Goal: Transaction & Acquisition: Purchase product/service

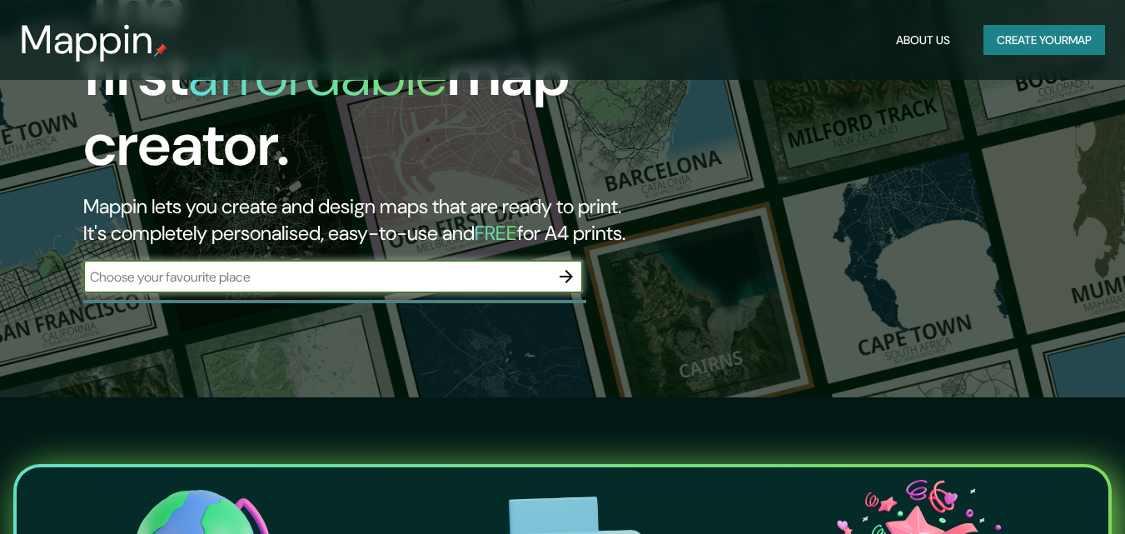
scroll to position [132, 0]
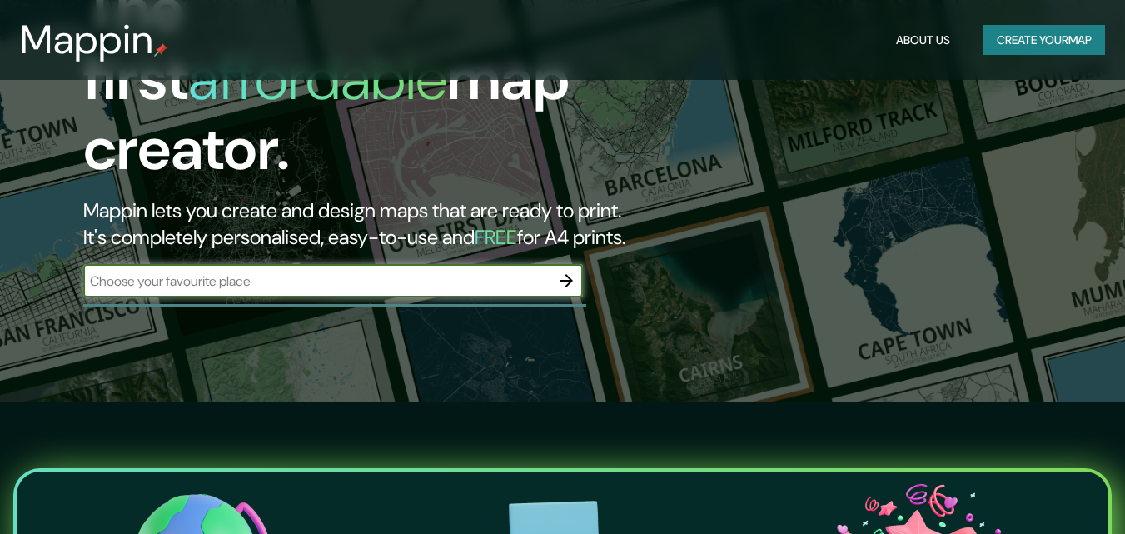
click at [275, 272] on input "text" at bounding box center [316, 281] width 466 height 19
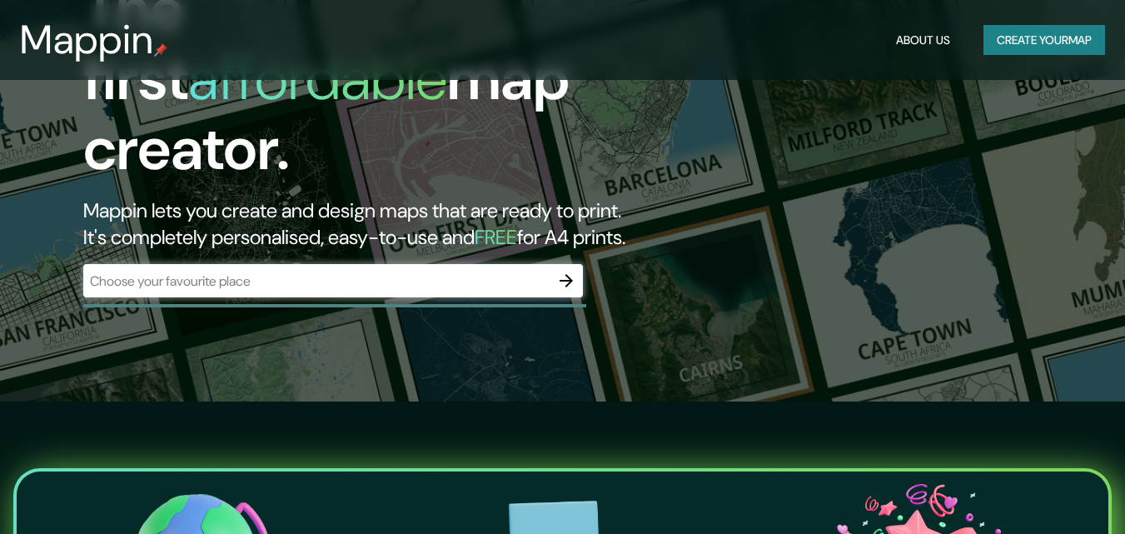
click at [661, 71] on header "Mappin About Us Create your map" at bounding box center [562, 40] width 1125 height 80
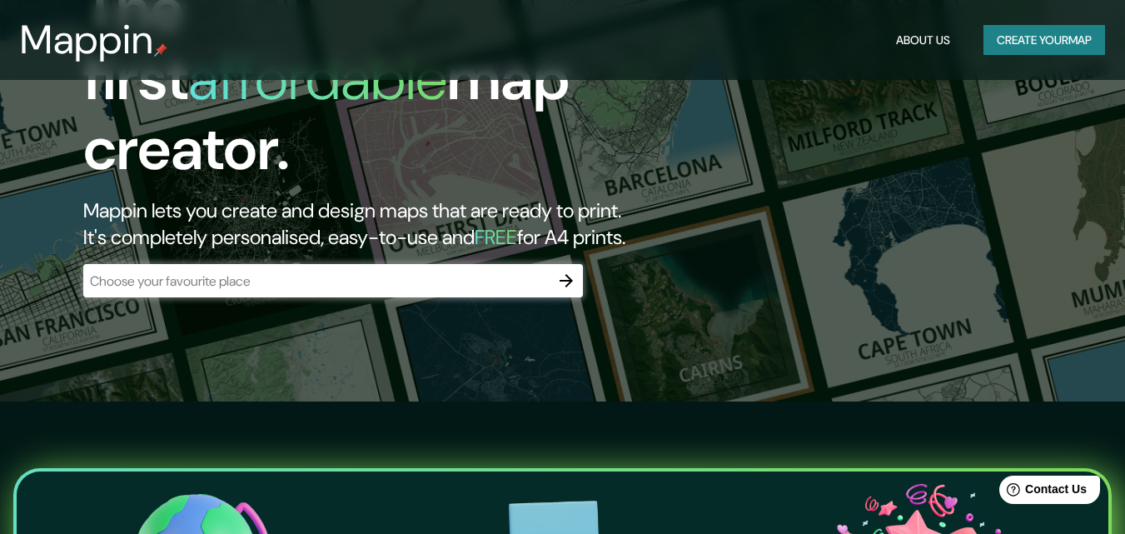
click at [863, 77] on header "Mappin About Us Create your map" at bounding box center [562, 40] width 1125 height 80
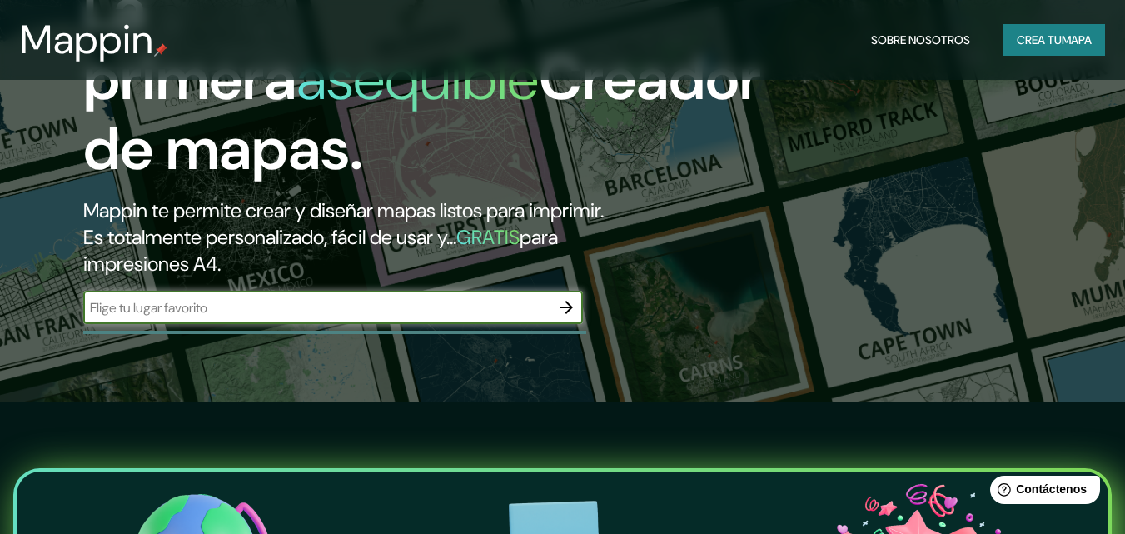
click at [355, 310] on input "text" at bounding box center [316, 307] width 466 height 19
click at [348, 311] on input "text" at bounding box center [316, 307] width 466 height 19
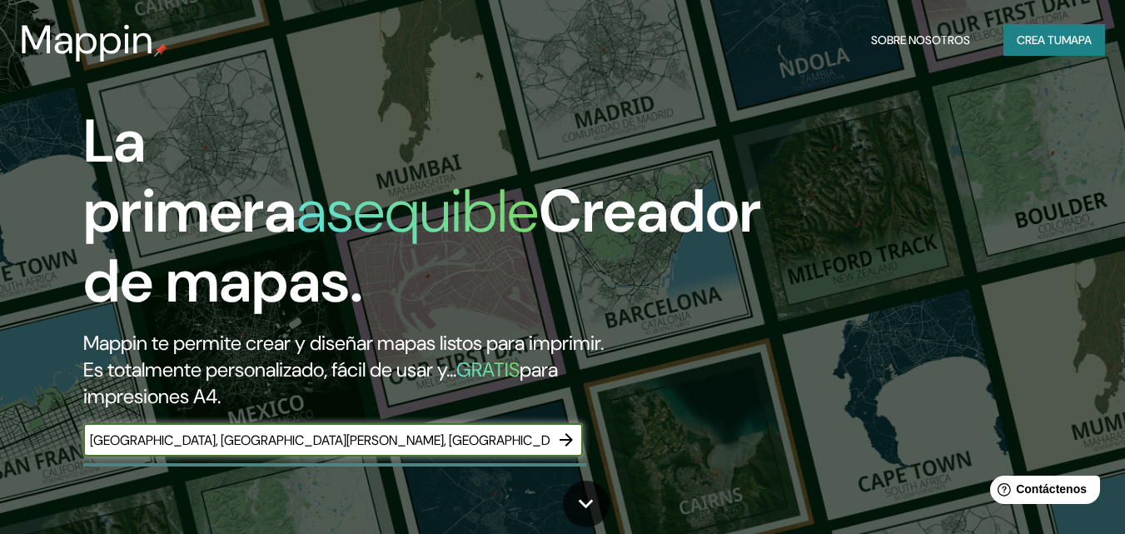
type input "Venezuela, Puerto Ordaz, Rio Caura"
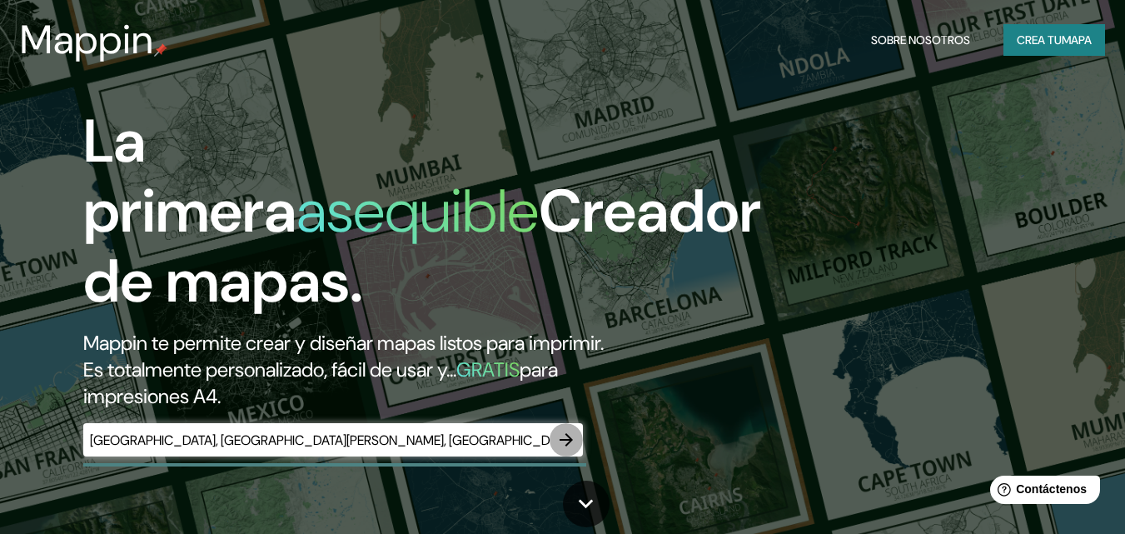
click at [573, 442] on icon "button" at bounding box center [566, 440] width 20 height 20
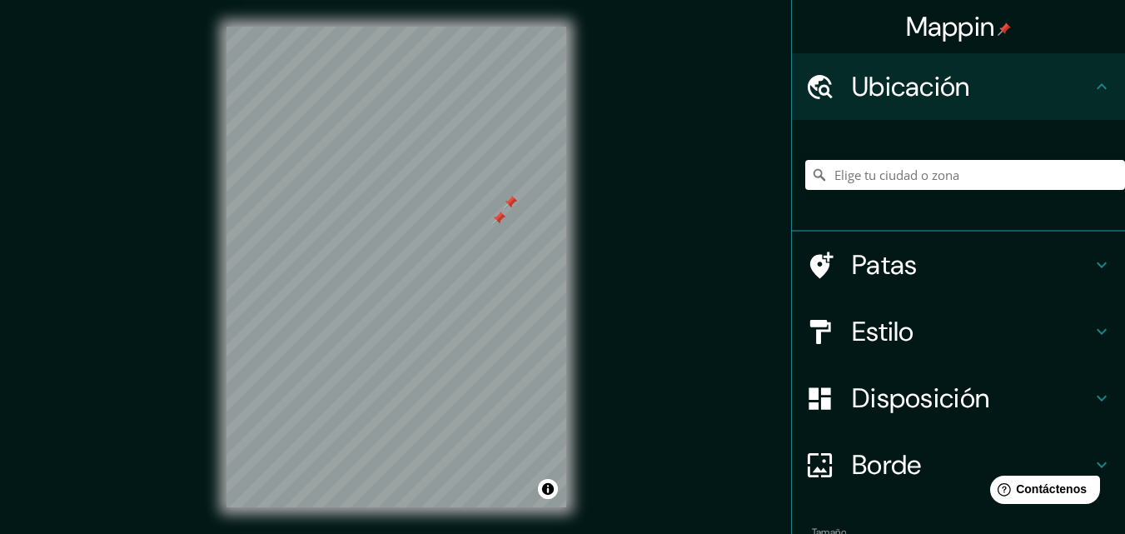
click at [879, 271] on font "Patas" at bounding box center [885, 264] width 66 height 35
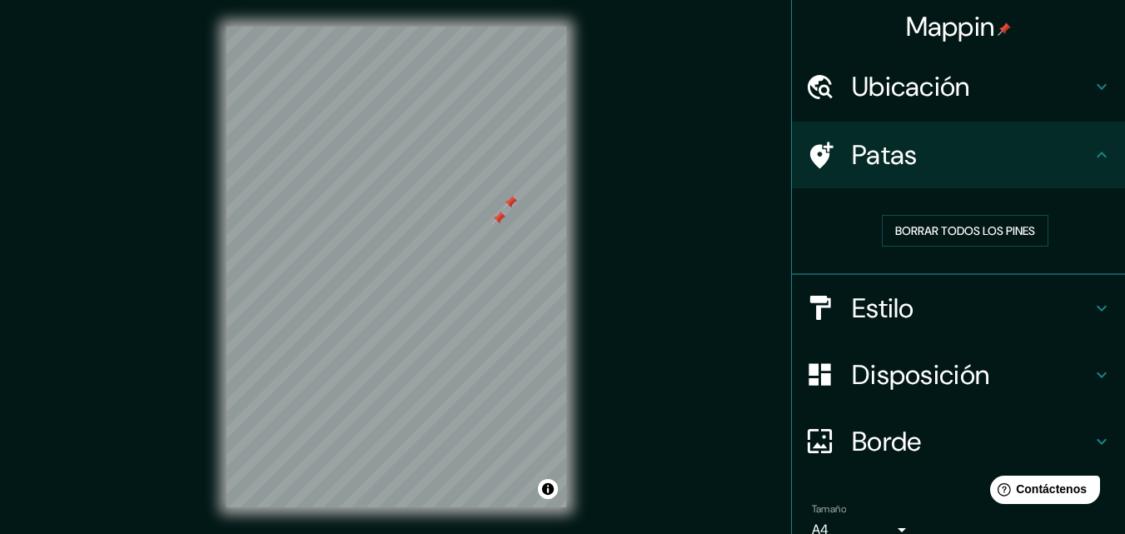
click at [881, 318] on font "Estilo" at bounding box center [883, 308] width 62 height 35
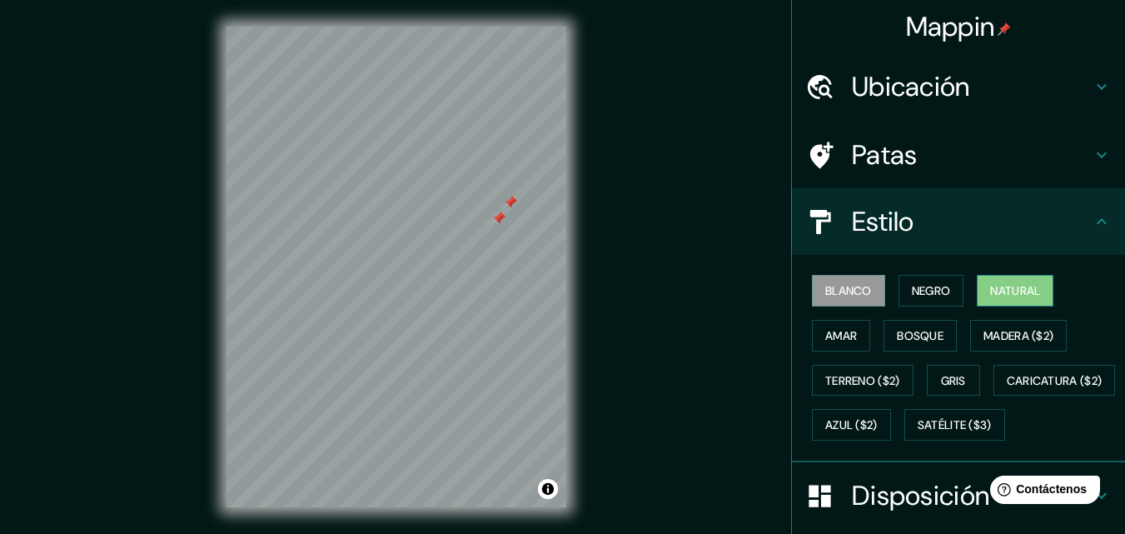
click at [1021, 287] on font "Natural" at bounding box center [1015, 290] width 50 height 15
click at [857, 327] on button "Amar" at bounding box center [841, 336] width 58 height 32
click at [1024, 298] on font "Natural" at bounding box center [1015, 290] width 50 height 15
click at [915, 337] on font "Bosque" at bounding box center [920, 335] width 47 height 15
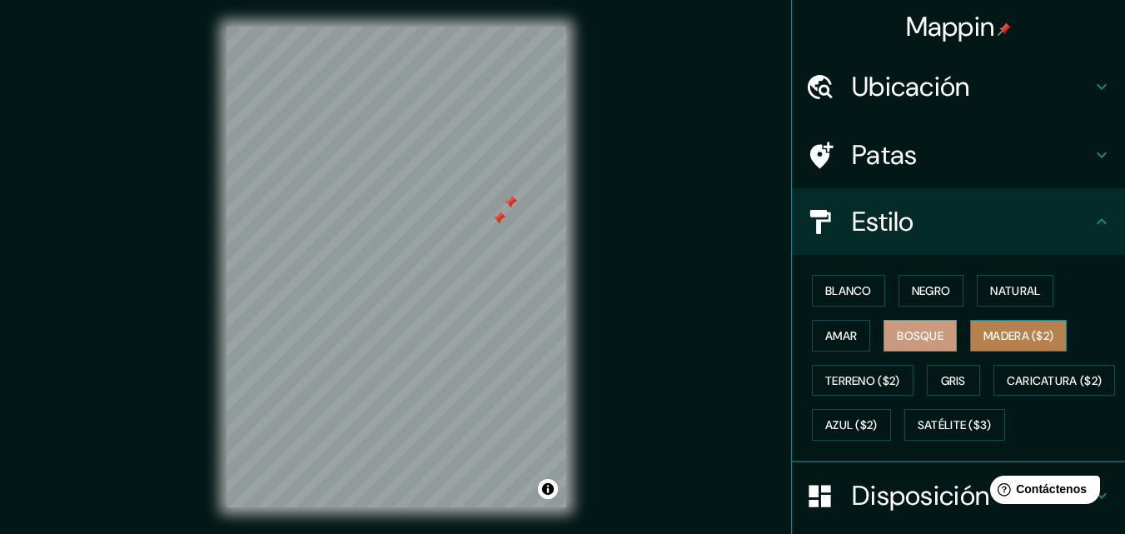
click at [1001, 341] on font "Madera ($2)" at bounding box center [1019, 335] width 70 height 15
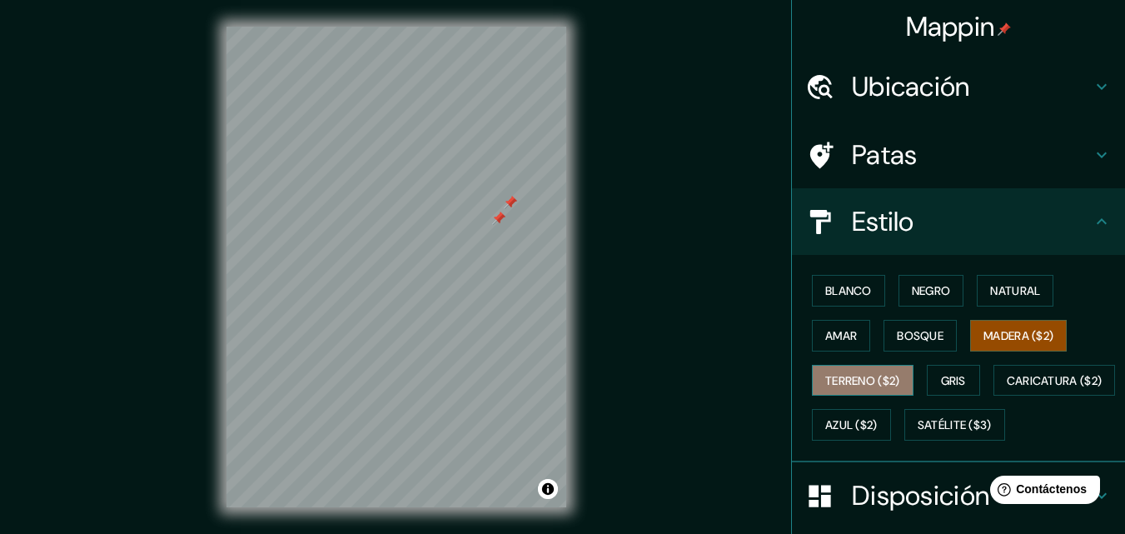
click at [857, 384] on font "Terreno ($2)" at bounding box center [862, 380] width 75 height 15
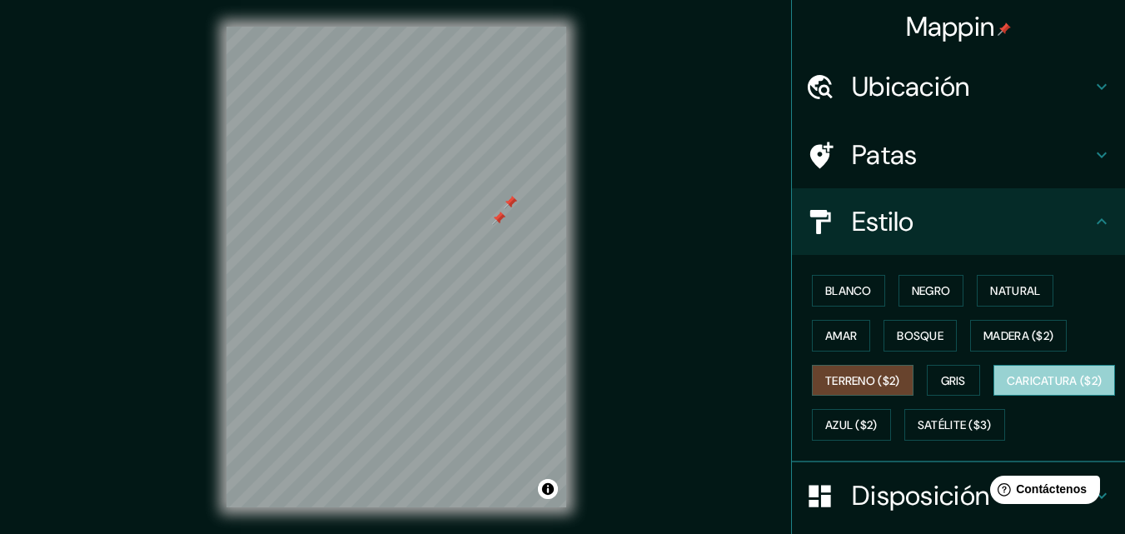
click at [1007, 388] on font "Caricatura ($2)" at bounding box center [1055, 380] width 96 height 15
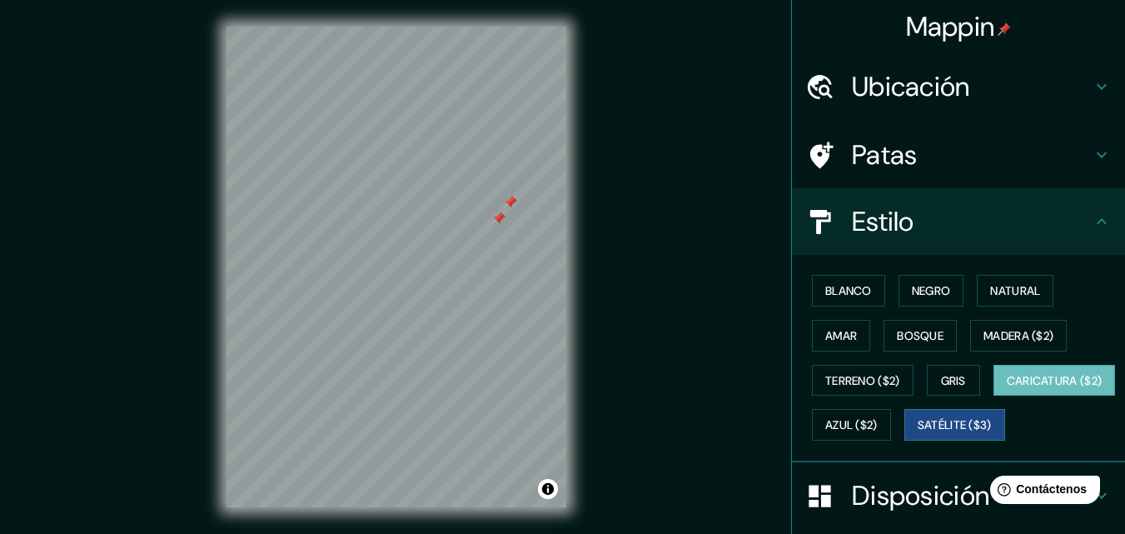
click at [918, 433] on font "Satélite ($3)" at bounding box center [955, 425] width 74 height 15
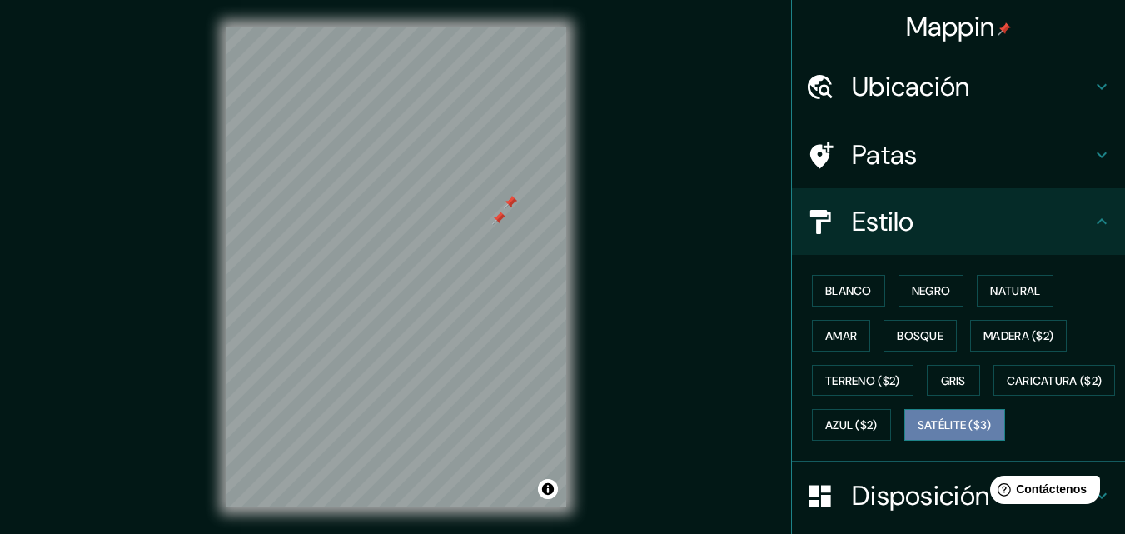
click at [918, 433] on font "Satélite ($3)" at bounding box center [955, 425] width 74 height 15
click at [878, 418] on font "Azul ($2)" at bounding box center [851, 425] width 52 height 15
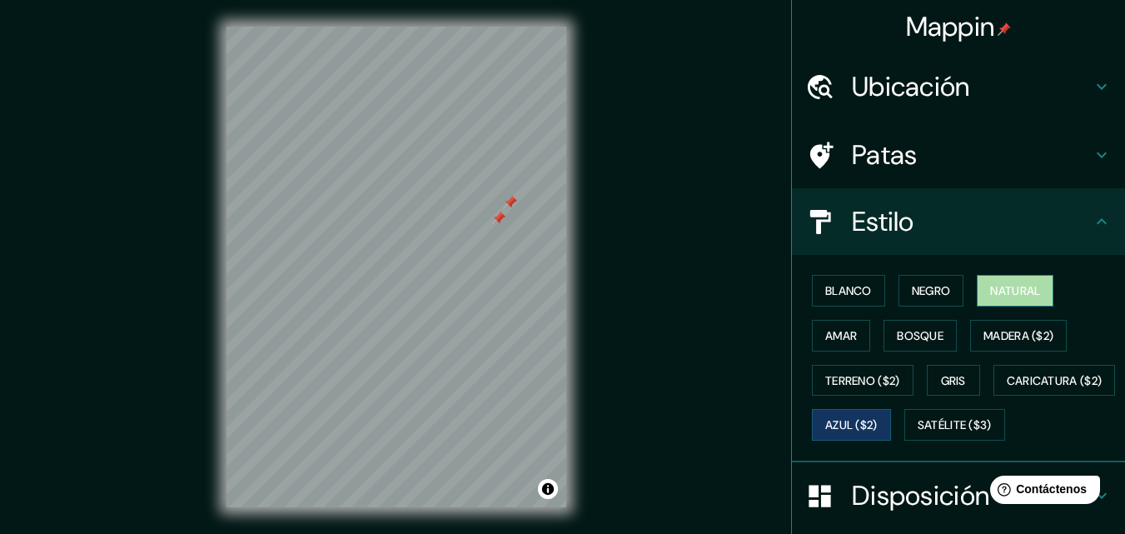
click at [1025, 277] on button "Natural" at bounding box center [1015, 291] width 77 height 32
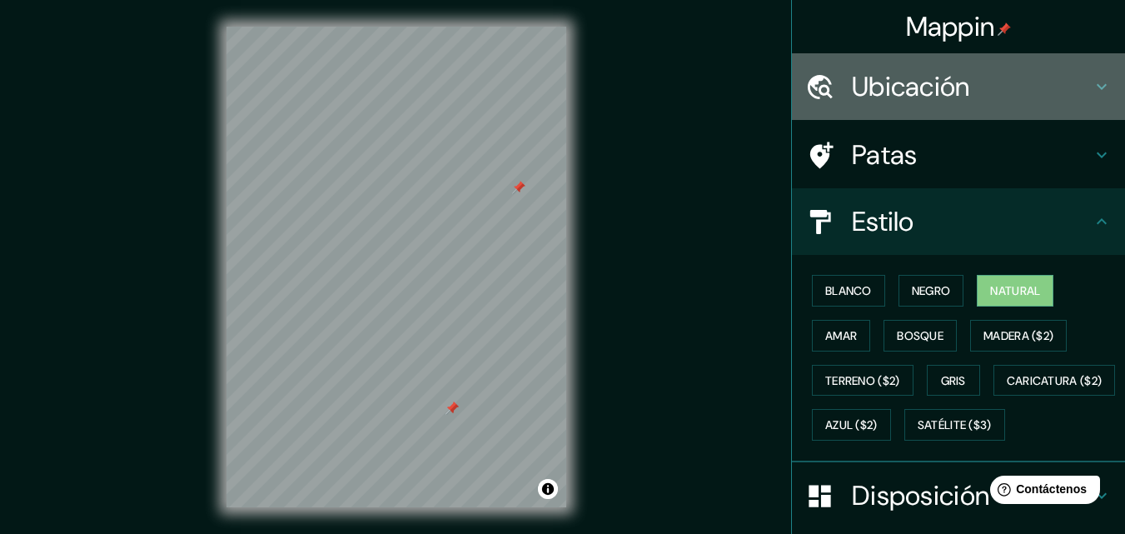
click at [988, 69] on div "Ubicación" at bounding box center [958, 86] width 333 height 67
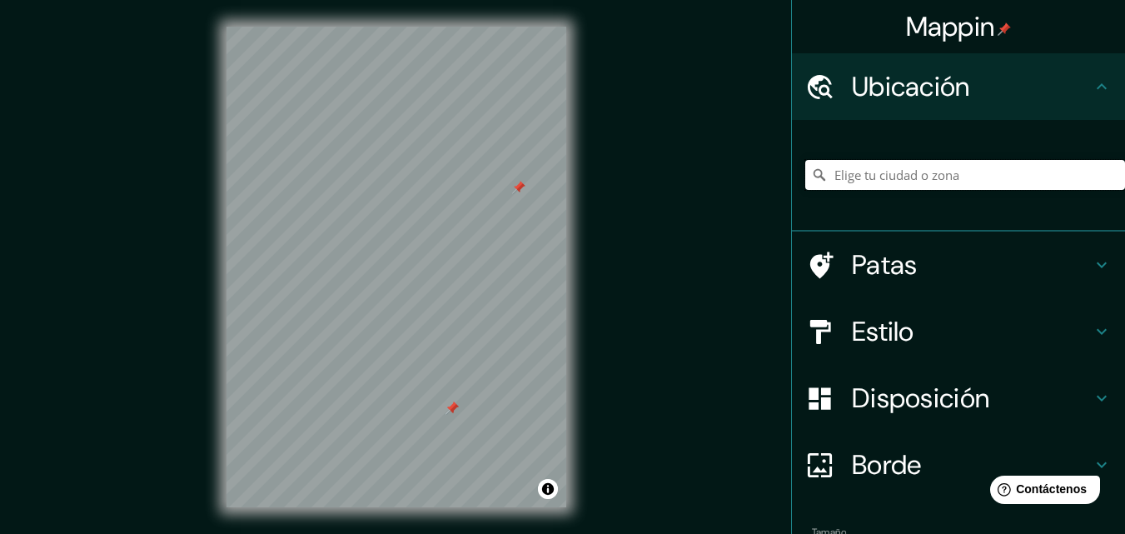
click at [884, 162] on input "Elige tu ciudad o zona" at bounding box center [965, 175] width 320 height 30
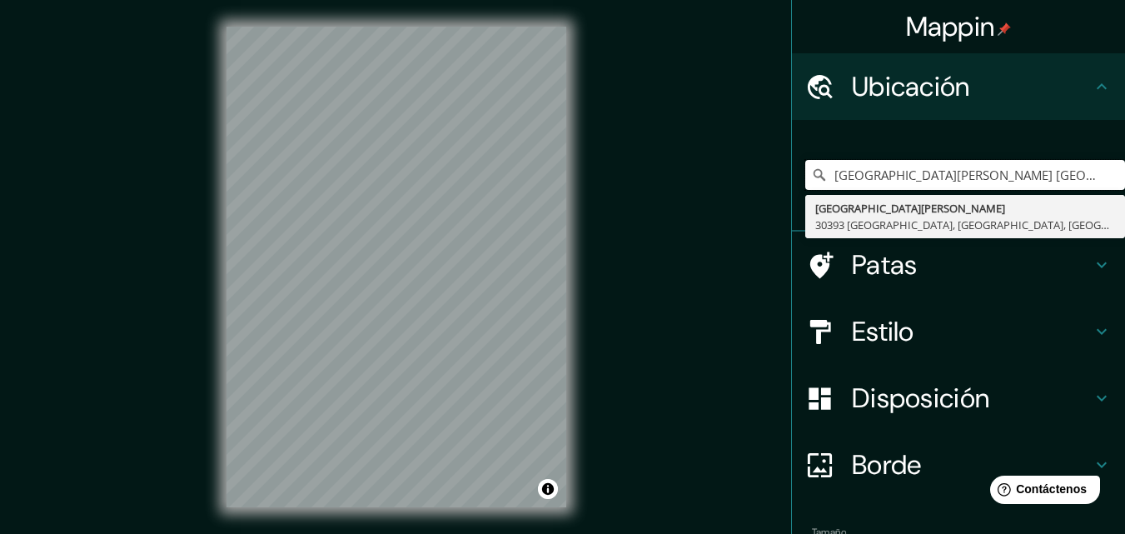
type input "Calle Puerto Ordaz, 30393 Cartagena, Región de Murcia, España"
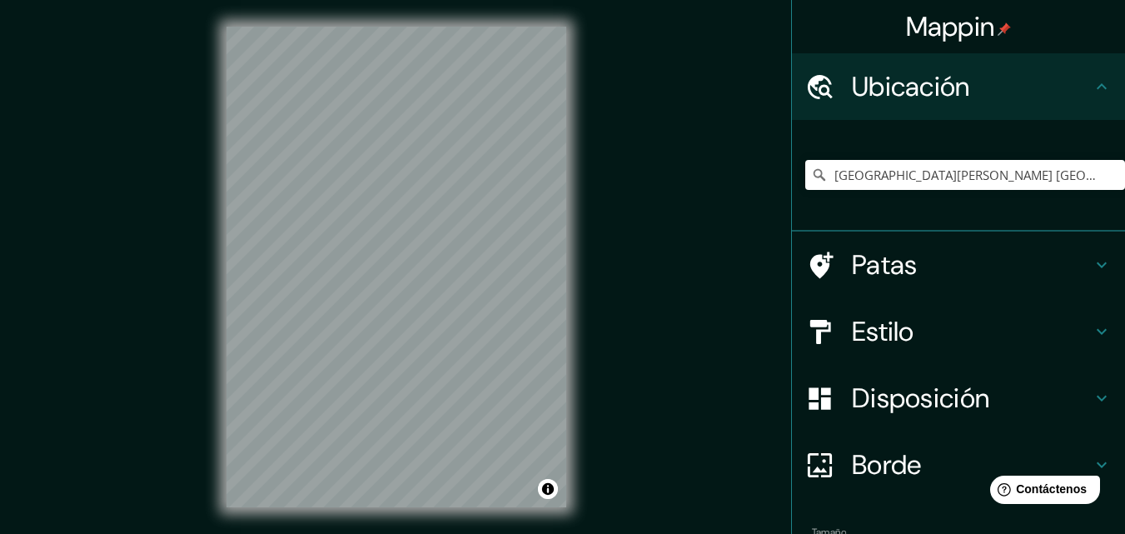
click at [905, 397] on font "Disposición" at bounding box center [920, 398] width 137 height 35
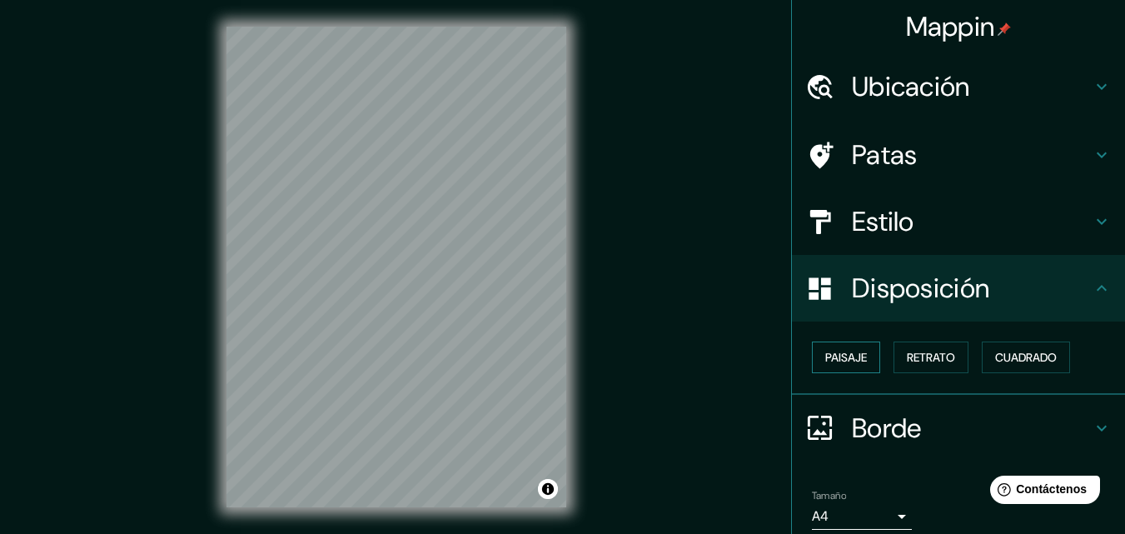
click at [852, 364] on font "Paisaje" at bounding box center [846, 357] width 42 height 15
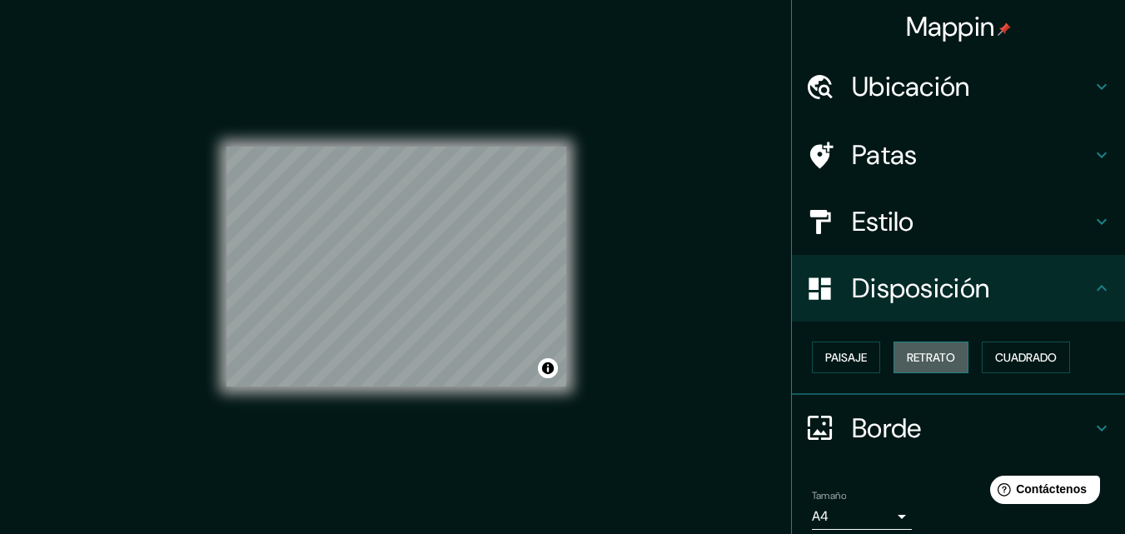
click at [957, 357] on button "Retrato" at bounding box center [931, 358] width 75 height 32
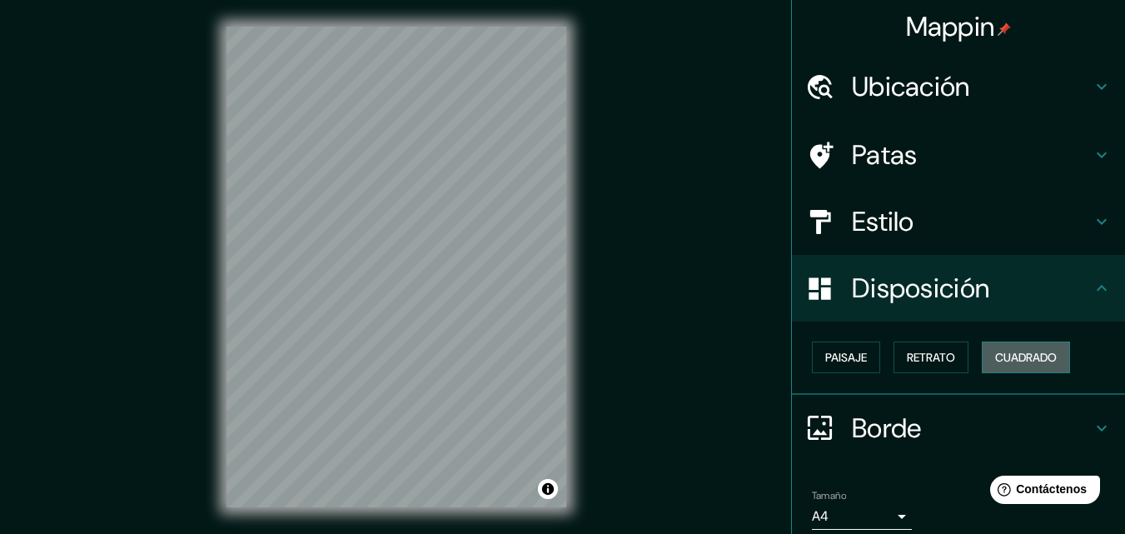
click at [1028, 350] on font "Cuadrado" at bounding box center [1026, 357] width 62 height 15
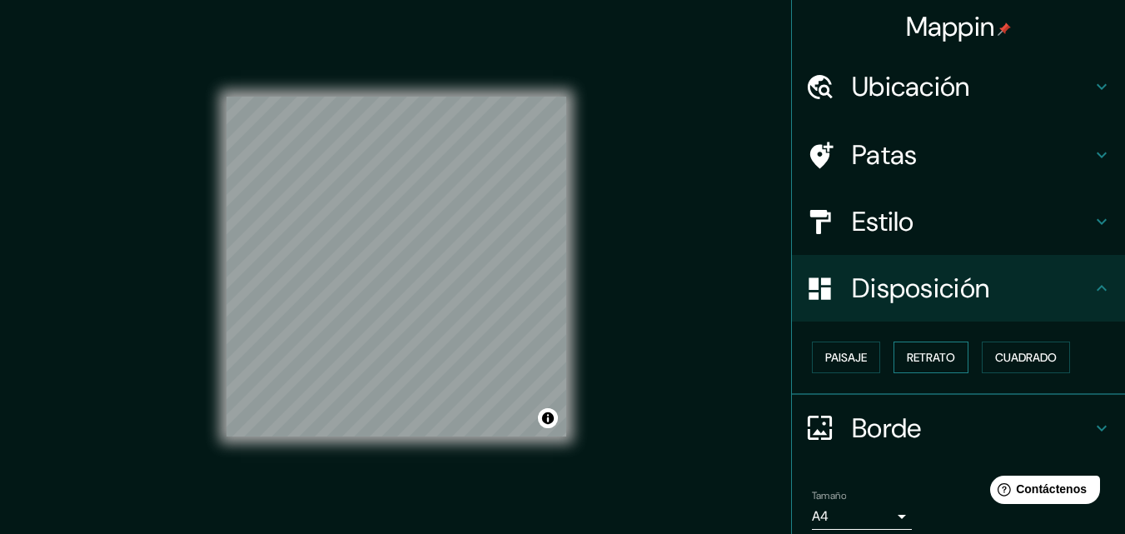
click at [908, 359] on font "Retrato" at bounding box center [931, 357] width 48 height 15
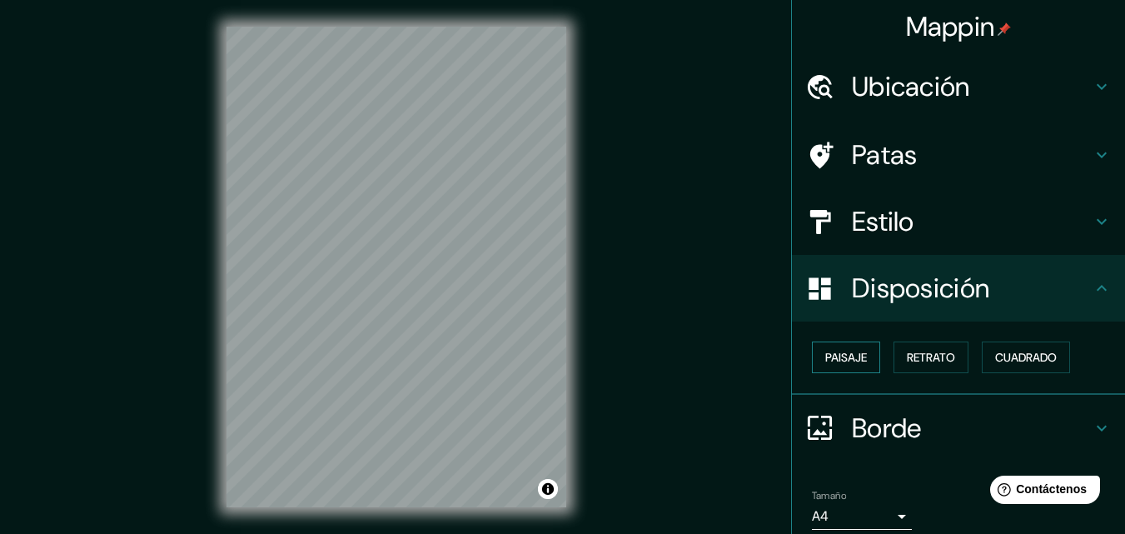
click at [812, 347] on button "Paisaje" at bounding box center [846, 358] width 68 height 32
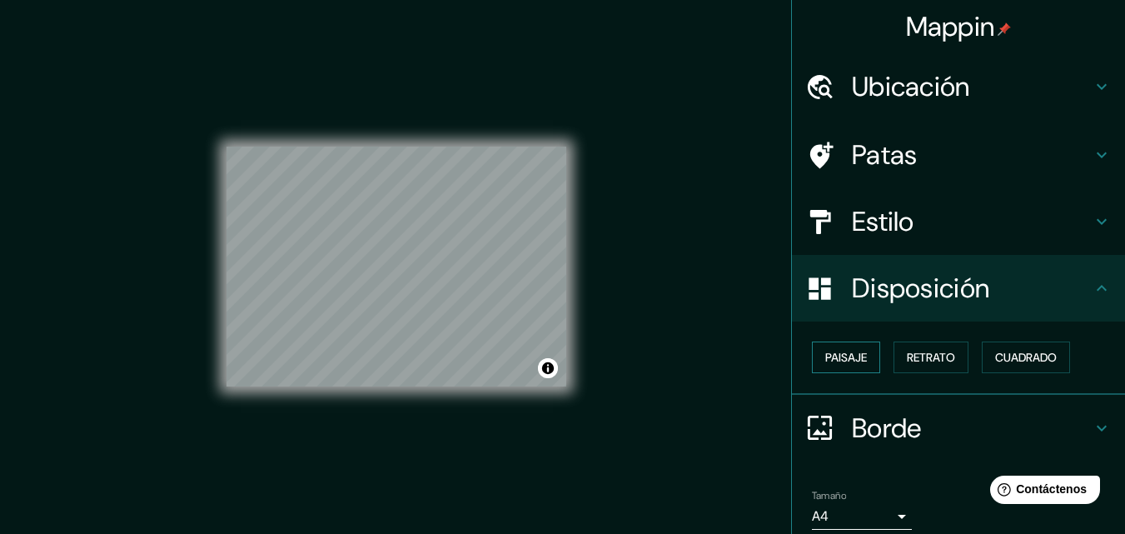
click at [816, 346] on button "Paisaje" at bounding box center [846, 358] width 68 height 32
click at [944, 334] on div "Paisaje Retrato Cuadrado" at bounding box center [958, 358] width 333 height 73
click at [955, 299] on font "Disposición" at bounding box center [920, 288] width 137 height 35
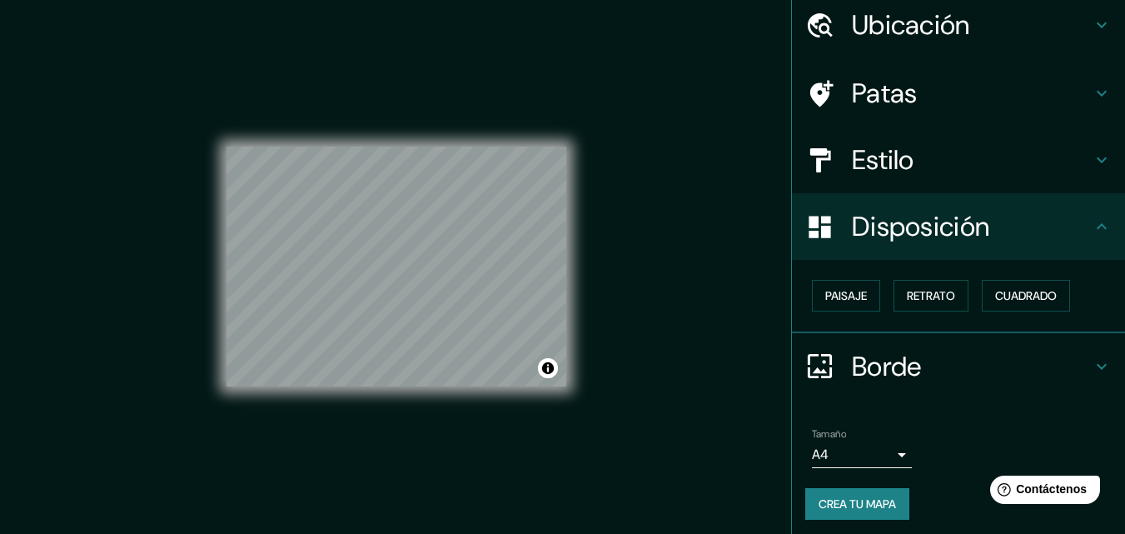
scroll to position [67, 0]
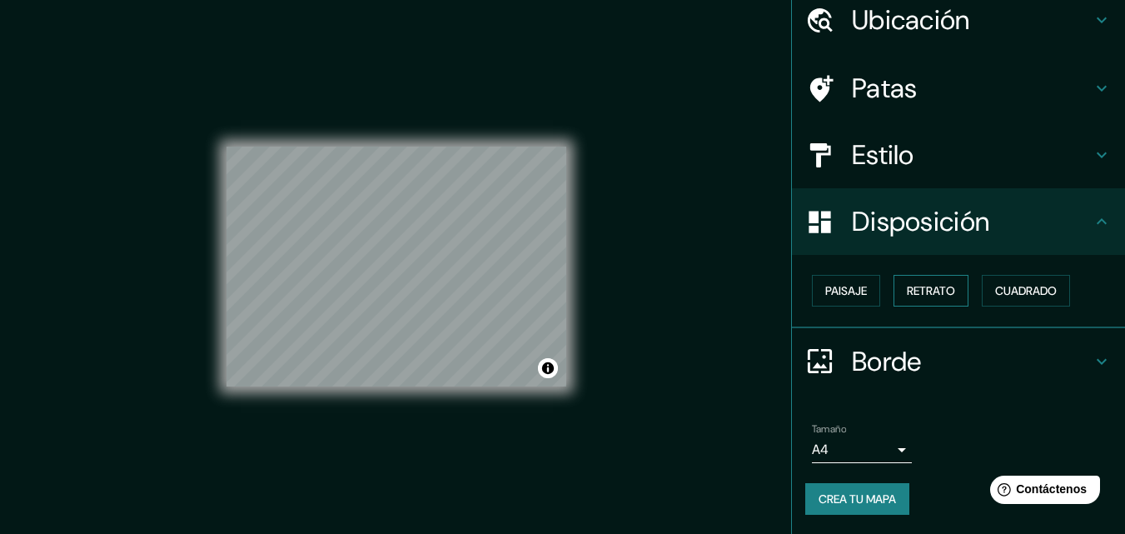
click at [920, 297] on font "Retrato" at bounding box center [931, 290] width 48 height 15
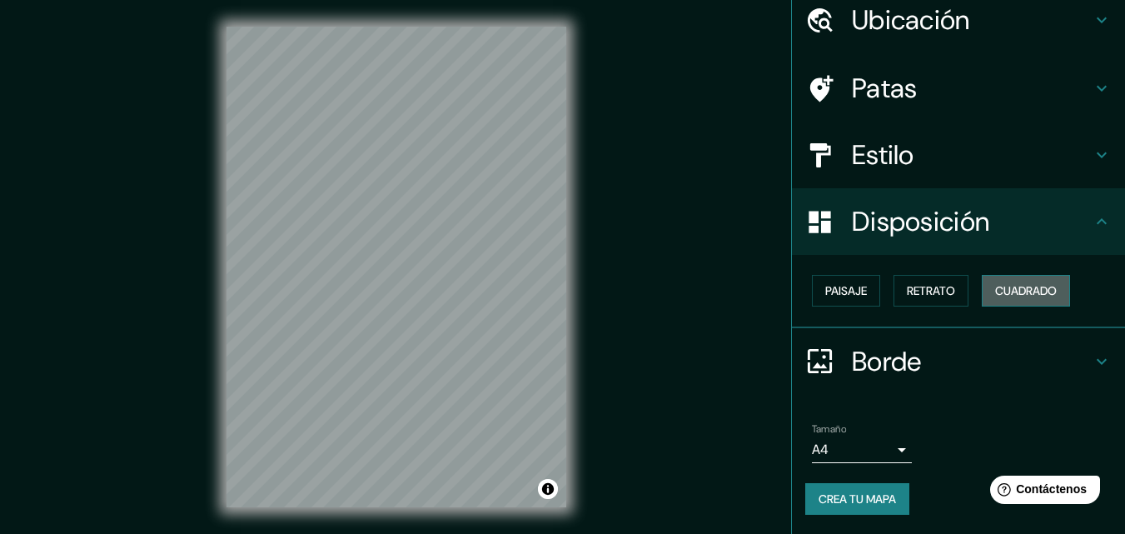
click at [1004, 296] on font "Cuadrado" at bounding box center [1026, 290] width 62 height 15
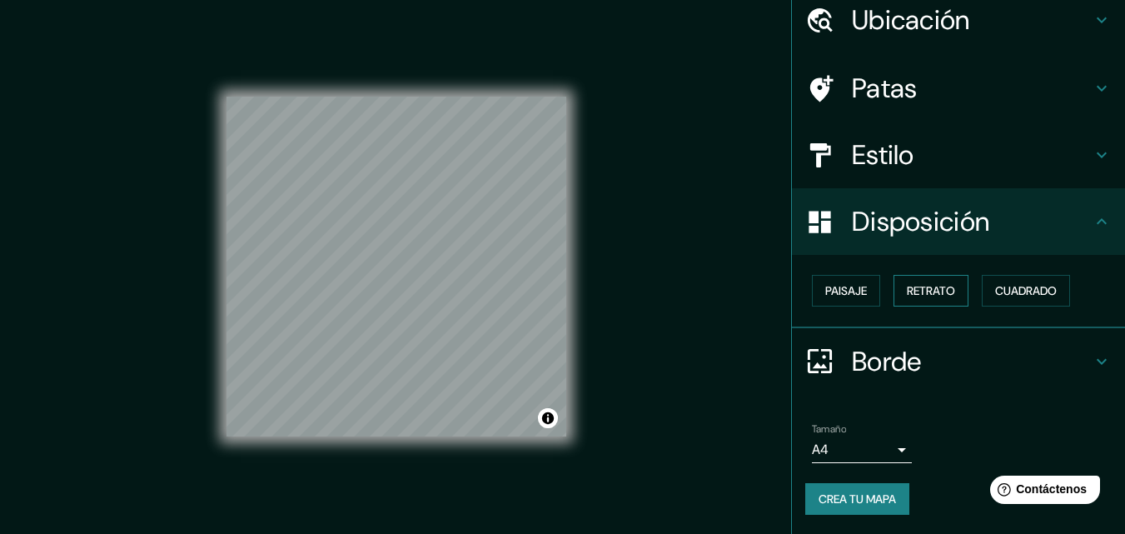
click at [921, 297] on font "Retrato" at bounding box center [931, 290] width 48 height 15
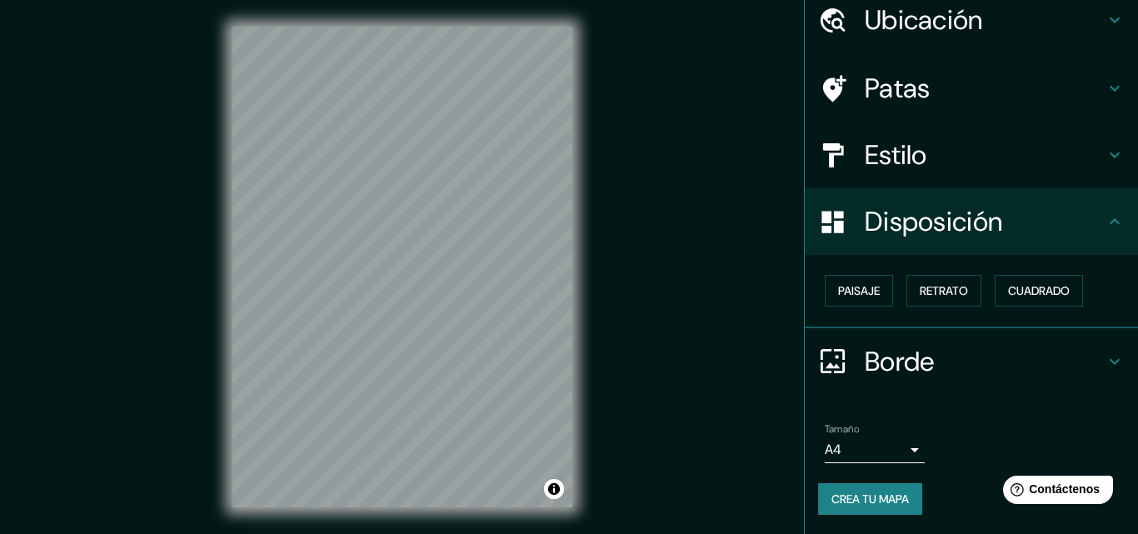
click at [887, 446] on body "Mappin Ubicación Calle Puerto Ordaz, 30393 Cartagena, Región de Murcia, España …" at bounding box center [569, 267] width 1138 height 534
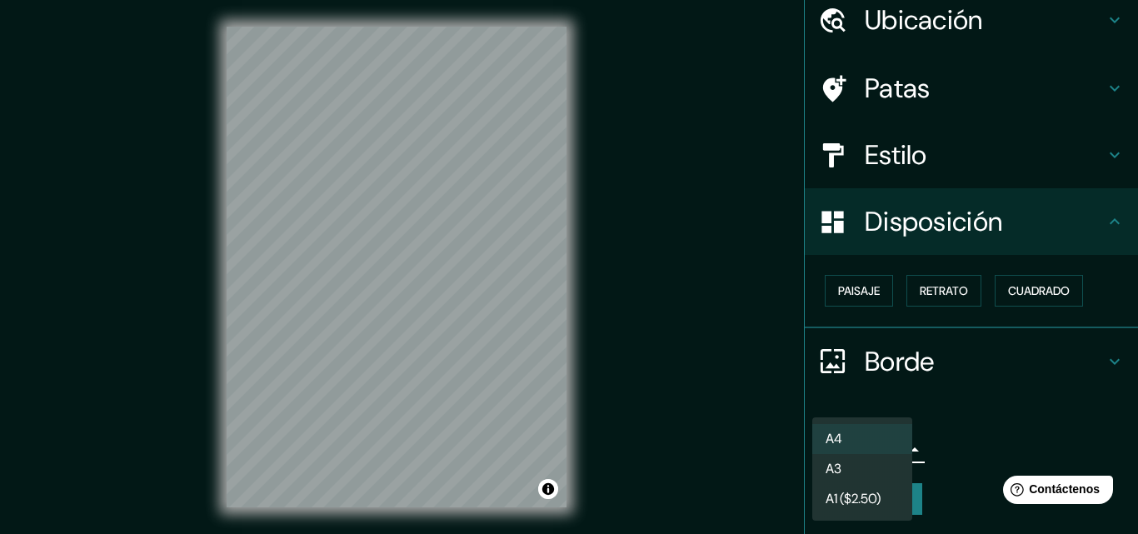
click at [856, 456] on li "A3" at bounding box center [862, 469] width 100 height 30
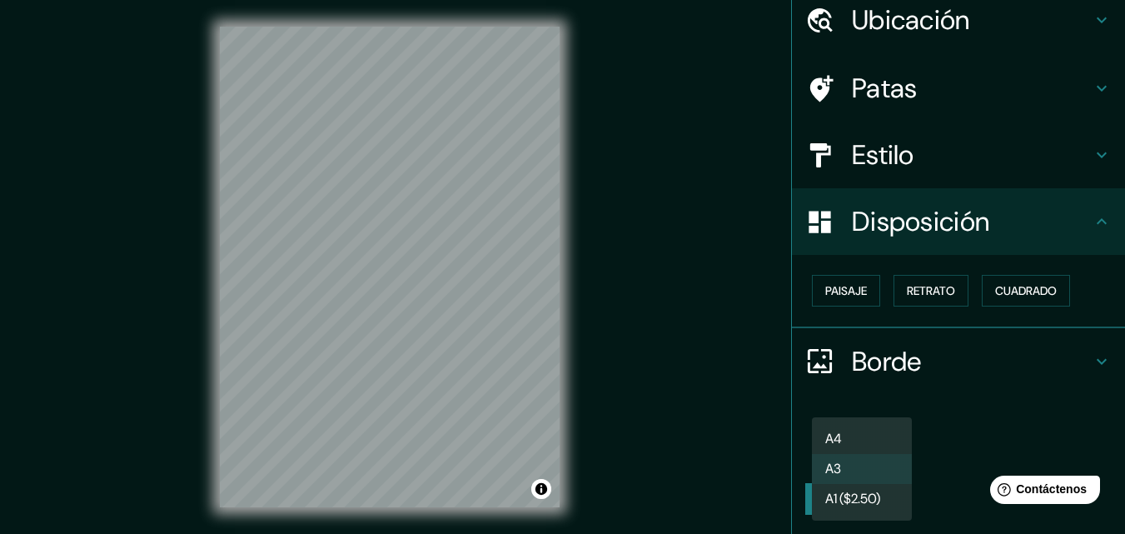
click at [858, 451] on body "Mappin Ubicación Calle Puerto Ordaz, 30393 Cartagena, Región de Murcia, España …" at bounding box center [562, 267] width 1125 height 534
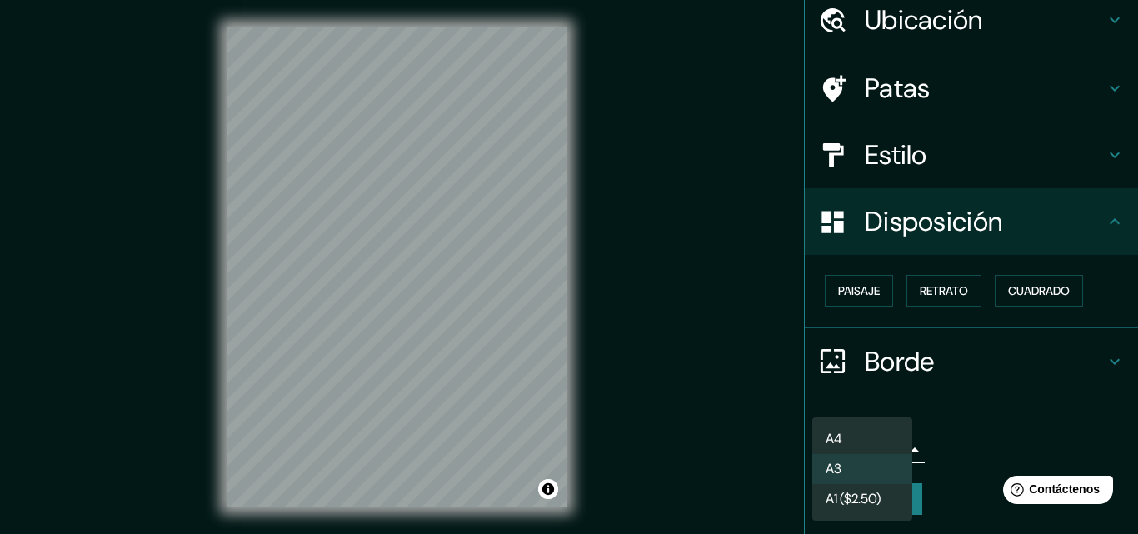
click at [855, 427] on li "A4" at bounding box center [862, 439] width 100 height 30
type input "single"
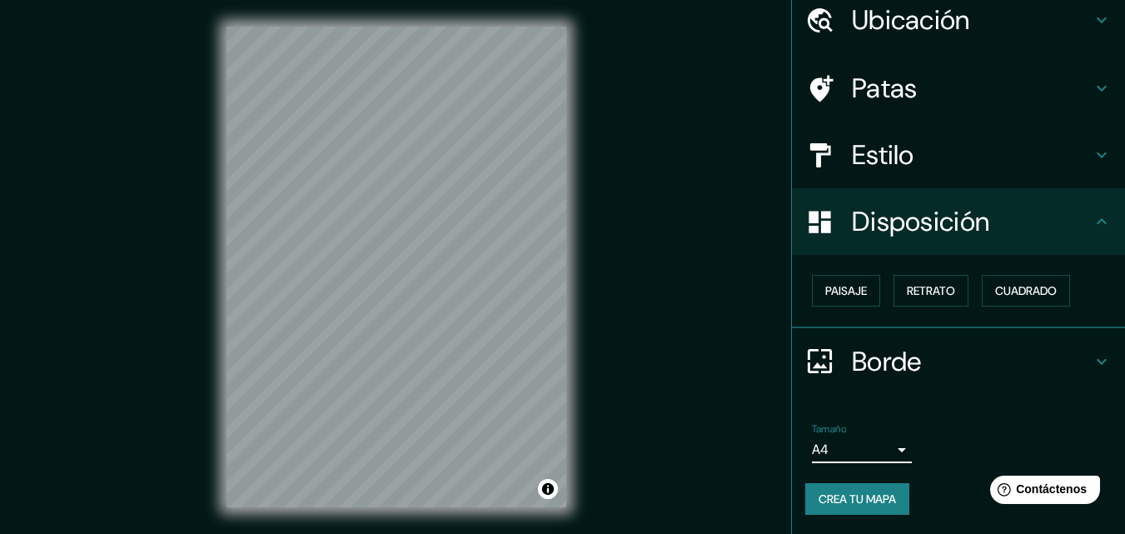
click at [989, 351] on h4 "Borde" at bounding box center [972, 361] width 240 height 33
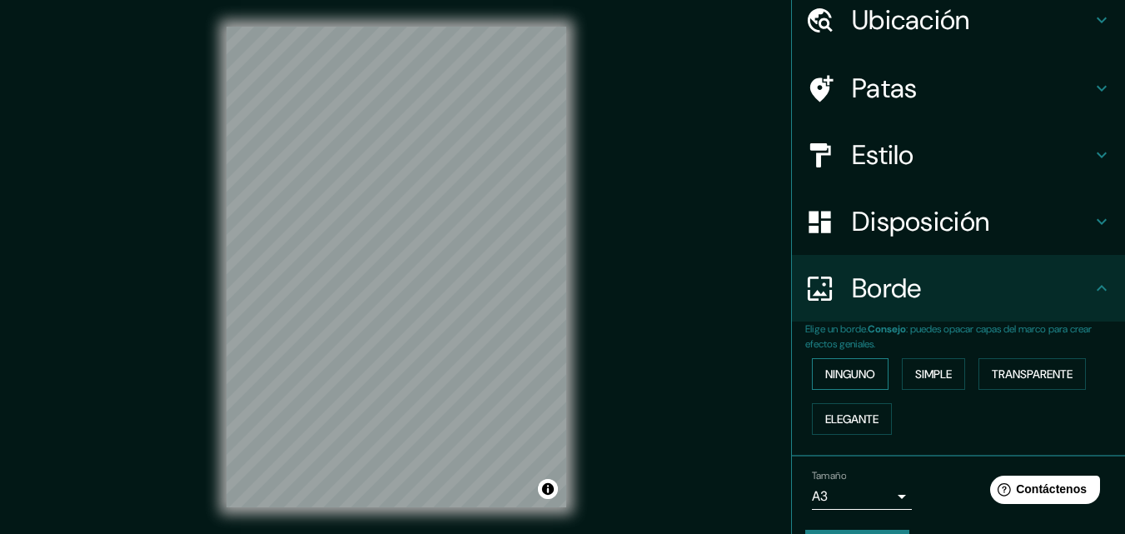
click at [874, 371] on button "Ninguno" at bounding box center [850, 374] width 77 height 32
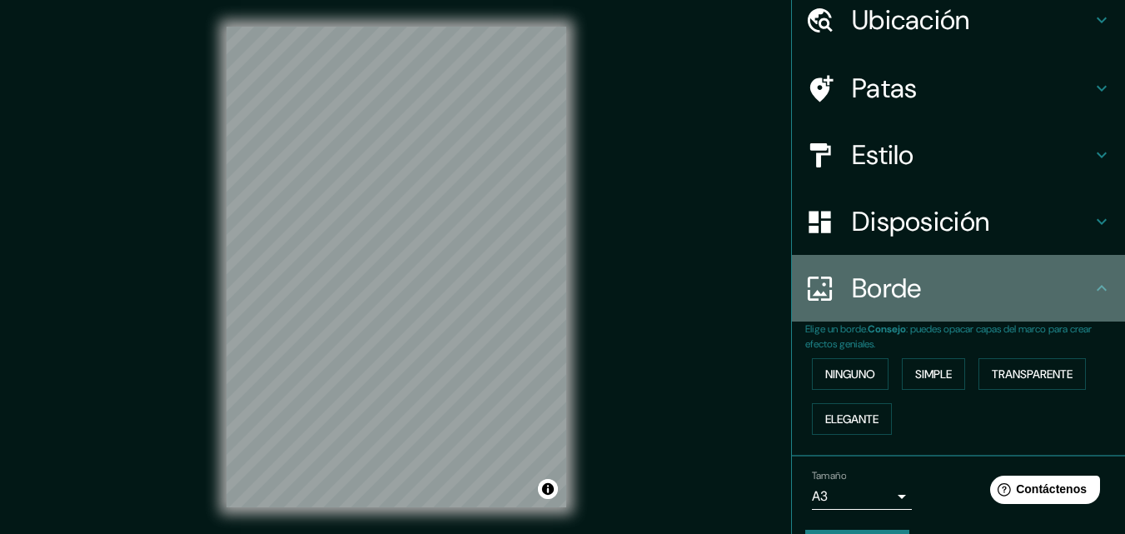
click at [1092, 289] on icon at bounding box center [1102, 288] width 20 height 20
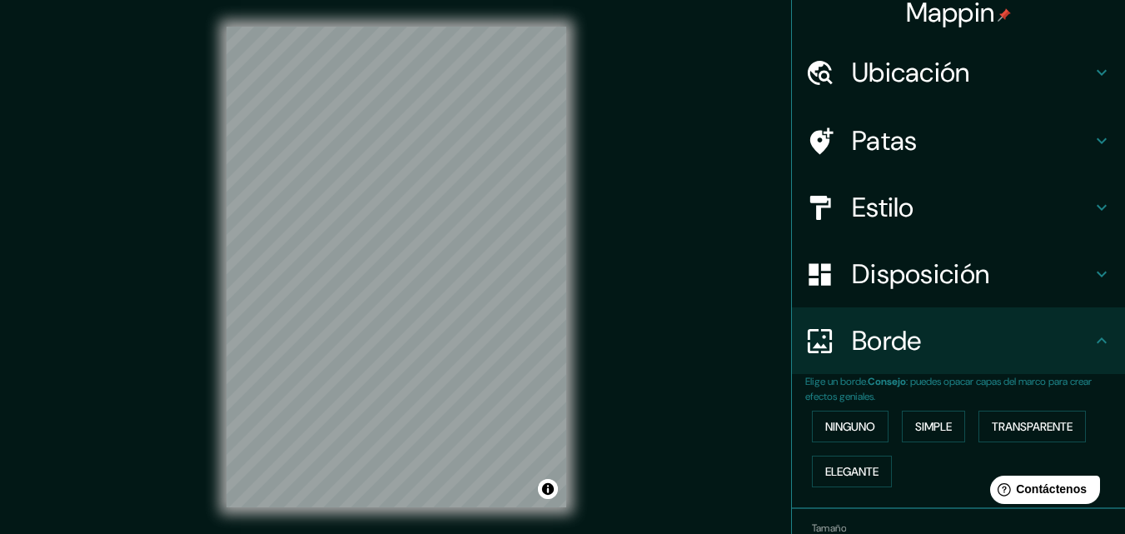
scroll to position [0, 0]
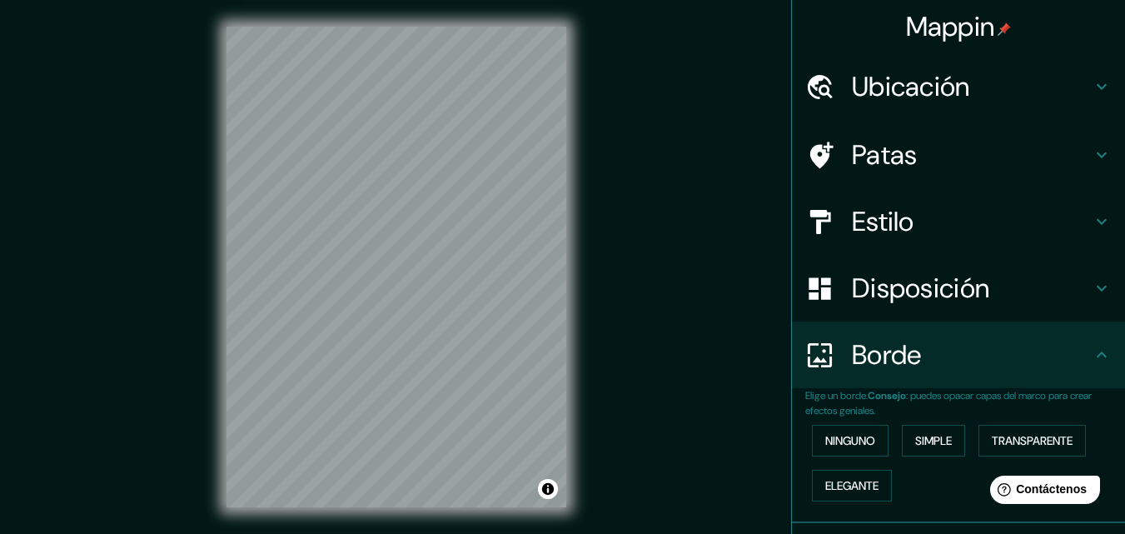
click at [925, 158] on h4 "Patas" at bounding box center [972, 154] width 240 height 33
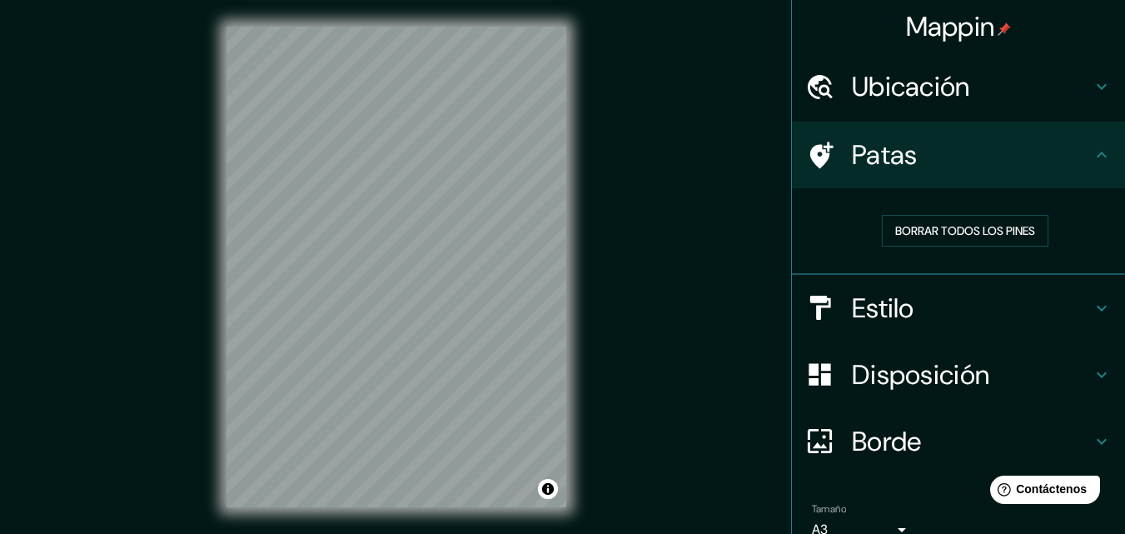
click at [855, 312] on font "Estilo" at bounding box center [883, 308] width 62 height 35
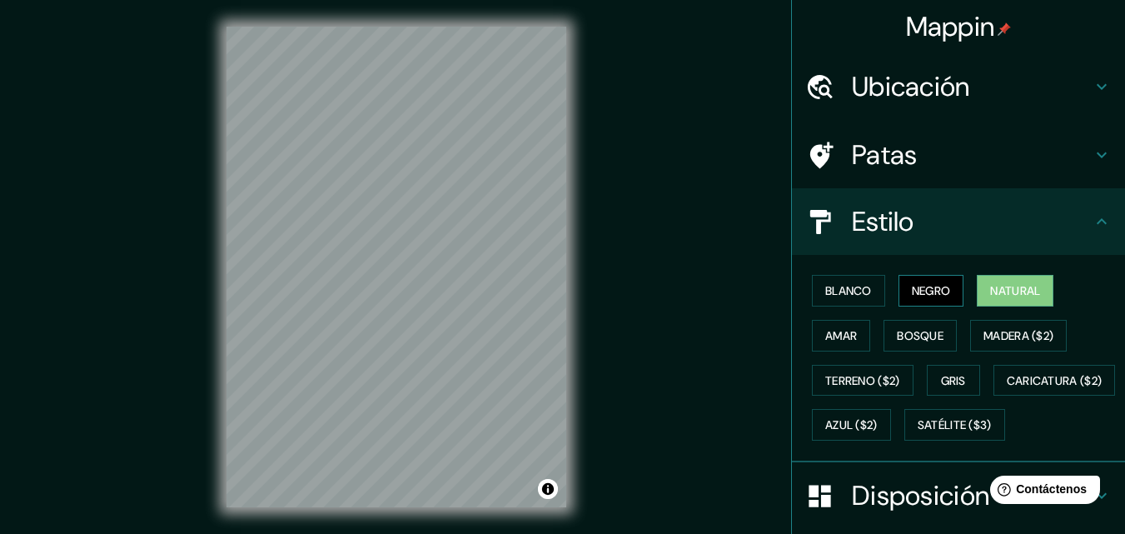
click at [942, 295] on font "Negro" at bounding box center [931, 290] width 39 height 15
click at [1007, 283] on font "Natural" at bounding box center [1015, 290] width 50 height 15
click at [918, 433] on font "Satélite ($3)" at bounding box center [955, 425] width 74 height 15
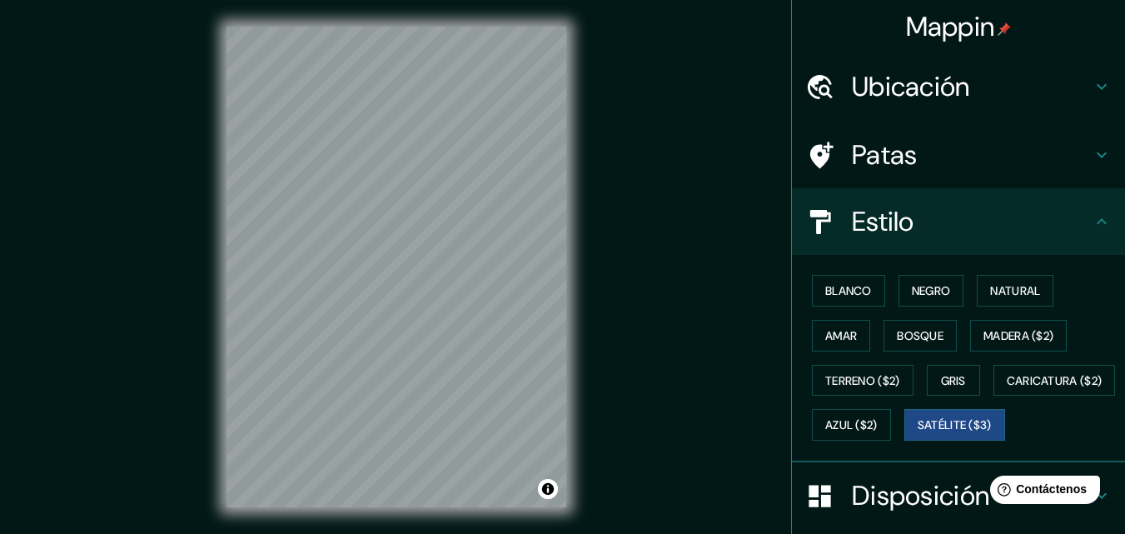
click at [943, 80] on font "Ubicación" at bounding box center [911, 86] width 118 height 35
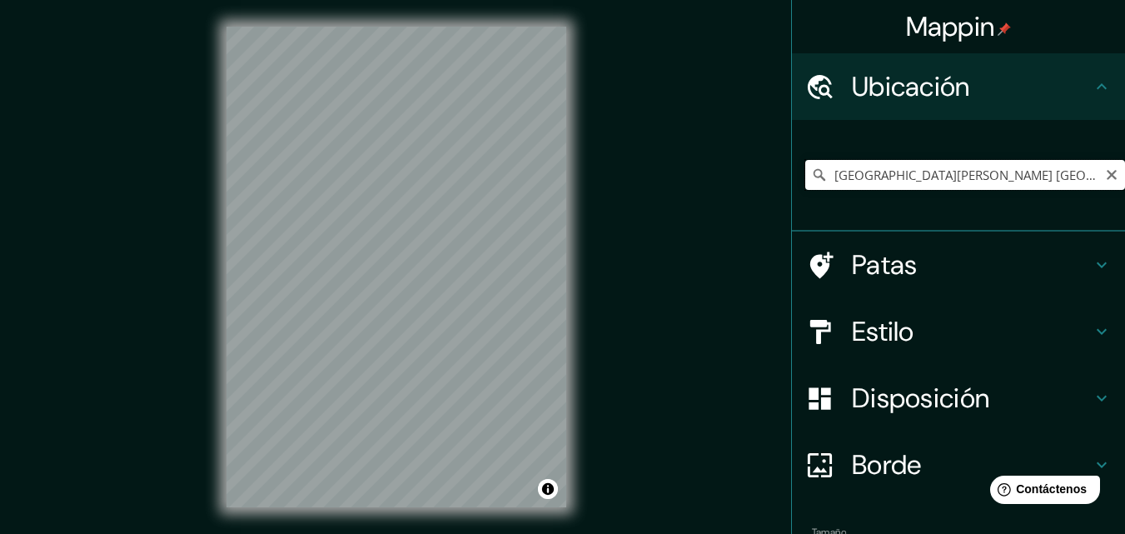
click at [1000, 167] on input "Calle Puerto Ordaz, 30393 Cartagena, Región de Murcia, España" at bounding box center [965, 175] width 320 height 30
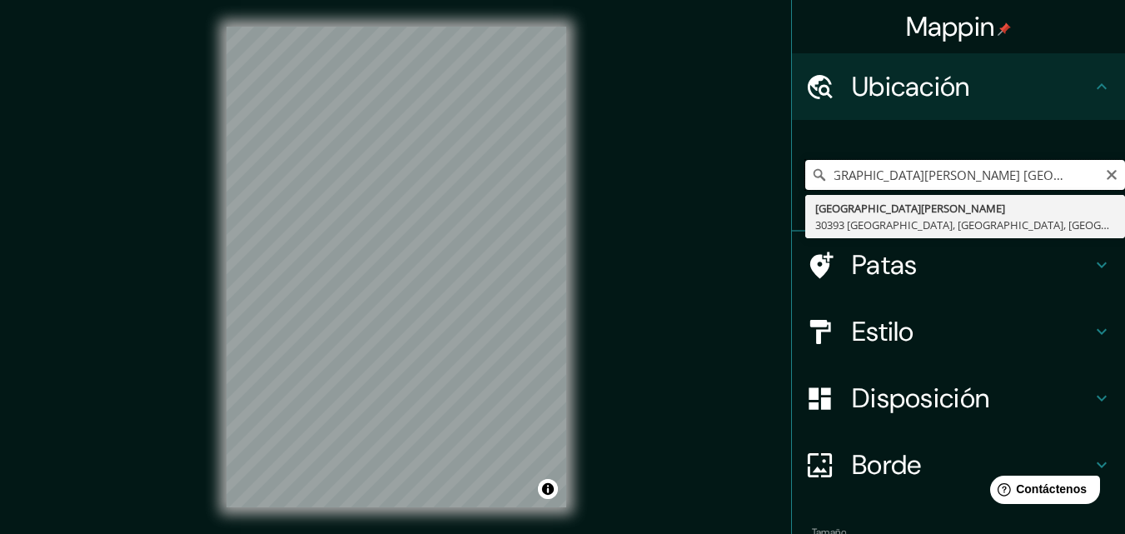
scroll to position [0, 109]
drag, startPoint x: 957, startPoint y: 177, endPoint x: 1080, endPoint y: 182, distance: 123.4
click at [1080, 182] on input "Calle Puerto Ordaz, 30393 Cartagena, Región de Murcia, España" at bounding box center [965, 175] width 320 height 30
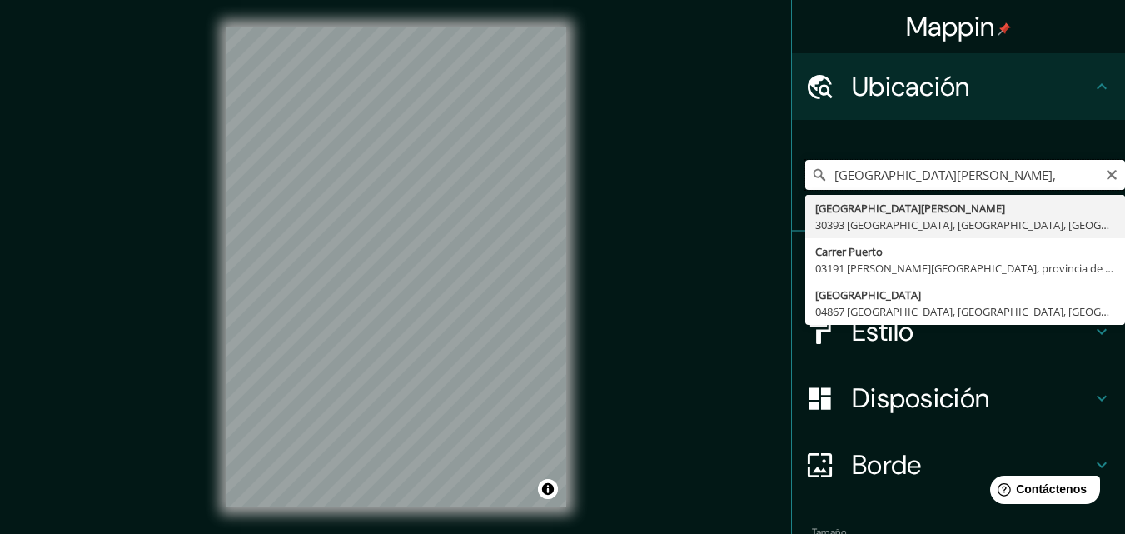
click at [823, 177] on input "Calle Puerto Ordaz," at bounding box center [965, 175] width 320 height 30
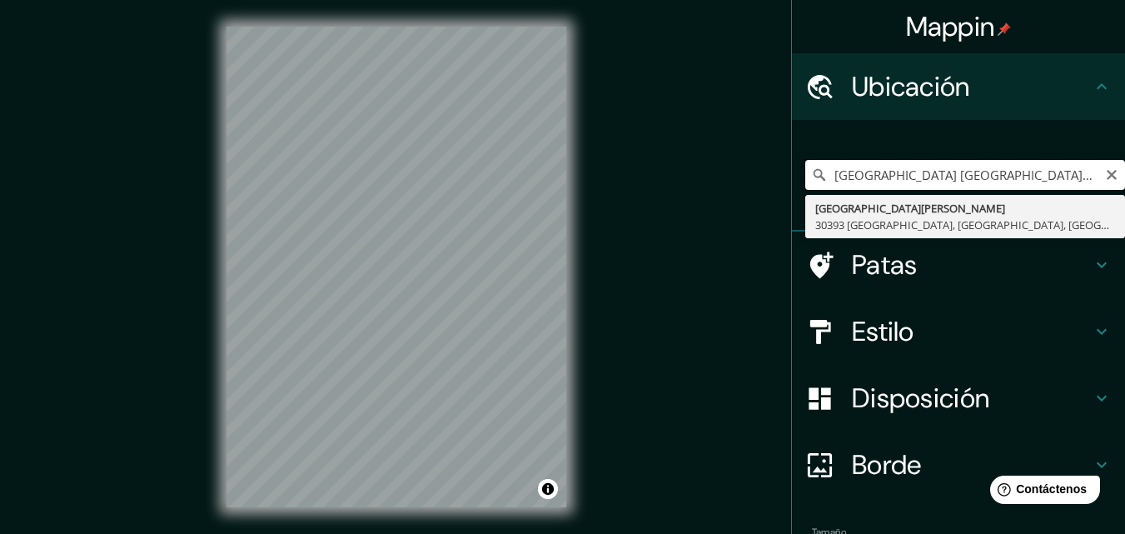
click at [917, 178] on input "Venezuela Calle Puerto Ordaz," at bounding box center [965, 175] width 320 height 30
click at [998, 179] on input "Venezuela, Puerto Ordaz," at bounding box center [965, 175] width 320 height 30
click at [972, 178] on input "Anare, Vargas, La Guaira, Venezuela" at bounding box center [965, 175] width 320 height 30
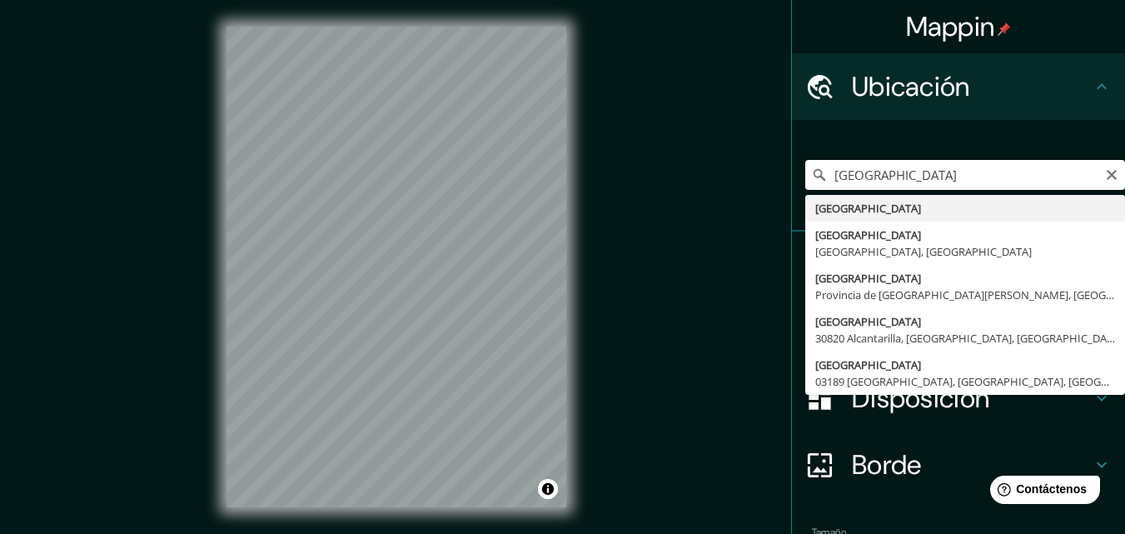
click at [924, 182] on input "Venezuela" at bounding box center [965, 175] width 320 height 30
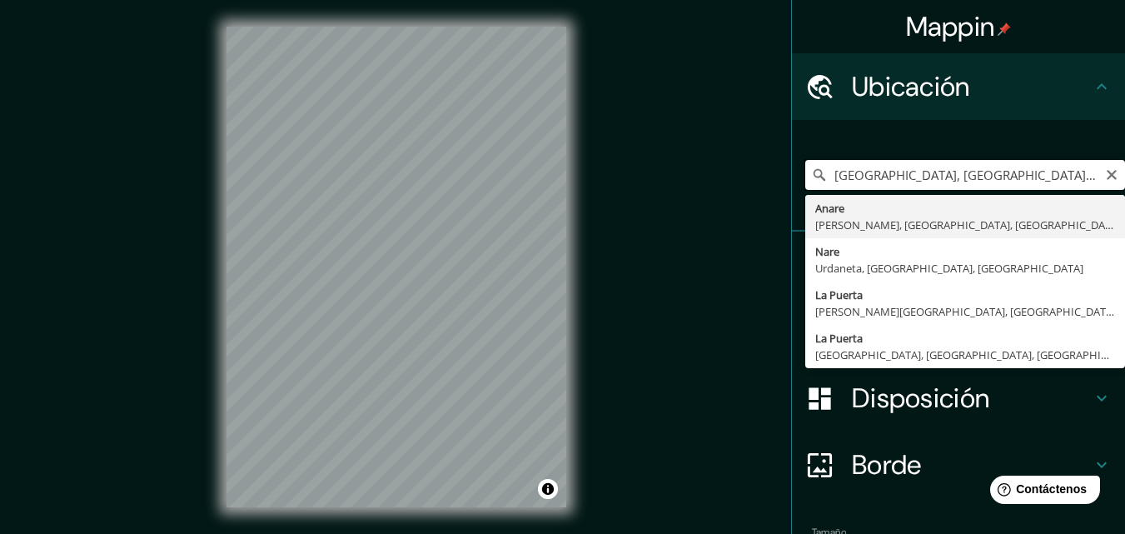
click at [1041, 175] on input "Venezuela, Puerto Ordaz, Unare II" at bounding box center [965, 175] width 320 height 30
click at [1030, 182] on input "Venezuela, Puerto Ordaz, Unare 11" at bounding box center [965, 175] width 320 height 30
click at [845, 143] on div "Venezuela, Puerto Ordaz, Unare 11 Anare Vargas, La Guaira, Venezuela Nare Urdan…" at bounding box center [965, 174] width 320 height 83
click at [1026, 181] on input "Venezuela, Puerto Ordaz, Unare 11" at bounding box center [965, 175] width 320 height 30
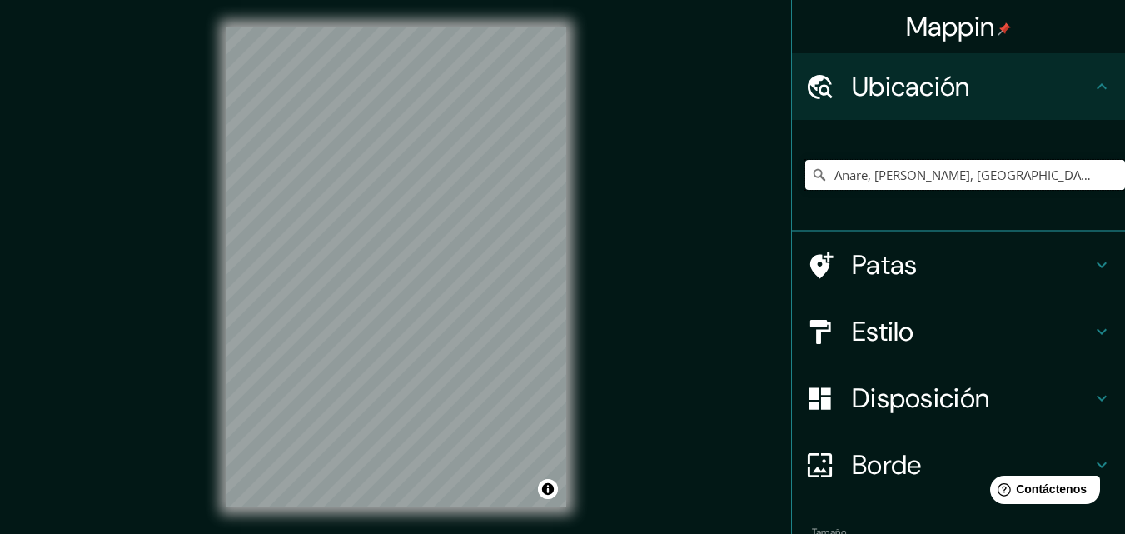
click at [1032, 178] on input "Anare, Vargas, La Guaira, Venezuela" at bounding box center [965, 175] width 320 height 30
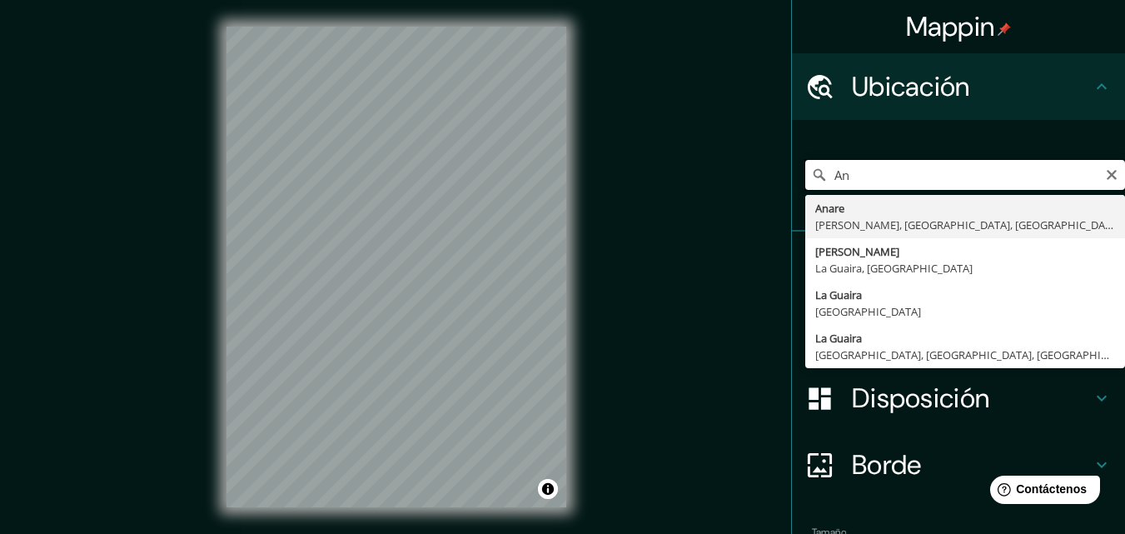
type input "A"
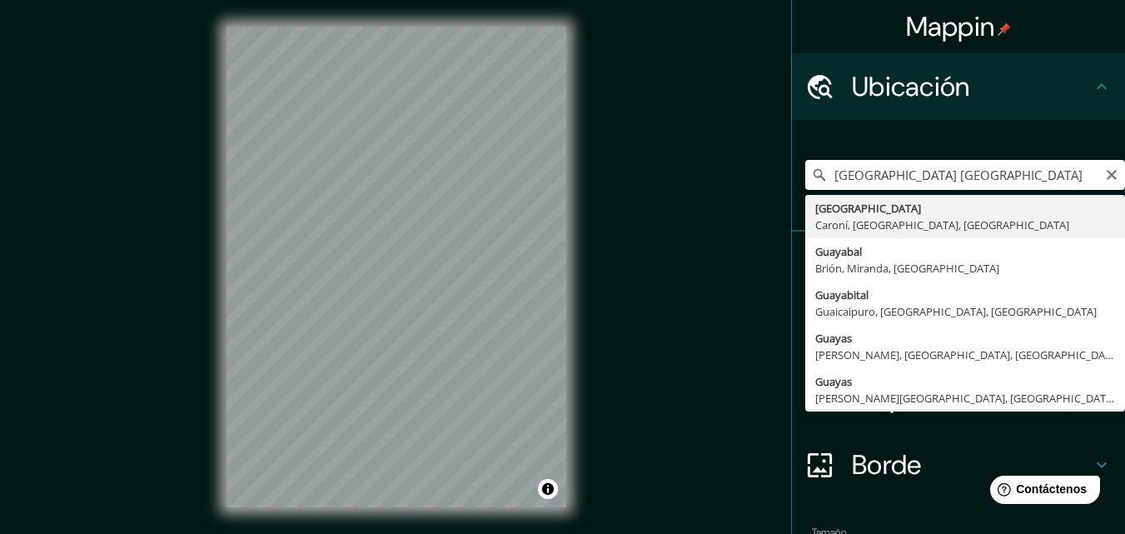
type input "Ciudad Guayana, Caroní, Bolívar, Venezuela"
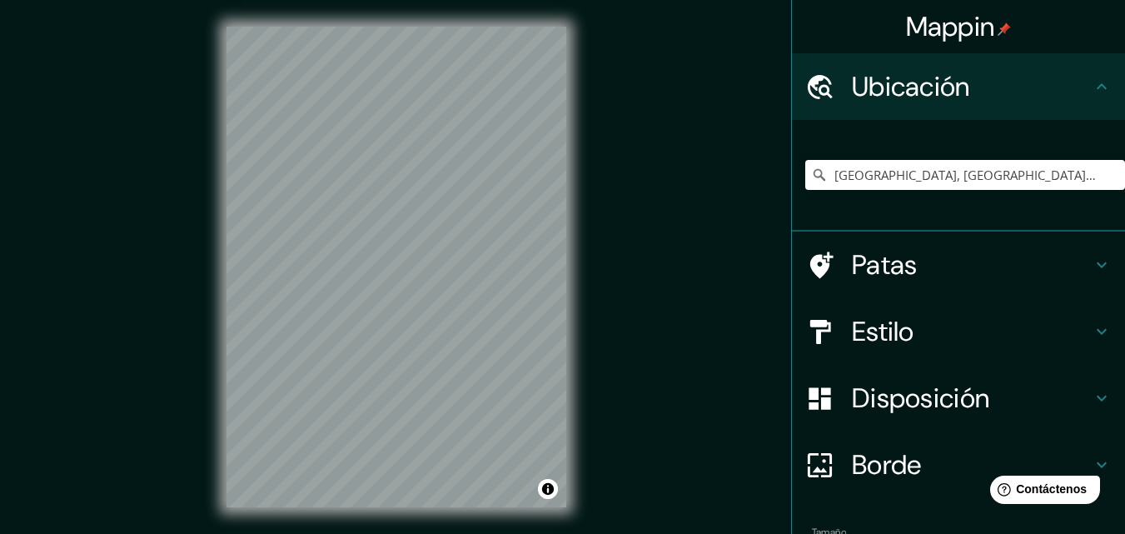
click at [597, 244] on div "Mappin Ubicación Ciudad Guayana, Caroní, Bolívar, Venezuela Patas Estilo Dispos…" at bounding box center [562, 280] width 1125 height 561
drag, startPoint x: 436, startPoint y: 235, endPoint x: 441, endPoint y: 203, distance: 32.0
click at [441, 203] on div at bounding box center [437, 208] width 13 height 13
click at [624, 113] on div "Mappin Ubicación Ciudad Guayana, Caroní, Bolívar, Venezuela Patas Estilo Dispos…" at bounding box center [562, 280] width 1125 height 561
click at [146, 371] on div "Mappin Ubicación Ciudad Guayana, Caroní, Bolívar, Venezuela Patas Estilo Dispos…" at bounding box center [562, 280] width 1125 height 561
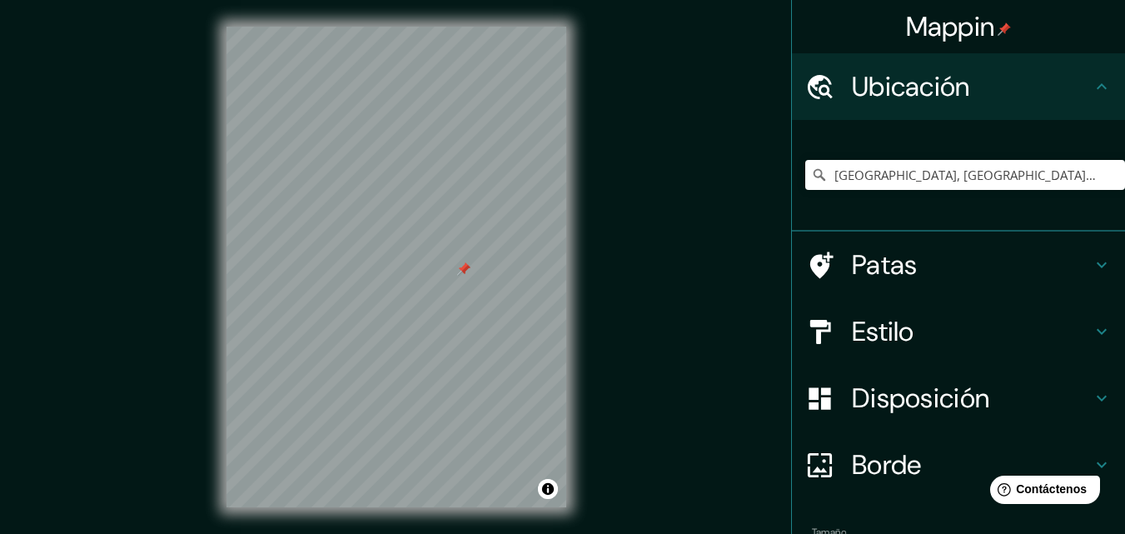
click at [905, 325] on h4 "Estilo" at bounding box center [972, 331] width 240 height 33
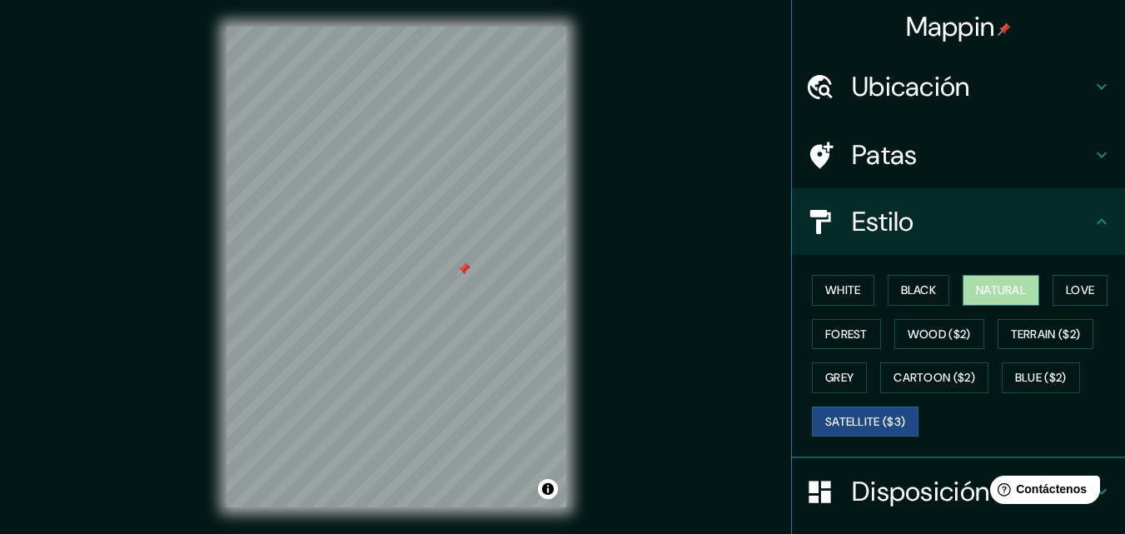
click at [1001, 287] on button "Natural" at bounding box center [1001, 290] width 77 height 31
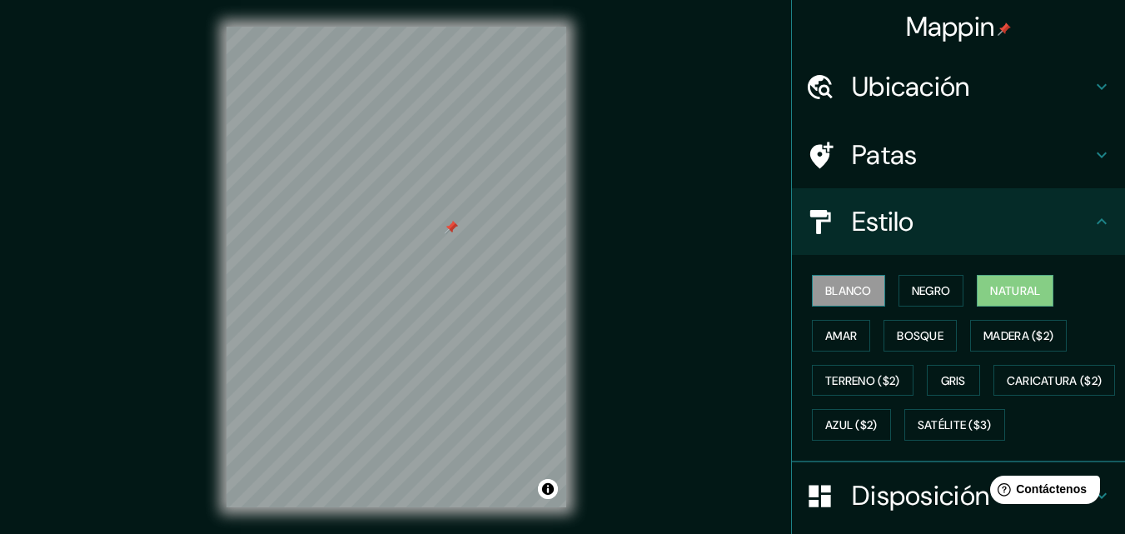
click at [854, 297] on font "Blanco" at bounding box center [848, 290] width 47 height 15
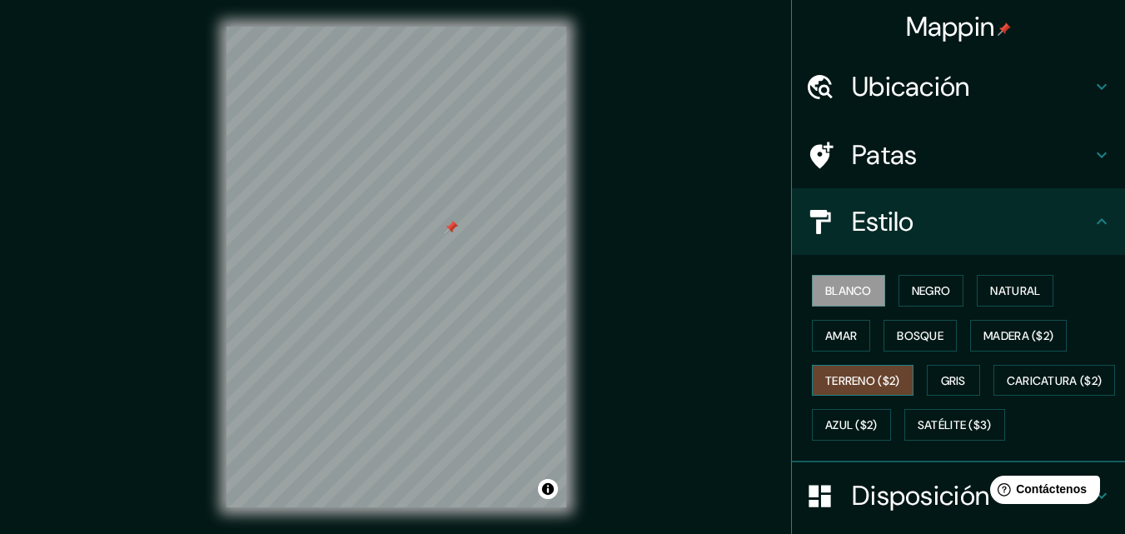
click at [864, 372] on font "Terreno ($2)" at bounding box center [862, 381] width 75 height 22
click at [955, 373] on font "Gris" at bounding box center [953, 380] width 25 height 15
click at [849, 297] on font "Blanco" at bounding box center [848, 290] width 47 height 15
click at [912, 287] on font "Negro" at bounding box center [931, 290] width 39 height 15
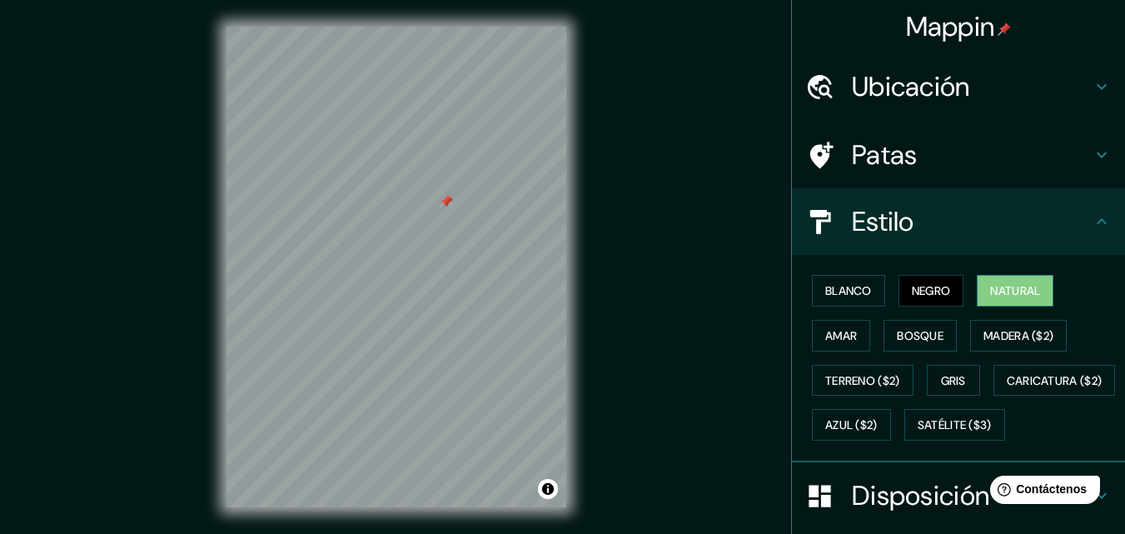
click at [1000, 285] on font "Natural" at bounding box center [1015, 290] width 50 height 15
click at [847, 340] on button "Amar" at bounding box center [841, 336] width 58 height 32
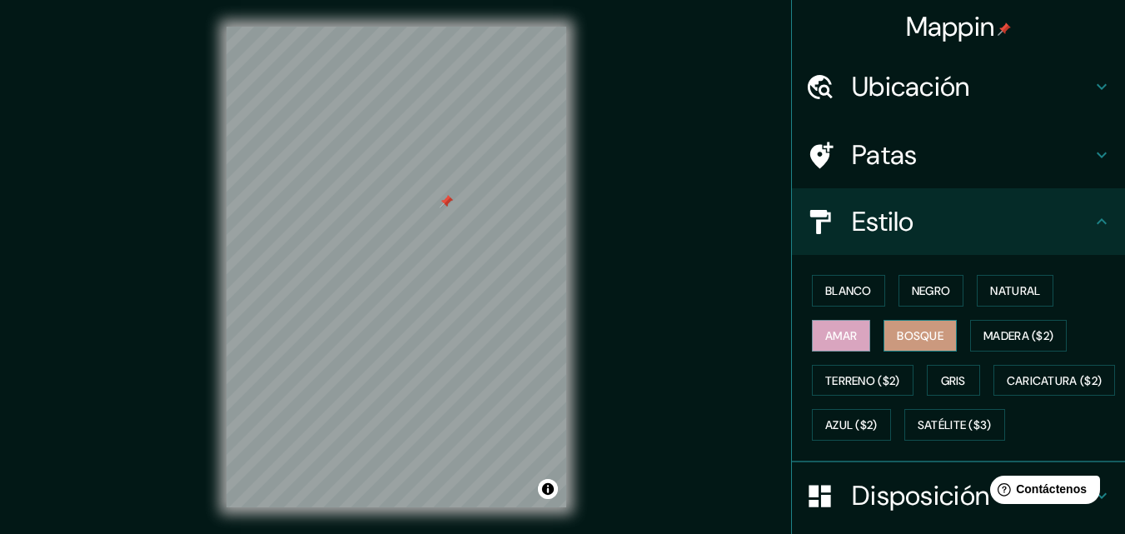
click at [906, 342] on font "Bosque" at bounding box center [920, 335] width 47 height 15
click at [991, 336] on font "Madera ($2)" at bounding box center [1019, 335] width 70 height 15
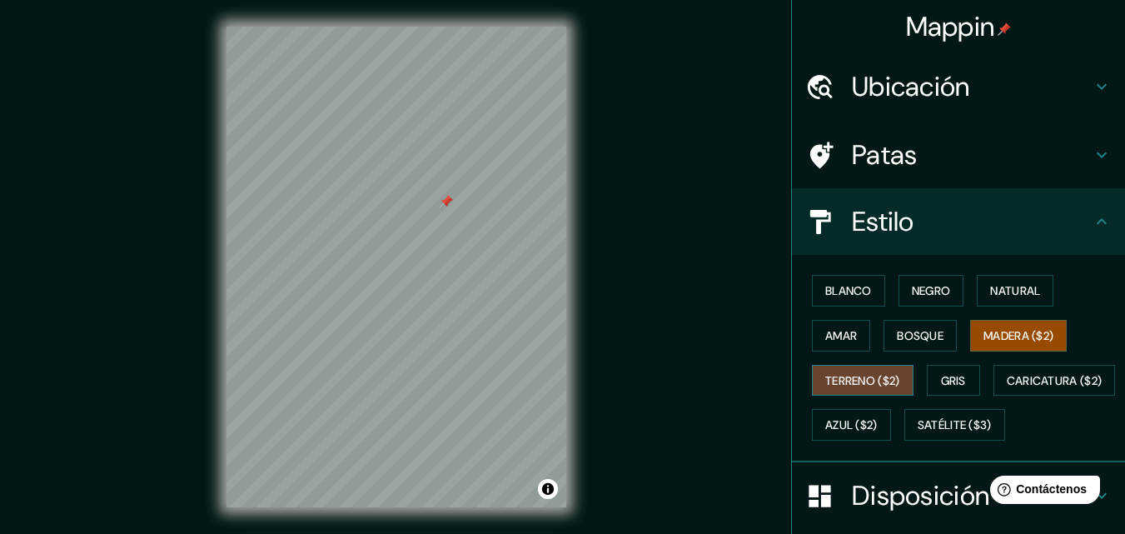
click at [873, 389] on font "Terreno ($2)" at bounding box center [862, 381] width 75 height 22
click at [941, 376] on font "Gris" at bounding box center [953, 380] width 25 height 15
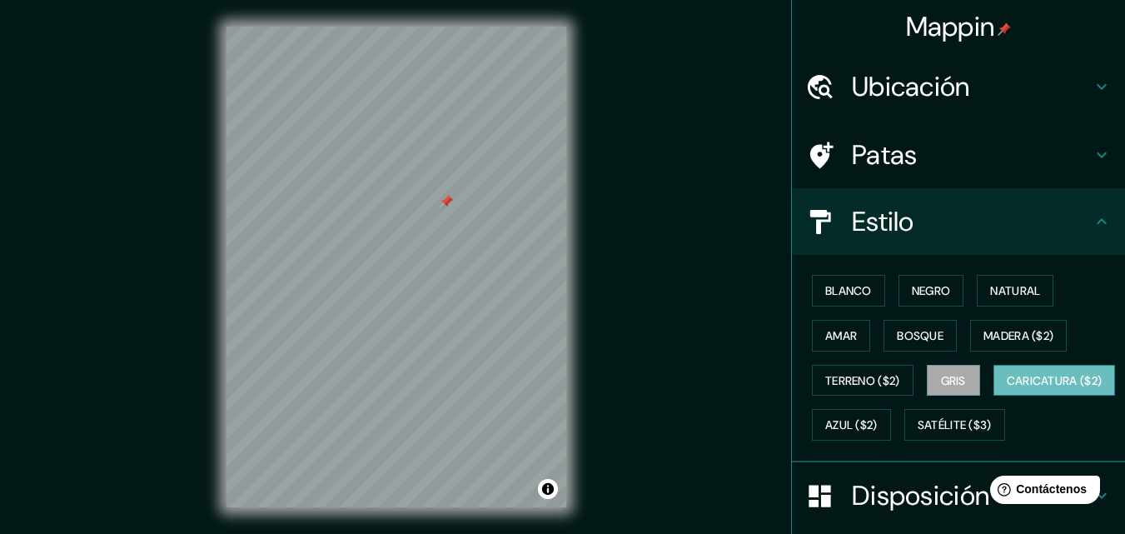
click at [1007, 388] on font "Caricatura ($2)" at bounding box center [1055, 380] width 96 height 15
click at [878, 426] on font "Azul ($2)" at bounding box center [851, 425] width 52 height 15
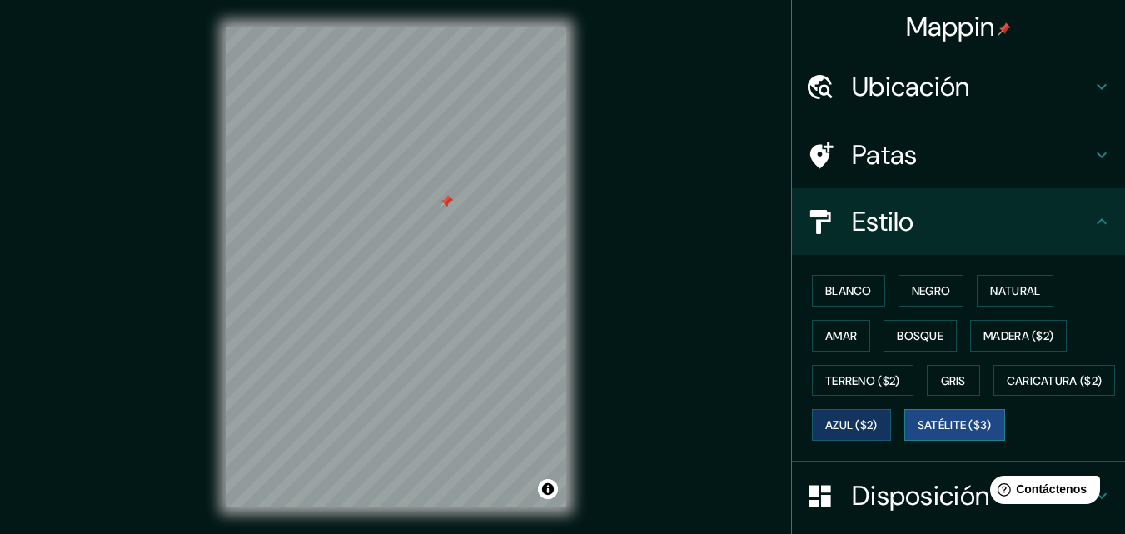
click at [918, 433] on font "Satélite ($3)" at bounding box center [955, 425] width 74 height 15
click at [388, 198] on div at bounding box center [389, 194] width 13 height 13
click at [389, 191] on div at bounding box center [389, 192] width 13 height 13
click at [450, 192] on div at bounding box center [452, 192] width 13 height 13
click at [497, 242] on div at bounding box center [497, 239] width 13 height 13
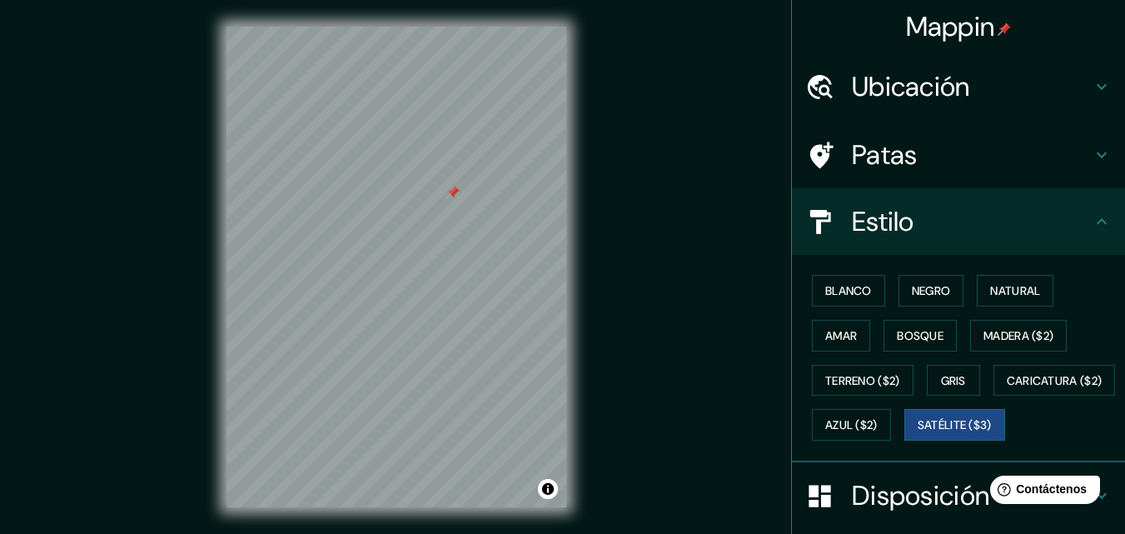
click at [457, 193] on div at bounding box center [452, 192] width 13 height 13
click at [403, 201] on div at bounding box center [408, 197] width 13 height 13
click at [403, 27] on div at bounding box center [397, 27] width 340 height 0
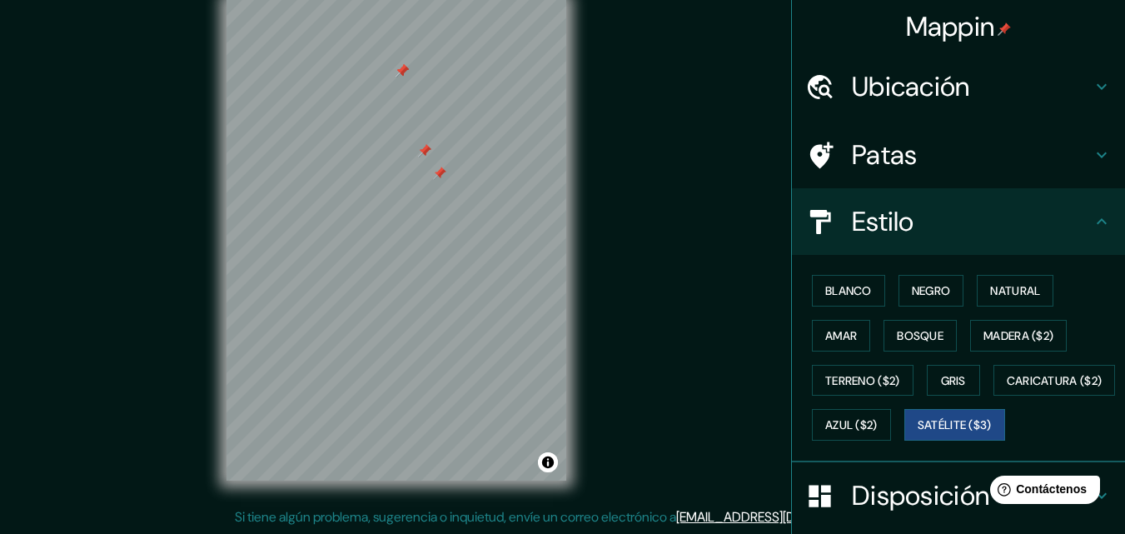
click at [535, 239] on div "Mappin Ubicación Ciudad Guayana, Caroní, Bolívar, Venezuela Patas Estilo Blanco…" at bounding box center [562, 253] width 1125 height 561
click at [538, 459] on button "Activar o desactivar atribución" at bounding box center [548, 462] width 20 height 20
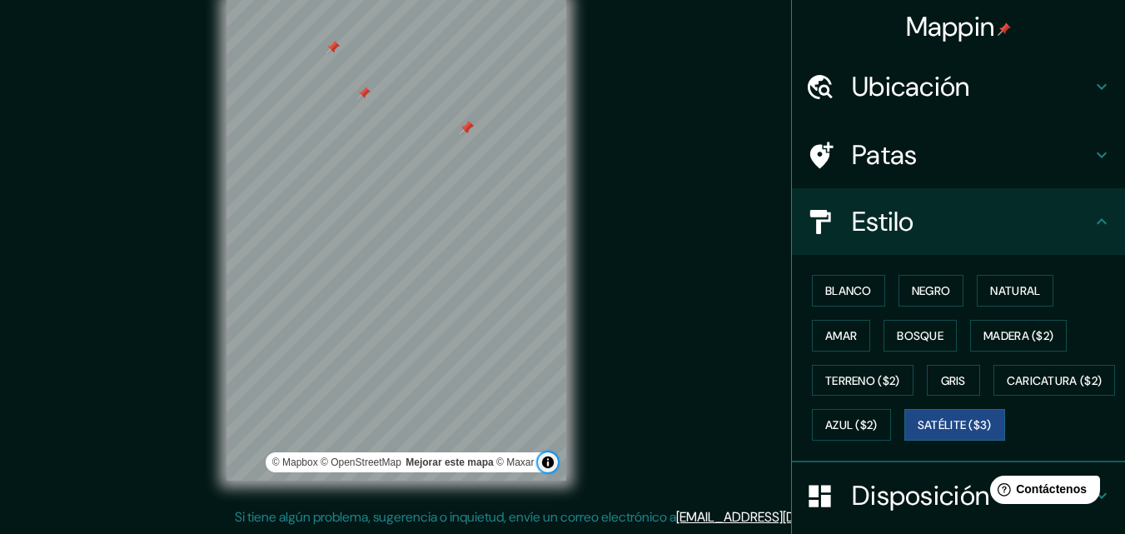
click at [544, 457] on button "Activar o desactivar atribución" at bounding box center [548, 462] width 20 height 20
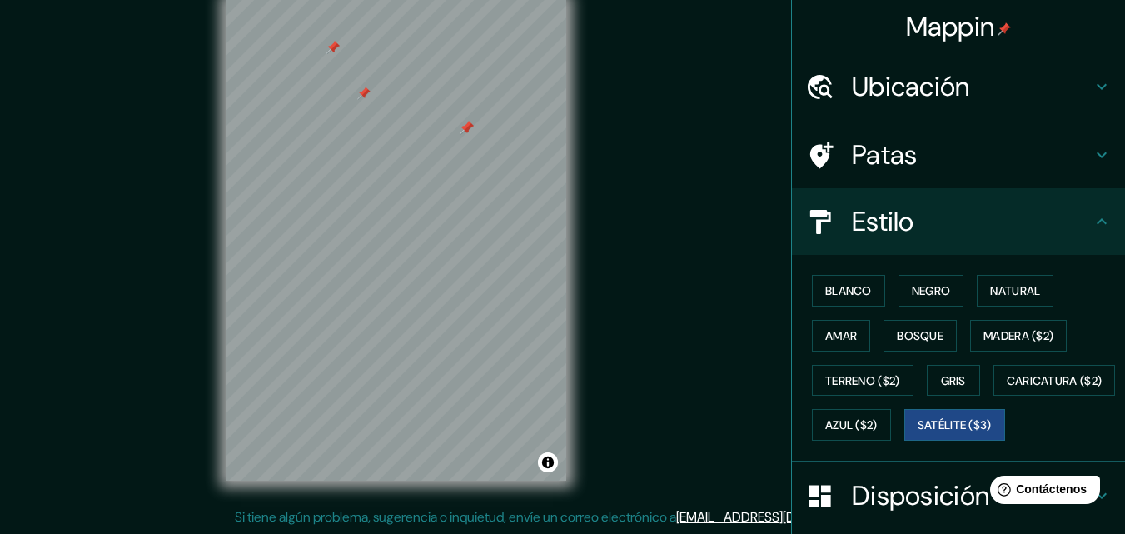
click at [628, 316] on div "Mappin Ubicación Ciudad Guayana, Caroní, Bolívar, Venezuela Patas Estilo Blanco…" at bounding box center [562, 253] width 1125 height 561
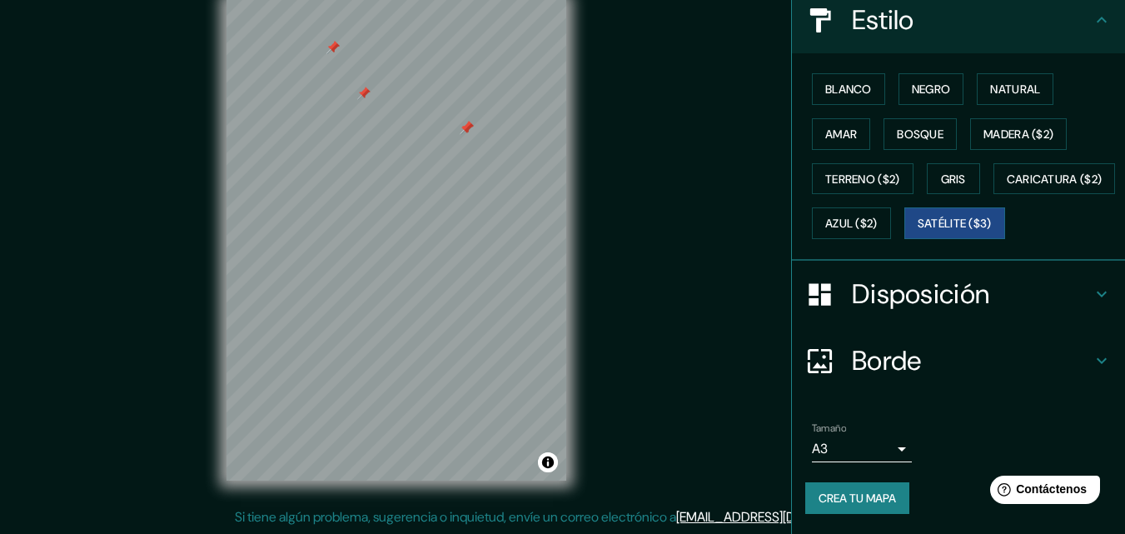
scroll to position [0, 0]
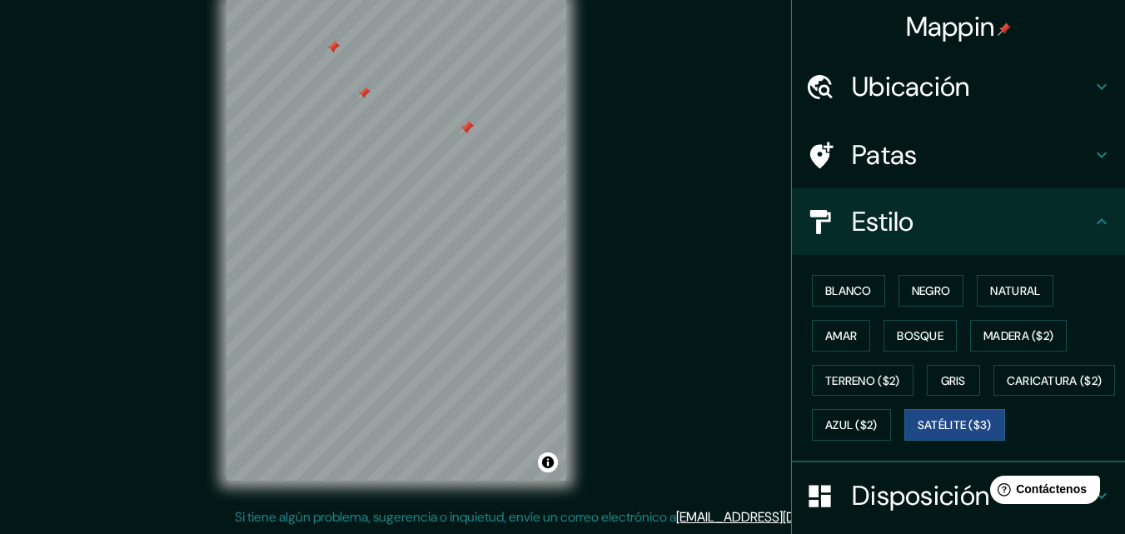
click at [852, 235] on font "Estilo" at bounding box center [883, 221] width 62 height 35
click at [955, 312] on div "Blanco Negro Natural Amar Bosque Madera ($2) Terreno ($2) Gris Caricatura ($2) …" at bounding box center [965, 357] width 320 height 179
click at [939, 283] on font "Negro" at bounding box center [931, 290] width 39 height 15
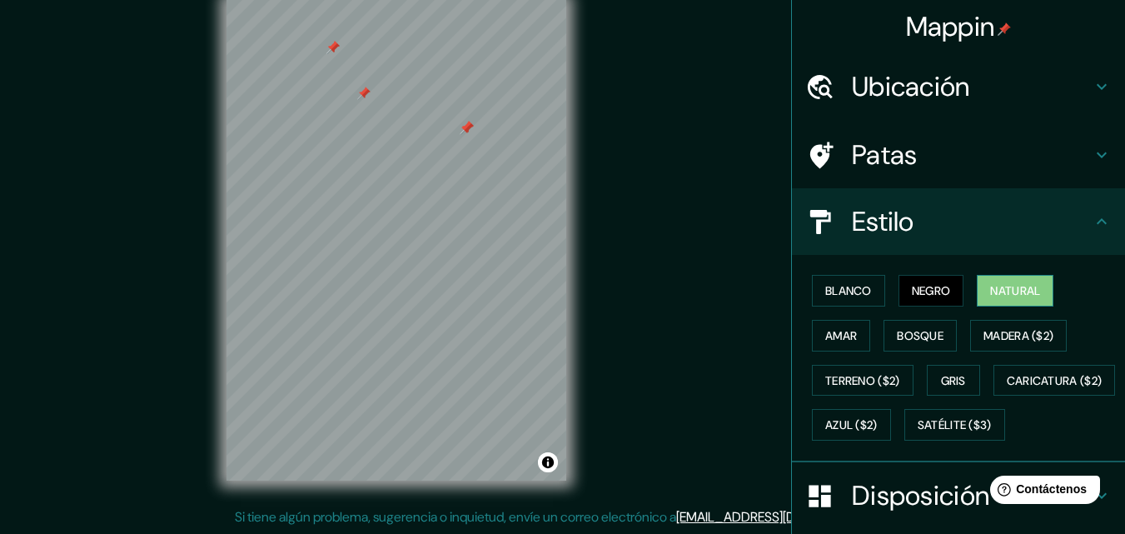
click at [1013, 298] on font "Natural" at bounding box center [1015, 291] width 50 height 22
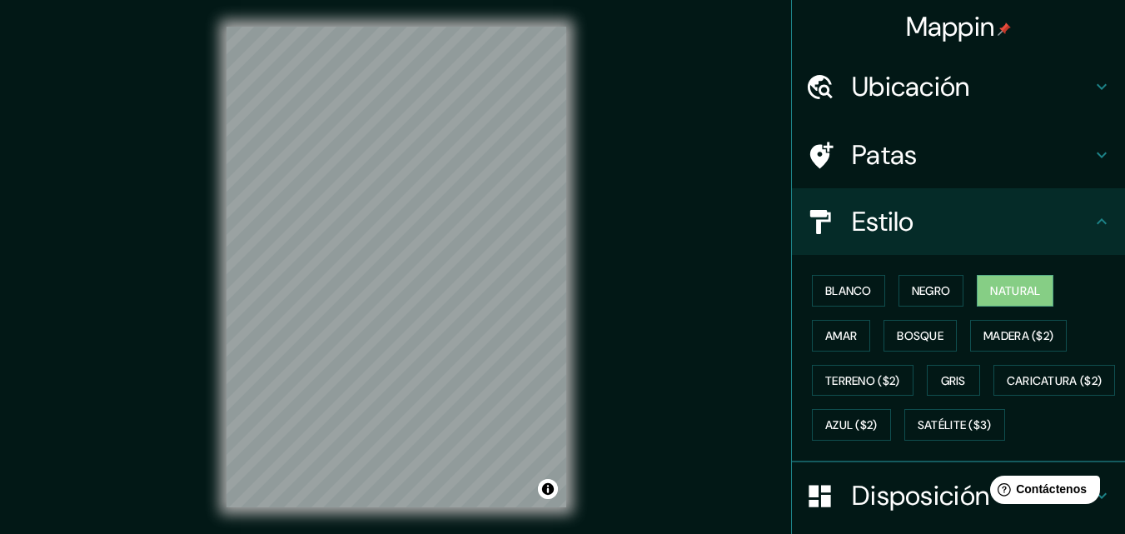
click at [998, 89] on h4 "Ubicación" at bounding box center [972, 86] width 240 height 33
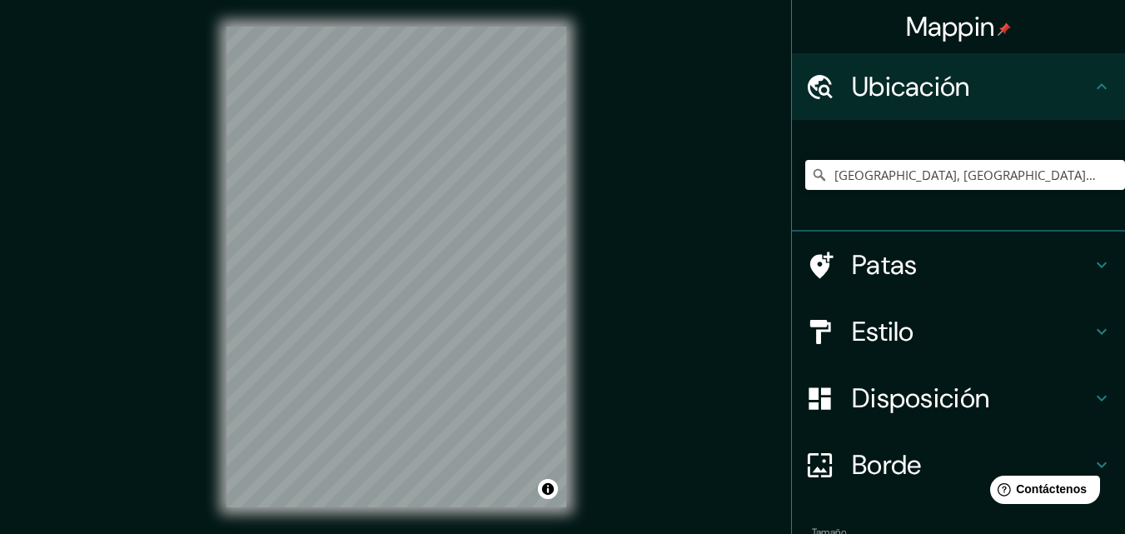
click at [998, 89] on h4 "Ubicación" at bounding box center [972, 86] width 240 height 33
click at [860, 260] on font "Patas" at bounding box center [885, 264] width 66 height 35
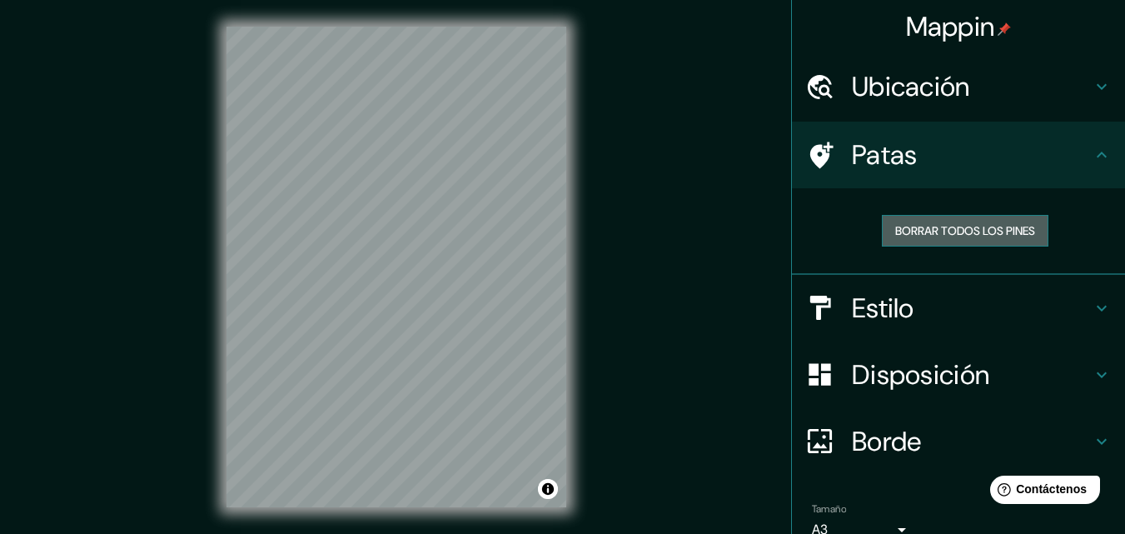
click at [900, 237] on font "Borrar todos los pines" at bounding box center [965, 230] width 140 height 15
click at [204, 371] on div "© Mapbox © OpenStreetMap Improve this map" at bounding box center [396, 267] width 393 height 534
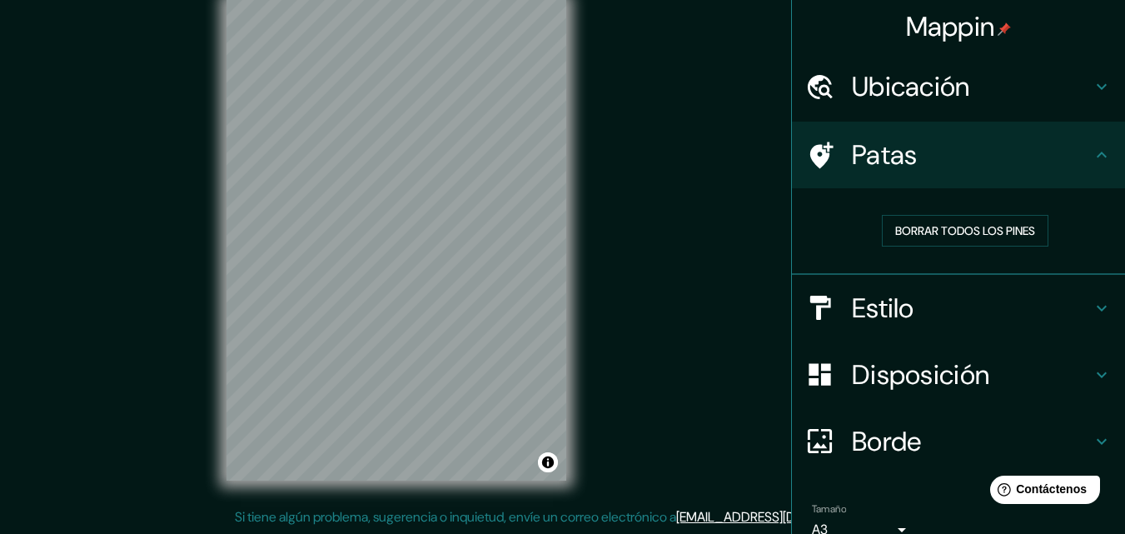
click at [593, 252] on div "Mappin Ubicación Ciudad Guayana, Caroní, Bolívar, Venezuela Patas Borrar todos …" at bounding box center [562, 253] width 1125 height 561
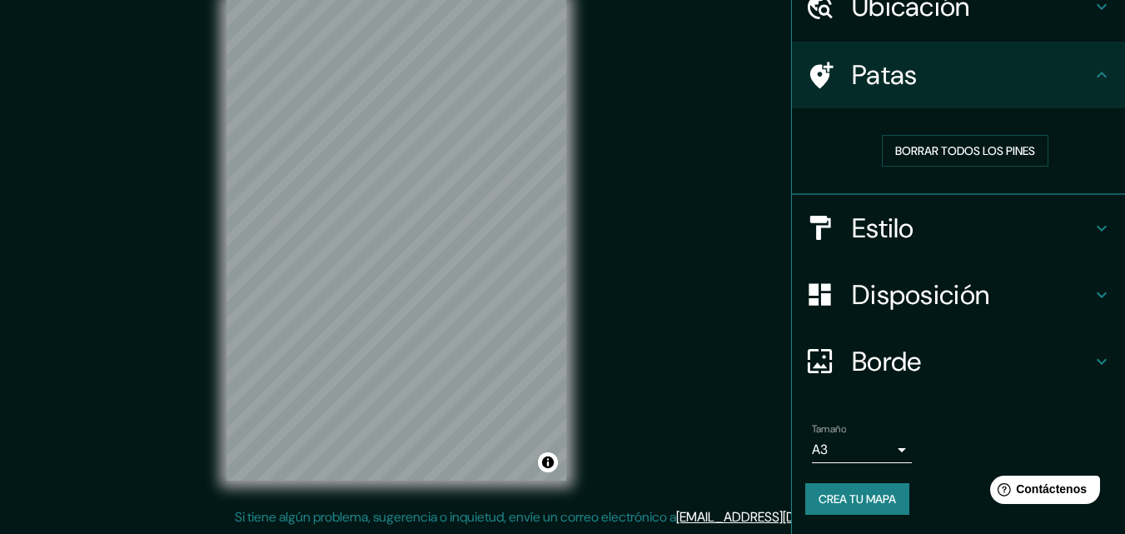
drag, startPoint x: 1114, startPoint y: 414, endPoint x: 6, endPoint y: 10, distance: 1179.2
click at [856, 446] on body "Mappin Ubicación Ciudad Guayana, Caroní, Bolívar, Venezuela Patas Borrar todos …" at bounding box center [562, 240] width 1125 height 534
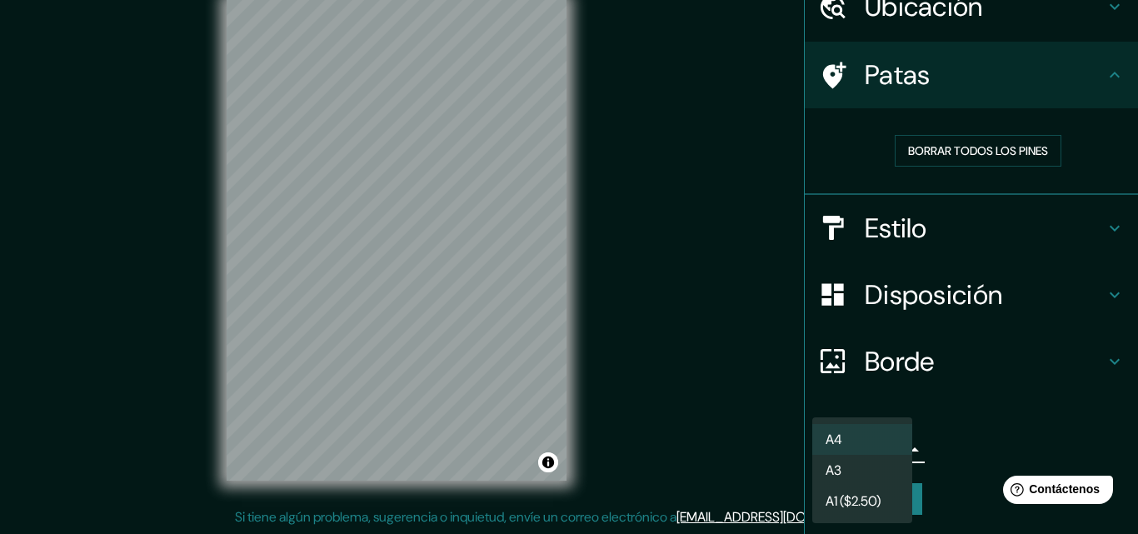
click at [836, 461] on font "A3" at bounding box center [833, 470] width 16 height 21
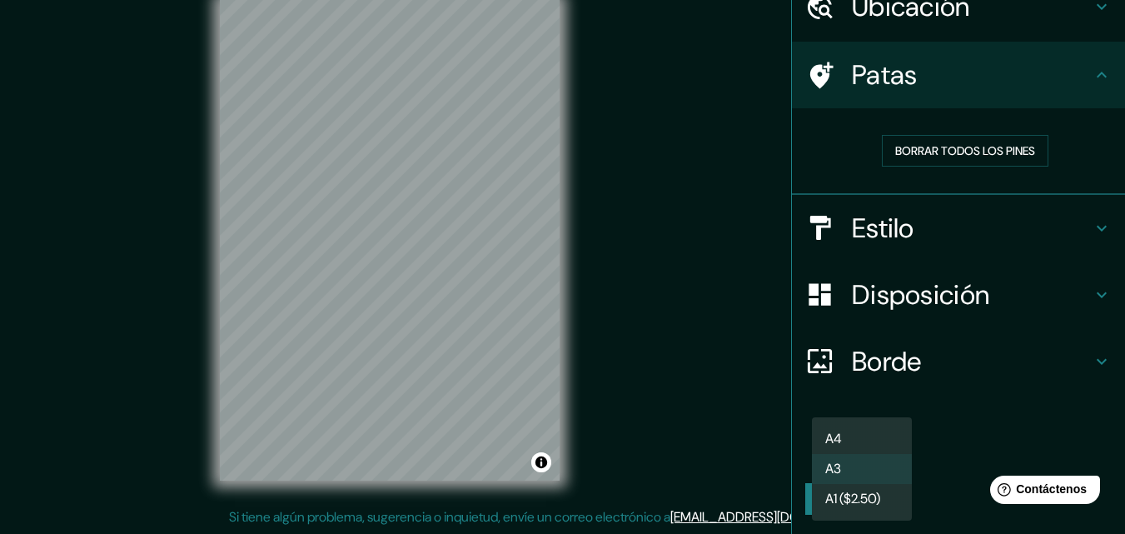
click at [839, 454] on body "Mappin Ubicación Ciudad Guayana, Caroní, Bolívar, Venezuela Patas Borrar todos …" at bounding box center [562, 240] width 1125 height 534
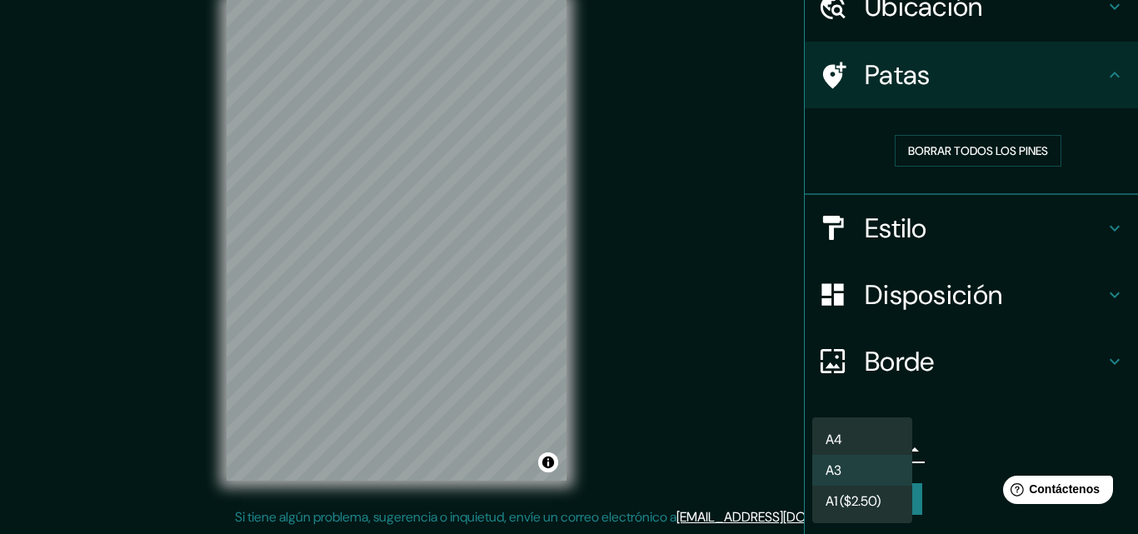
click at [849, 506] on font "A1 ($2.50)" at bounding box center [852, 500] width 55 height 17
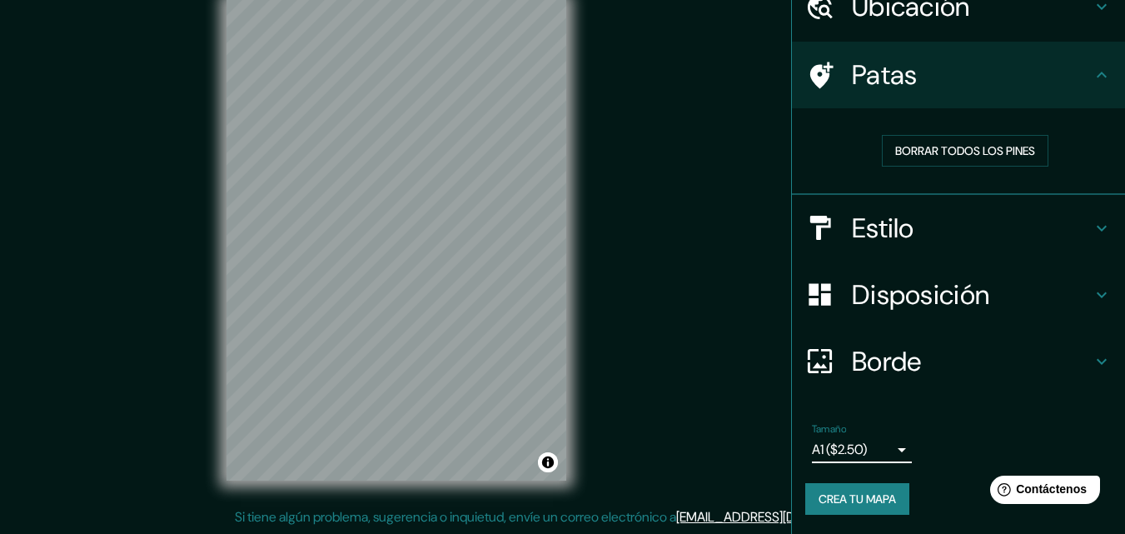
click at [857, 454] on body "Mappin Ubicación Ciudad Guayana, Caroní, Bolívar, Venezuela Patas Borrar todos …" at bounding box center [562, 240] width 1125 height 534
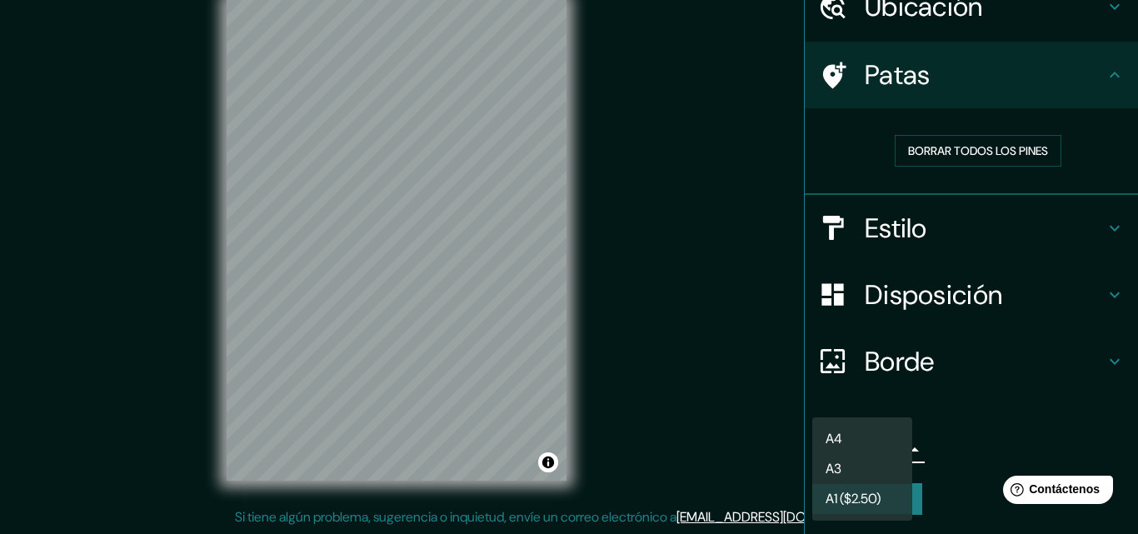
click at [859, 424] on li "A4" at bounding box center [862, 439] width 100 height 30
type input "single"
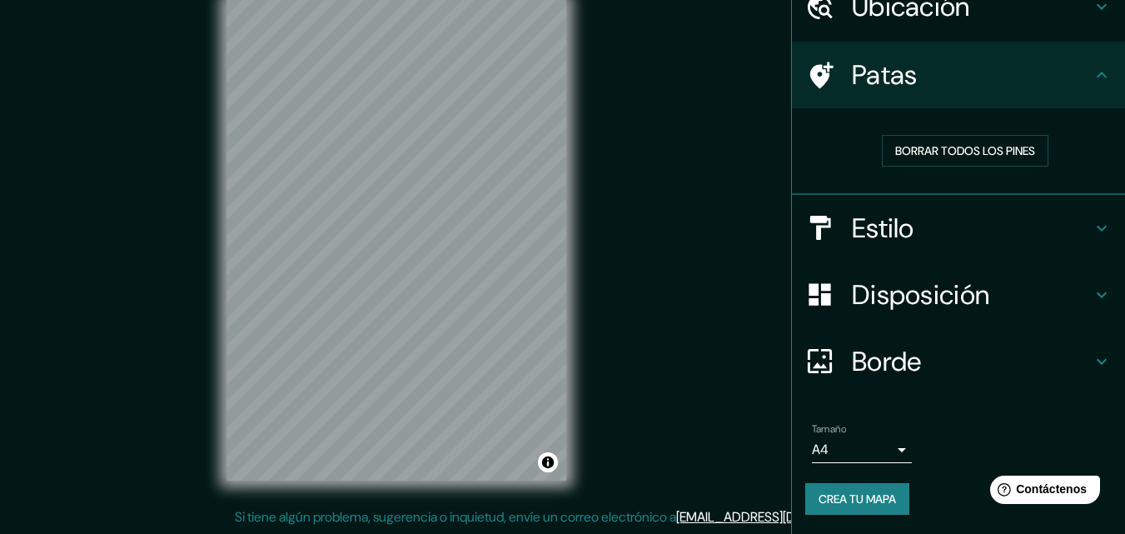
scroll to position [0, 0]
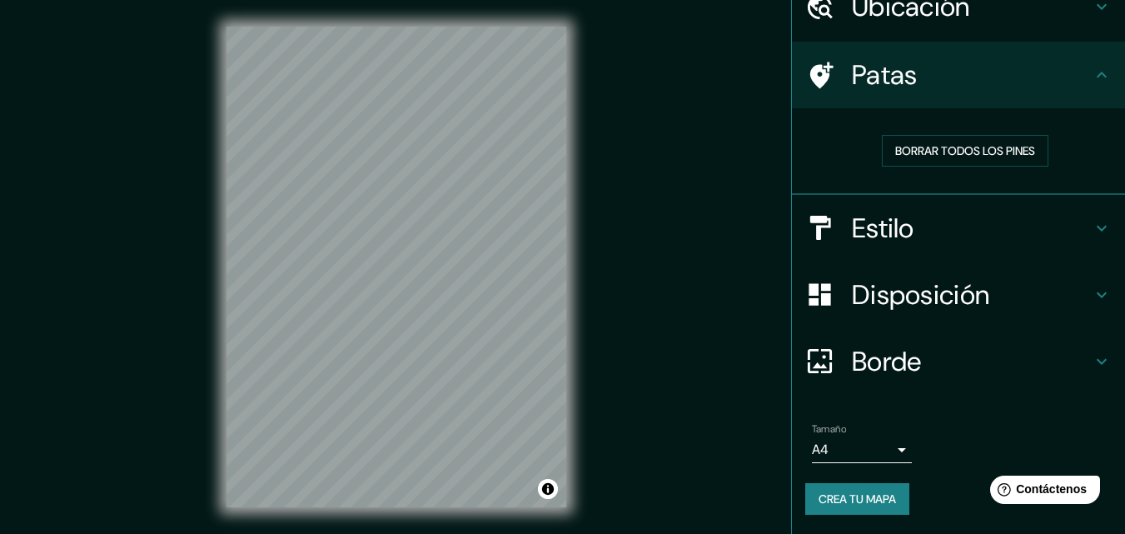
click at [1092, 15] on icon at bounding box center [1102, 7] width 20 height 20
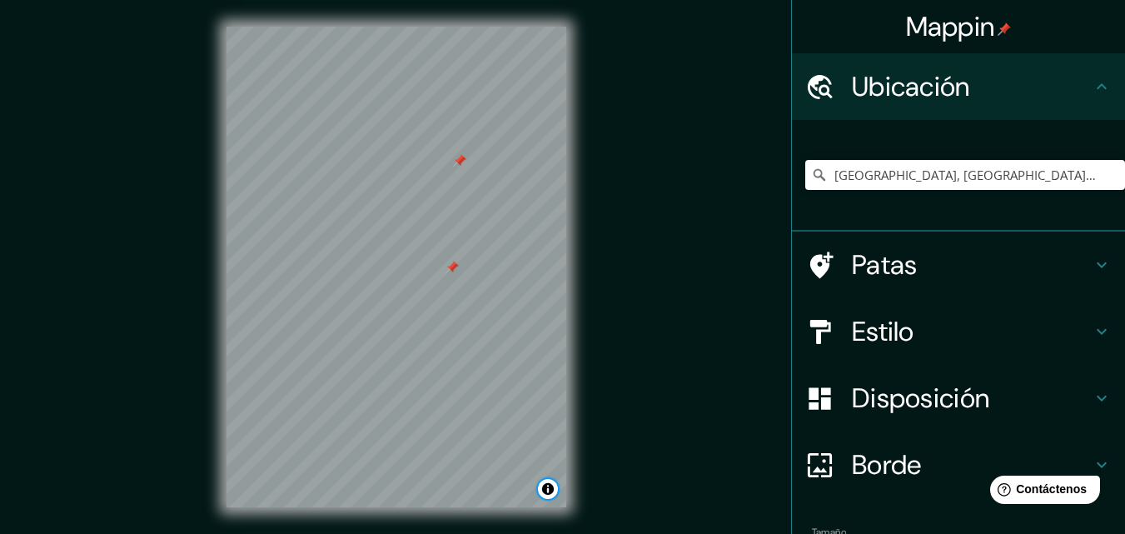
click at [538, 479] on button "Activar o desactivar atribución" at bounding box center [548, 489] width 20 height 20
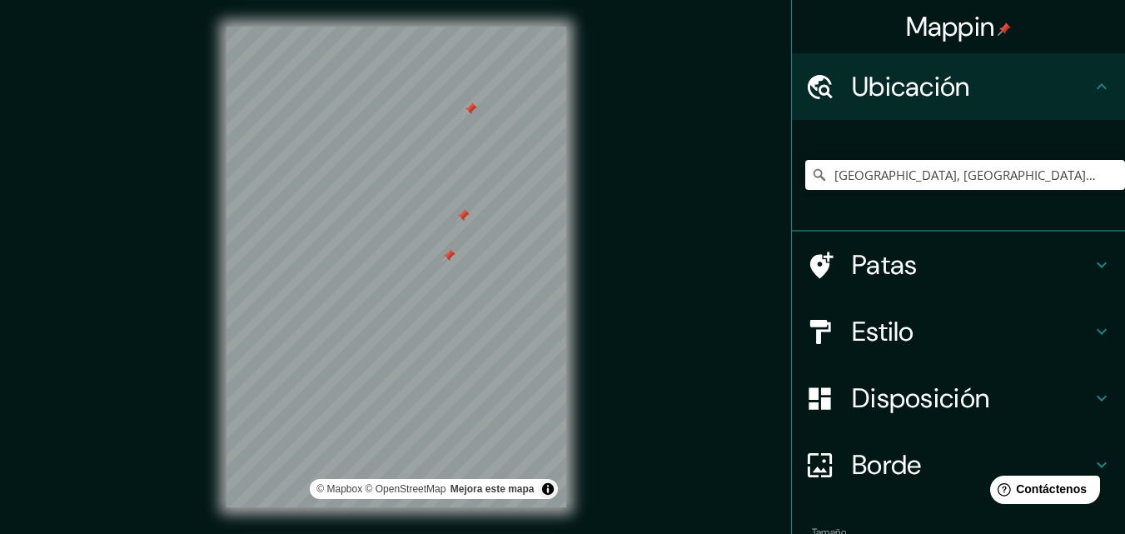
click at [444, 27] on div at bounding box center [397, 27] width 340 height 0
drag, startPoint x: 631, startPoint y: 93, endPoint x: 621, endPoint y: 116, distance: 24.3
click at [621, 116] on div "© Mapbox © OpenStreetMap Mejora este mapa" at bounding box center [396, 267] width 1013 height 481
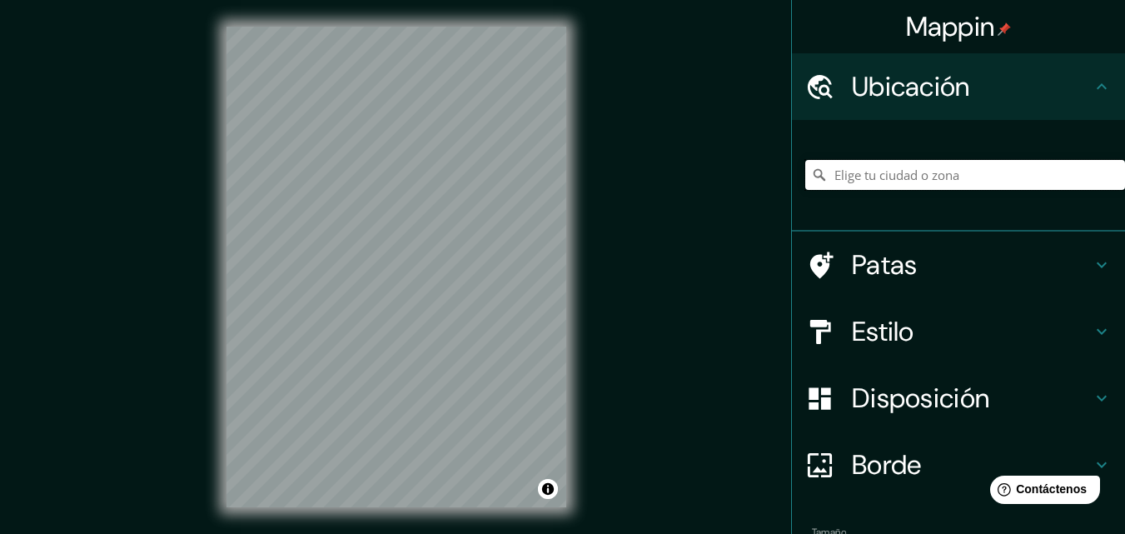
click at [855, 170] on input "Elige tu ciudad o zona" at bounding box center [965, 175] width 320 height 30
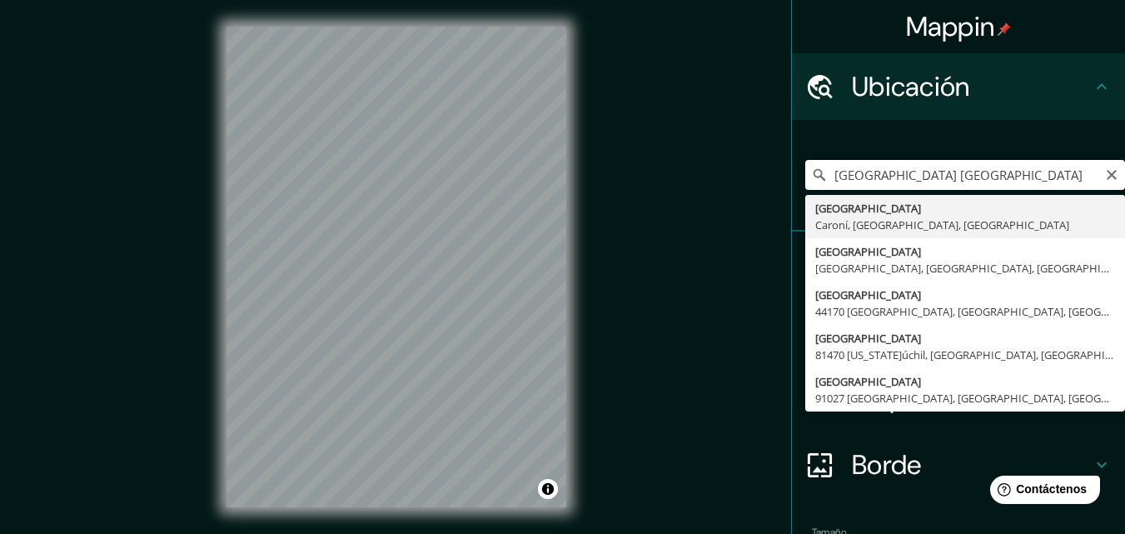
type input "Ciudad Guayana, Caroní, Bolívar, Venezuela"
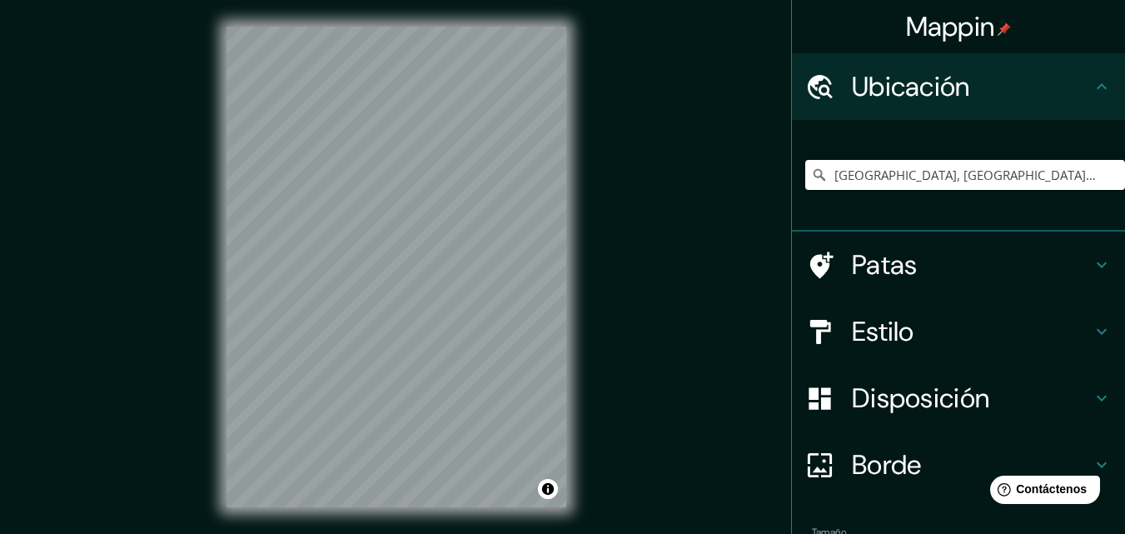
click at [576, 273] on div "© Mapbox © OpenStreetMap Mejora este mapa" at bounding box center [396, 267] width 393 height 534
click at [591, 187] on div "© Mapbox © OpenStreetMap Mejora este mapa" at bounding box center [396, 267] width 393 height 534
click at [407, 203] on div at bounding box center [403, 198] width 13 height 13
click at [414, 198] on div at bounding box center [417, 198] width 13 height 13
click at [404, 200] on div at bounding box center [403, 198] width 13 height 13
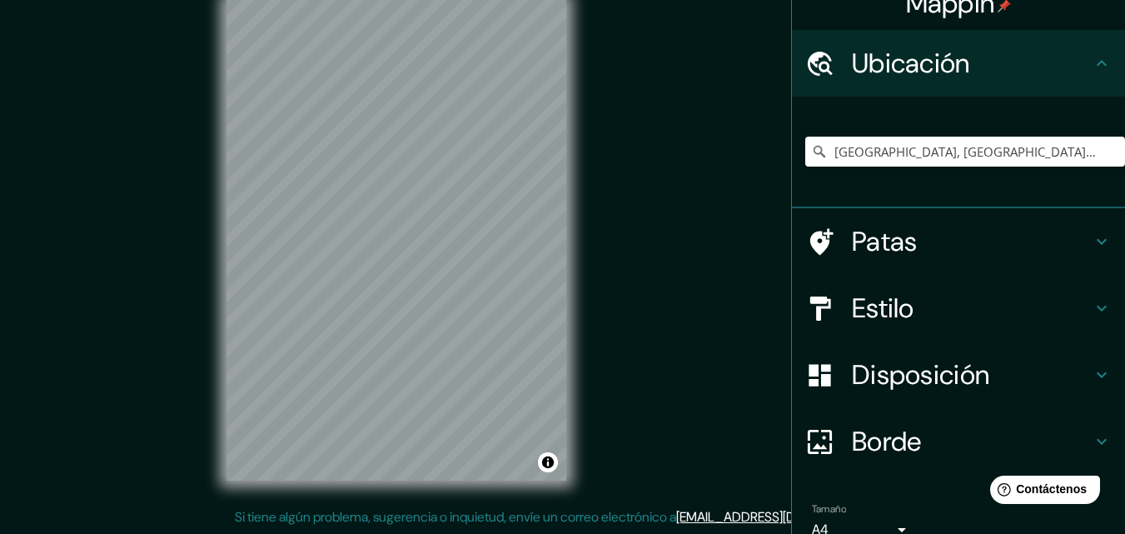
scroll to position [25, 0]
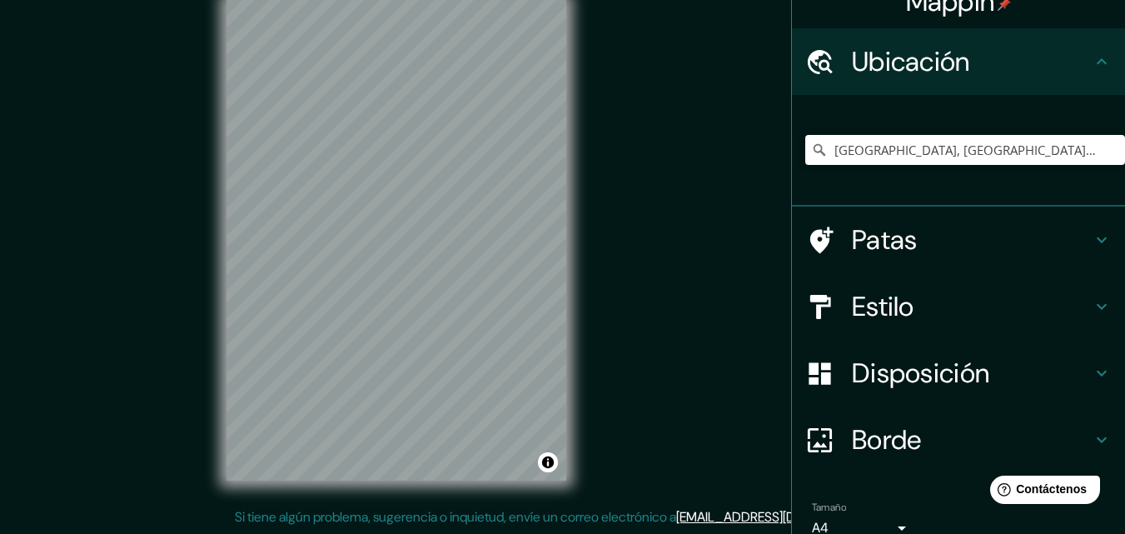
click at [959, 287] on div "Estilo" at bounding box center [958, 306] width 333 height 67
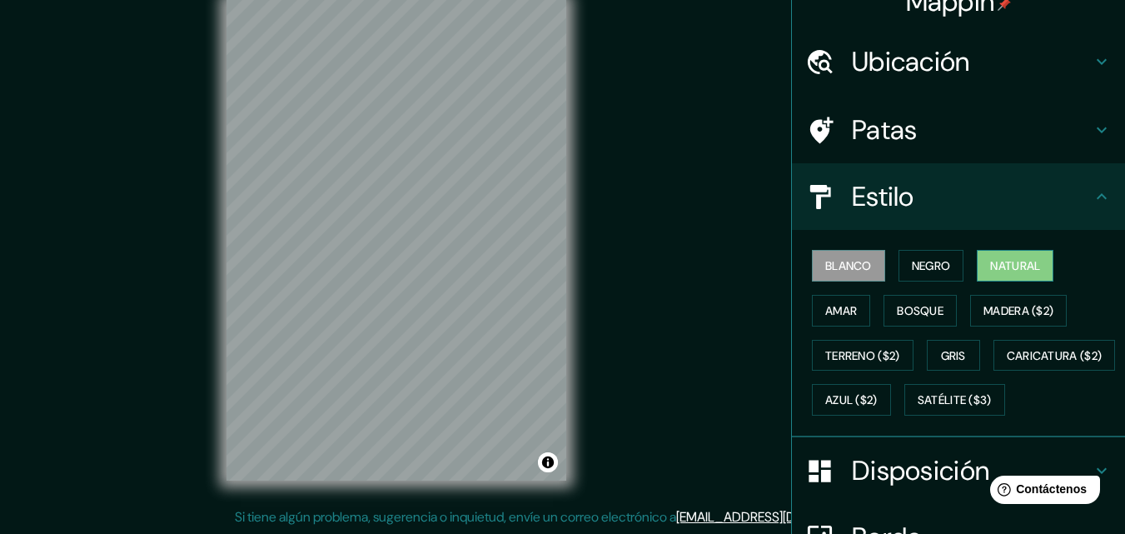
click at [997, 263] on font "Natural" at bounding box center [1015, 265] width 50 height 15
click at [945, 357] on font "Gris" at bounding box center [953, 355] width 25 height 15
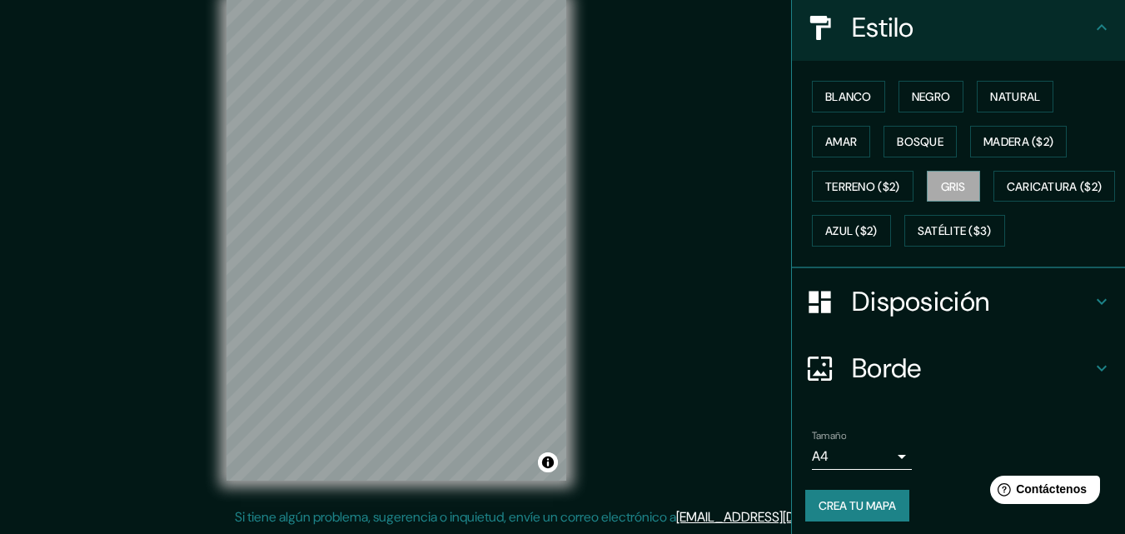
scroll to position [246, 0]
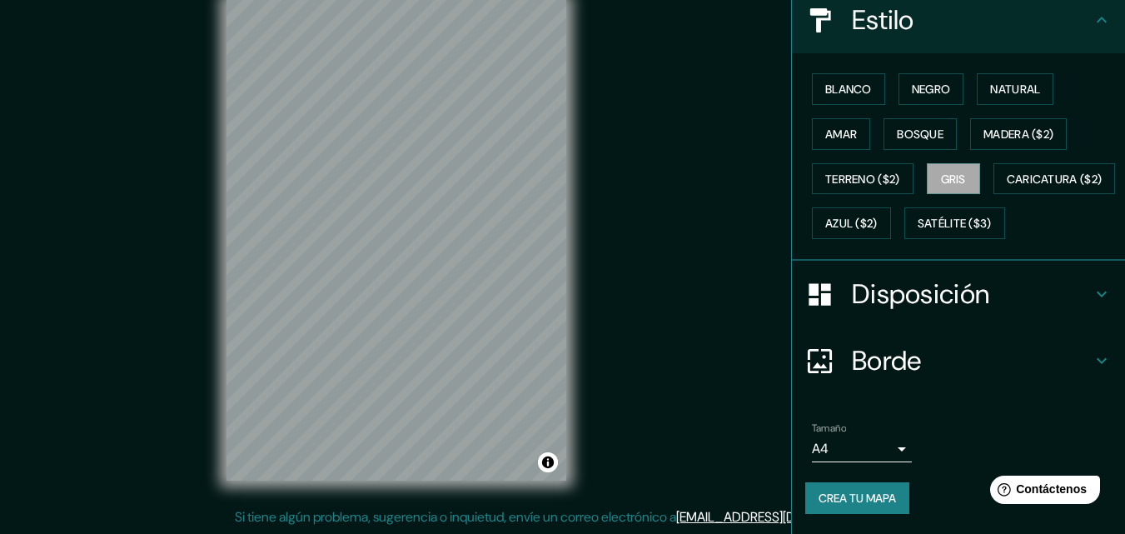
drag, startPoint x: 622, startPoint y: 133, endPoint x: 658, endPoint y: 188, distance: 65.6
click at [658, 188] on div "Mappin Ubicación Ciudad Guayana, Caroní, Bolívar, Venezuela Patas Estilo Blanco…" at bounding box center [562, 253] width 1125 height 561
click at [831, 491] on font "Crea tu mapa" at bounding box center [857, 498] width 77 height 15
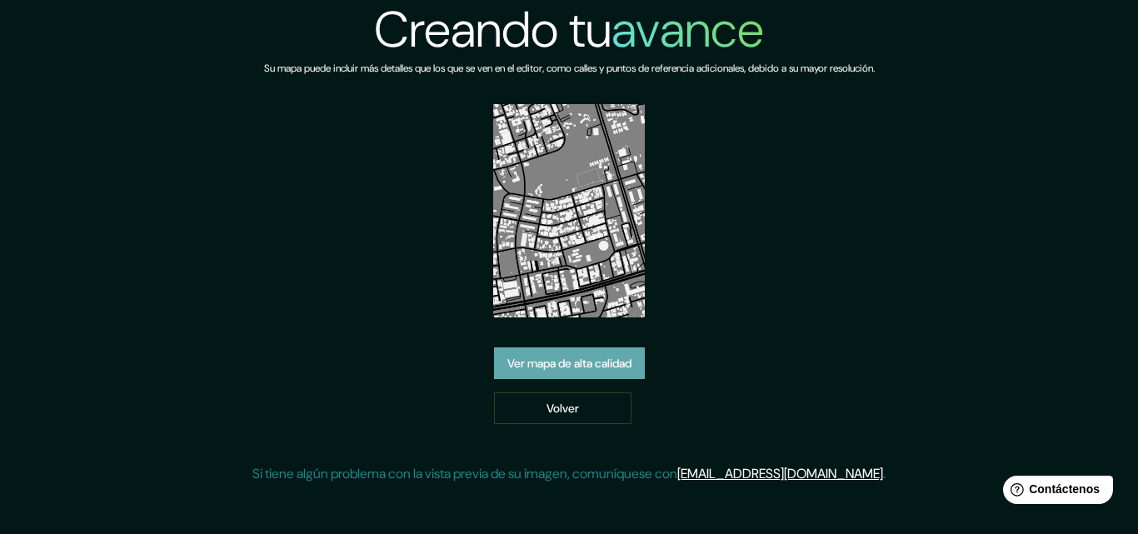
click at [588, 364] on font "Ver mapa de alta calidad" at bounding box center [569, 364] width 124 height 15
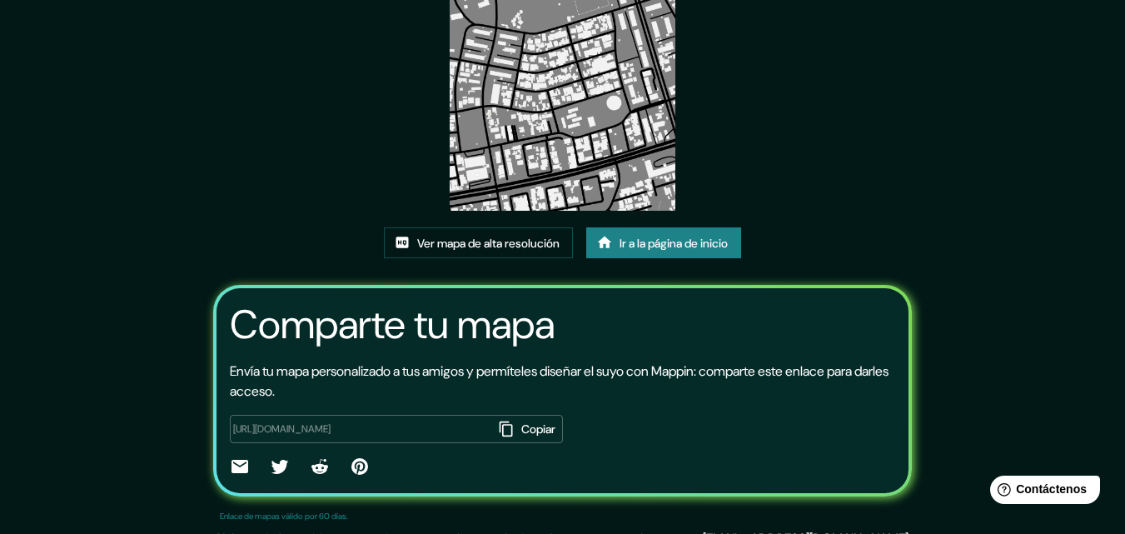
scroll to position [205, 0]
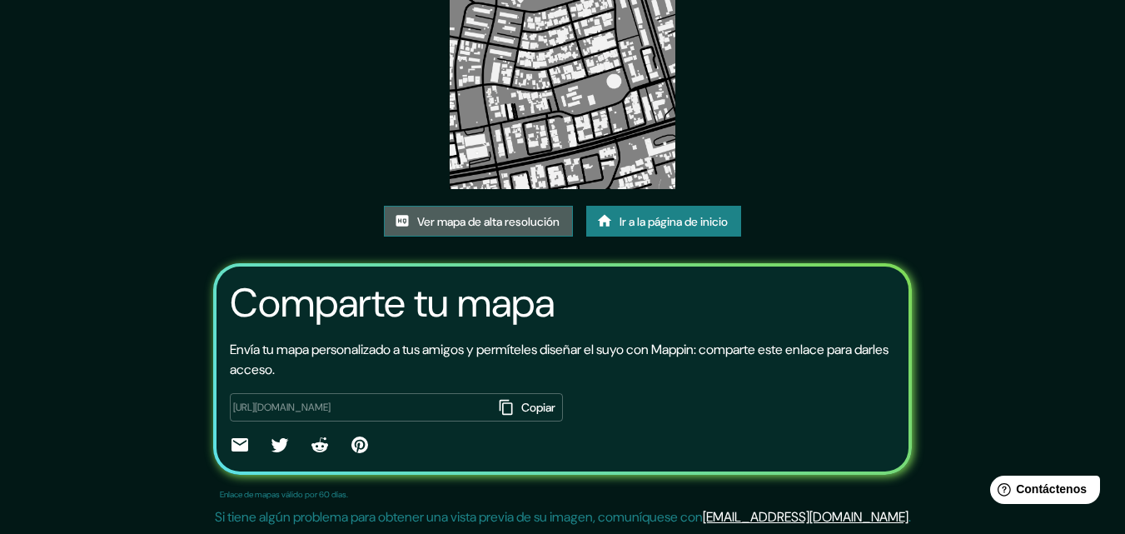
click at [448, 228] on font "Ver mapa de alta resolución" at bounding box center [488, 221] width 142 height 15
drag, startPoint x: 277, startPoint y: 132, endPoint x: 301, endPoint y: 186, distance: 59.0
click at [301, 186] on div "Este mapa fue creado con Mappin Ver mapa de alta resolución Ir a la página de i…" at bounding box center [563, 164] width 740 height 739
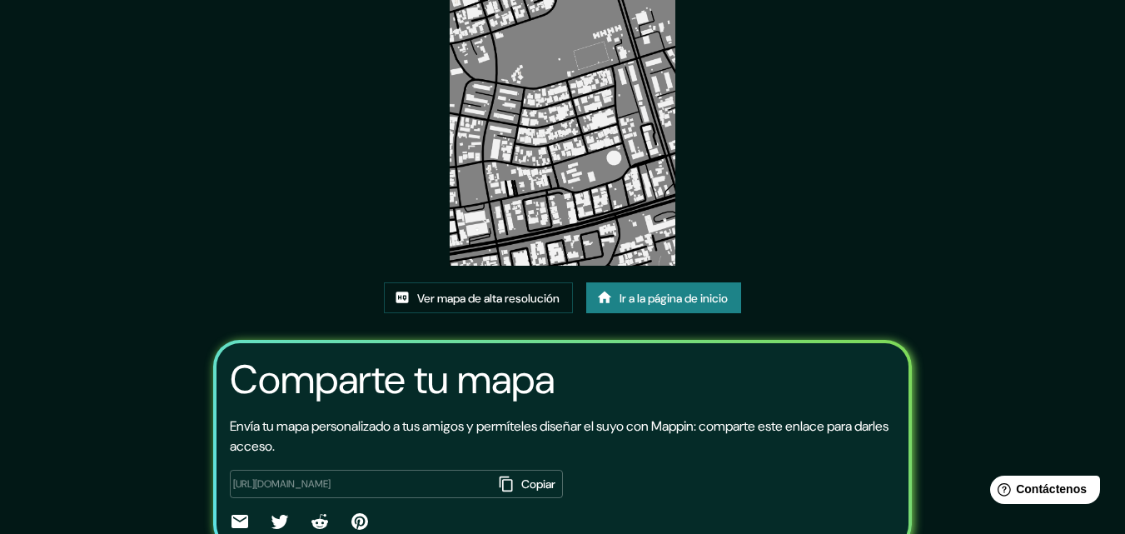
scroll to position [162, 0]
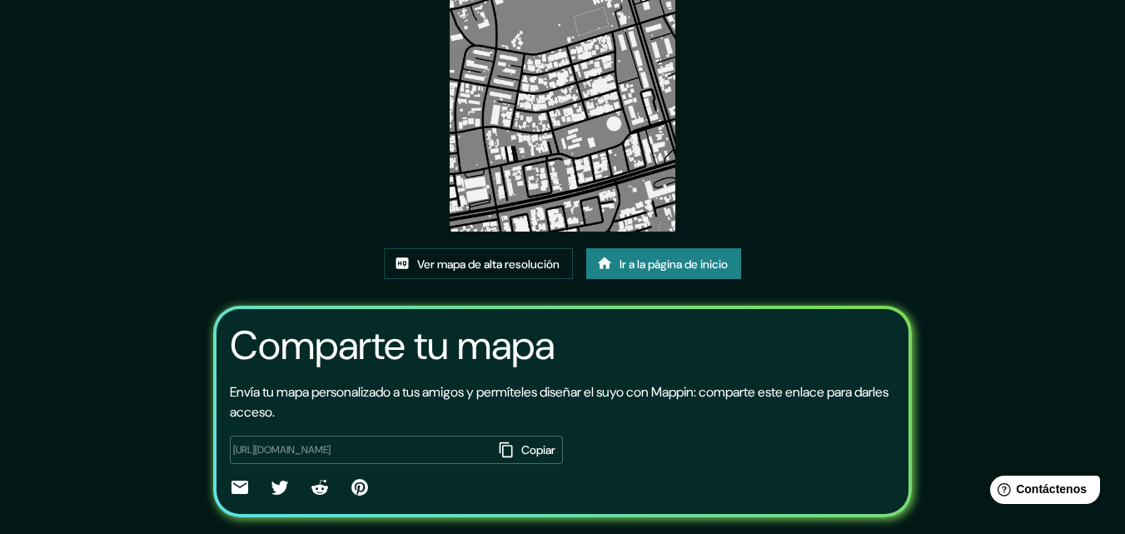
click at [681, 266] on font "Ir a la página de inicio" at bounding box center [674, 264] width 108 height 15
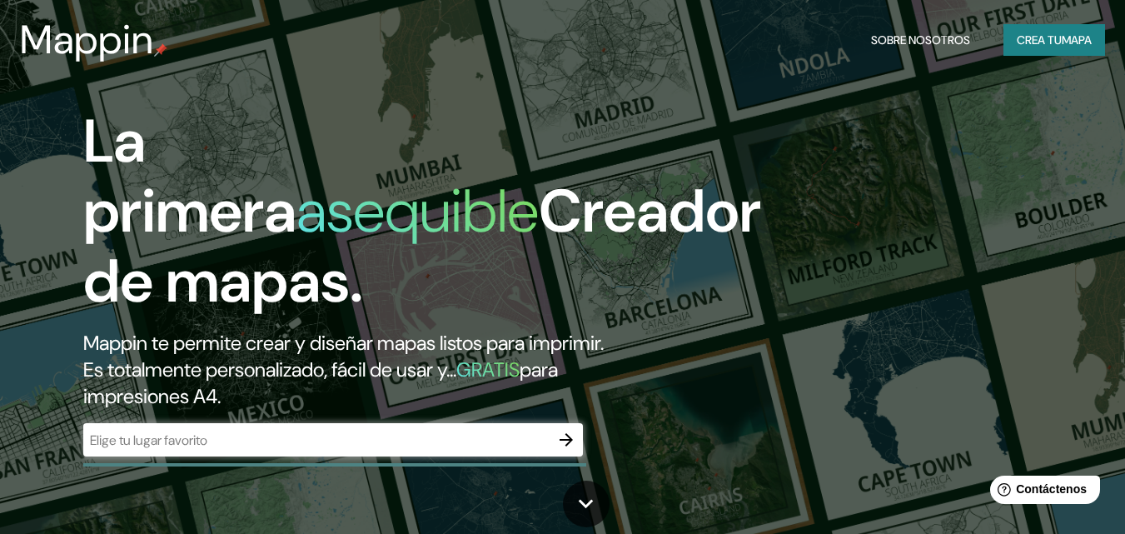
click at [317, 427] on div "​" at bounding box center [333, 439] width 500 height 33
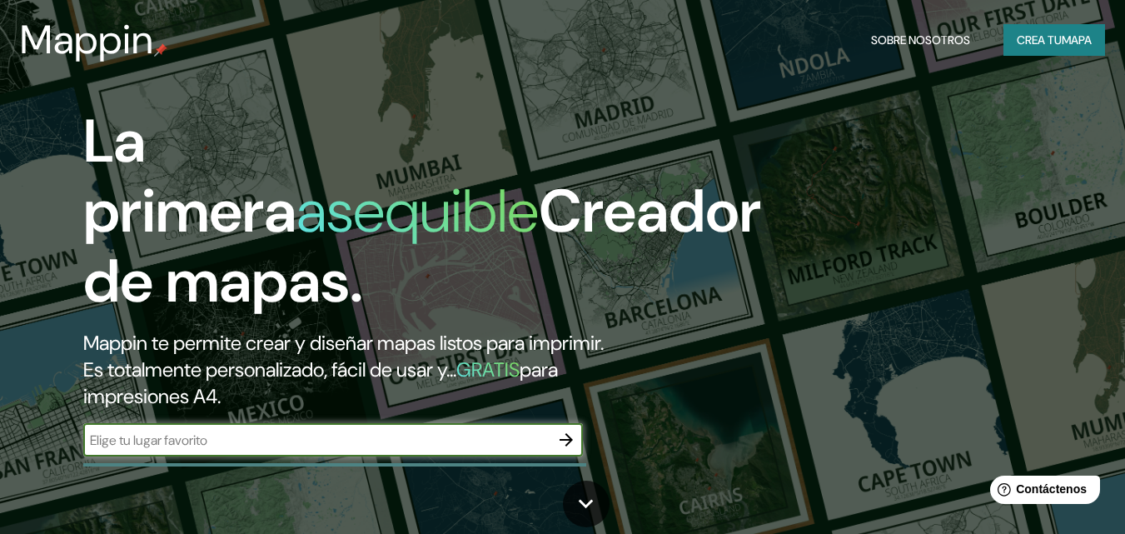
click at [315, 431] on input "text" at bounding box center [316, 440] width 466 height 19
type input "[GEOGRAPHIC_DATA]"
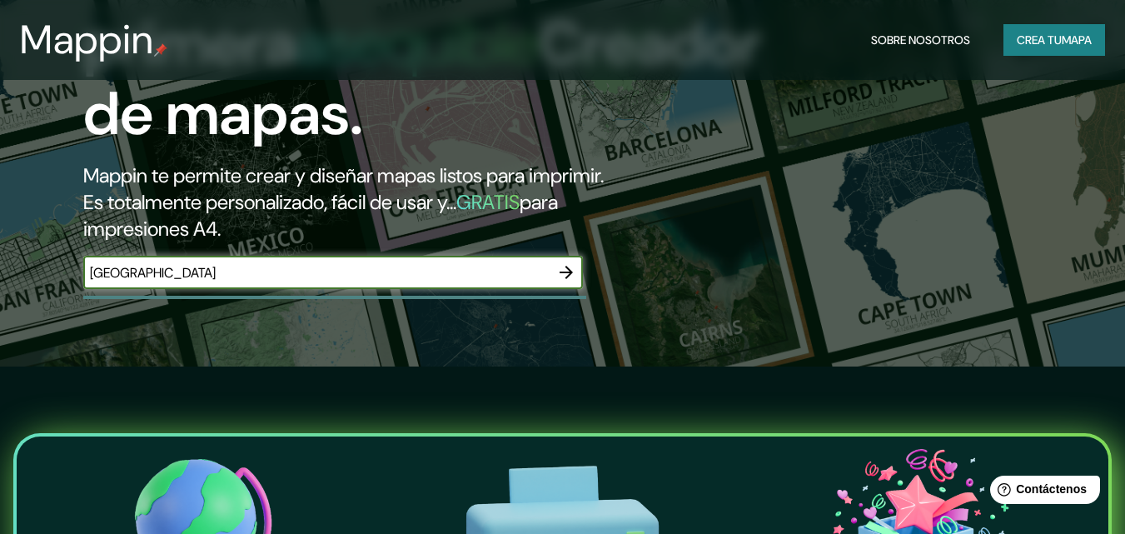
scroll to position [51, 0]
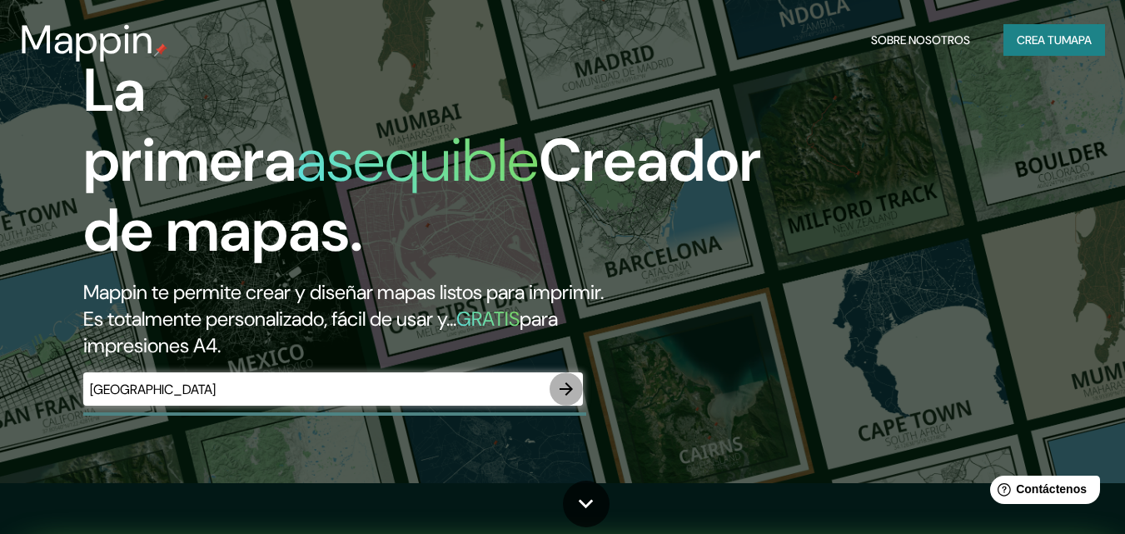
click at [568, 382] on icon "button" at bounding box center [566, 389] width 20 height 20
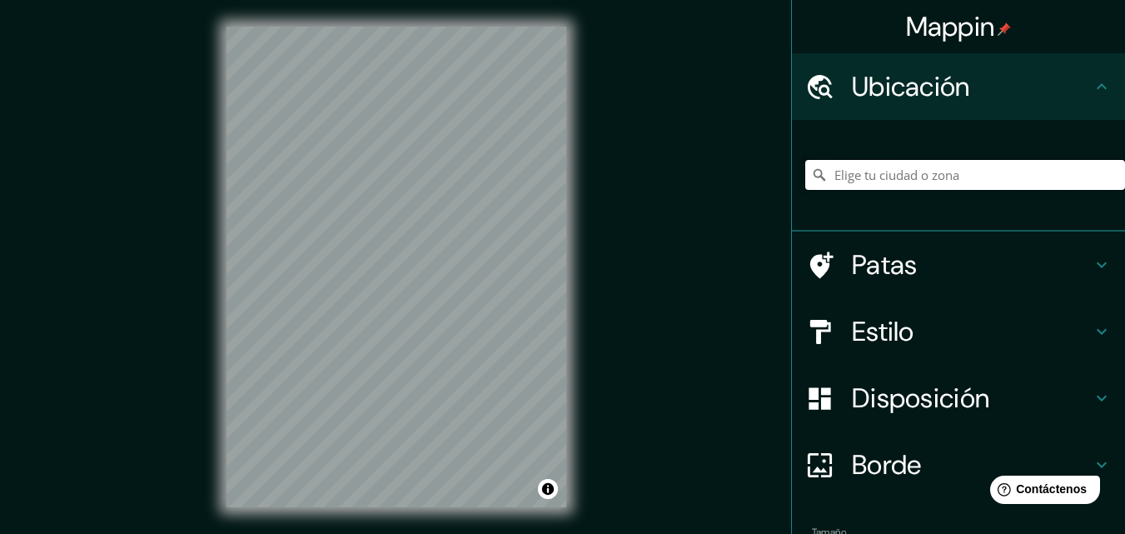
click at [865, 187] on input "Elige tu ciudad o zona" at bounding box center [965, 175] width 320 height 30
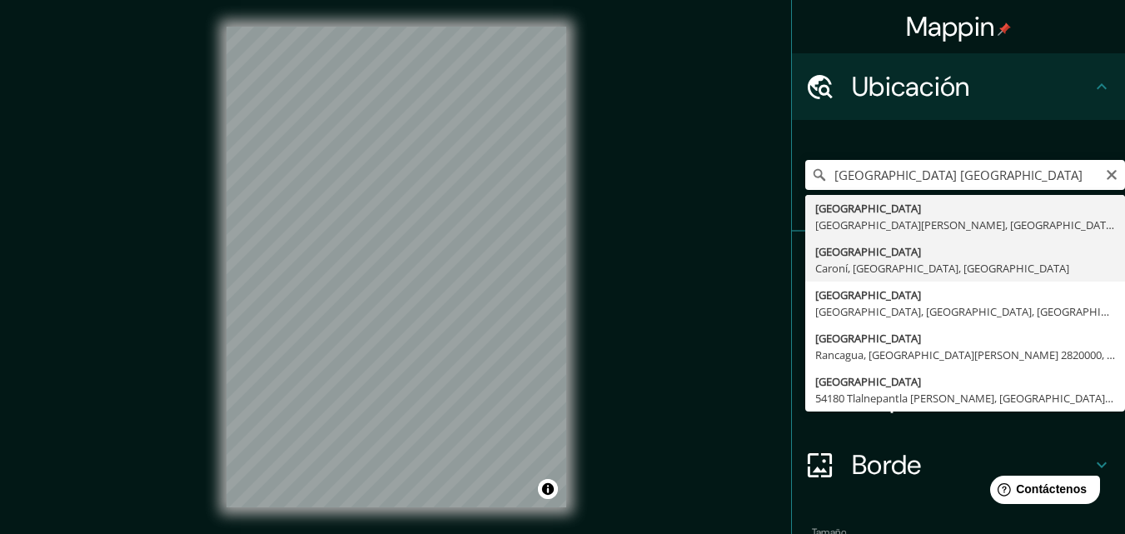
type input "Ciudad Guayana, Caroní, Bolívar, Venezuela"
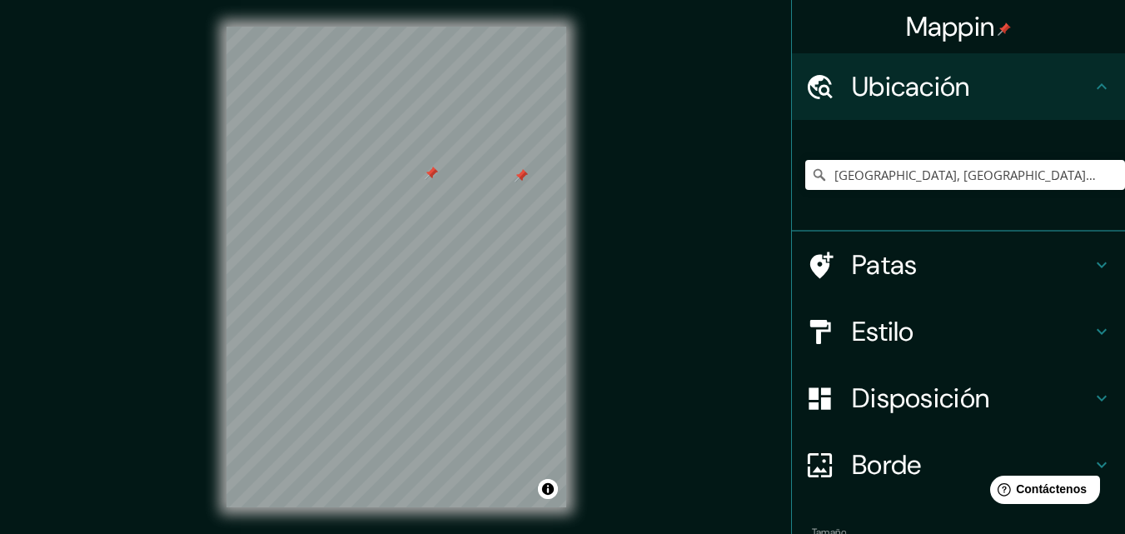
click at [434, 176] on div at bounding box center [431, 173] width 13 height 13
click at [911, 325] on h4 "Estilo" at bounding box center [972, 331] width 240 height 33
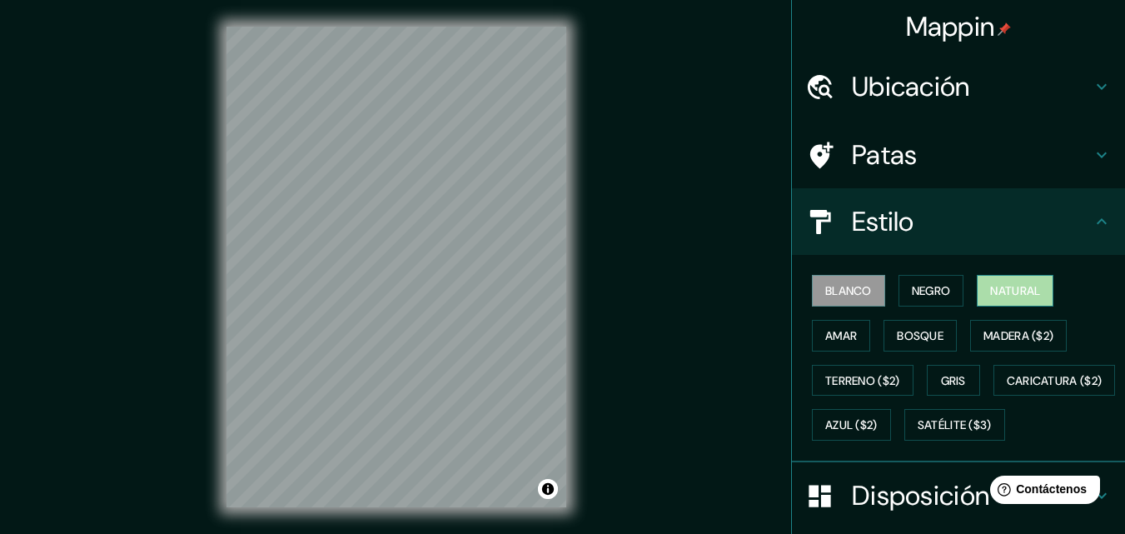
click at [1001, 295] on font "Natural" at bounding box center [1015, 290] width 50 height 15
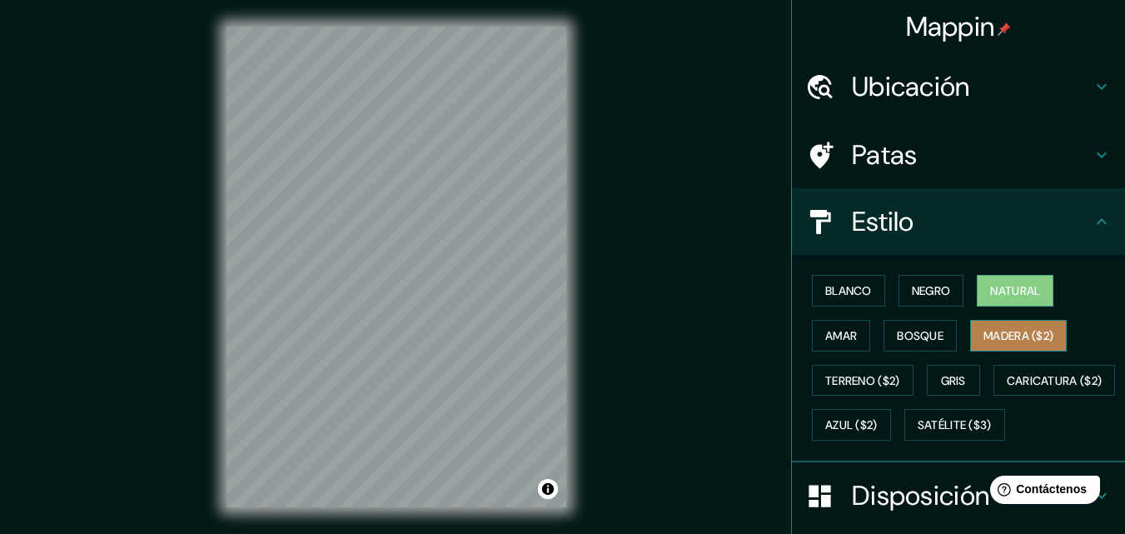
click at [970, 341] on button "Madera ($2)" at bounding box center [1018, 336] width 97 height 32
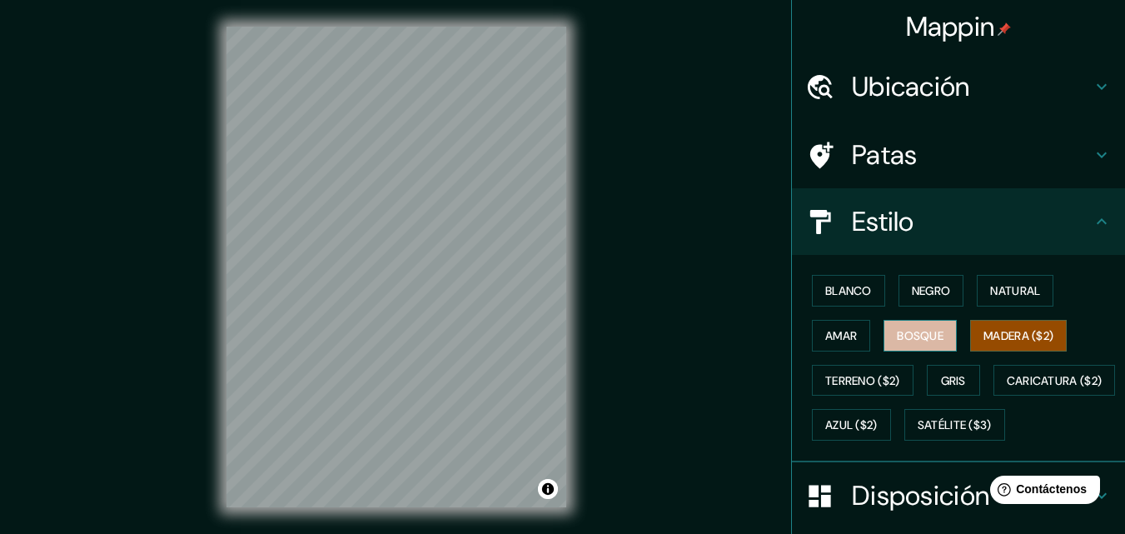
click at [917, 338] on font "Bosque" at bounding box center [920, 335] width 47 height 15
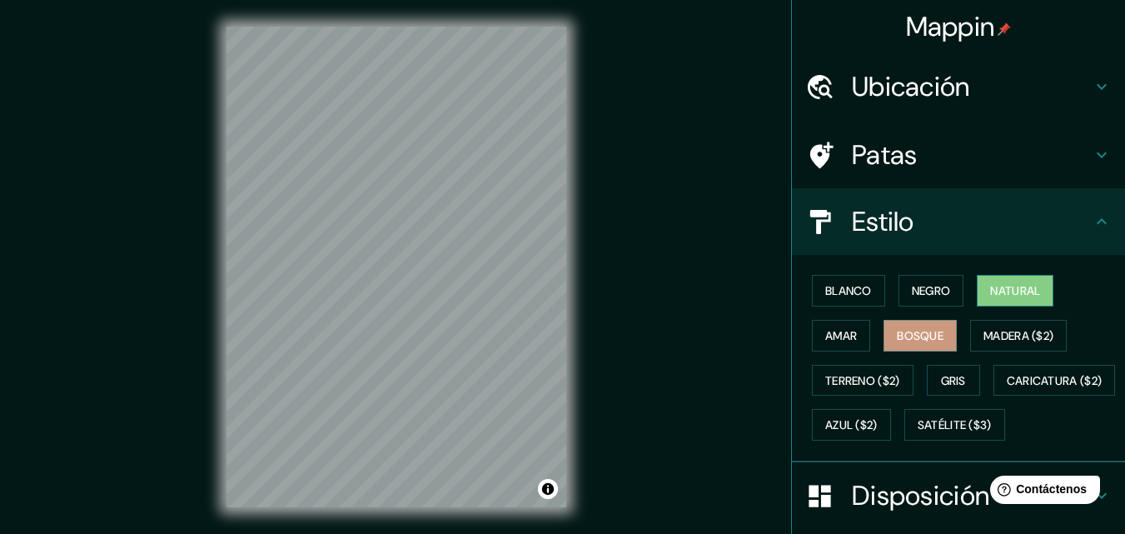
click at [1016, 290] on font "Natural" at bounding box center [1015, 290] width 50 height 15
click at [1011, 337] on font "Madera ($2)" at bounding box center [1019, 335] width 70 height 15
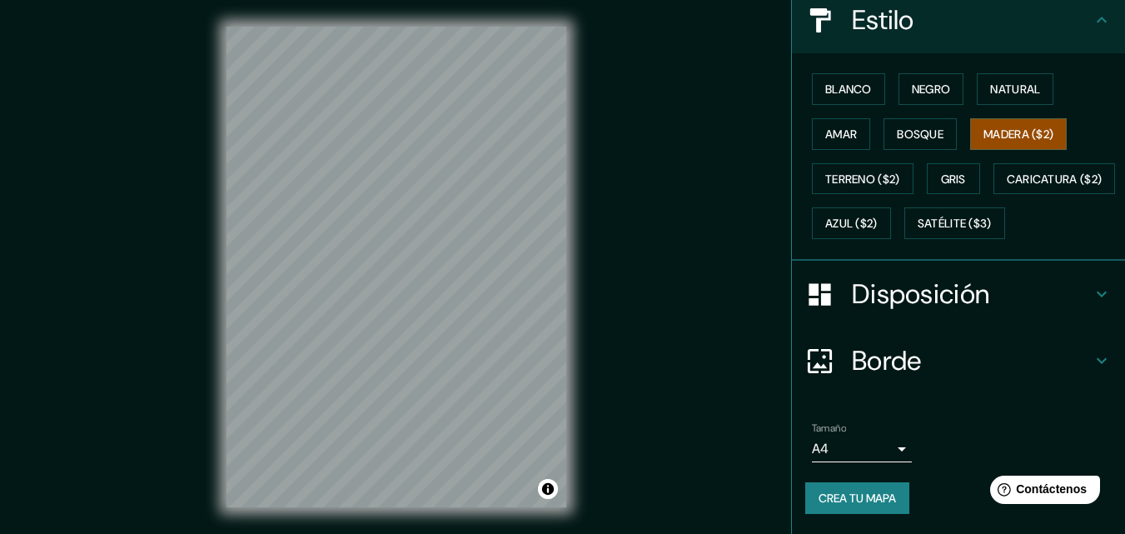
scroll to position [246, 0]
click at [878, 217] on font "Azul ($2)" at bounding box center [851, 224] width 52 height 15
click at [995, 127] on font "Madera ($2)" at bounding box center [1019, 134] width 70 height 15
click at [918, 221] on font "Satélite ($3)" at bounding box center [955, 224] width 74 height 15
click at [990, 123] on font "Madera ($2)" at bounding box center [1019, 134] width 70 height 22
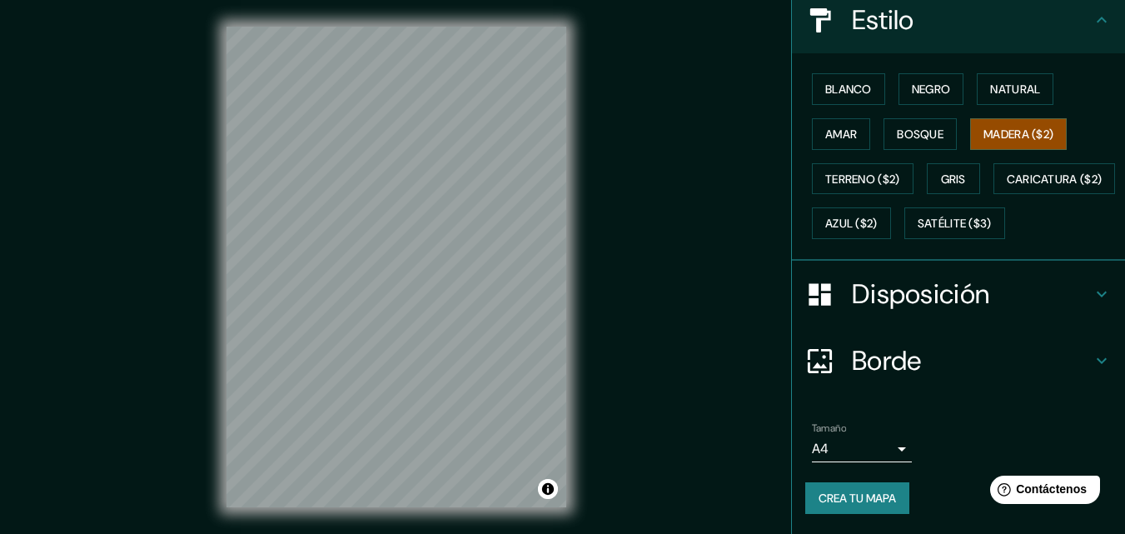
click at [850, 506] on font "Crea tu mapa" at bounding box center [857, 498] width 77 height 22
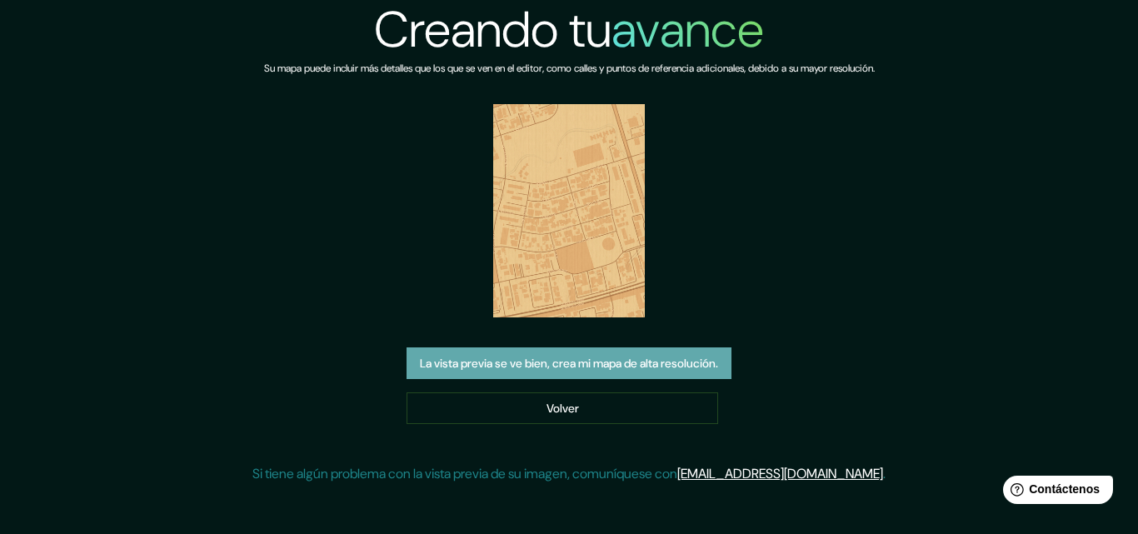
click at [507, 354] on font "La vista previa se ve bien, crea mi mapa de alta resolución." at bounding box center [569, 363] width 298 height 22
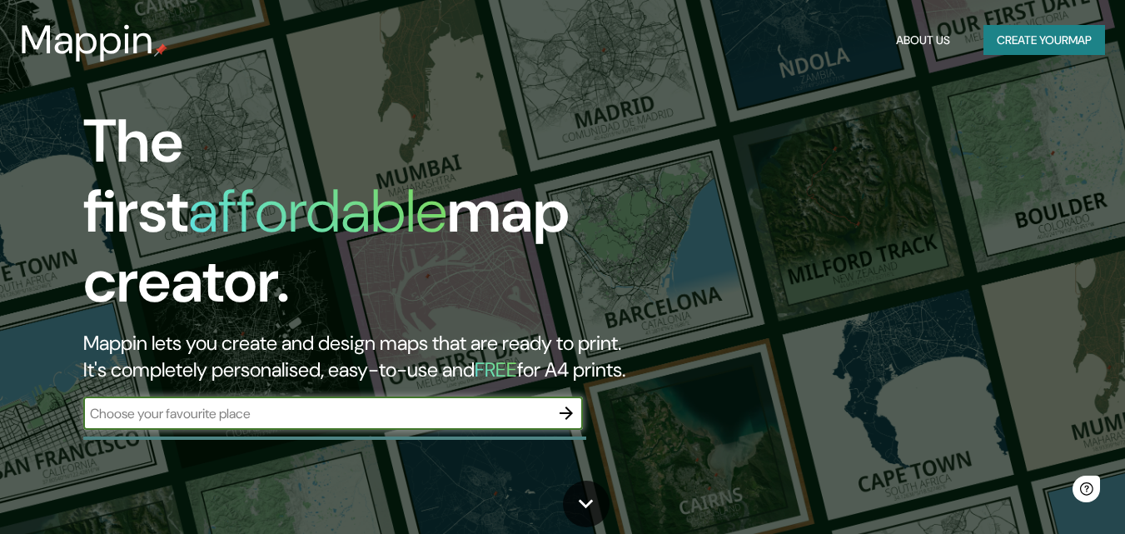
click at [154, 404] on input "text" at bounding box center [316, 413] width 466 height 19
type input "[GEOGRAPHIC_DATA], [GEOGRAPHIC_DATA][PERSON_NAME], [GEOGRAPHIC_DATA]"
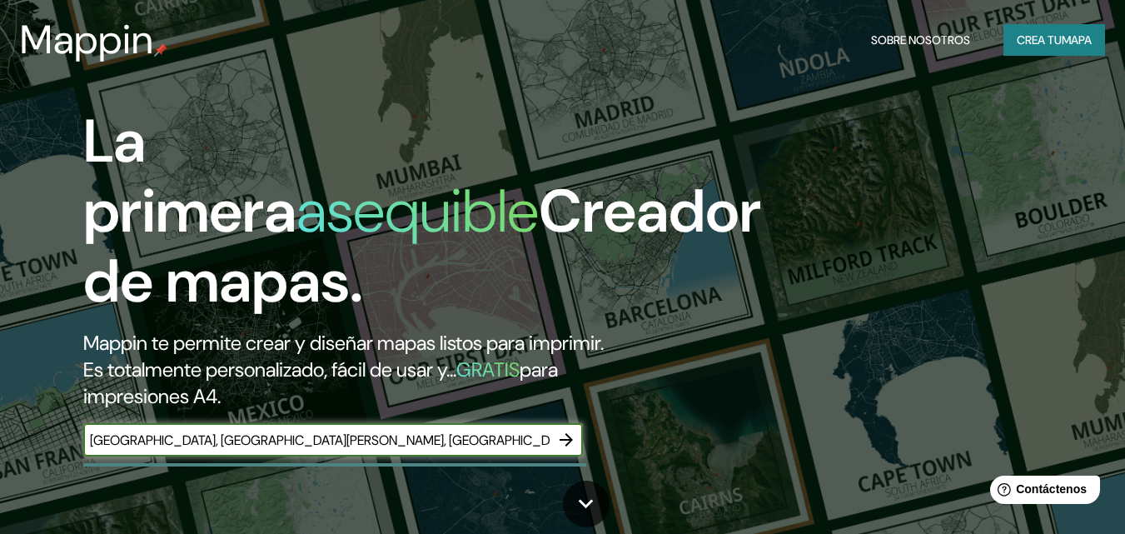
click at [569, 454] on button "button" at bounding box center [566, 439] width 33 height 33
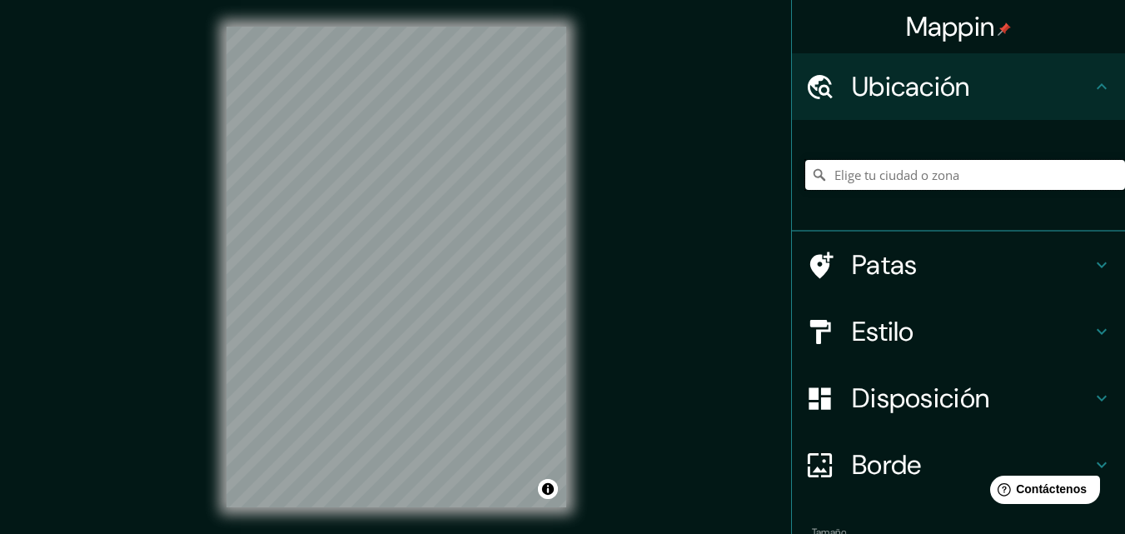
click at [841, 187] on input "Elige tu ciudad o zona" at bounding box center [965, 175] width 320 height 30
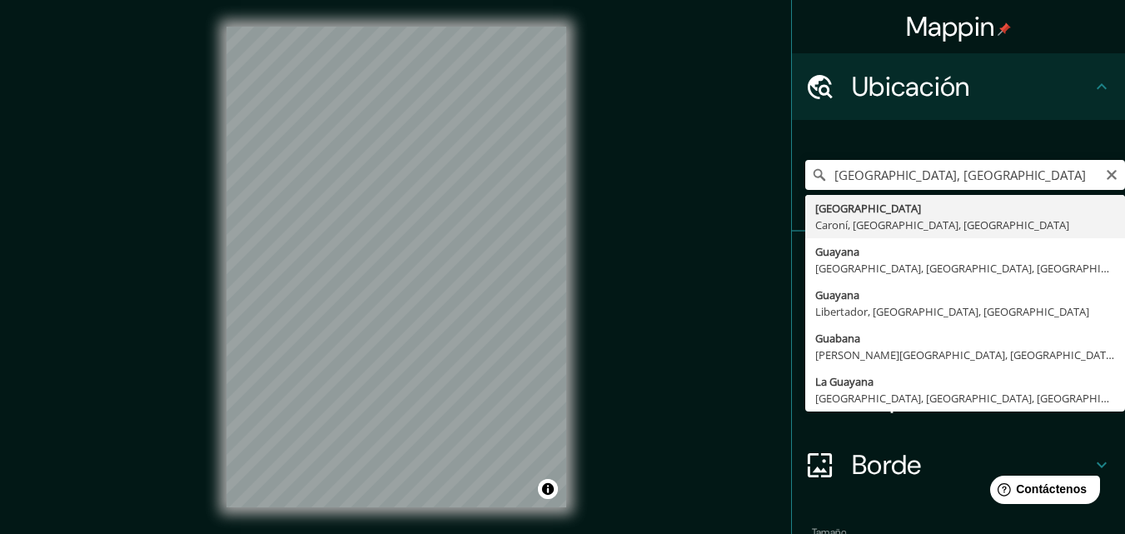
type input "Ciudad Guayana, Caroní, Bolívar, Venezuela"
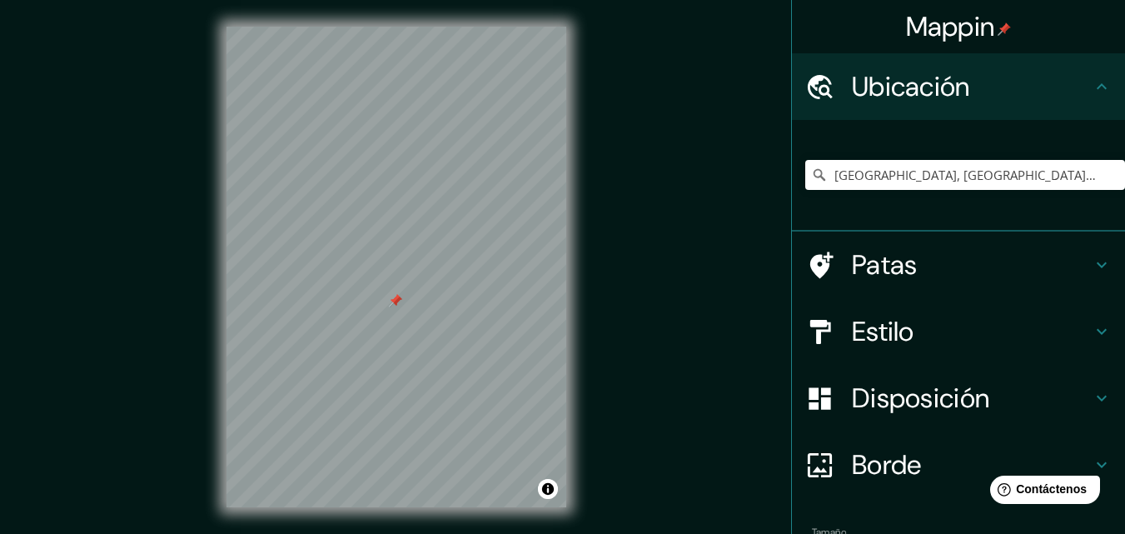
click at [395, 300] on div at bounding box center [395, 300] width 13 height 13
click at [394, 300] on div at bounding box center [395, 300] width 13 height 13
click at [425, 27] on div at bounding box center [397, 27] width 340 height 0
click at [429, 241] on div at bounding box center [431, 234] width 13 height 13
click at [431, 236] on div at bounding box center [431, 234] width 13 height 13
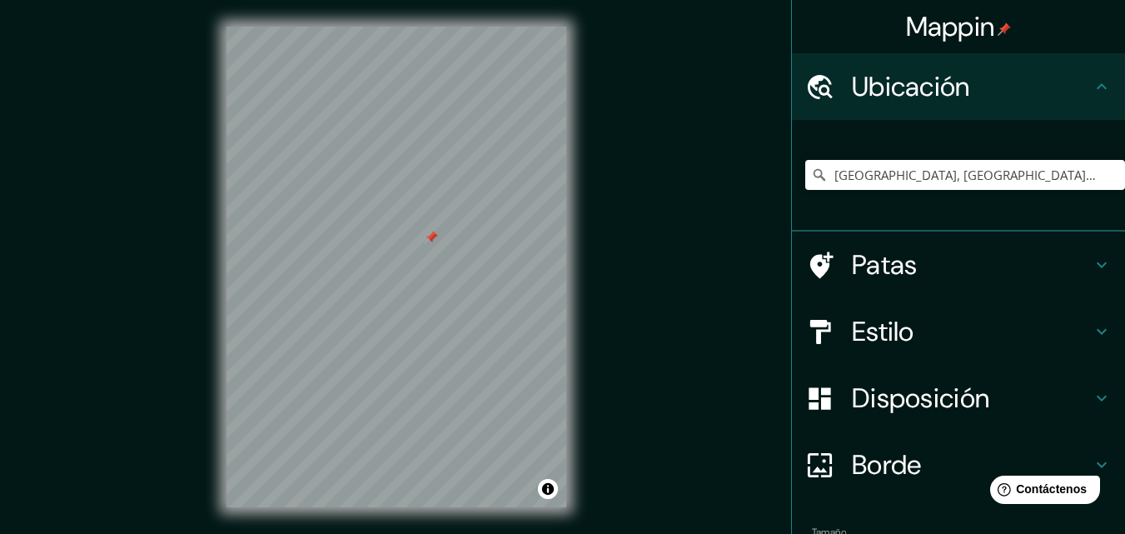
click at [431, 236] on div at bounding box center [431, 237] width 13 height 13
click at [405, 211] on div at bounding box center [402, 204] width 13 height 13
click at [404, 207] on div at bounding box center [402, 204] width 13 height 13
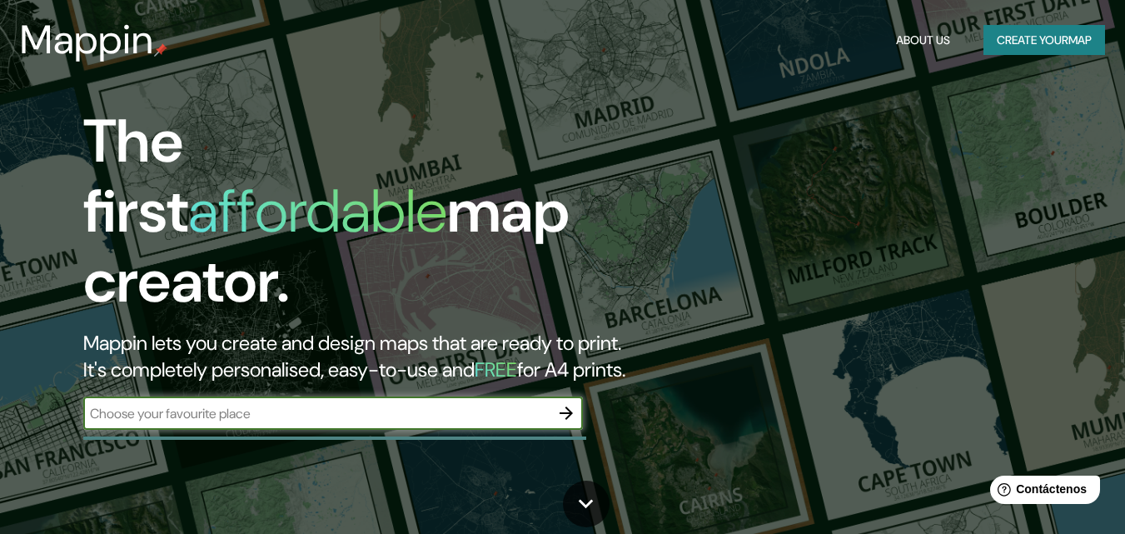
click at [135, 404] on input "text" at bounding box center [316, 413] width 466 height 19
type input "Venezuela"
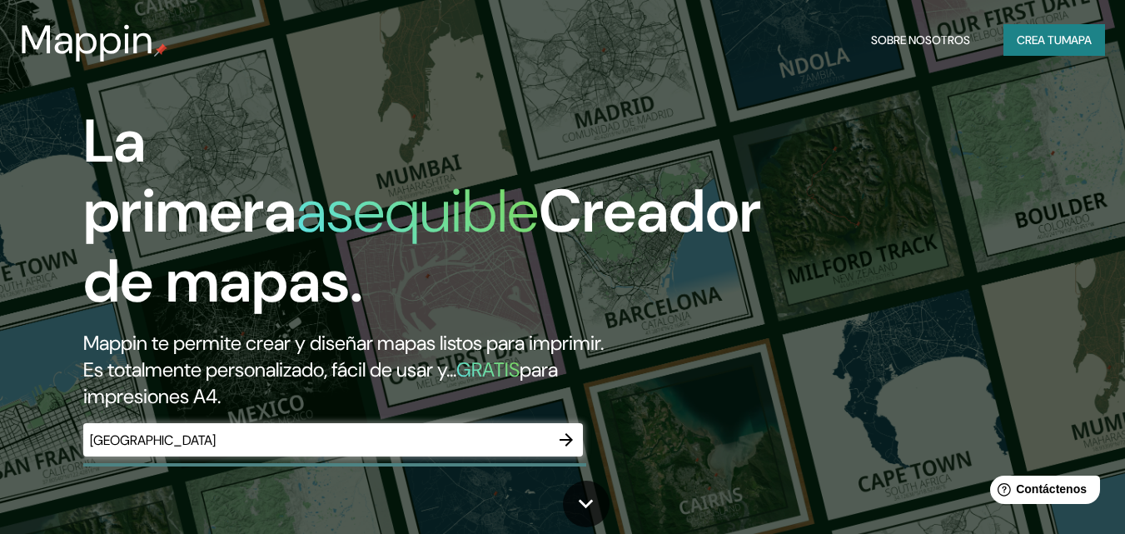
click at [571, 394] on h2 "Mappin te permite crear y diseñar mapas listos para imprimir. Es totalmente per…" at bounding box center [364, 370] width 563 height 80
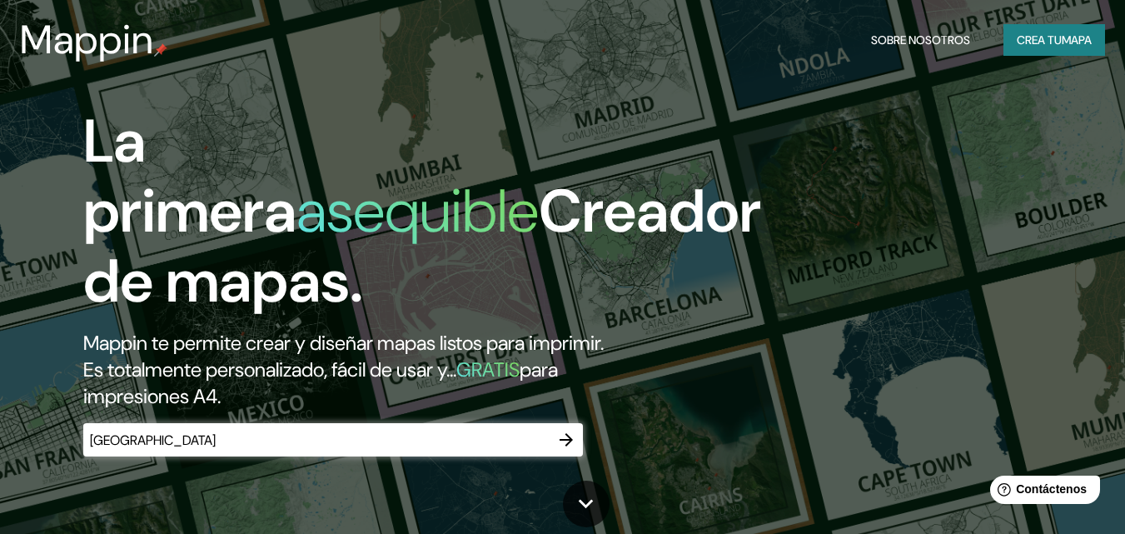
click at [571, 426] on button "button" at bounding box center [566, 439] width 33 height 33
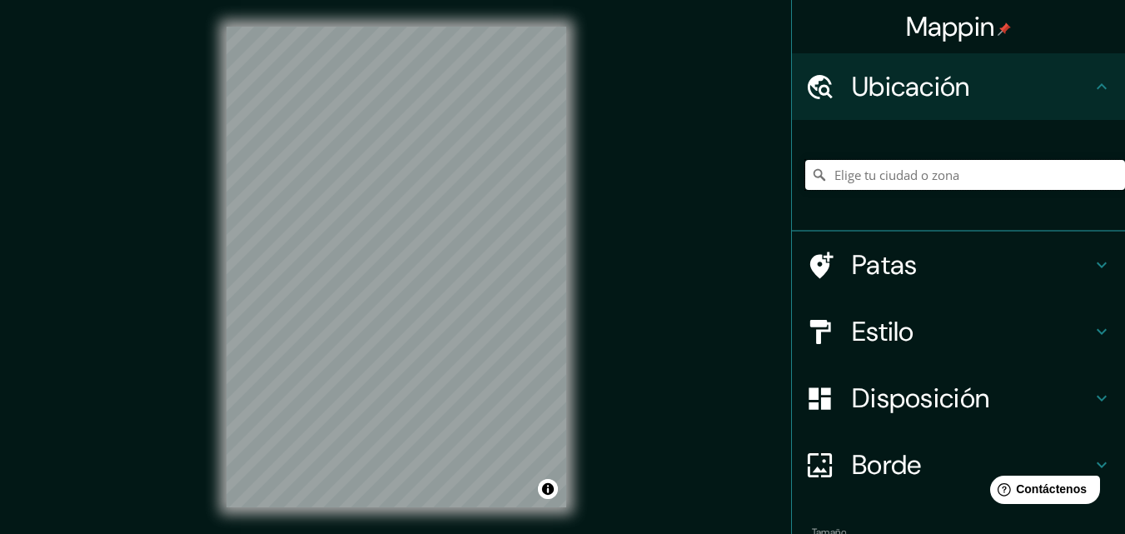
click at [909, 173] on input "Elige tu ciudad o zona" at bounding box center [965, 175] width 320 height 30
click at [905, 177] on input "Elige tu ciudad o zona" at bounding box center [965, 175] width 320 height 30
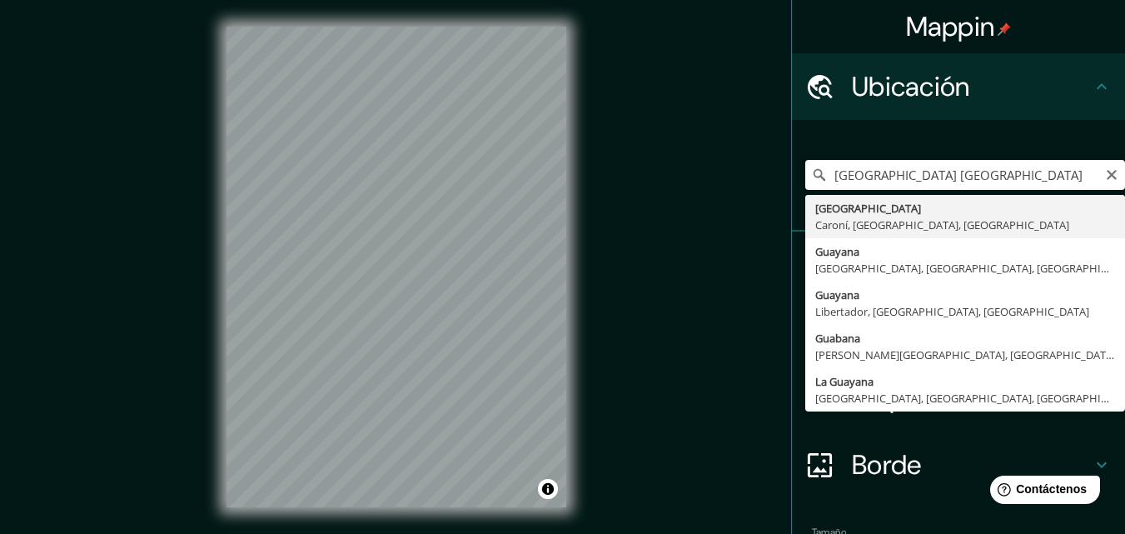
type input "Ciudad Guayana, Caroní, Bolívar, Venezuela"
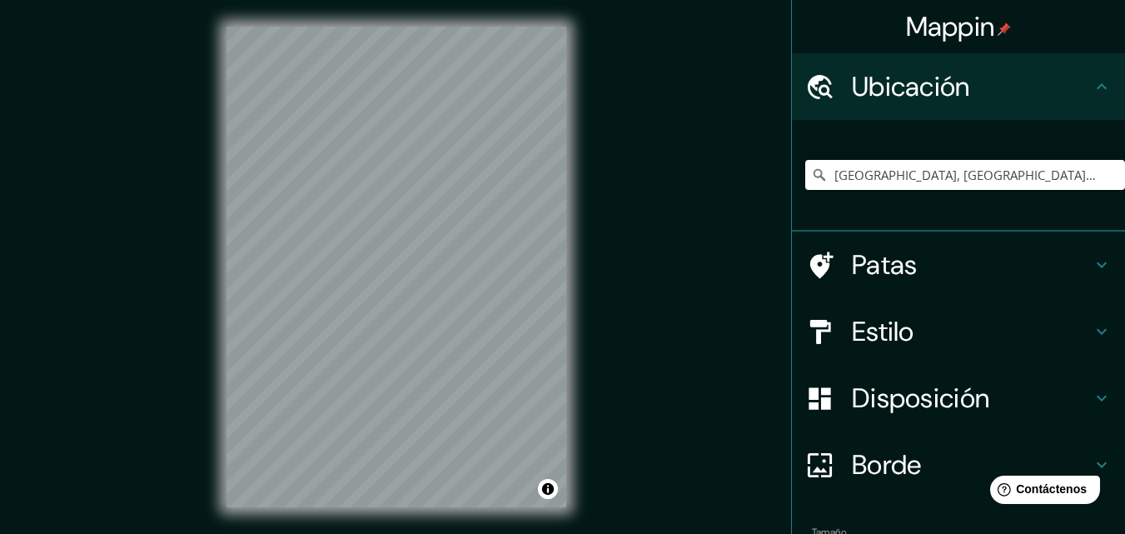
click at [594, 140] on div "Mappin Ubicación Ciudad Guayana, Caroní, Bolívar, Venezuela Patas Estilo Dispos…" at bounding box center [562, 280] width 1125 height 561
click at [451, 260] on div at bounding box center [452, 258] width 13 height 13
click at [449, 257] on div at bounding box center [447, 258] width 13 height 13
click at [446, 257] on div at bounding box center [448, 257] width 13 height 13
click at [437, 256] on div at bounding box center [437, 257] width 13 height 13
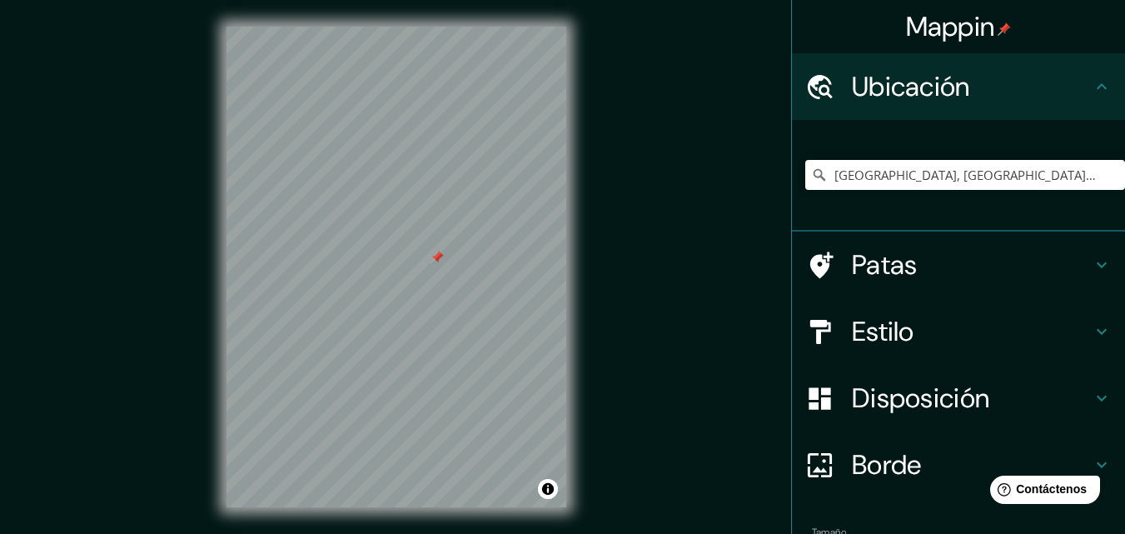
click at [439, 254] on div at bounding box center [437, 257] width 13 height 13
click at [430, 227] on div at bounding box center [434, 223] width 13 height 13
click at [428, 224] on div at bounding box center [434, 223] width 13 height 13
click at [427, 223] on div at bounding box center [425, 223] width 13 height 13
click at [427, 222] on div at bounding box center [425, 223] width 13 height 13
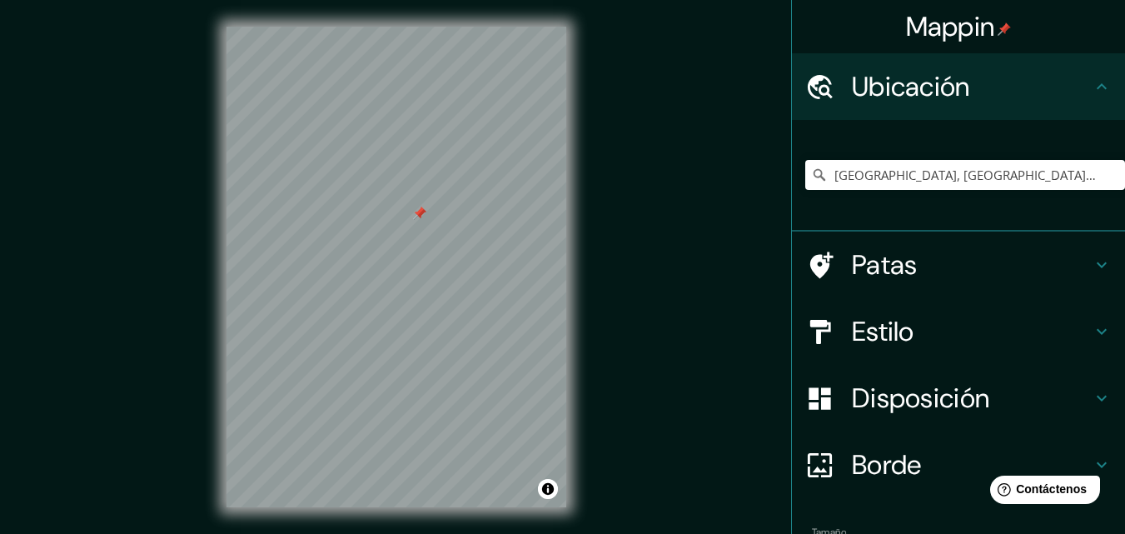
click at [422, 215] on div at bounding box center [419, 213] width 13 height 13
click at [421, 213] on div at bounding box center [419, 213] width 13 height 13
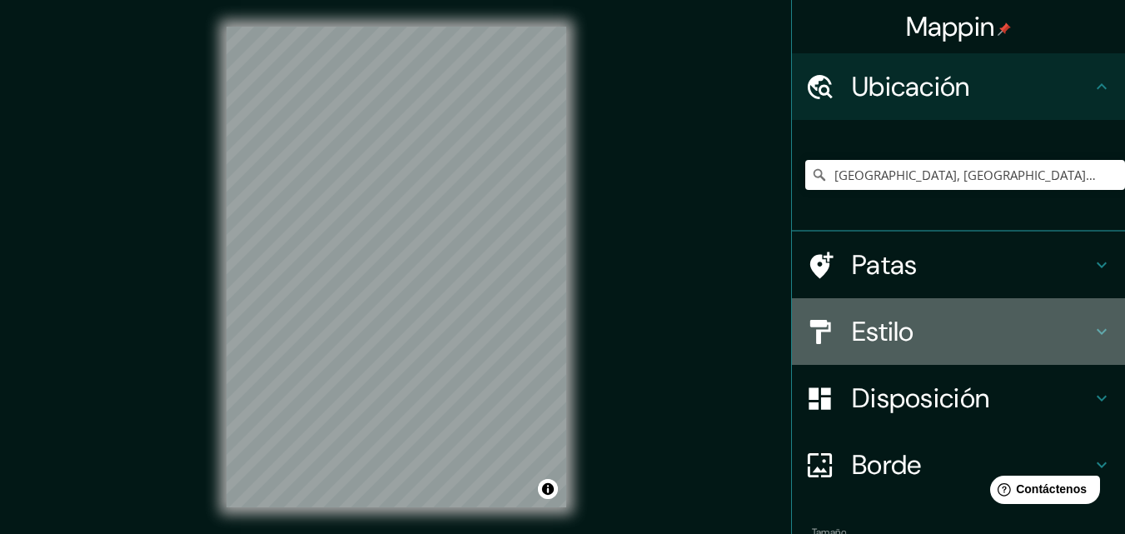
click at [918, 332] on h4 "Estilo" at bounding box center [972, 331] width 240 height 33
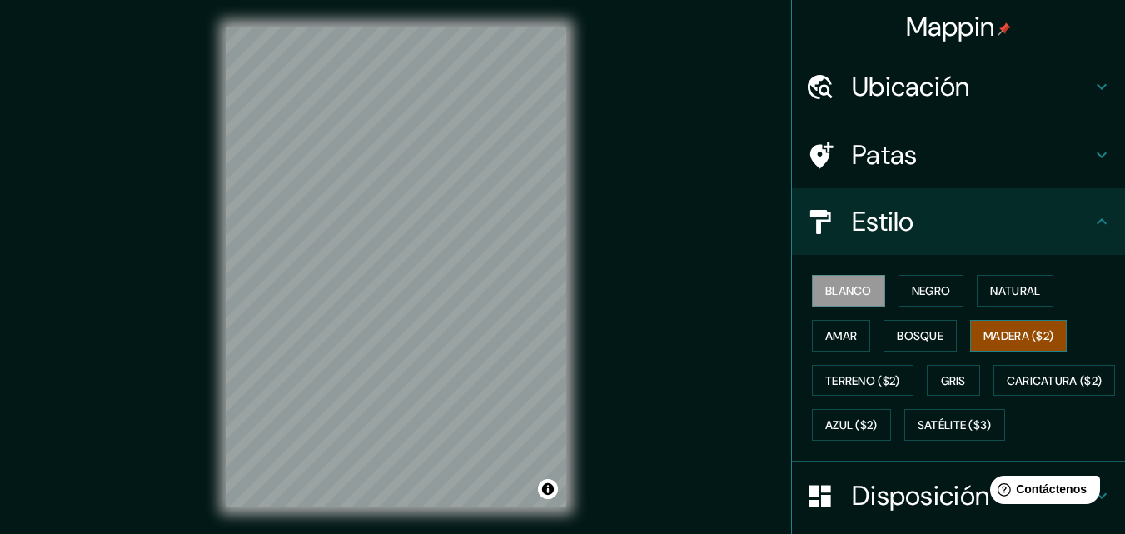
click at [992, 340] on font "Madera ($2)" at bounding box center [1019, 335] width 70 height 15
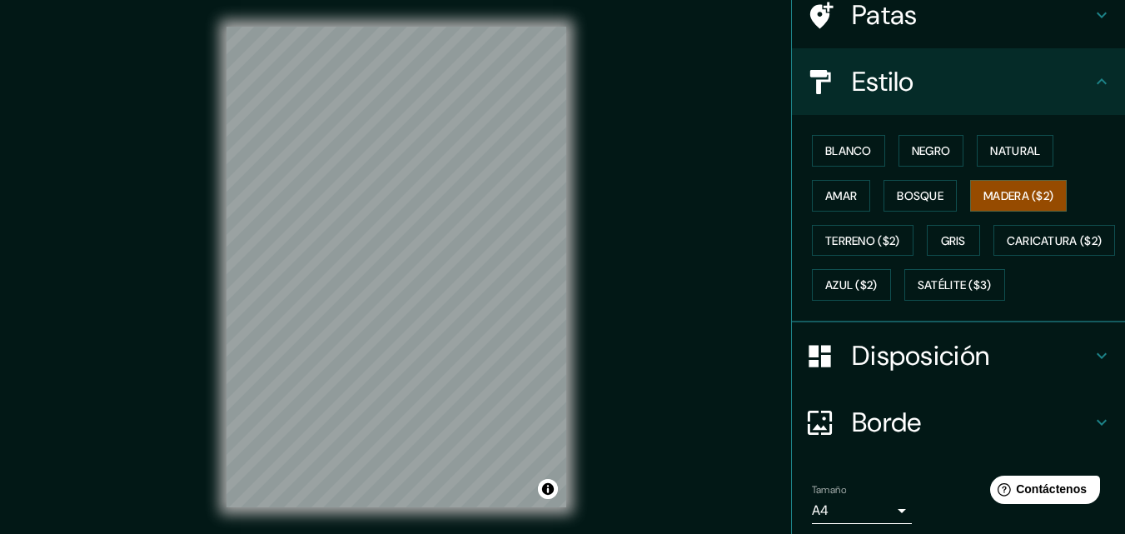
scroll to position [246, 0]
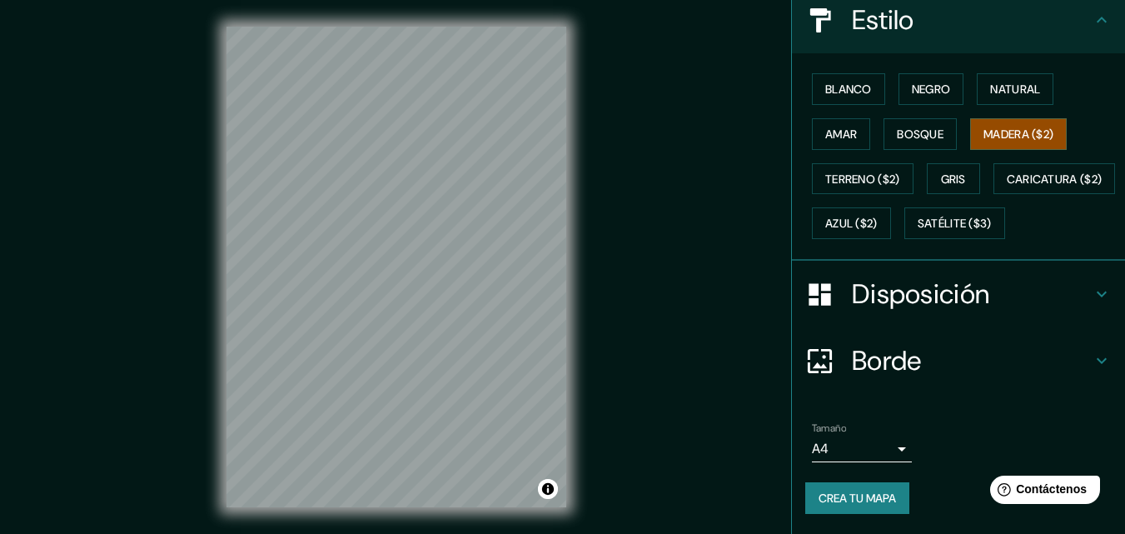
click at [856, 488] on font "Crea tu mapa" at bounding box center [857, 498] width 77 height 22
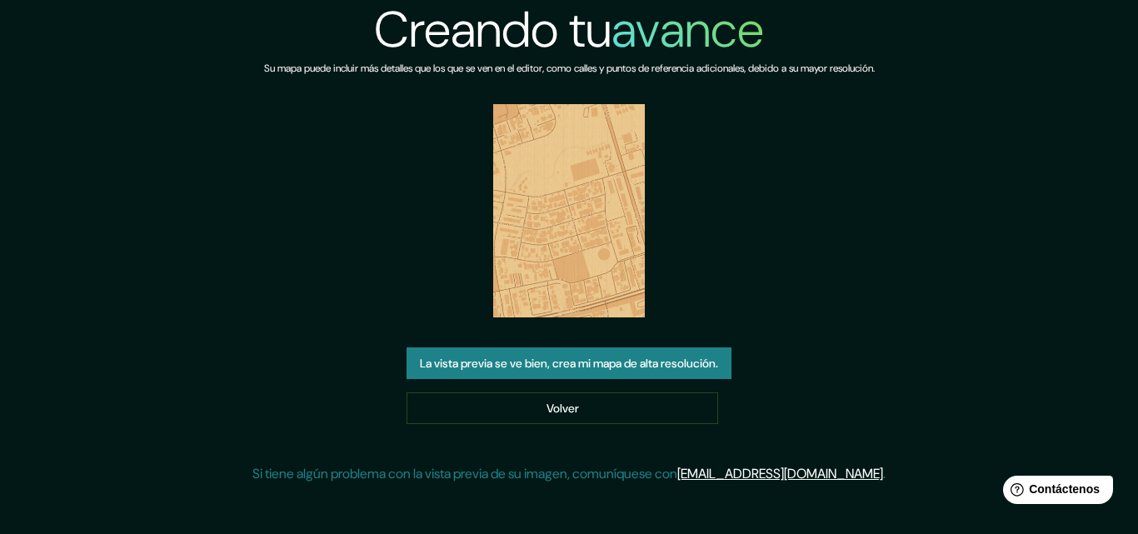
click at [596, 352] on font "La vista previa se ve bien, crea mi mapa de alta resolución." at bounding box center [569, 363] width 298 height 22
click at [824, 159] on div "Creando tu avance Su mapa puede incluir más detalles que los que se ven en el e…" at bounding box center [568, 248] width 633 height 497
click at [590, 217] on img at bounding box center [569, 210] width 152 height 213
click at [572, 174] on img at bounding box center [569, 210] width 152 height 213
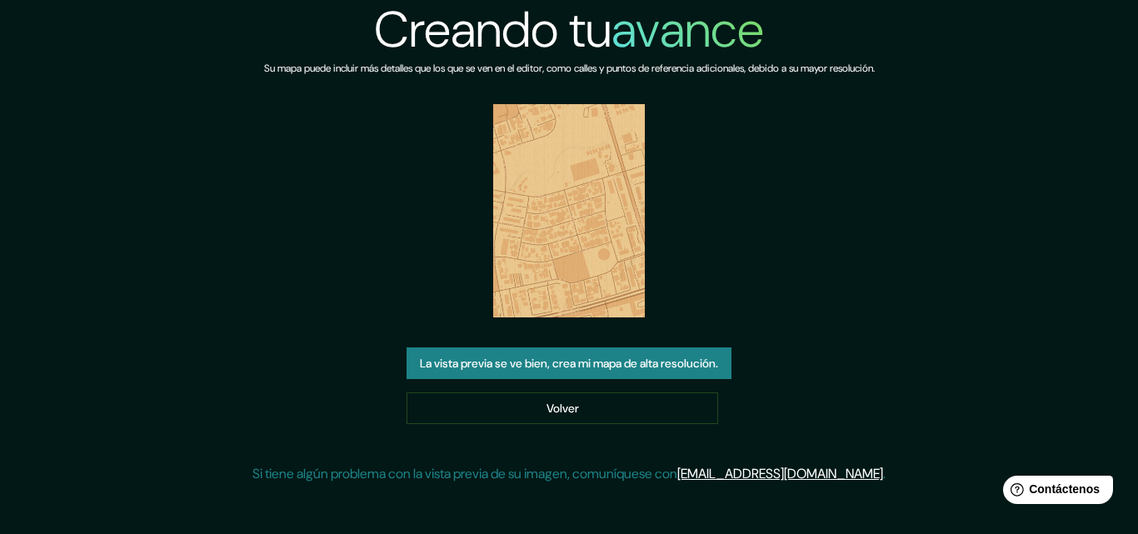
click at [572, 177] on img at bounding box center [569, 210] width 152 height 213
click at [554, 229] on img at bounding box center [569, 210] width 152 height 213
click at [466, 357] on font "La vista previa se ve bien, crea mi mapa de alta resolución." at bounding box center [569, 364] width 298 height 15
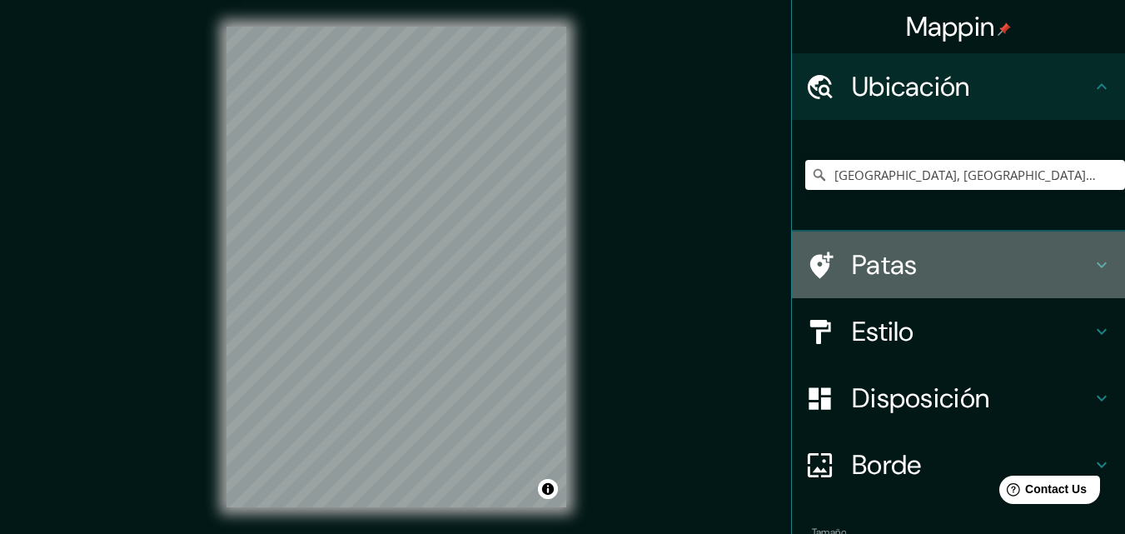
click at [901, 257] on font "Patas" at bounding box center [885, 264] width 66 height 35
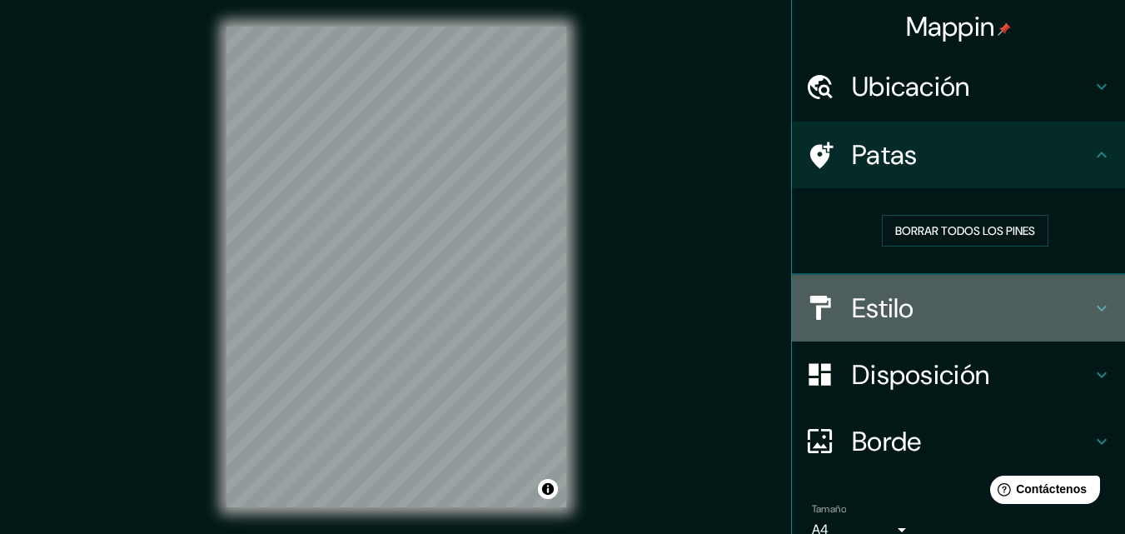
click at [883, 300] on font "Estilo" at bounding box center [883, 308] width 62 height 35
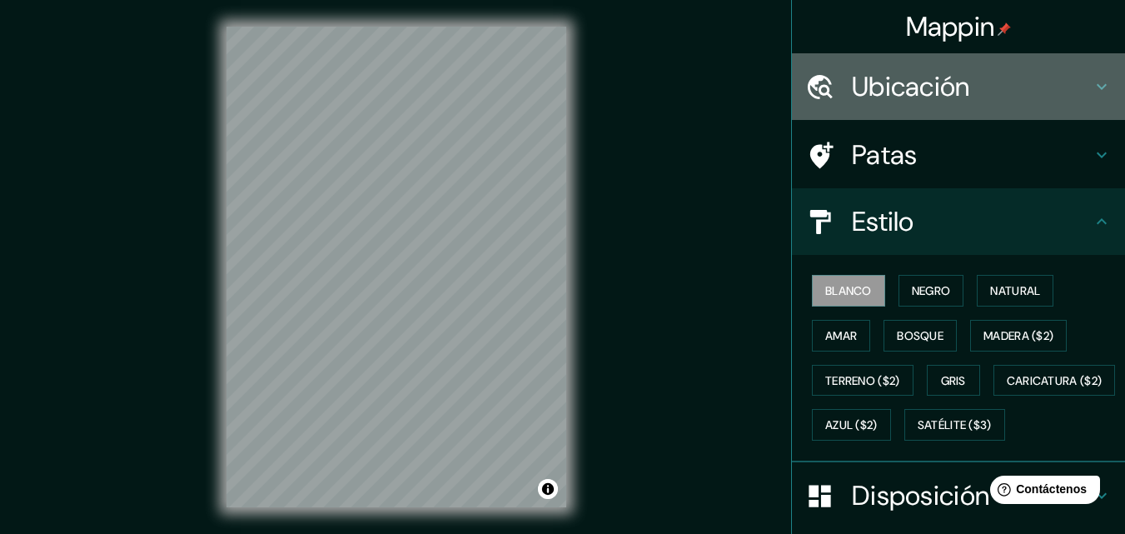
click at [837, 97] on div at bounding box center [828, 86] width 47 height 29
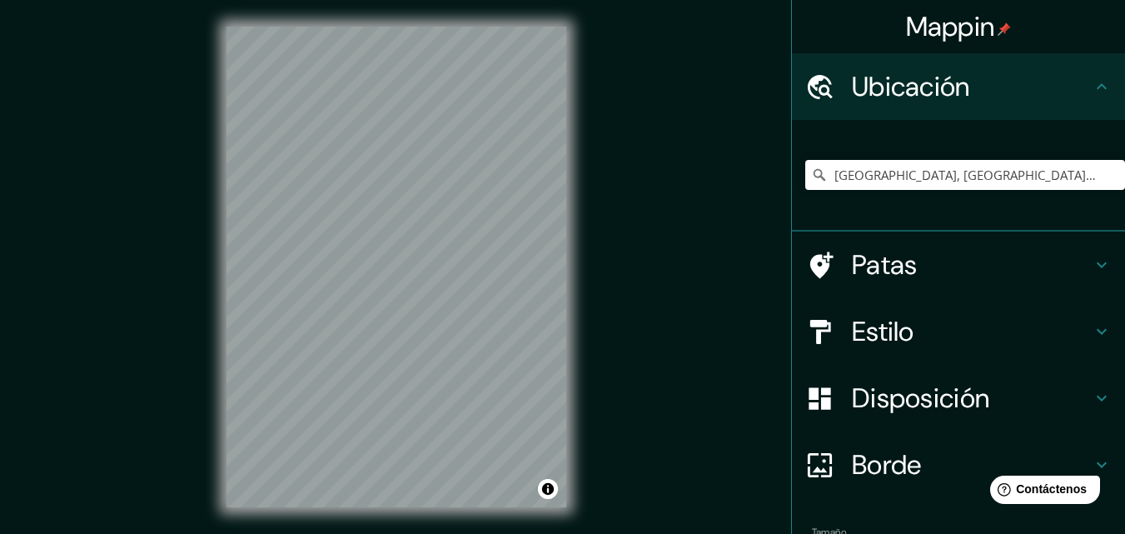
scroll to position [104, 0]
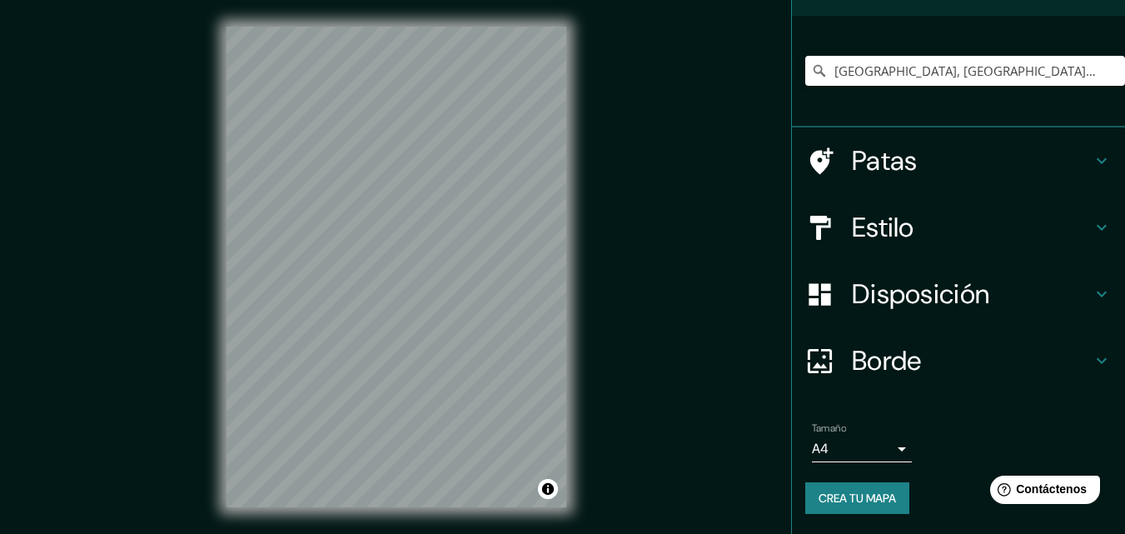
click at [928, 228] on h4 "Estilo" at bounding box center [972, 227] width 240 height 33
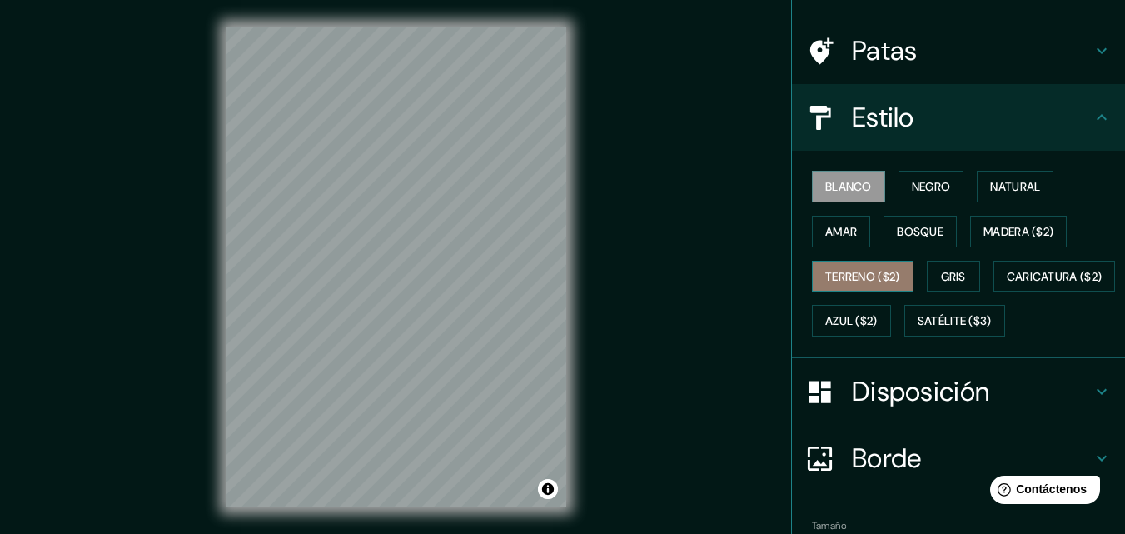
click at [891, 282] on font "Terreno ($2)" at bounding box center [862, 276] width 75 height 15
click at [396, 225] on div at bounding box center [393, 219] width 13 height 13
click at [396, 222] on div at bounding box center [393, 219] width 13 height 13
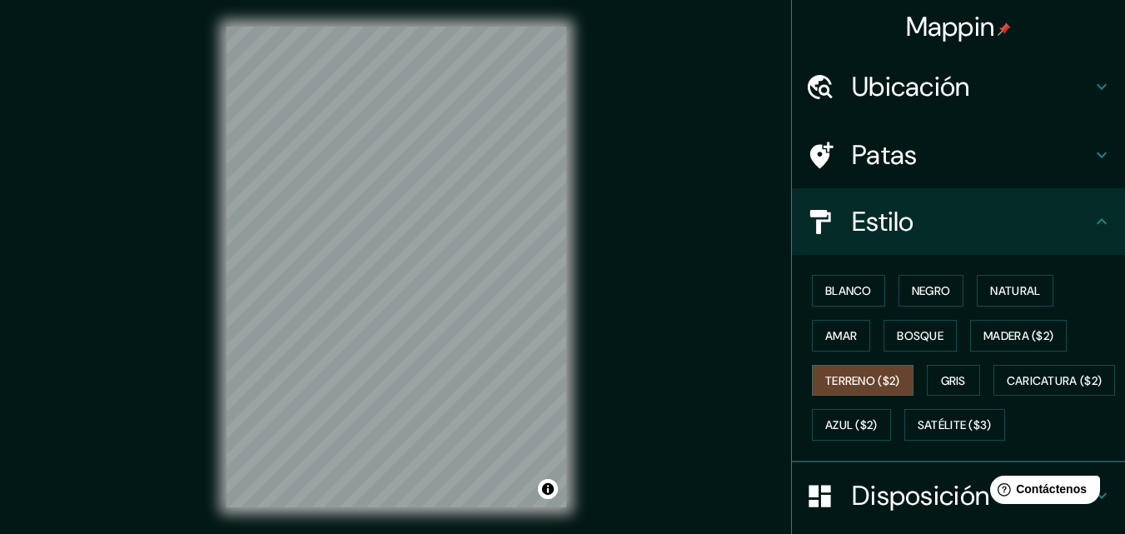
click at [949, 84] on font "Ubicación" at bounding box center [911, 86] width 118 height 35
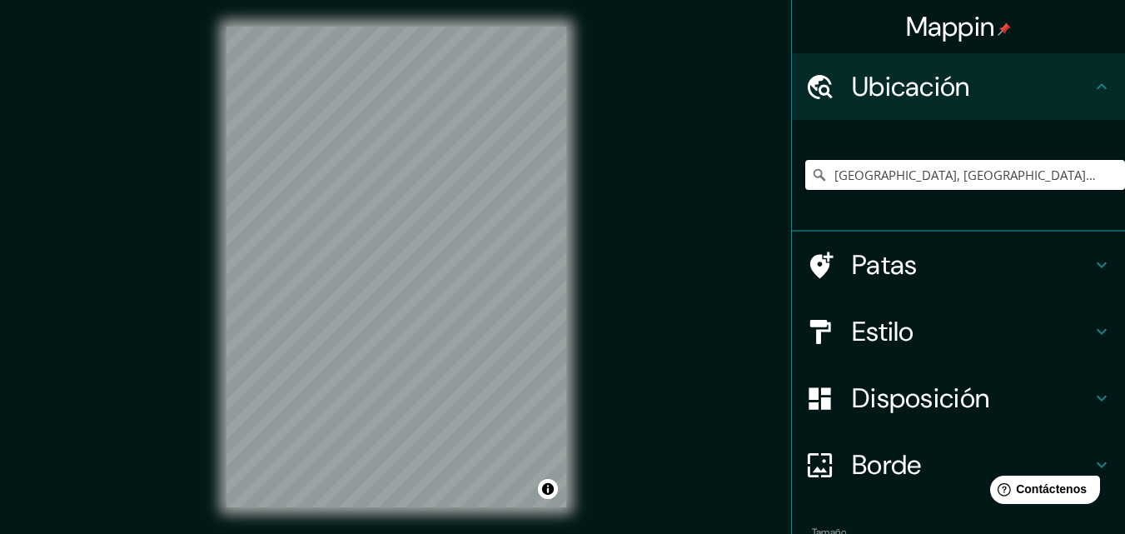
click at [1079, 174] on input "Ciudad Guayana, Caroní, Bolívar, Venezuela" at bounding box center [965, 175] width 320 height 30
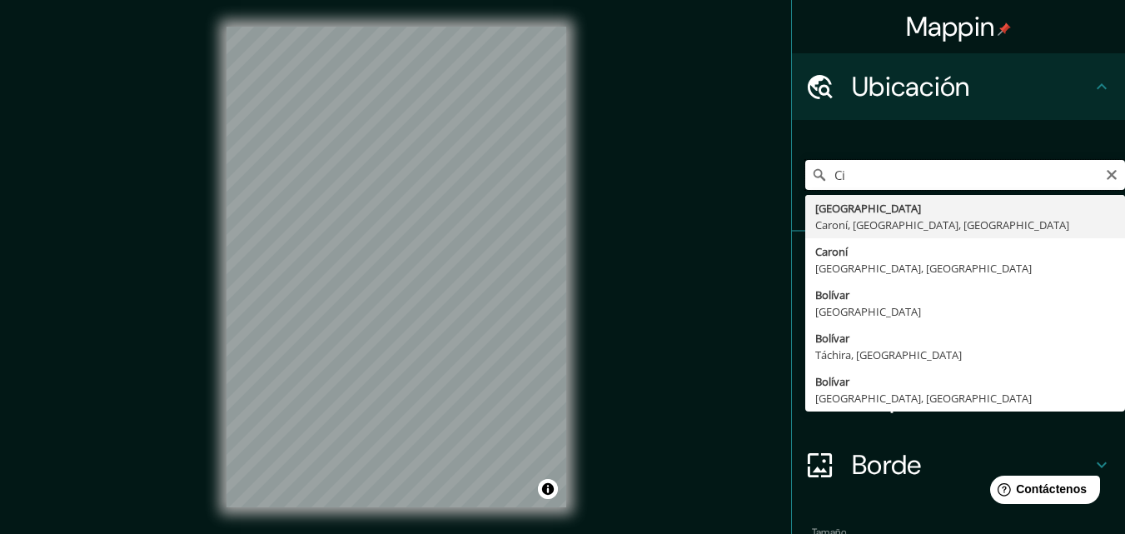
type input "C"
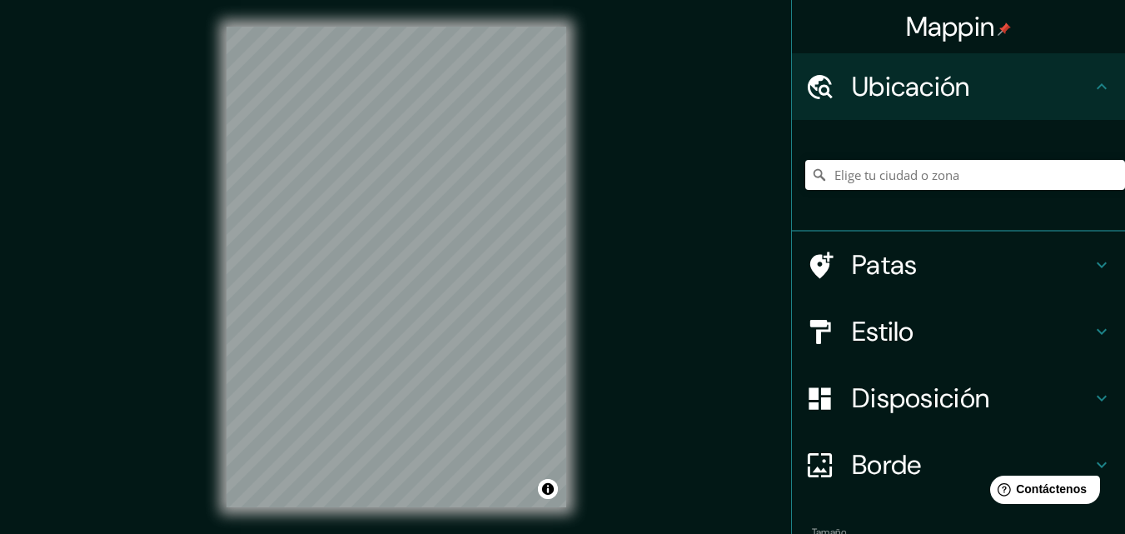
click at [970, 154] on div at bounding box center [965, 174] width 320 height 83
click at [885, 204] on div at bounding box center [965, 174] width 320 height 83
click at [882, 180] on input "Elige tu ciudad o zona" at bounding box center [965, 175] width 320 height 30
type input "Ciudad Guayana, Caroní, Bolívar, Venezuela"
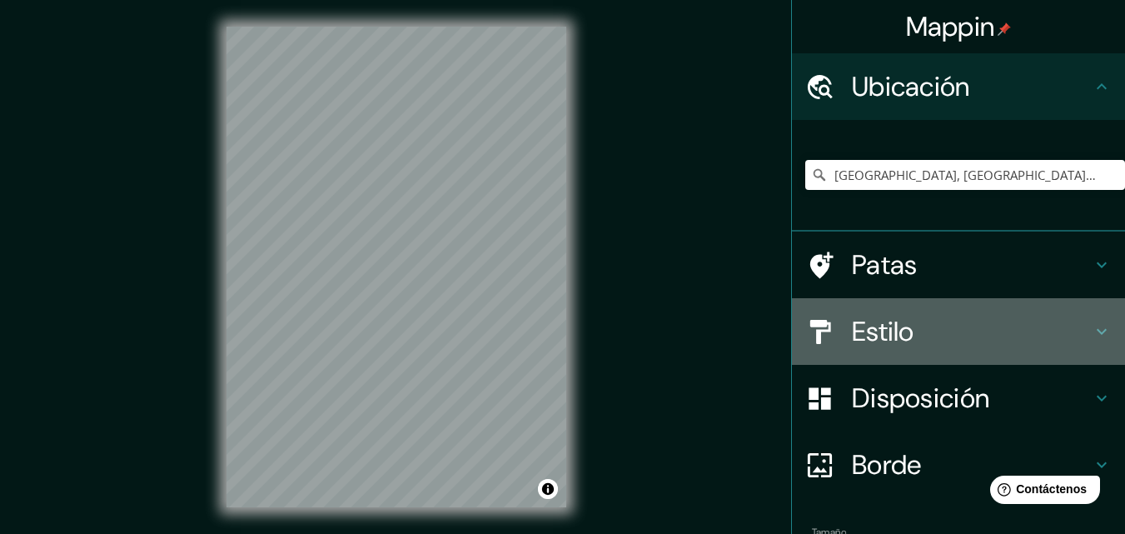
click at [900, 337] on font "Estilo" at bounding box center [883, 331] width 62 height 35
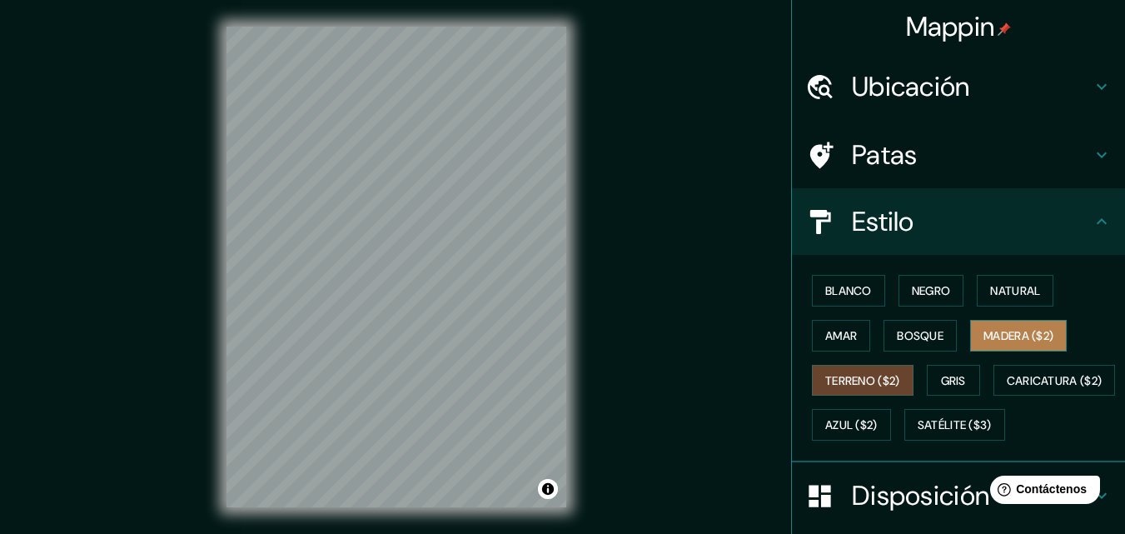
click at [984, 325] on font "Madera ($2)" at bounding box center [1019, 336] width 70 height 22
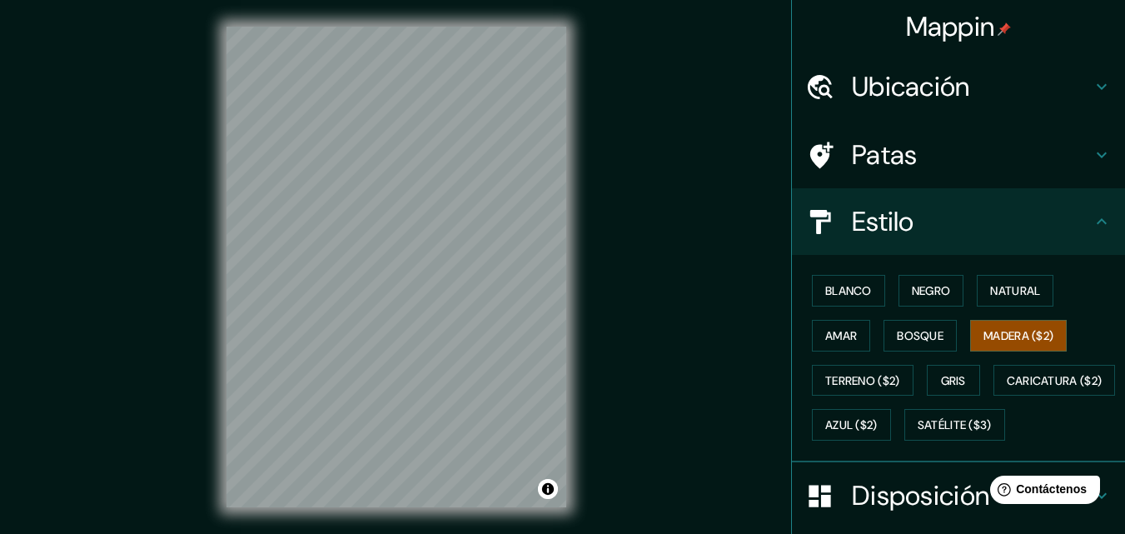
click at [683, 173] on div "Mappin Ubicación Ciudad Guayana, Caroní, Bolívar, Venezuela Ciudad Guayana Caro…" at bounding box center [562, 280] width 1125 height 561
click at [411, 286] on div at bounding box center [410, 279] width 13 height 13
click at [411, 280] on div at bounding box center [410, 279] width 13 height 13
click at [591, 188] on div "© Mapbox © OpenStreetMap Improve this map" at bounding box center [396, 267] width 393 height 534
click at [573, 194] on div "© Mapbox © OpenStreetMap Improve this map" at bounding box center [396, 267] width 393 height 534
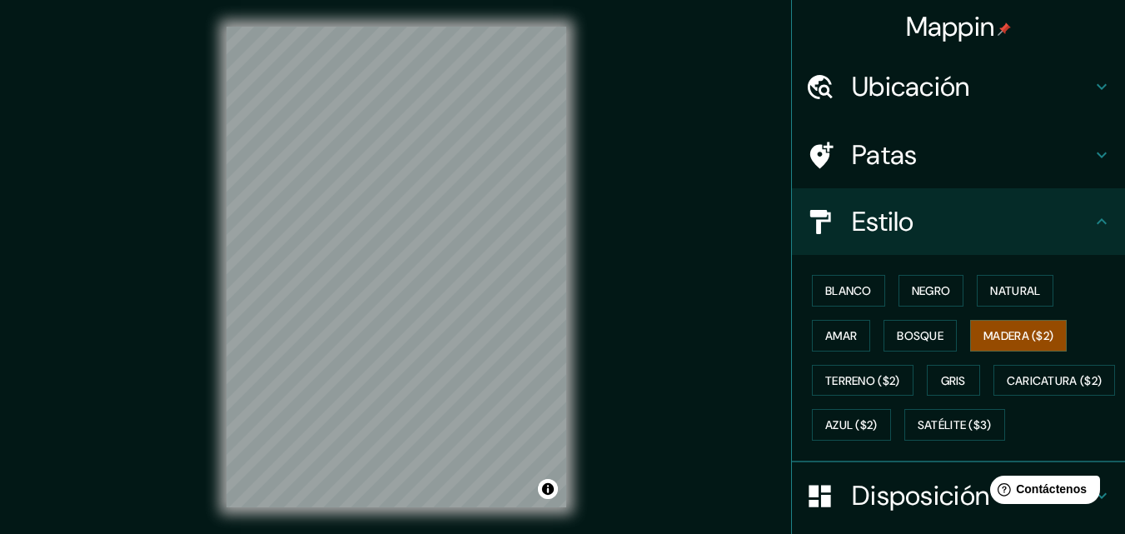
click at [575, 248] on div "© Mapbox © OpenStreetMap Improve this map" at bounding box center [396, 267] width 393 height 534
click at [578, 82] on div "© Mapbox © OpenStreetMap Improve this map" at bounding box center [396, 267] width 393 height 534
click at [119, 508] on div "Mappin Ubicación Ciudad Guayana, Caroní, Bolívar, Venezuela Ciudad Guayana Caro…" at bounding box center [562, 280] width 1125 height 561
click at [573, 277] on div "© Mapbox © OpenStreetMap Improve this map" at bounding box center [396, 267] width 393 height 534
click at [574, 317] on div "© Mapbox © OpenStreetMap Improve this map" at bounding box center [396, 267] width 393 height 534
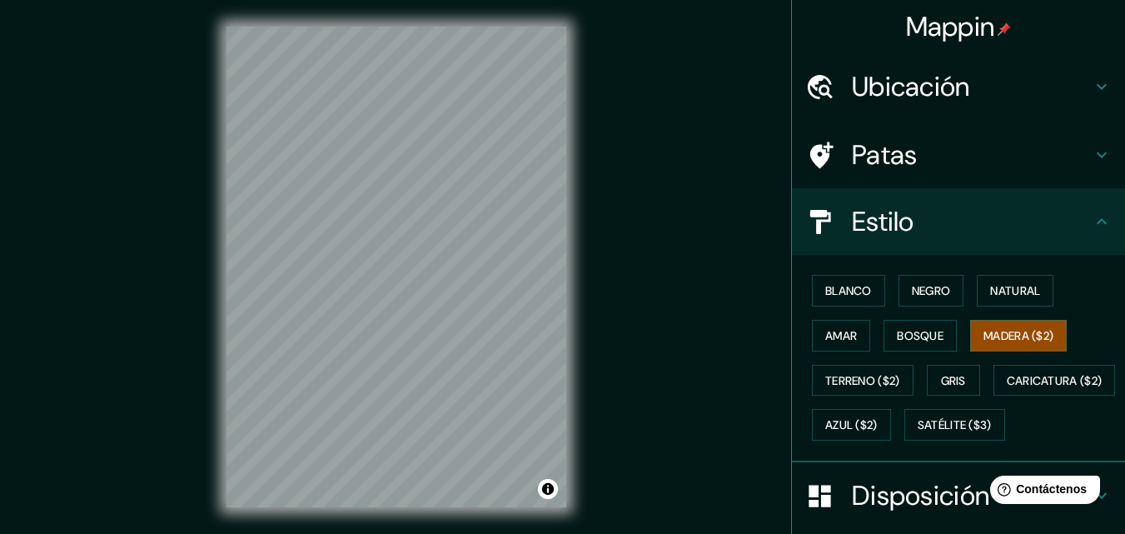
click at [216, 372] on div "© Mapbox © OpenStreetMap Improve this map" at bounding box center [396, 267] width 393 height 534
click at [875, 379] on font "Terreno ($2)" at bounding box center [862, 380] width 75 height 15
click at [1026, 327] on font "Madera ($2)" at bounding box center [1019, 336] width 70 height 22
click at [837, 334] on font "Amar" at bounding box center [841, 335] width 32 height 15
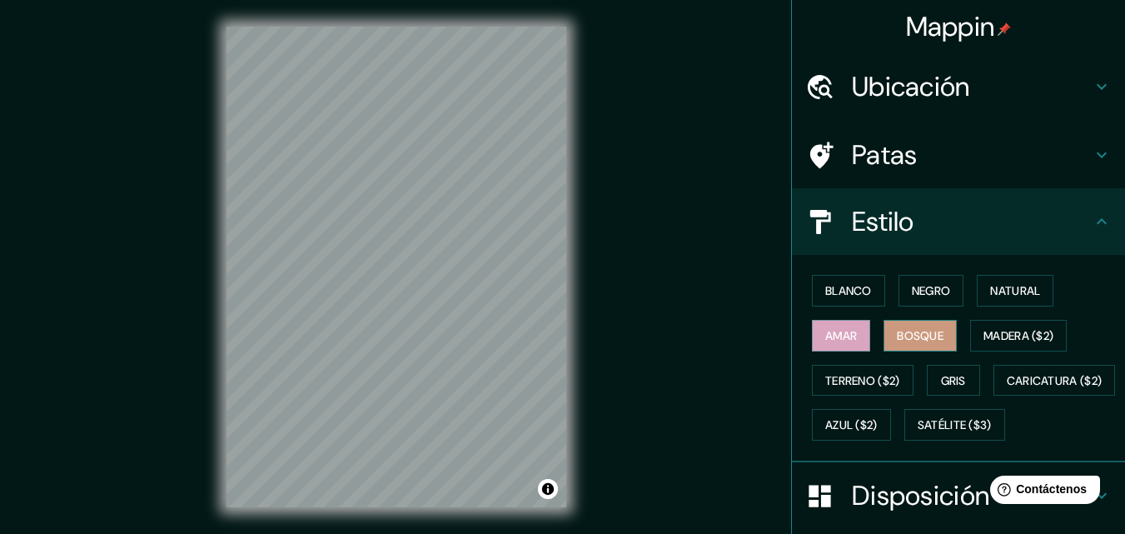
click at [943, 344] on button "Bosque" at bounding box center [920, 336] width 73 height 32
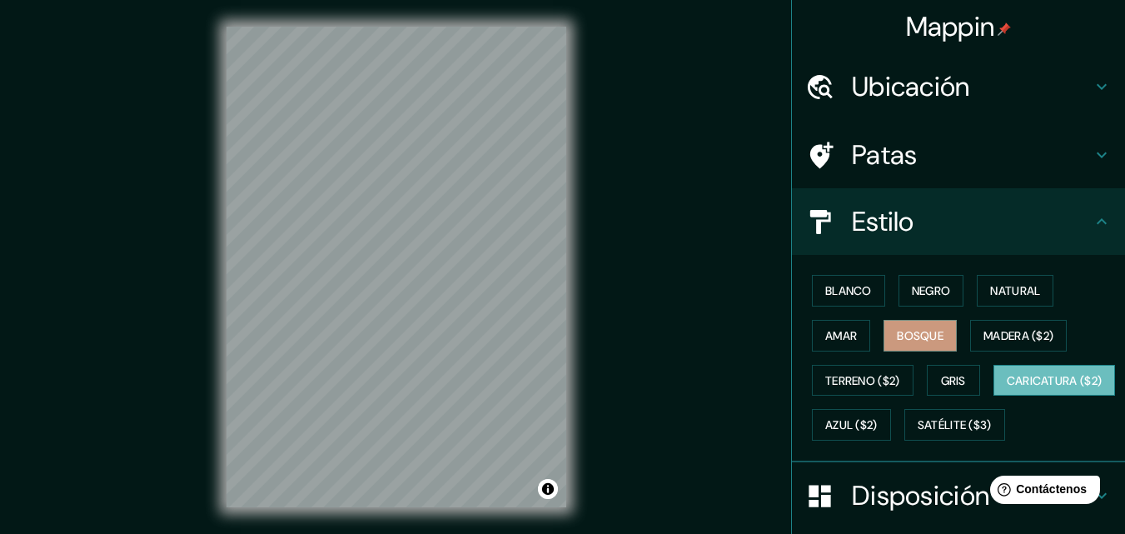
click at [1007, 388] on font "Caricatura ($2)" at bounding box center [1055, 380] width 96 height 15
click at [878, 424] on font "Azul ($2)" at bounding box center [851, 425] width 52 height 15
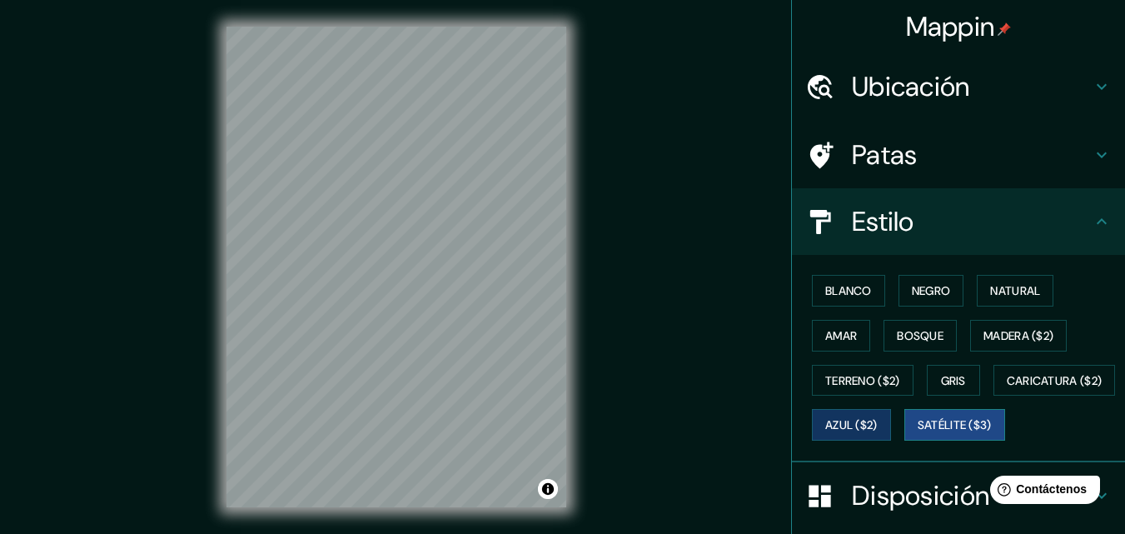
click at [918, 433] on font "Satélite ($3)" at bounding box center [955, 425] width 74 height 15
click at [891, 412] on button "Azul ($2)" at bounding box center [851, 425] width 79 height 32
click at [922, 334] on font "Bosque" at bounding box center [920, 335] width 47 height 15
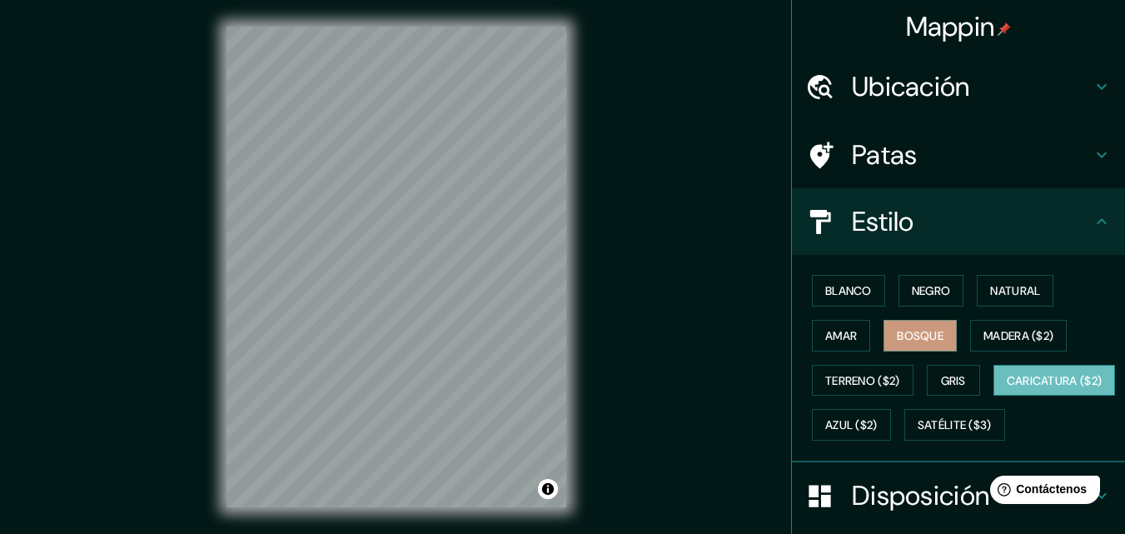
click at [994, 396] on button "Caricatura ($2)" at bounding box center [1055, 381] width 122 height 32
click at [930, 383] on button "Gris" at bounding box center [953, 381] width 53 height 32
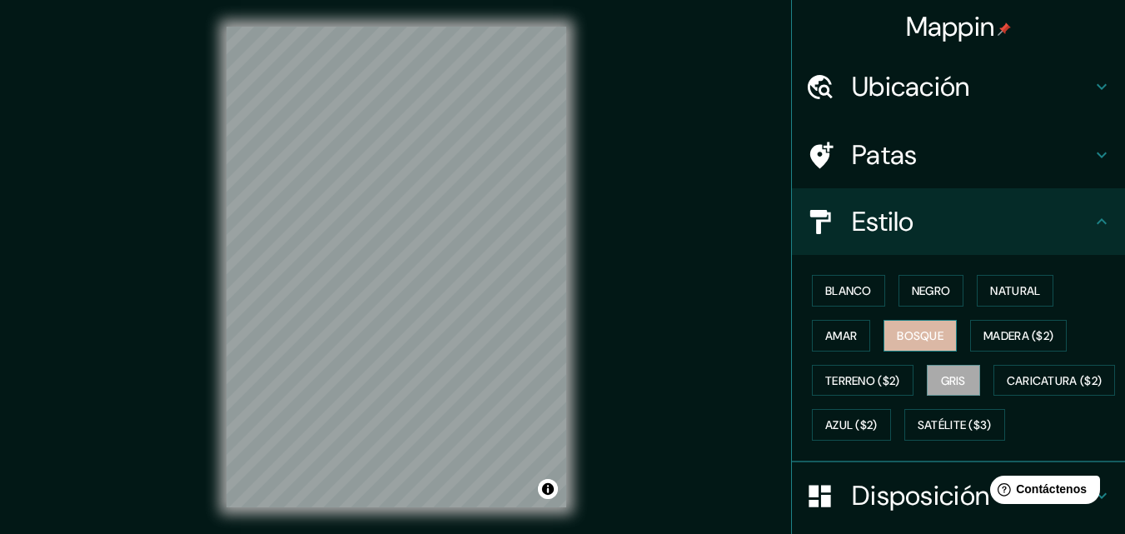
click at [918, 347] on button "Bosque" at bounding box center [920, 336] width 73 height 32
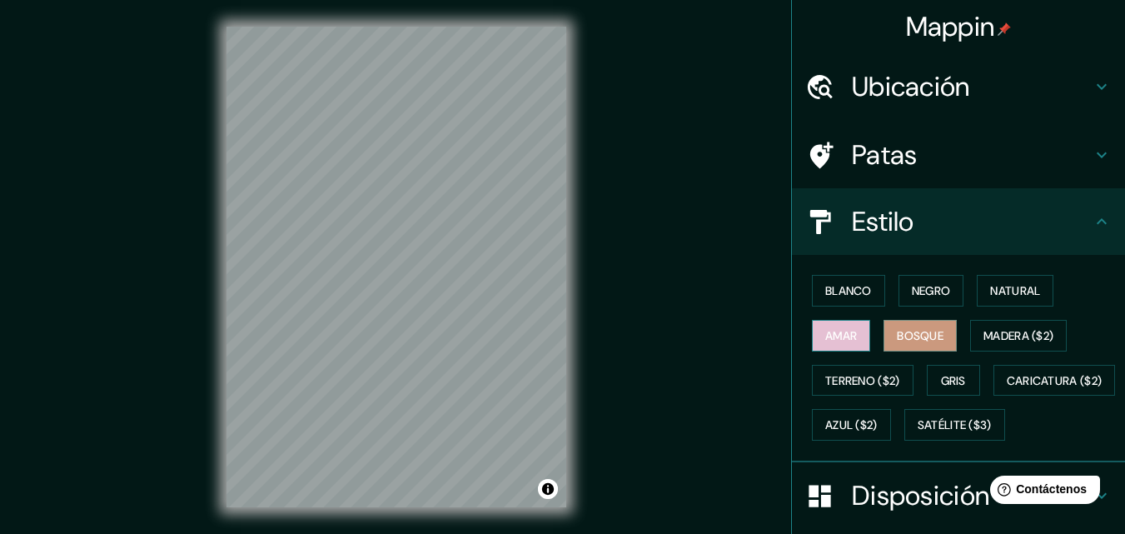
click at [846, 327] on font "Amar" at bounding box center [841, 336] width 32 height 22
click at [945, 338] on button "Bosque" at bounding box center [920, 336] width 73 height 32
click at [843, 284] on font "Blanco" at bounding box center [848, 290] width 47 height 15
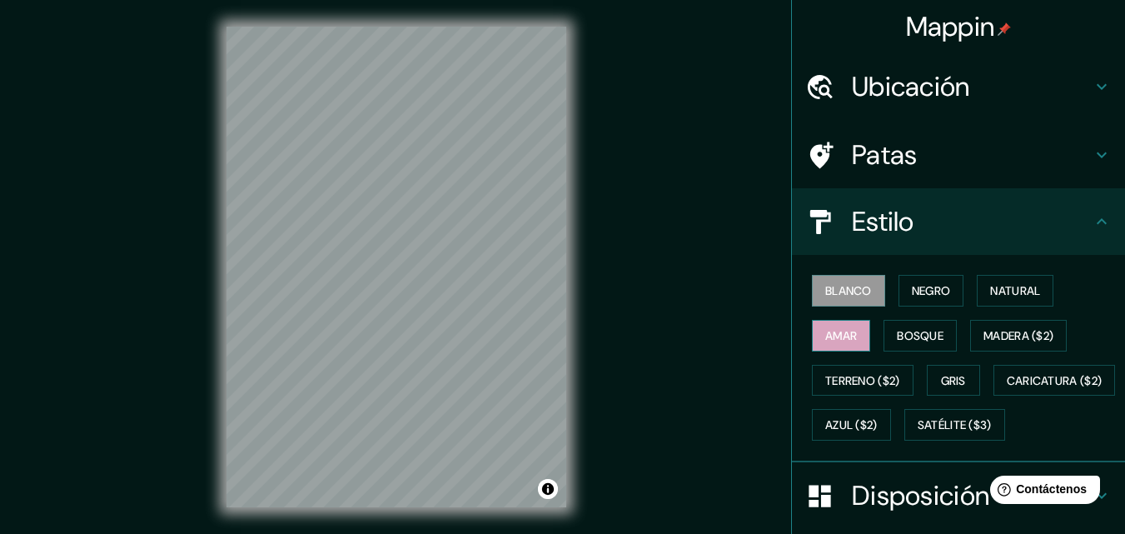
click at [838, 330] on font "Amar" at bounding box center [841, 335] width 32 height 15
click at [884, 331] on button "Bosque" at bounding box center [920, 336] width 73 height 32
click at [858, 329] on button "Amar" at bounding box center [841, 336] width 58 height 32
click at [911, 138] on h4 "Patas" at bounding box center [972, 154] width 240 height 33
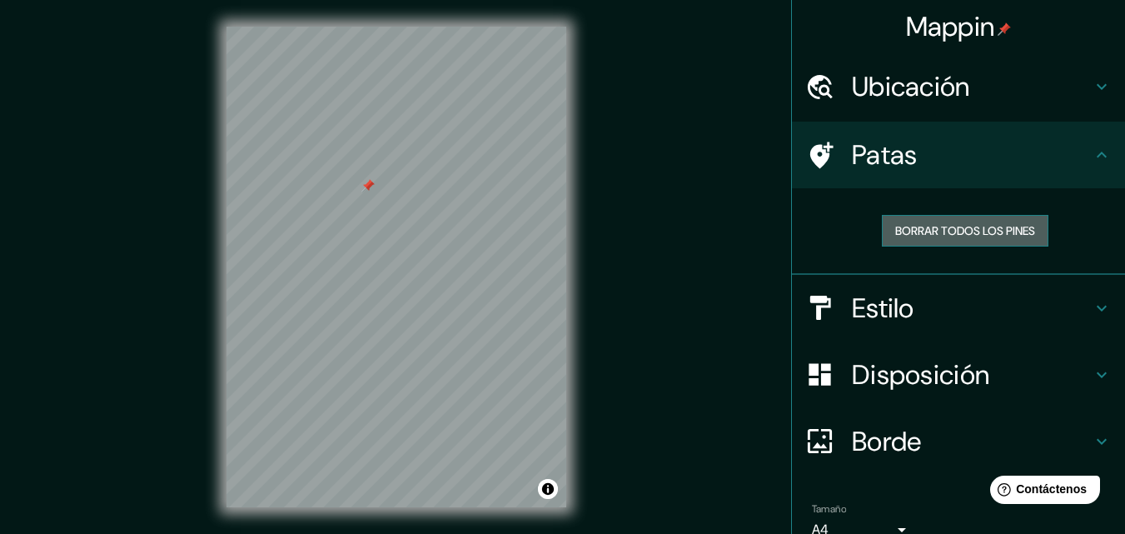
click at [895, 226] on font "Borrar todos los pines" at bounding box center [965, 230] width 140 height 15
click at [915, 226] on font "Borrar todos los pines" at bounding box center [965, 230] width 140 height 15
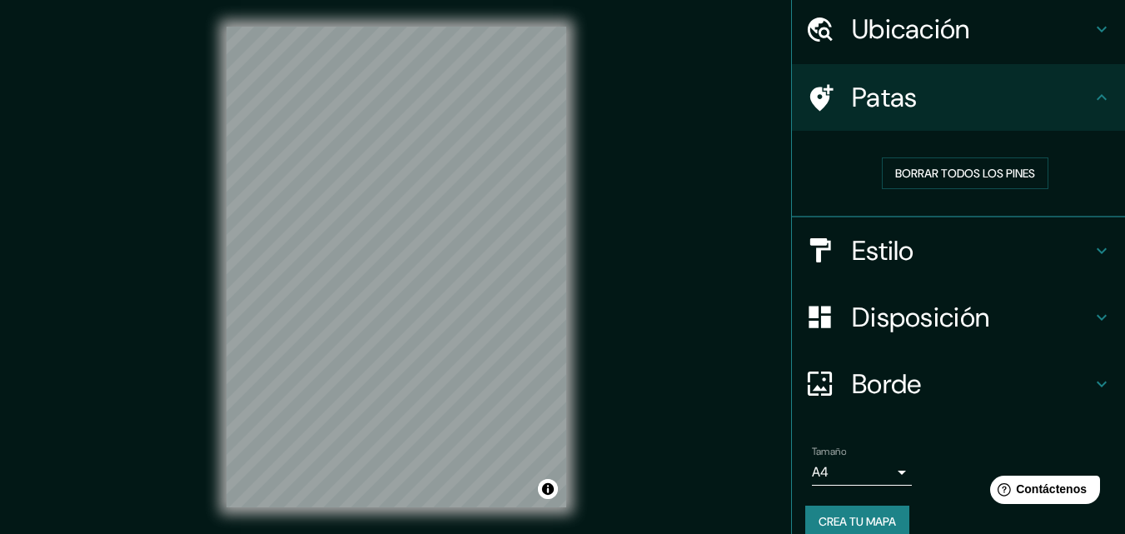
scroll to position [80, 0]
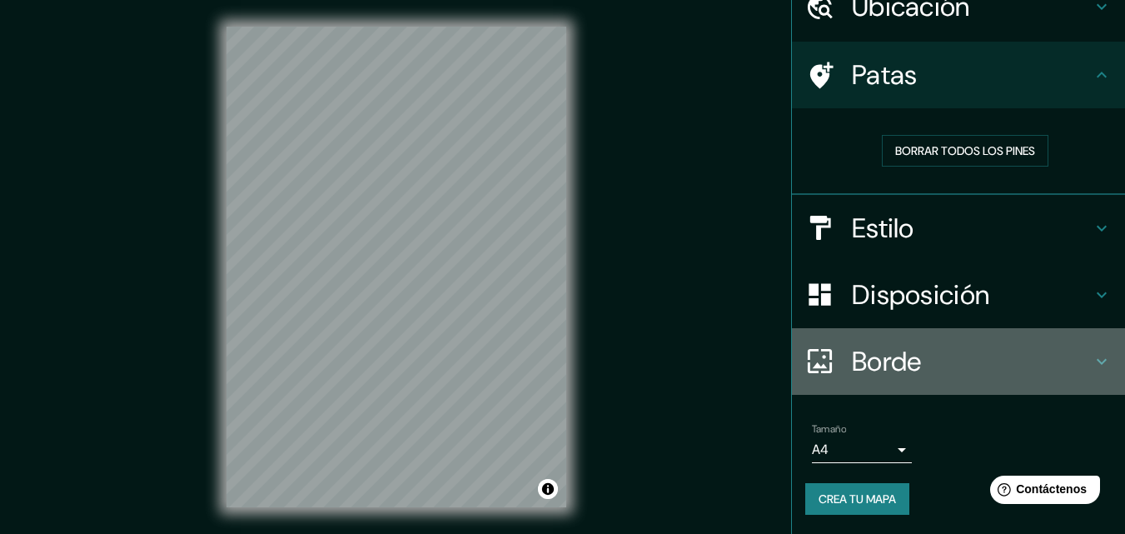
click at [891, 386] on div "Borde" at bounding box center [958, 361] width 333 height 67
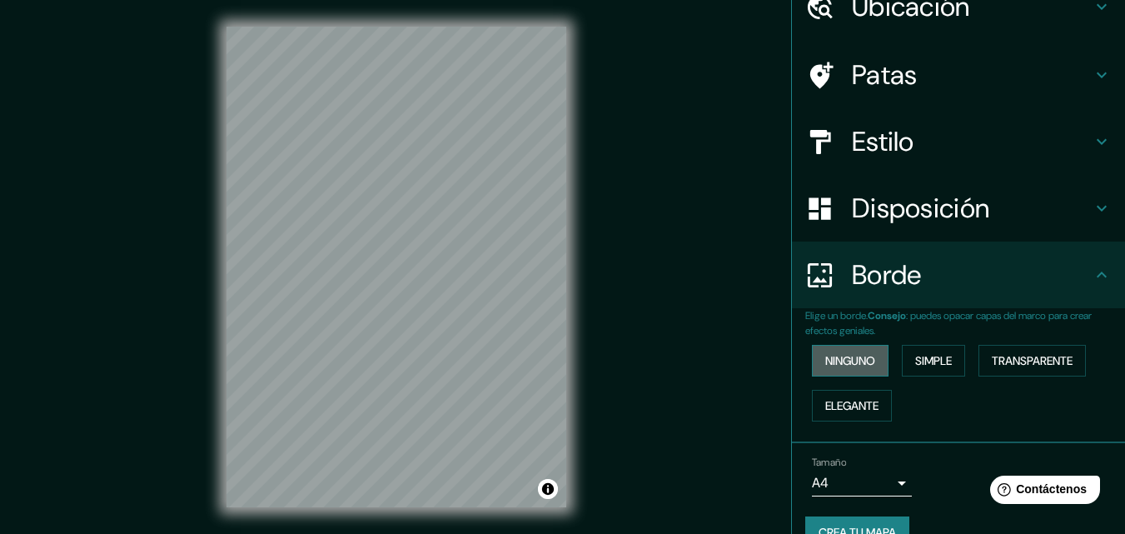
click at [865, 369] on font "Ninguno" at bounding box center [850, 361] width 50 height 22
click at [925, 352] on font "Simple" at bounding box center [933, 361] width 37 height 22
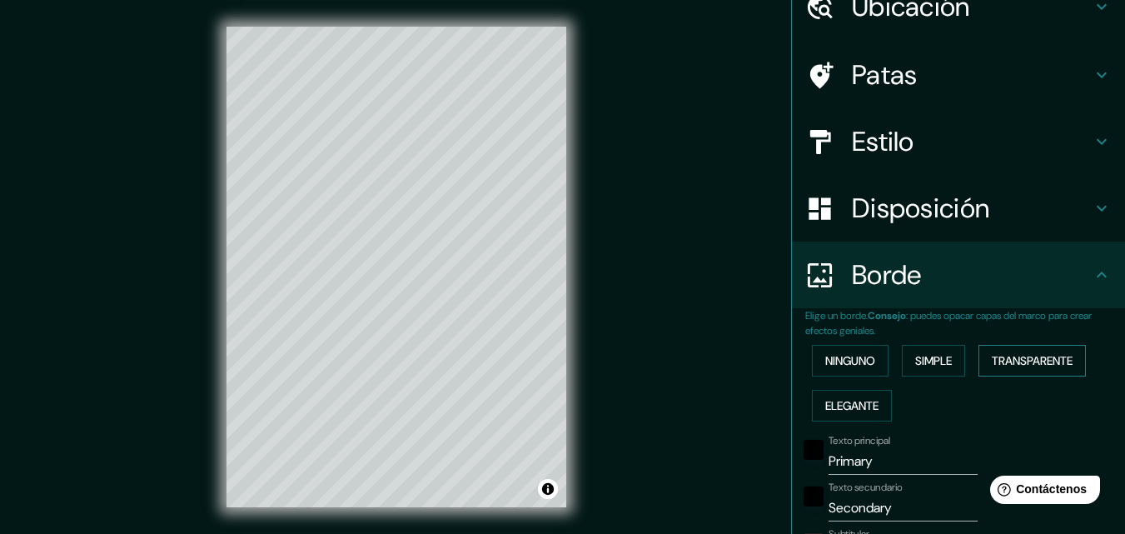
click at [992, 367] on font "Transparente" at bounding box center [1032, 360] width 81 height 15
click at [881, 391] on button "Elegante" at bounding box center [852, 406] width 80 height 32
click at [947, 357] on button "Simple" at bounding box center [933, 361] width 63 height 32
click at [1009, 347] on button "Transparente" at bounding box center [1032, 361] width 107 height 32
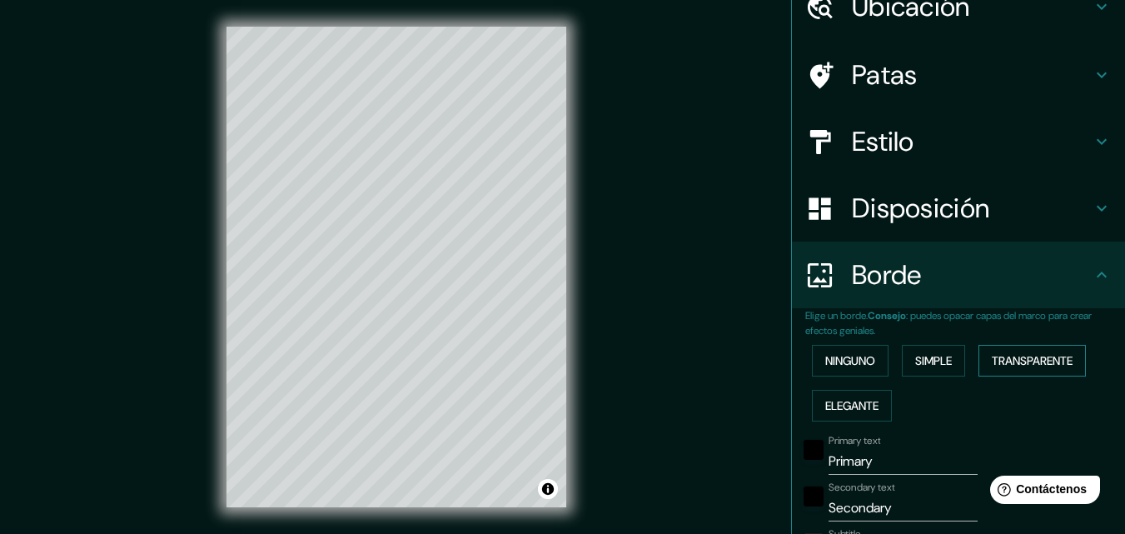
type input "196"
type input "33"
click at [915, 367] on font "Simple" at bounding box center [933, 360] width 37 height 15
click at [856, 365] on font "Ninguno" at bounding box center [850, 360] width 50 height 15
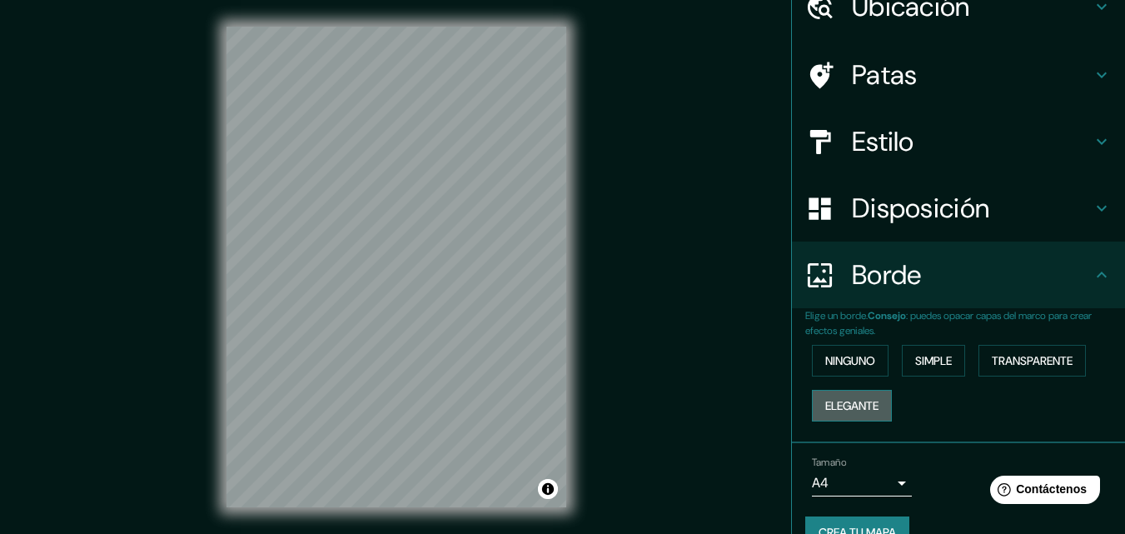
click at [850, 395] on font "Elegante" at bounding box center [851, 406] width 53 height 22
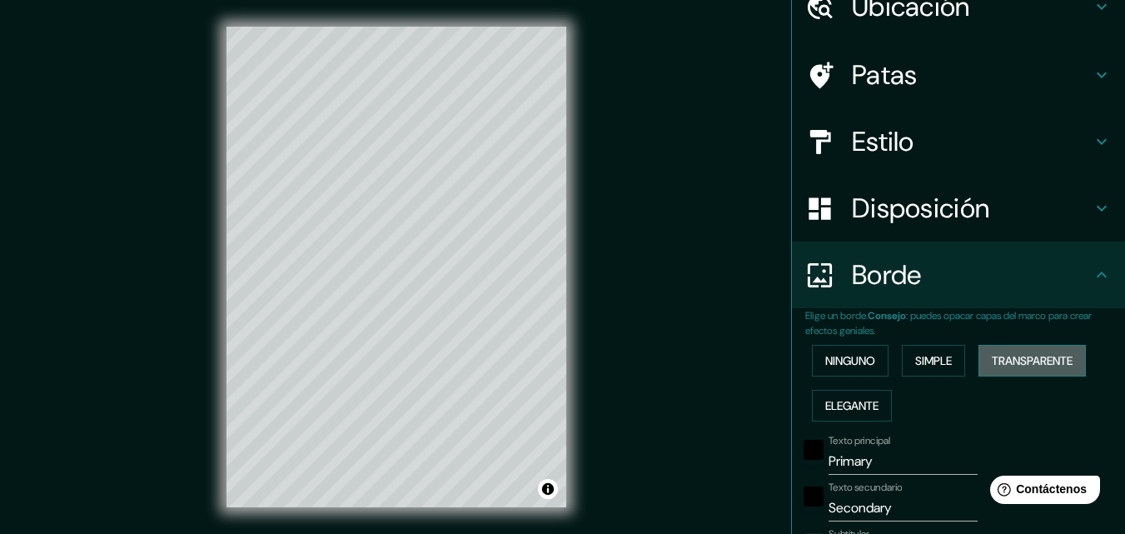
click at [981, 362] on button "Transparente" at bounding box center [1032, 361] width 107 height 32
click at [407, 201] on div at bounding box center [405, 198] width 13 height 13
click at [407, 198] on div at bounding box center [407, 199] width 13 height 13
click at [421, 197] on div at bounding box center [417, 199] width 13 height 13
drag, startPoint x: 1112, startPoint y: 80, endPoint x: 1120, endPoint y: 43, distance: 37.4
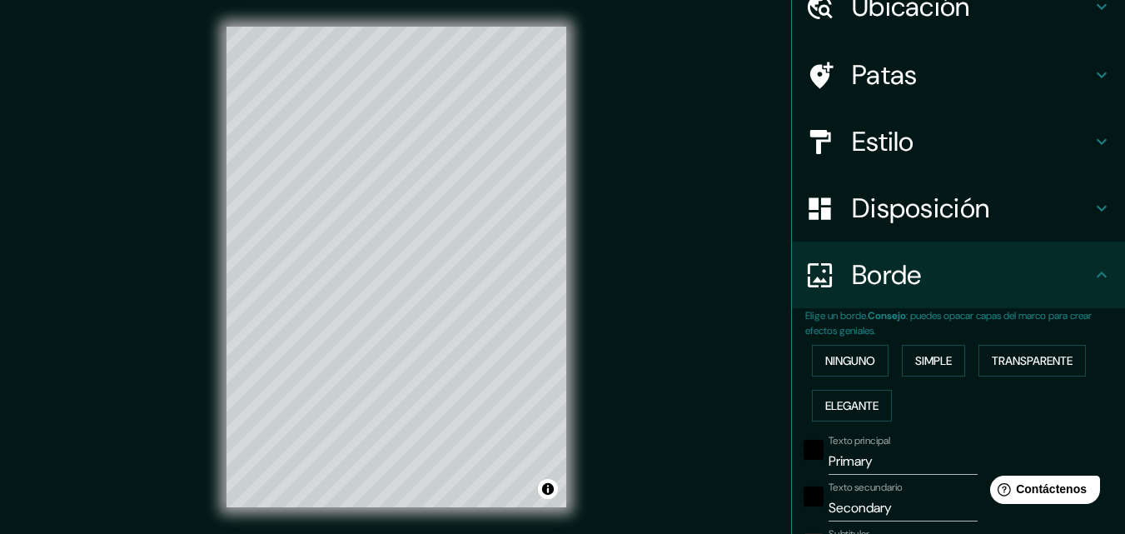
click at [1120, 43] on div "Mappin Ubicación Ciudad Guayana, Caroní, Bolívar, Venezuela Ciudad Guayana Caro…" at bounding box center [958, 267] width 334 height 534
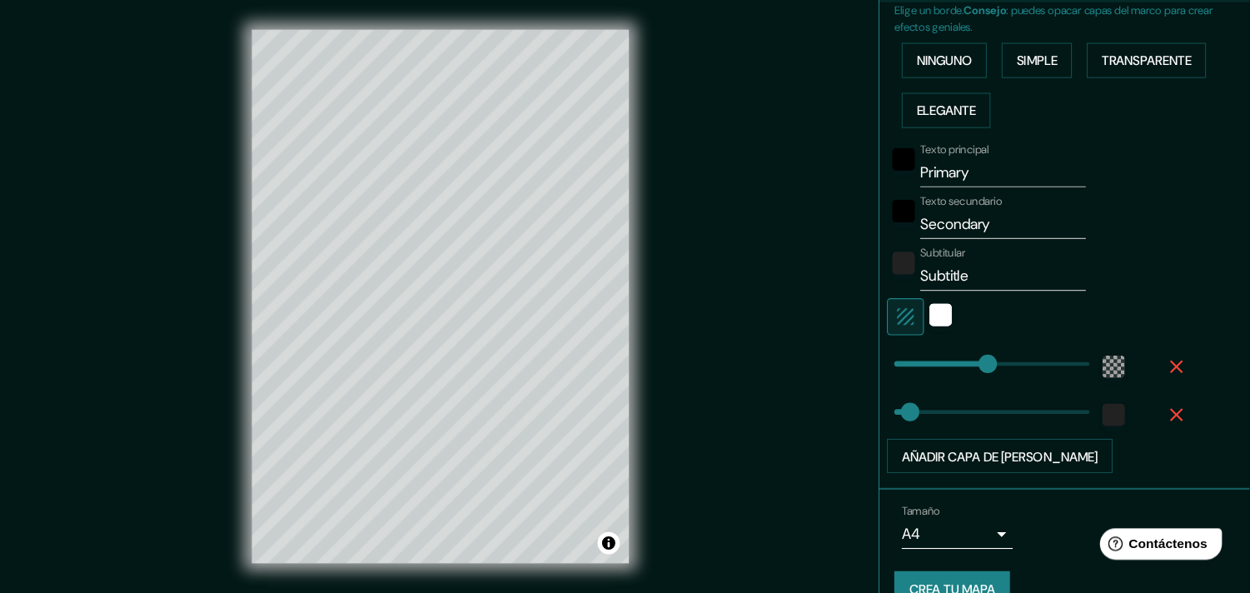
scroll to position [390, 0]
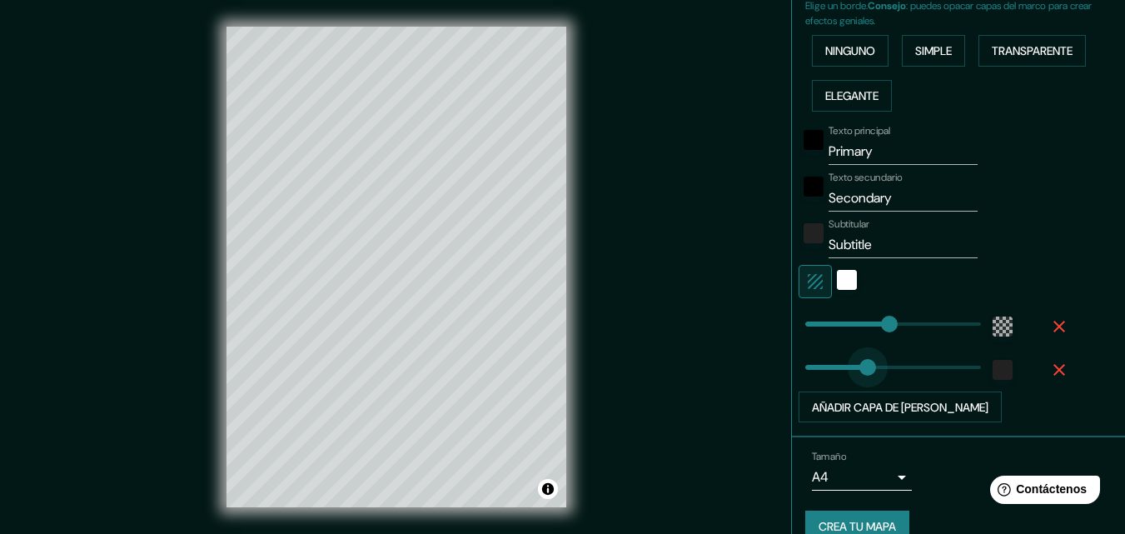
type input "192"
type input "196"
type input "174"
type input "196"
type input "66"
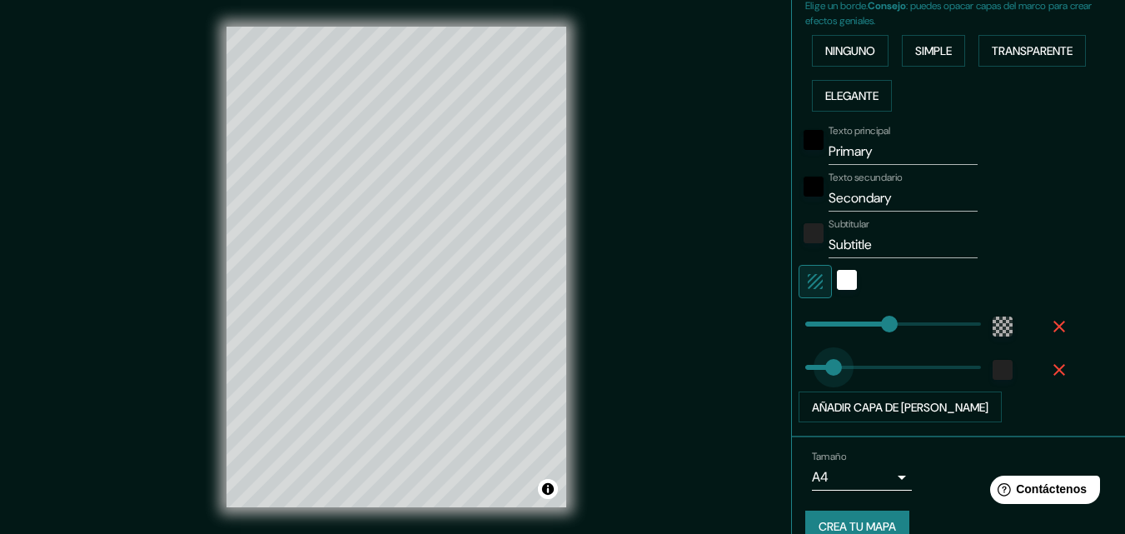
drag, startPoint x: 810, startPoint y: 365, endPoint x: 821, endPoint y: 347, distance: 20.6
type input "196"
type input "167"
drag, startPoint x: 816, startPoint y: 361, endPoint x: 865, endPoint y: 370, distance: 49.2
click at [869, 370] on span at bounding box center [877, 367] width 17 height 17
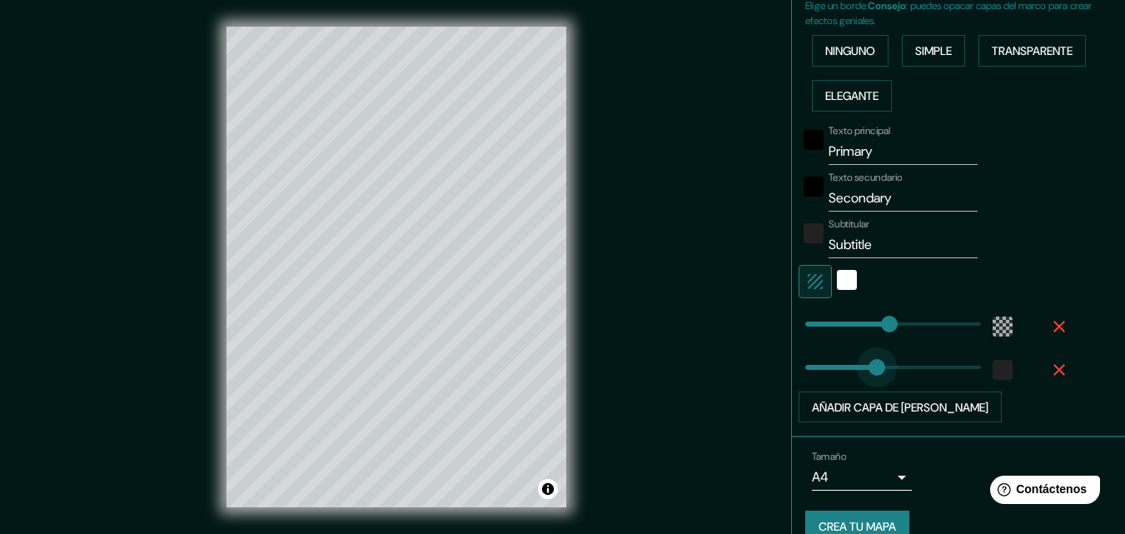
type input "196"
type input "12"
type input "196"
type input "31"
type input "196"
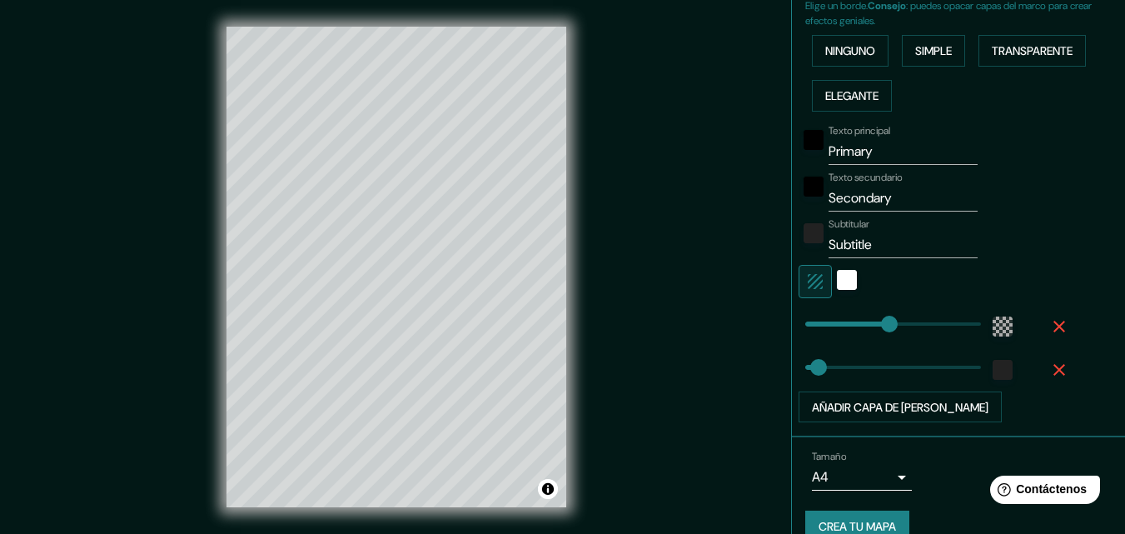
type input "31"
type input "136"
type input "31"
type input "66"
type input "31"
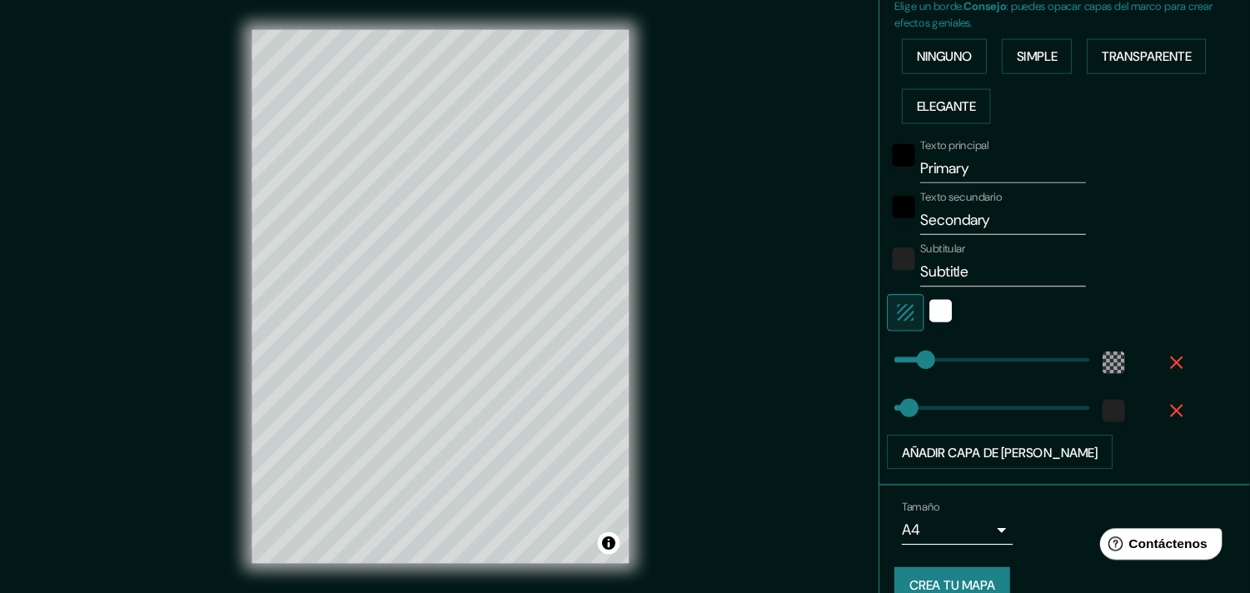
scroll to position [356, 0]
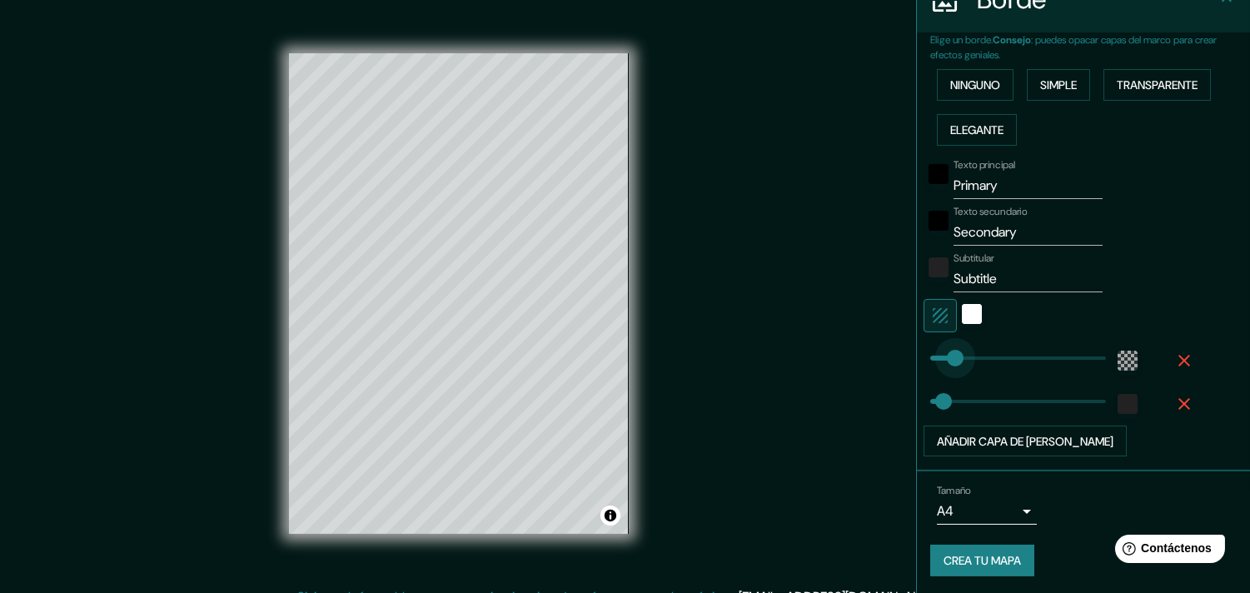
type input "61"
type input "31"
type input "61"
click at [985, 138] on button "Elegante" at bounding box center [977, 130] width 80 height 32
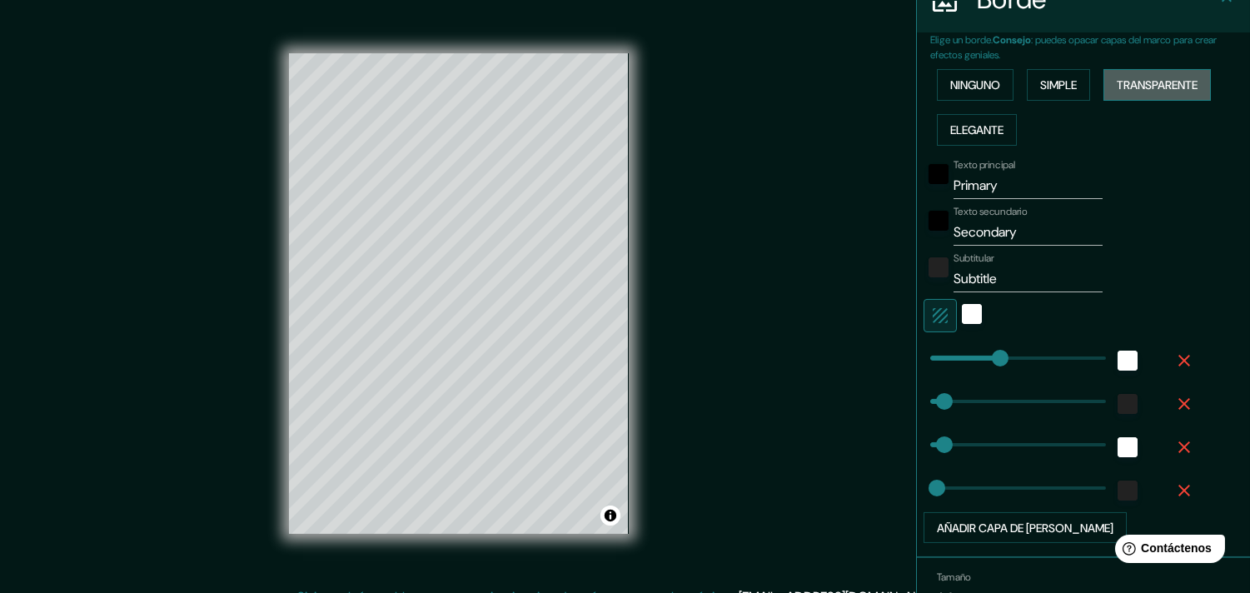
click at [1125, 69] on button "Transparente" at bounding box center [1157, 85] width 107 height 32
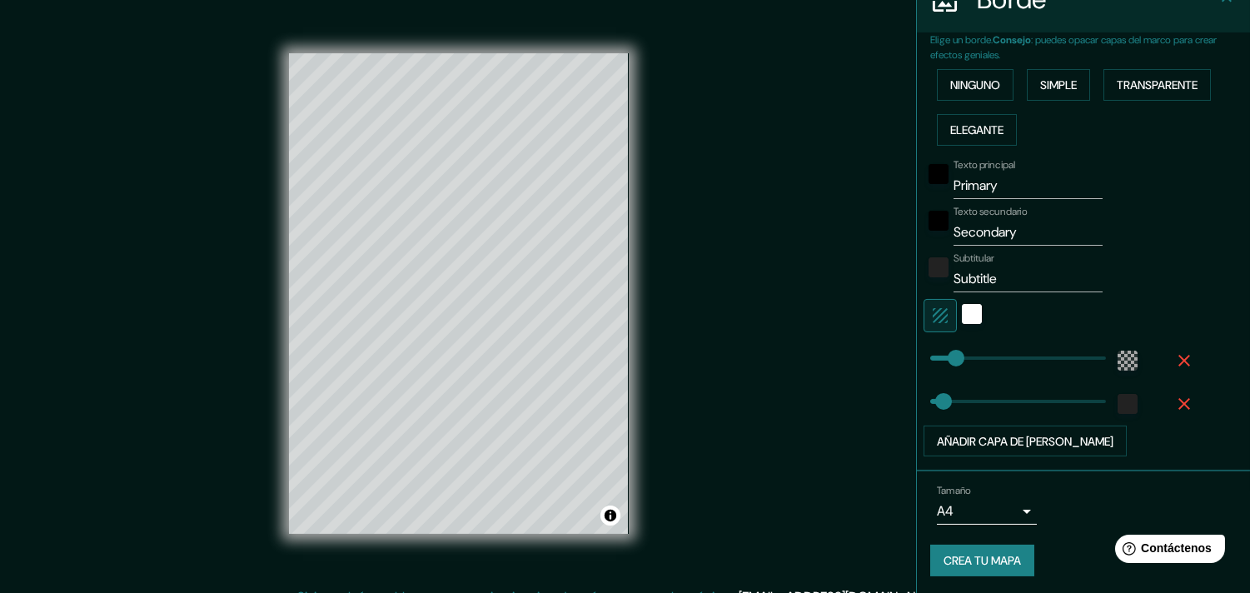
click at [733, 368] on div "Mappin Ubicación Ciudad Guayana, Caroní, Bolívar, Venezuela Ciudad Guayana Caro…" at bounding box center [625, 307] width 1250 height 614
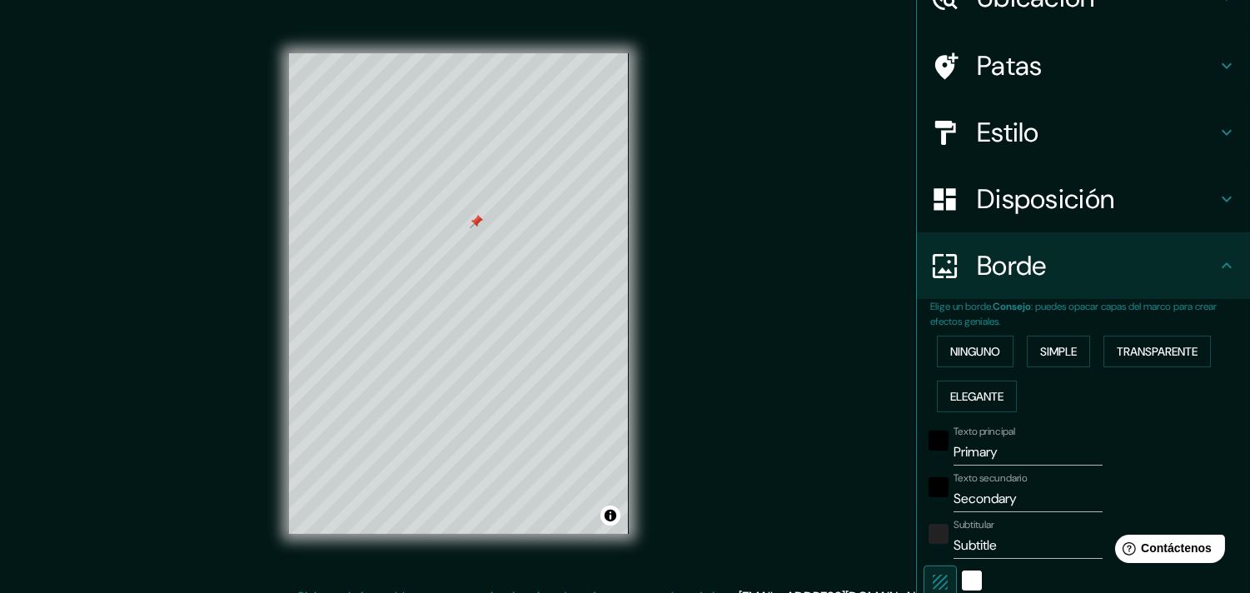
scroll to position [45, 0]
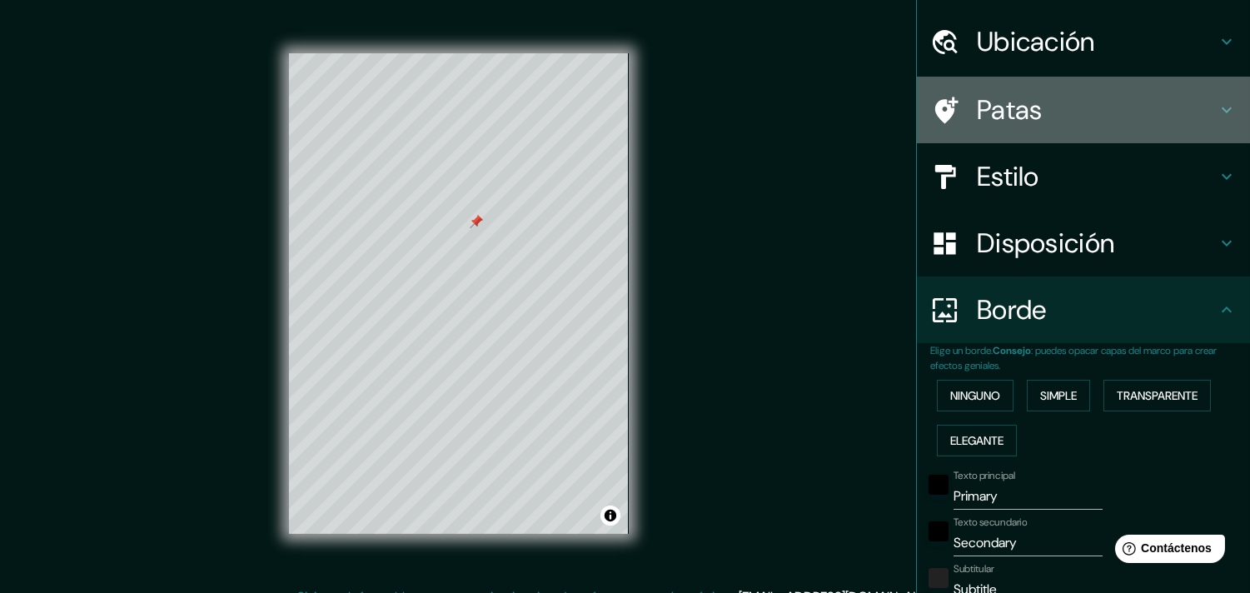
click at [1071, 121] on h4 "Patas" at bounding box center [1097, 109] width 240 height 33
type input "61"
type input "31"
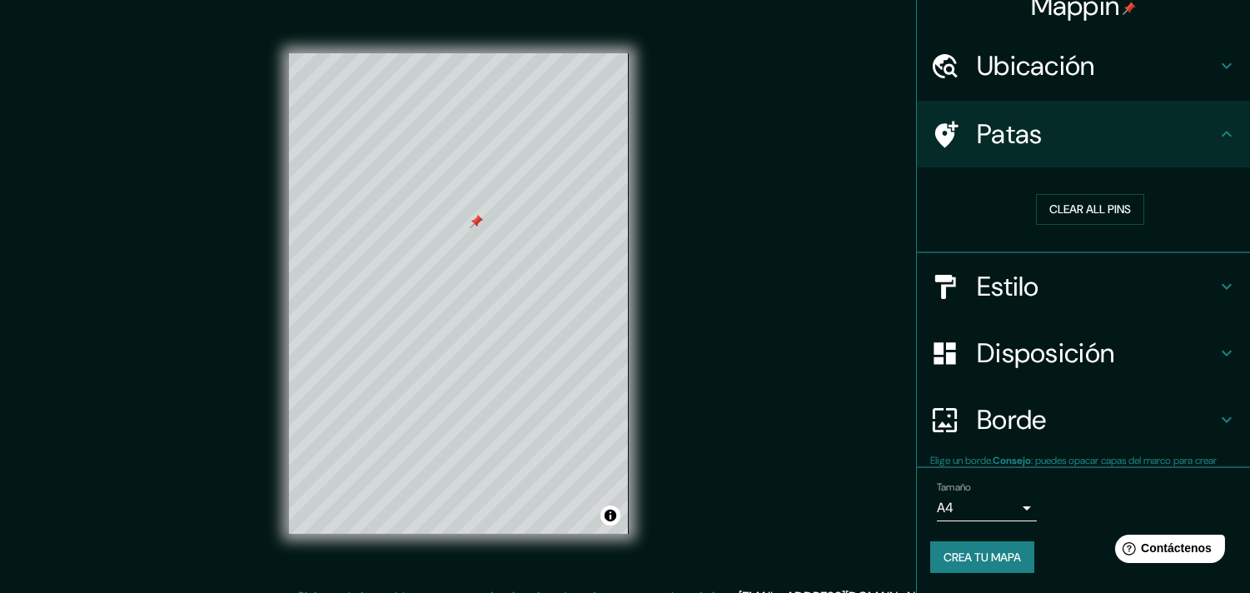
scroll to position [17, 0]
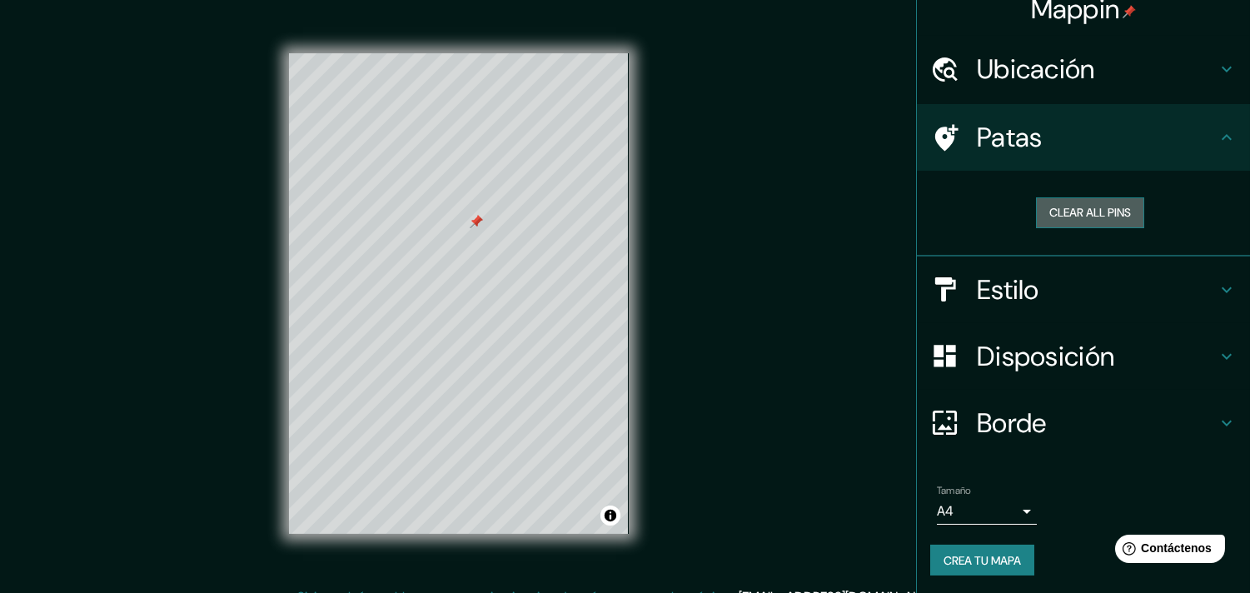
click at [1036, 205] on button "Clear all pins" at bounding box center [1090, 212] width 108 height 31
click at [1008, 272] on font "Estilo" at bounding box center [1008, 289] width 62 height 35
type input "61"
type input "31"
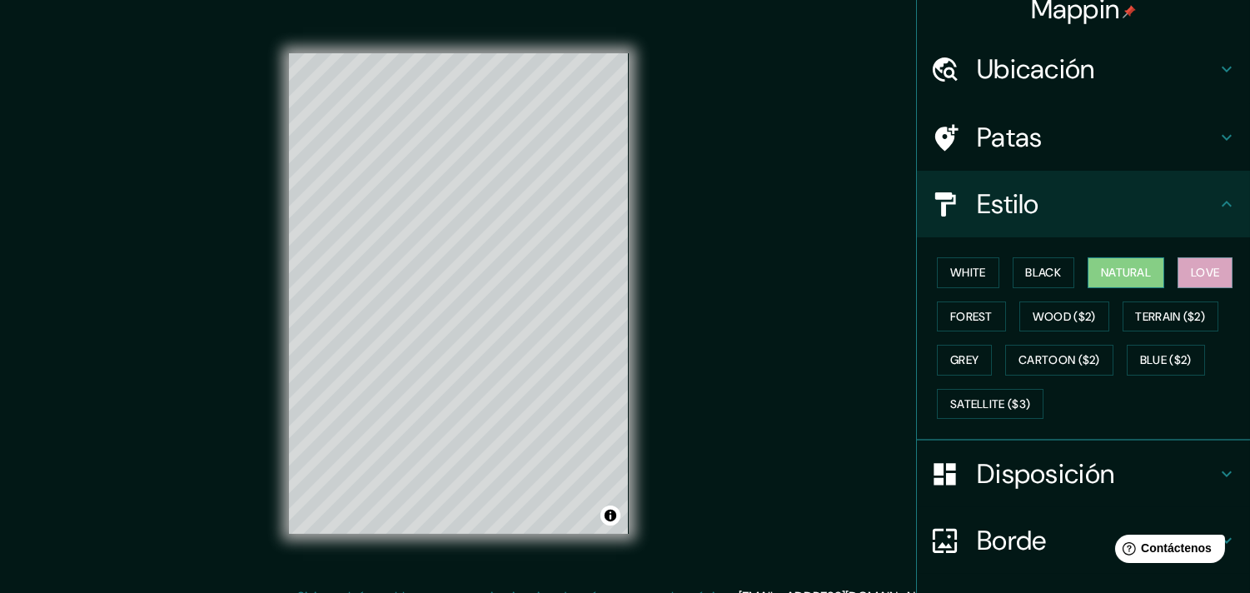
click at [1093, 277] on button "Natural" at bounding box center [1126, 272] width 77 height 31
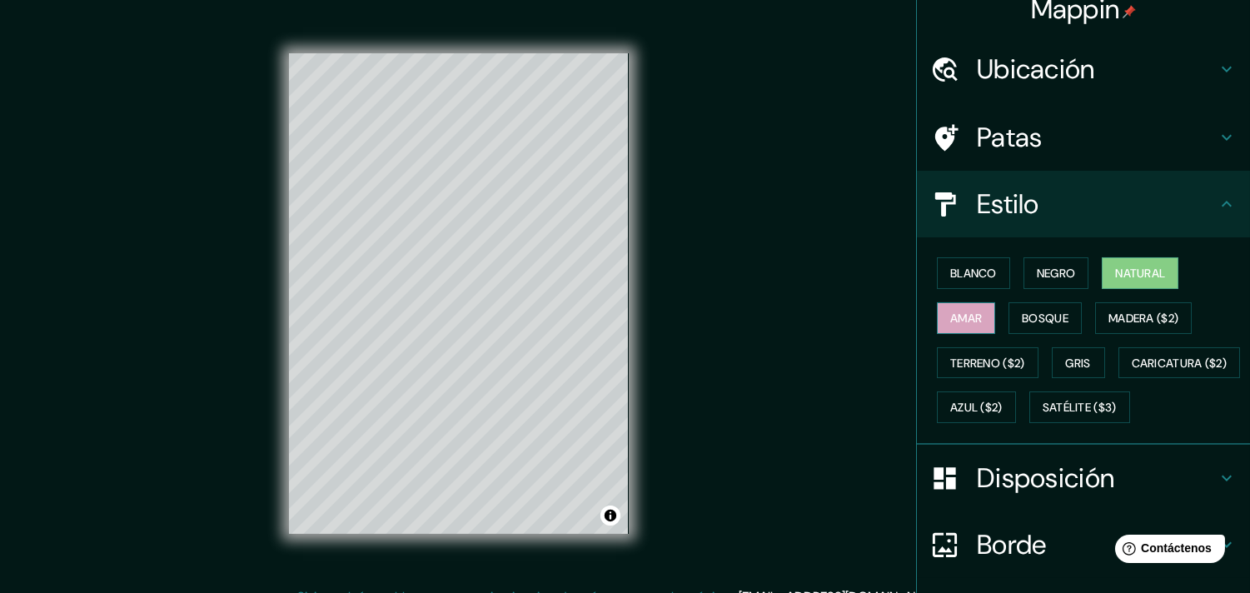
click at [970, 310] on button "Amar" at bounding box center [966, 318] width 58 height 32
click at [1022, 307] on font "Bosque" at bounding box center [1045, 318] width 47 height 22
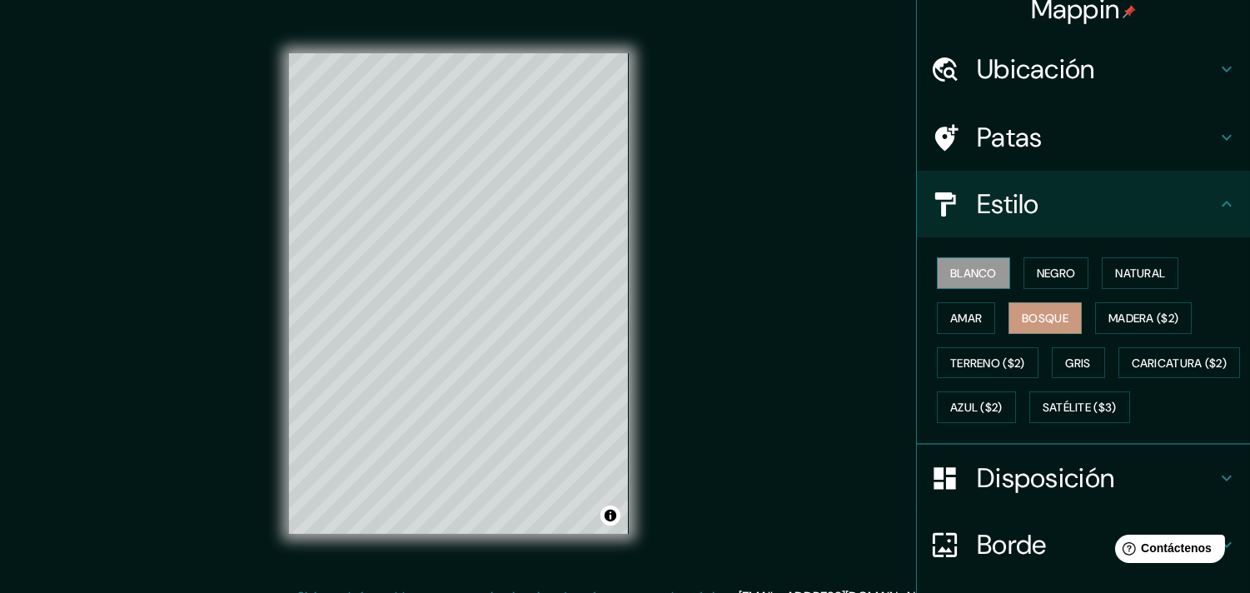
click at [987, 261] on button "Blanco" at bounding box center [973, 273] width 73 height 32
click at [1072, 356] on font "Gris" at bounding box center [1078, 363] width 25 height 15
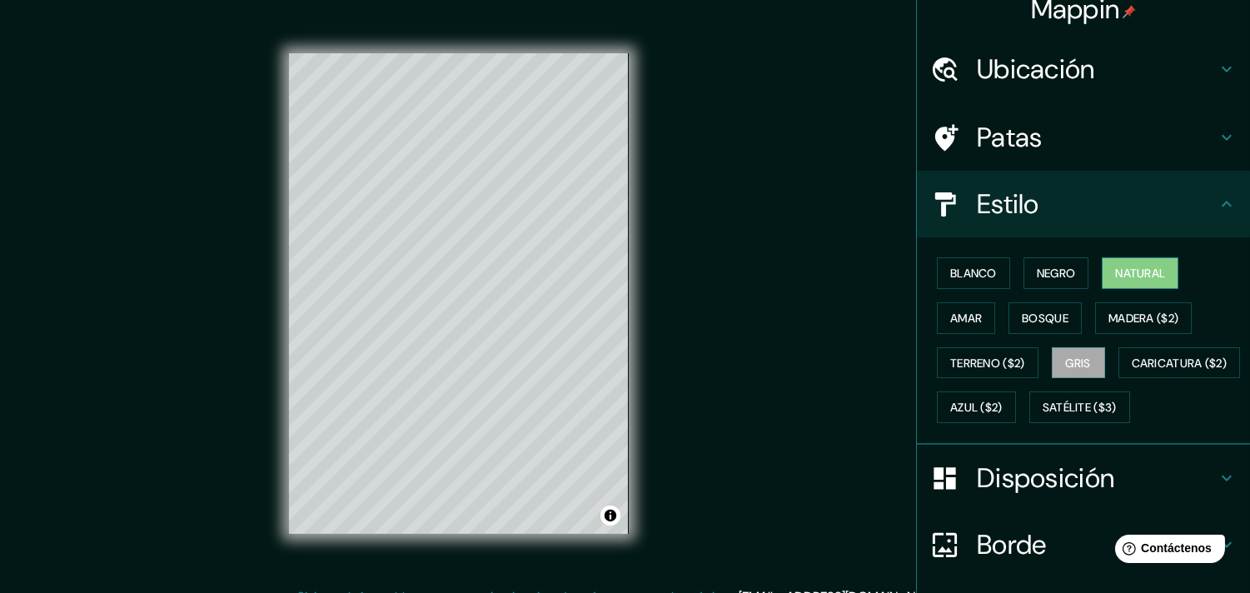
click at [1125, 262] on font "Natural" at bounding box center [1140, 273] width 50 height 22
click at [1050, 269] on font "Negro" at bounding box center [1056, 273] width 39 height 15
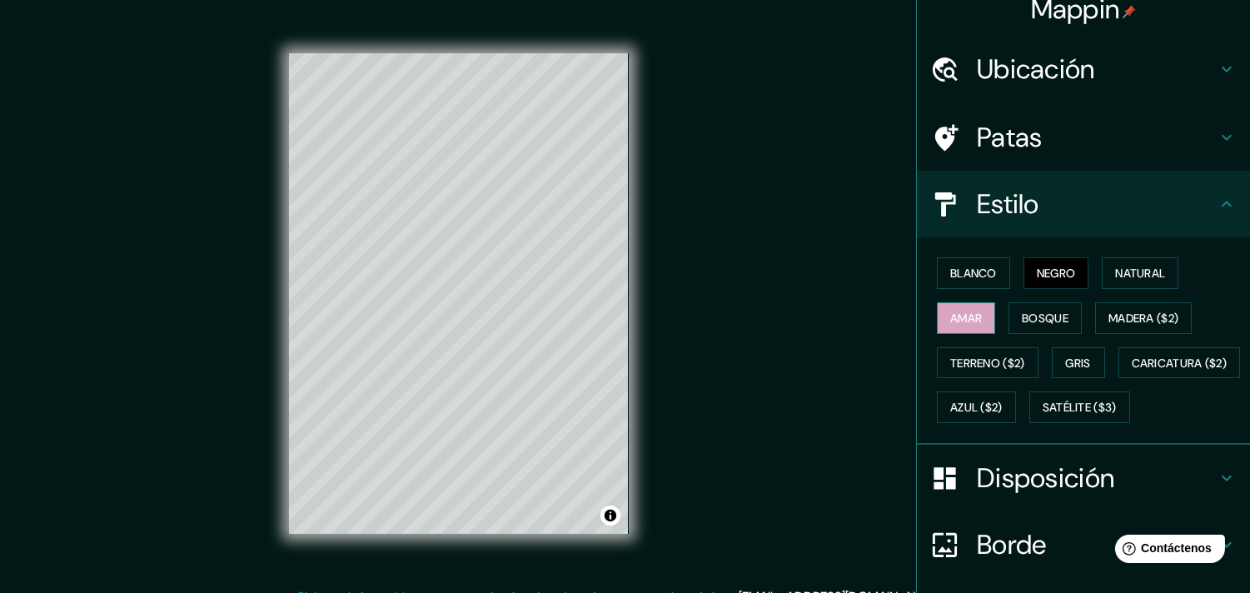
click at [980, 314] on button "Amar" at bounding box center [966, 318] width 58 height 32
click at [1043, 262] on font "Negro" at bounding box center [1056, 273] width 39 height 22
click at [981, 306] on button "Amar" at bounding box center [966, 318] width 58 height 32
click at [1037, 277] on font "Negro" at bounding box center [1056, 273] width 39 height 15
click at [978, 318] on button "Amar" at bounding box center [966, 318] width 58 height 32
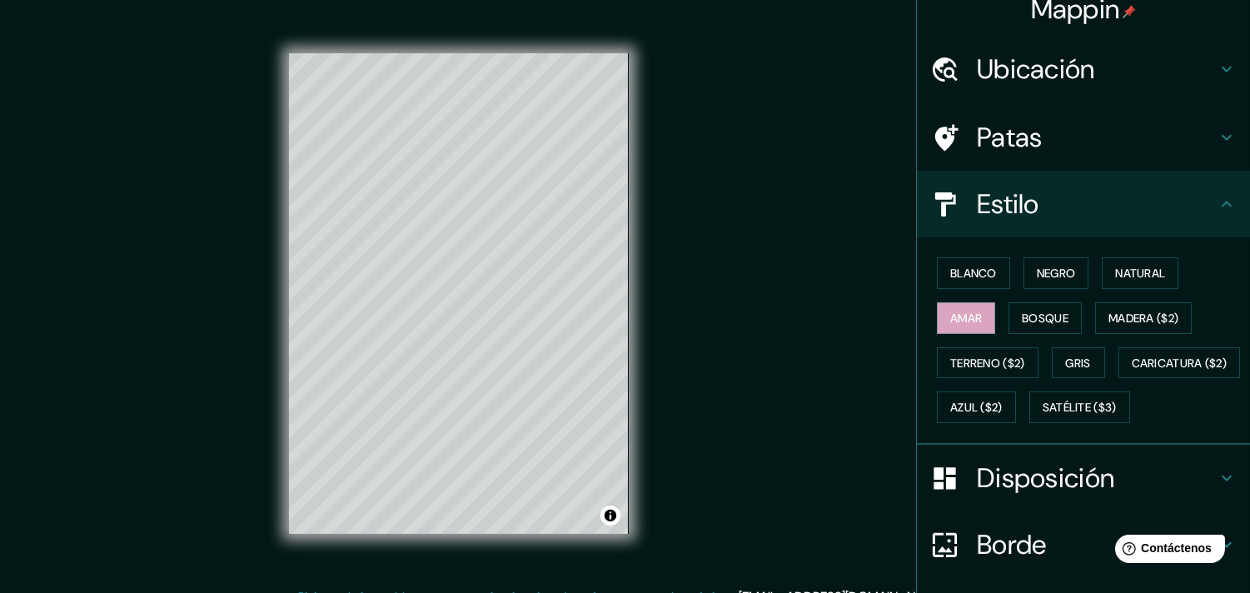
drag, startPoint x: 1235, startPoint y: 300, endPoint x: 1229, endPoint y: 317, distance: 18.4
click at [1125, 317] on div "Blanco Negro Natural Amar Bosque Madera ($2) Terreno ($2) Gris Caricatura ($2) …" at bounding box center [1090, 340] width 320 height 179
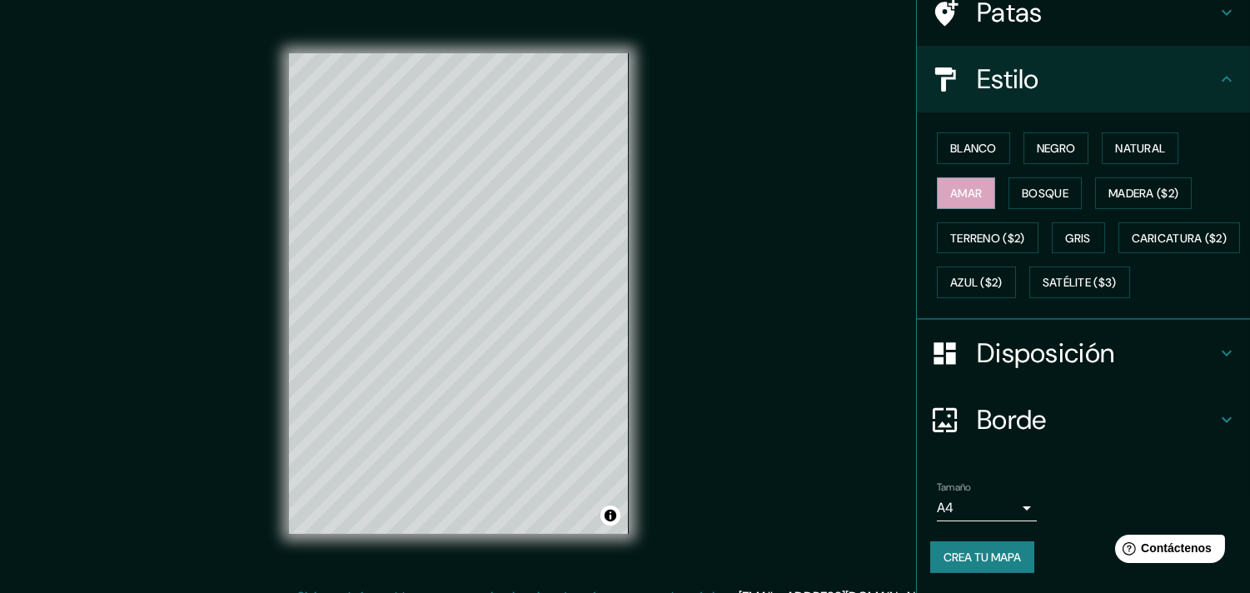
click at [1067, 411] on h4 "Borde" at bounding box center [1097, 419] width 240 height 33
type input "61"
type input "31"
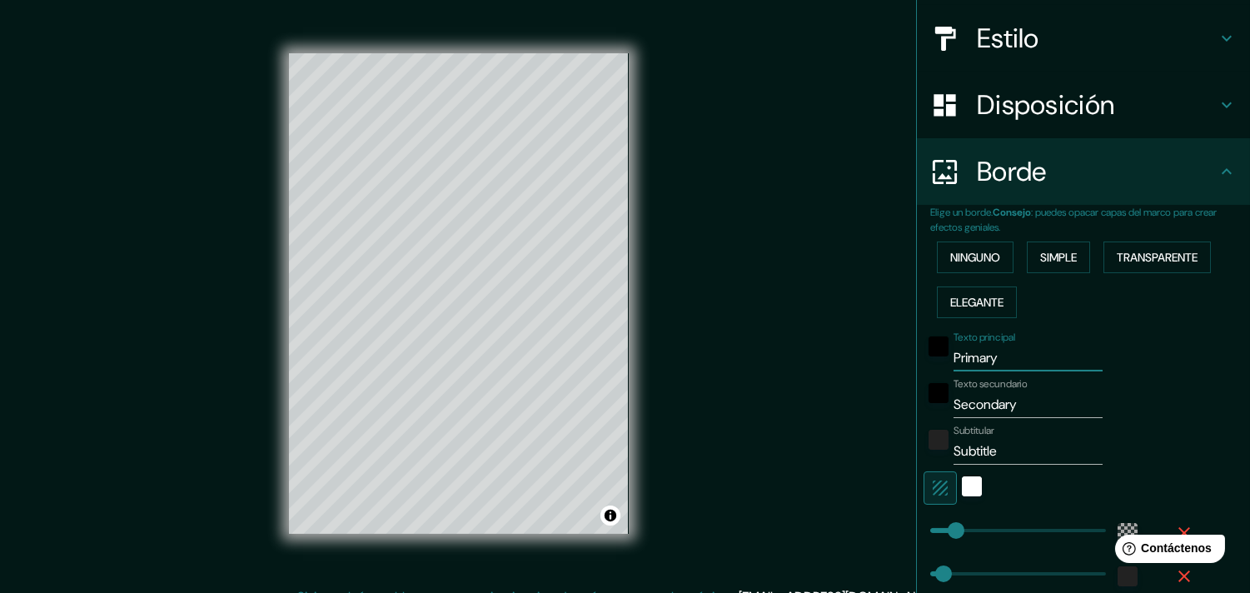
click at [1031, 355] on input "Primary" at bounding box center [1028, 358] width 149 height 27
type input "Primar"
type input "61"
type input "31"
type input "P"
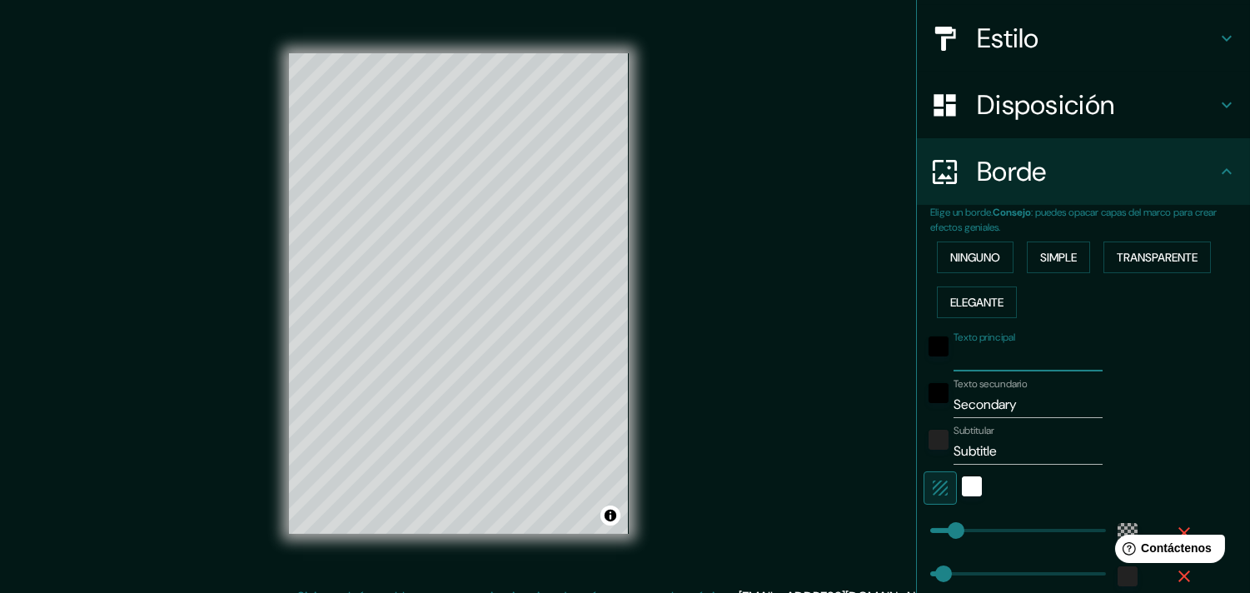
type input "61"
type input "31"
type input "S"
type input "61"
type input "31"
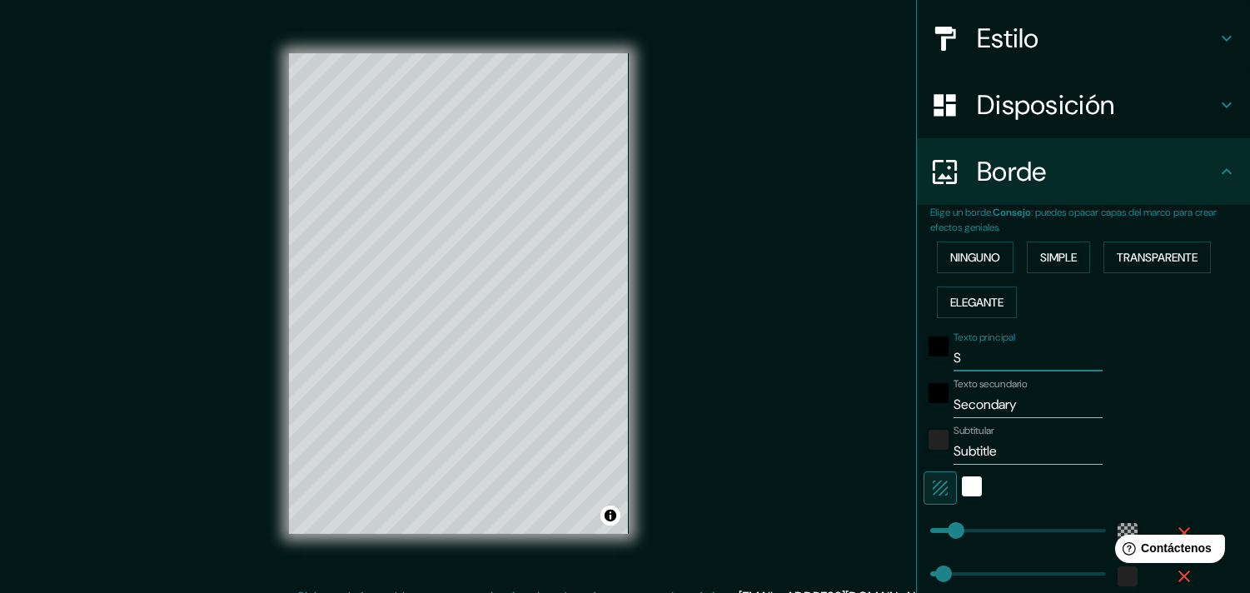
type input "Se"
type input "61"
type input "31"
type input "Sec"
type input "61"
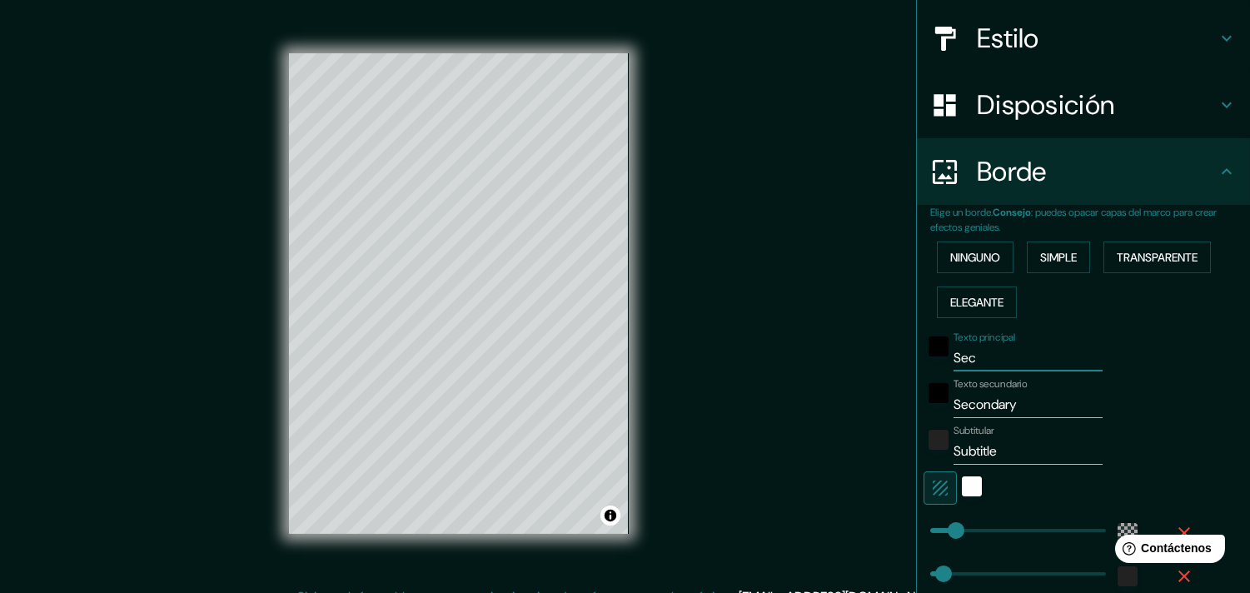
type input "31"
type input "Sect"
type input "61"
type input "31"
type input "Secti"
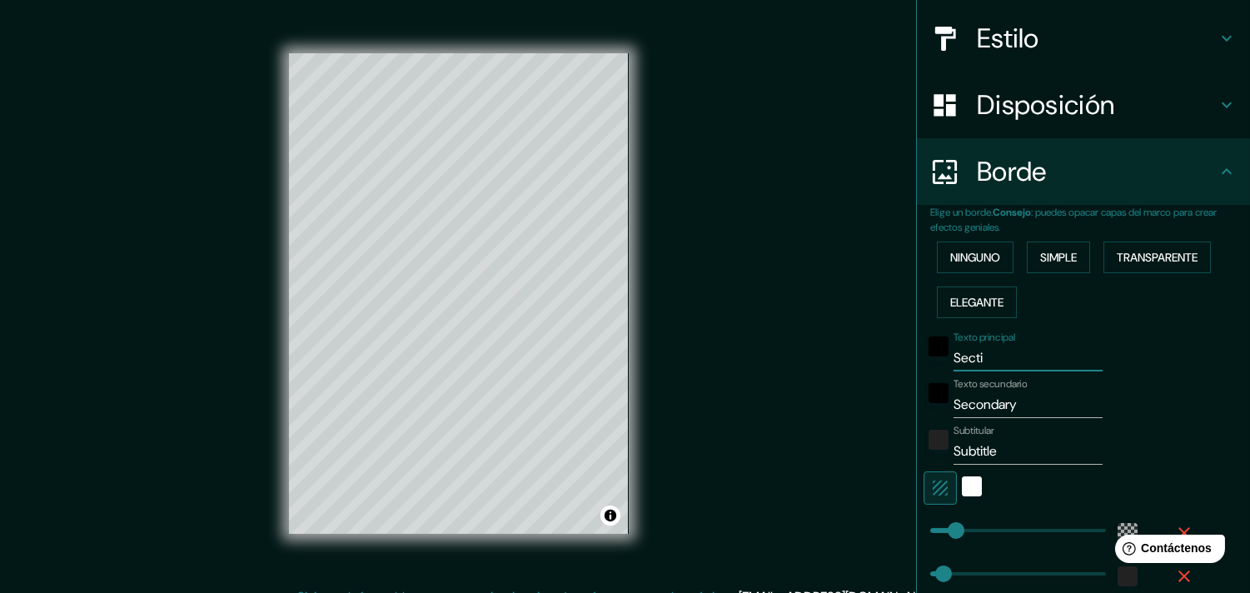
type input "61"
type input "31"
type input "Sect"
type input "61"
type input "31"
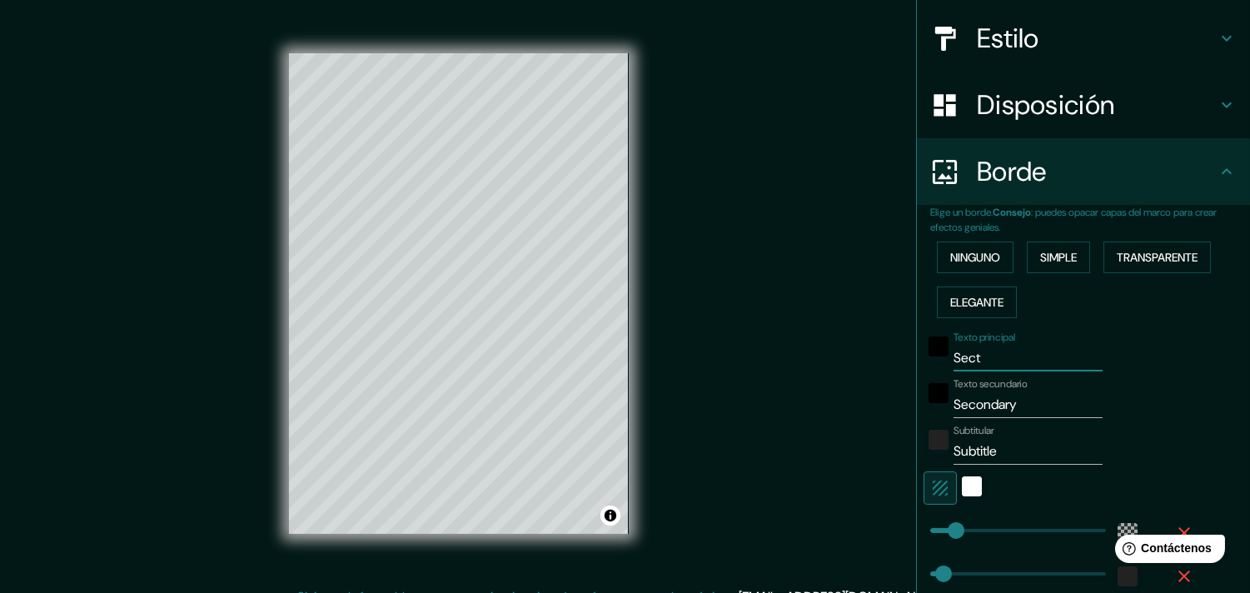
type input "Secto"
type input "61"
type input "31"
type input "Sector"
type input "61"
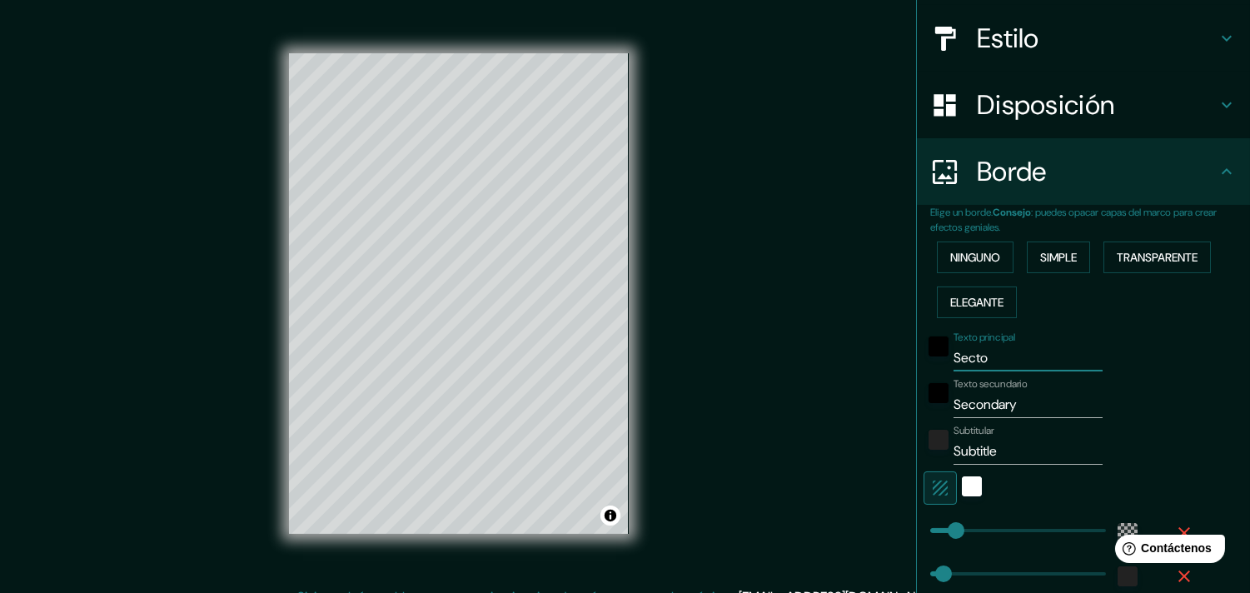
type input "31"
type input "Secto"
type input "61"
type input "31"
type input "S"
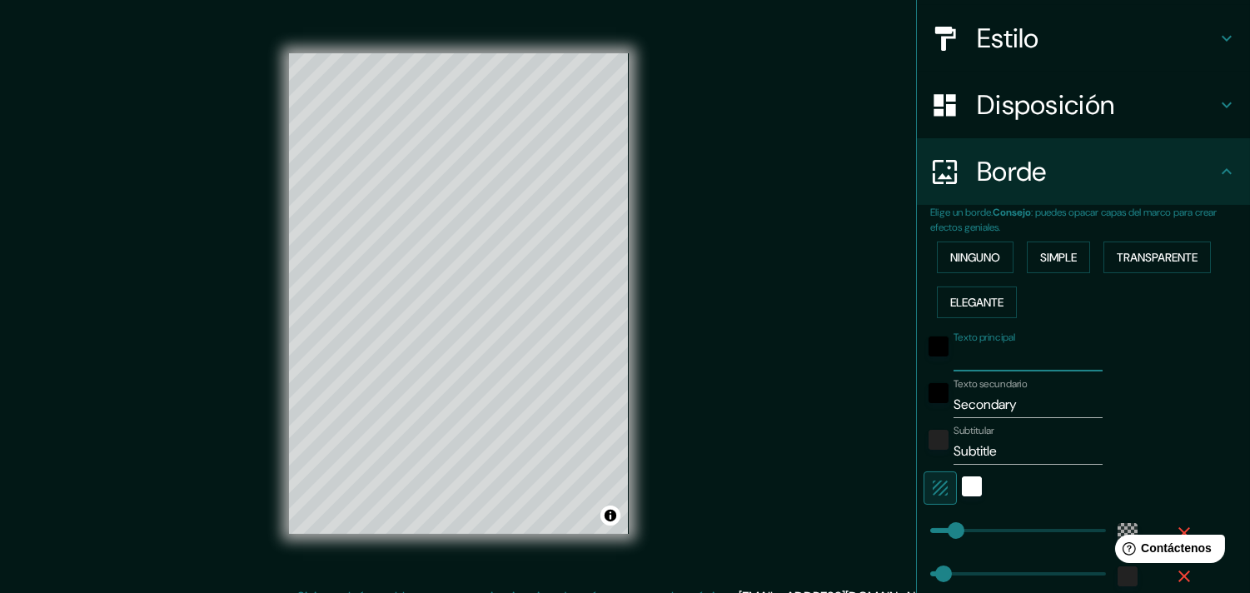
type input "61"
type input "31"
type input "U"
type input "61"
type input "31"
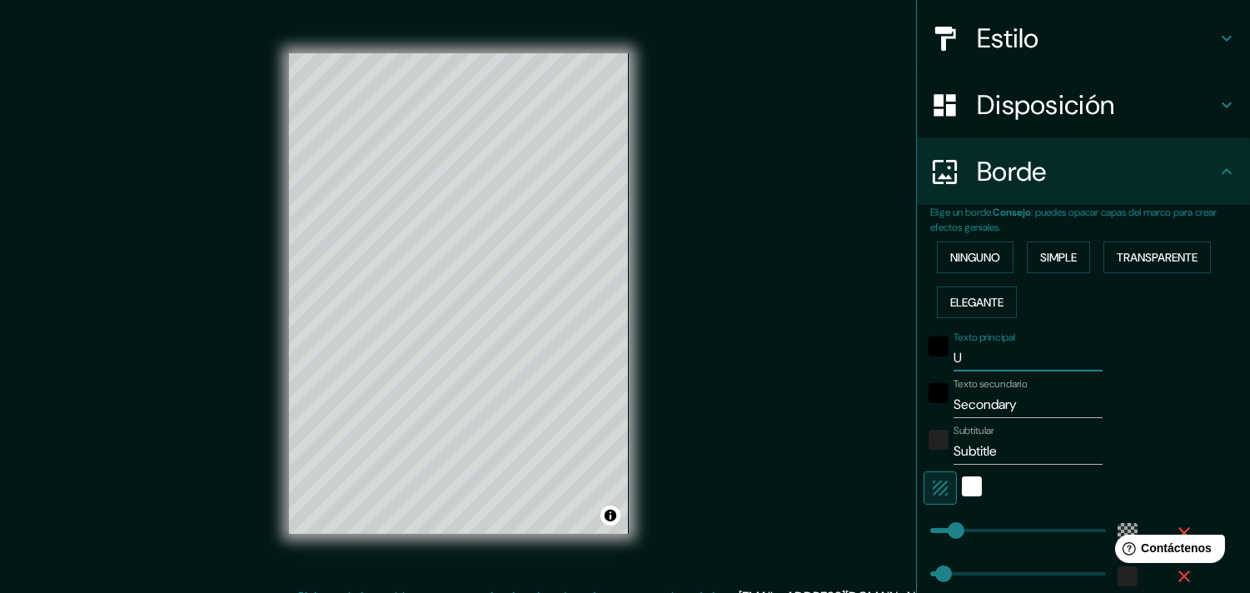
type input "Ur"
type input "61"
type input "31"
type input "Urb"
type input "61"
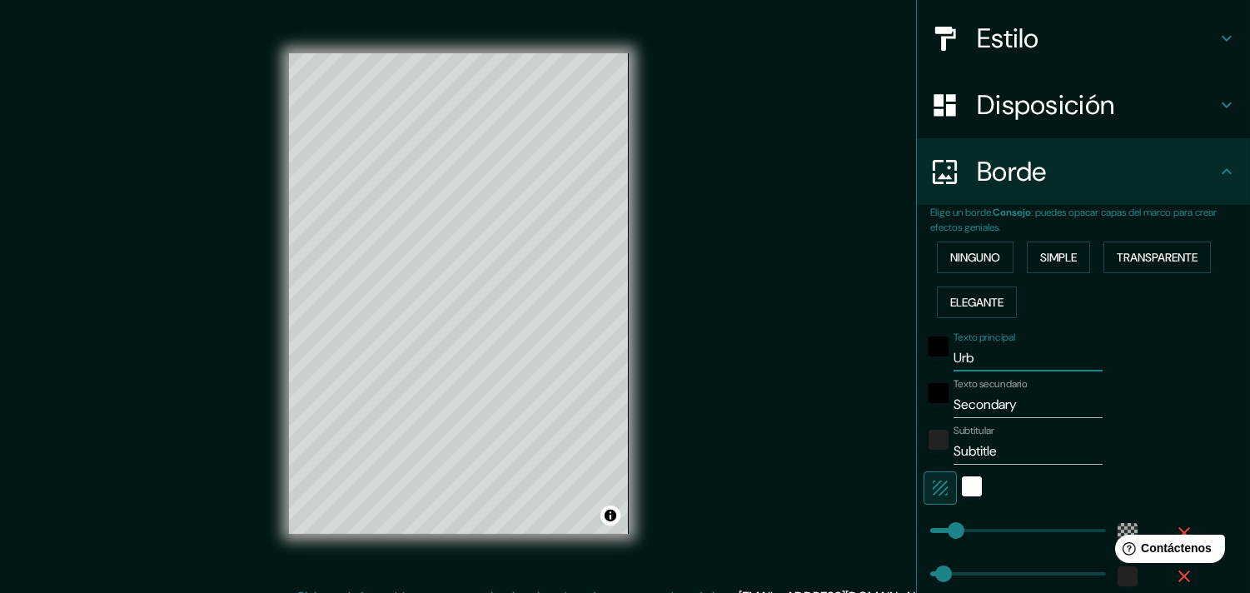
type input "31"
type input "Urba"
type input "61"
type input "31"
type input "Urban"
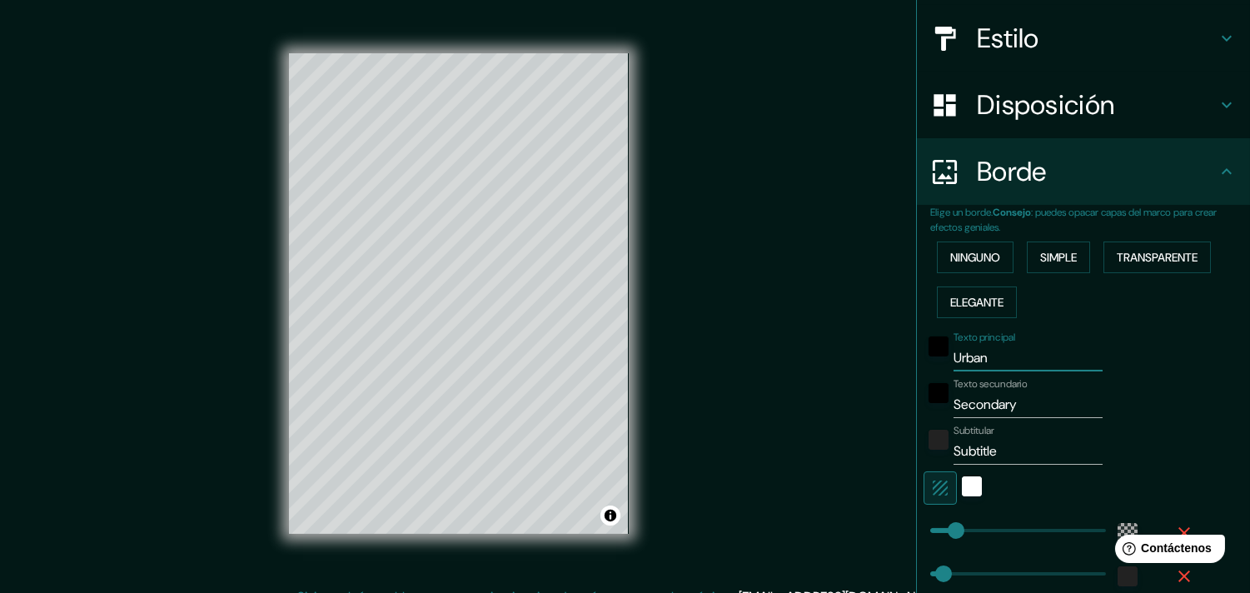
type input "61"
type input "31"
type input "Urbanu"
type input "61"
type input "31"
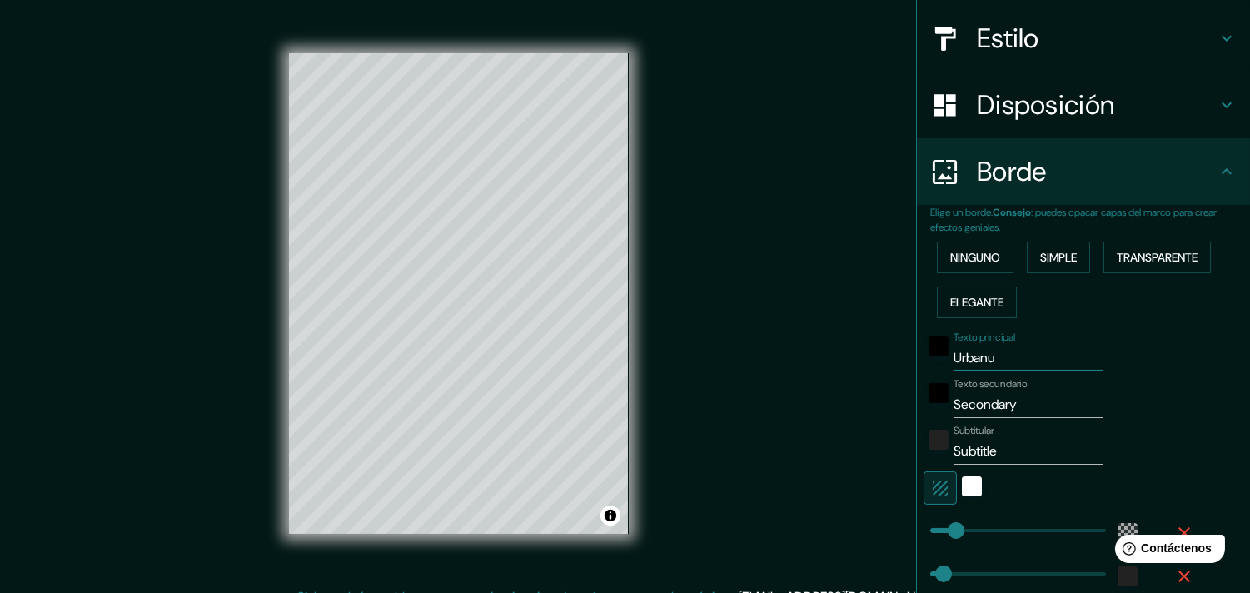
type input "Urban"
type input "61"
type input "31"
type input "Urbani"
type input "61"
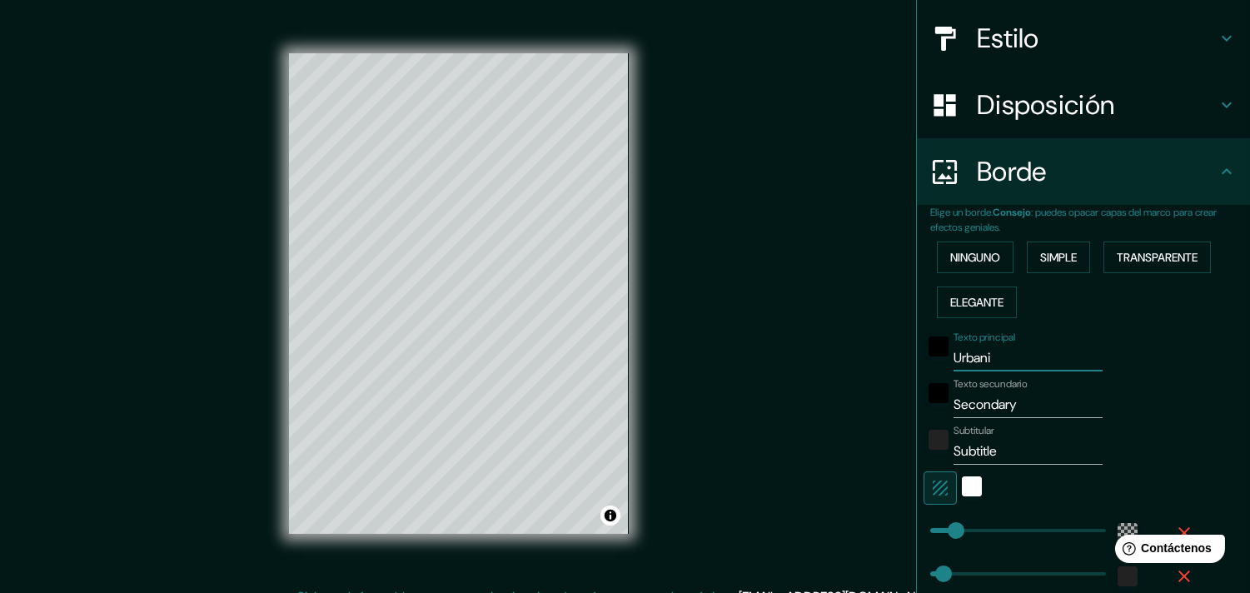
type input "31"
type input "Urbaniz"
type input "61"
type input "31"
type input "Urbaniza"
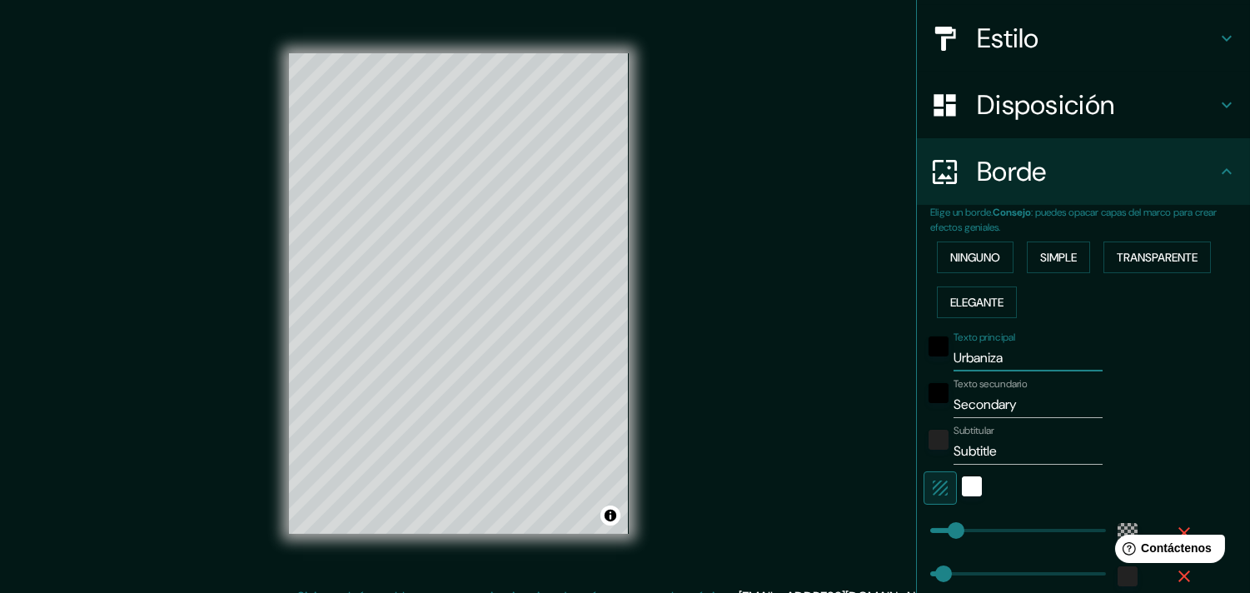
type input "61"
type input "31"
type input "Urbaniz"
type input "61"
type input "31"
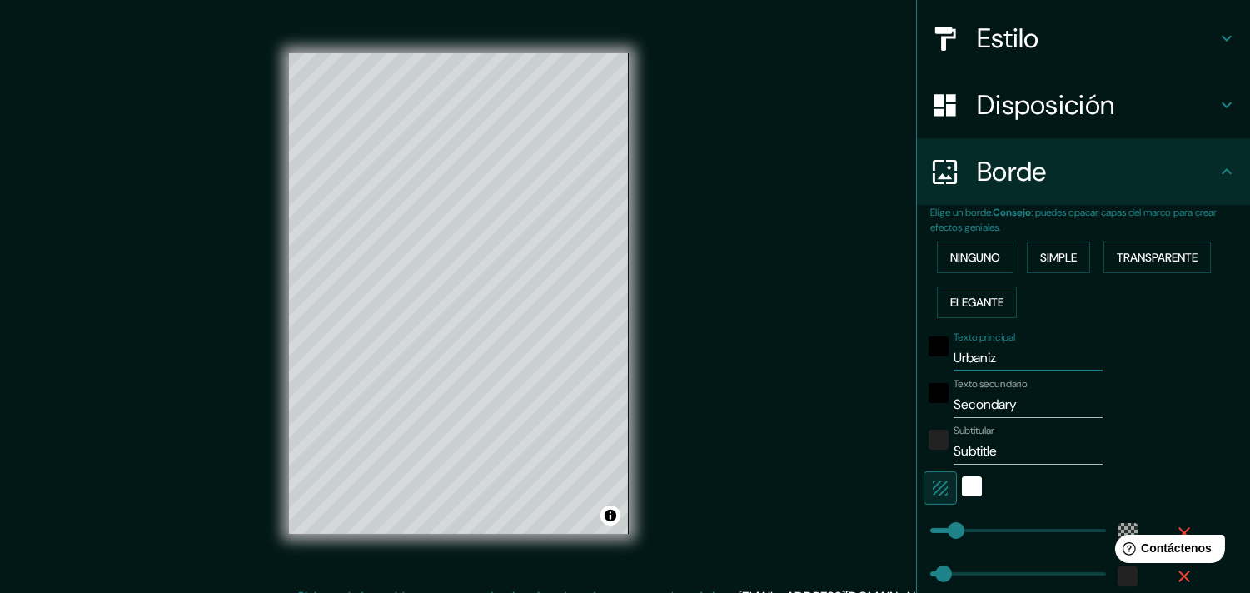
type input "Urbani"
type input "61"
type input "31"
type input "Urbanis"
type input "61"
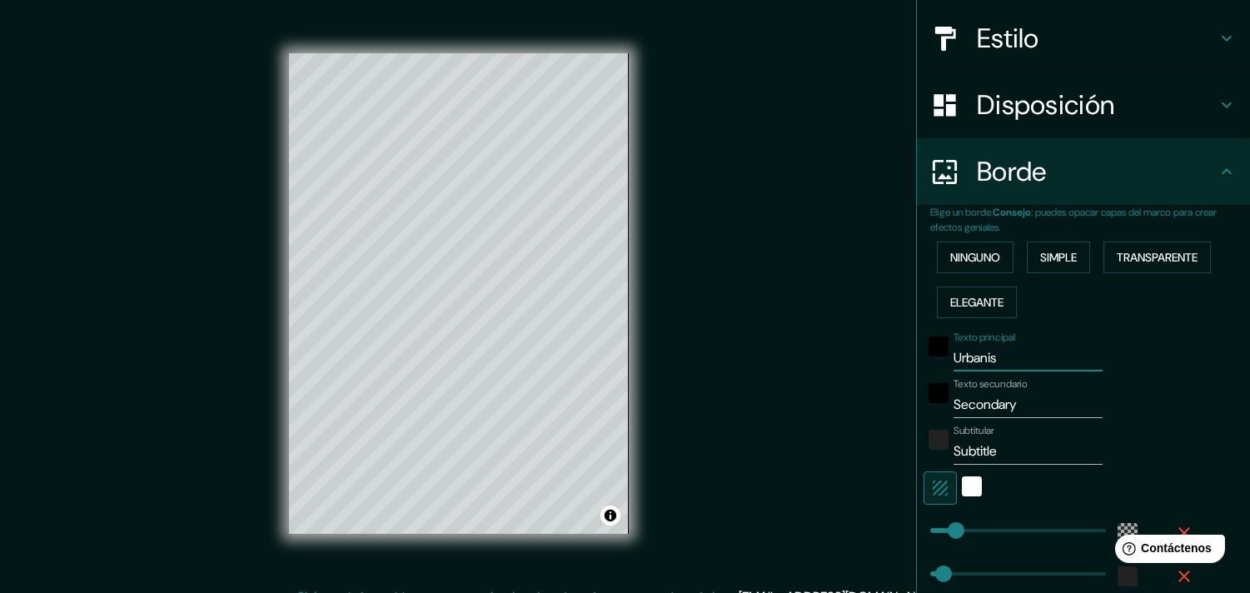
type input "31"
type input "Urbanisa"
type input "61"
type input "31"
type input "Urbanisac"
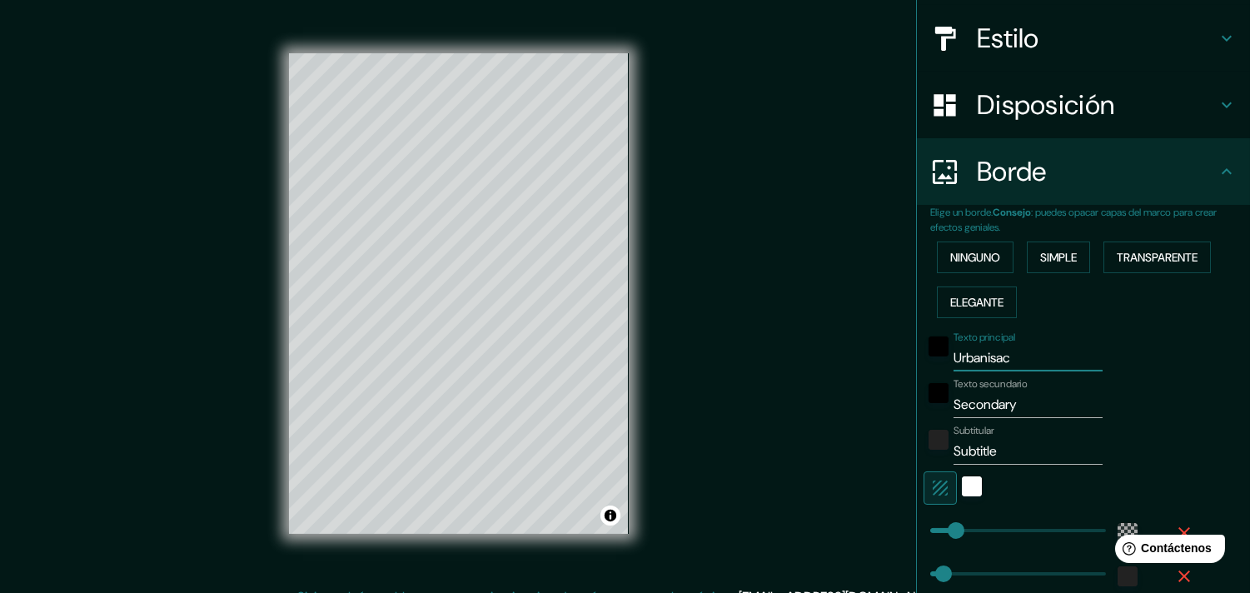
type input "61"
type input "31"
type input "Urbanisaci"
type input "61"
type input "31"
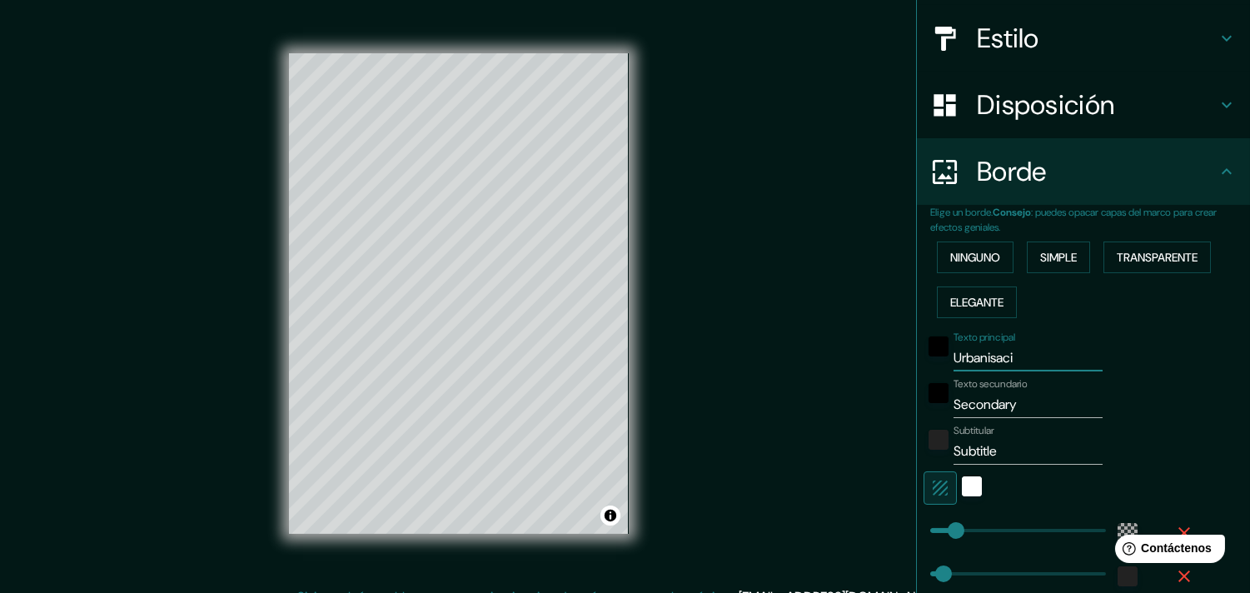
type input "Urbanisacio"
type input "61"
type input "31"
type input "Urbanisacion"
type input "61"
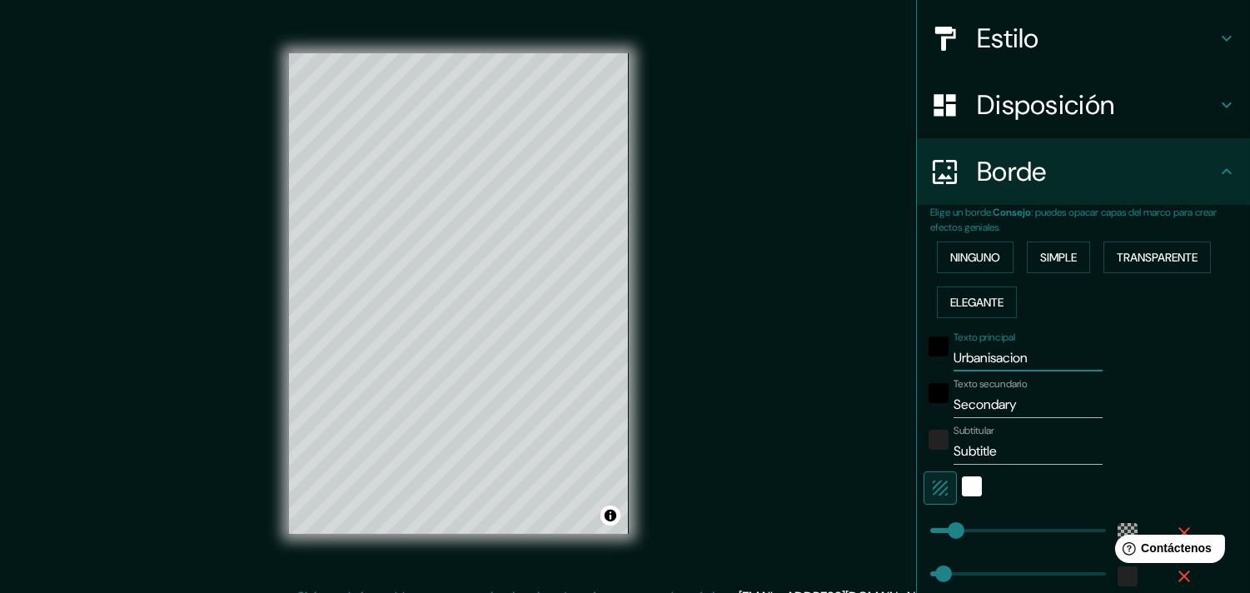
type input "31"
type input "Urbanisacion"
click at [1014, 396] on input "Secondary" at bounding box center [1028, 404] width 149 height 27
type input "Secondar"
type input "61"
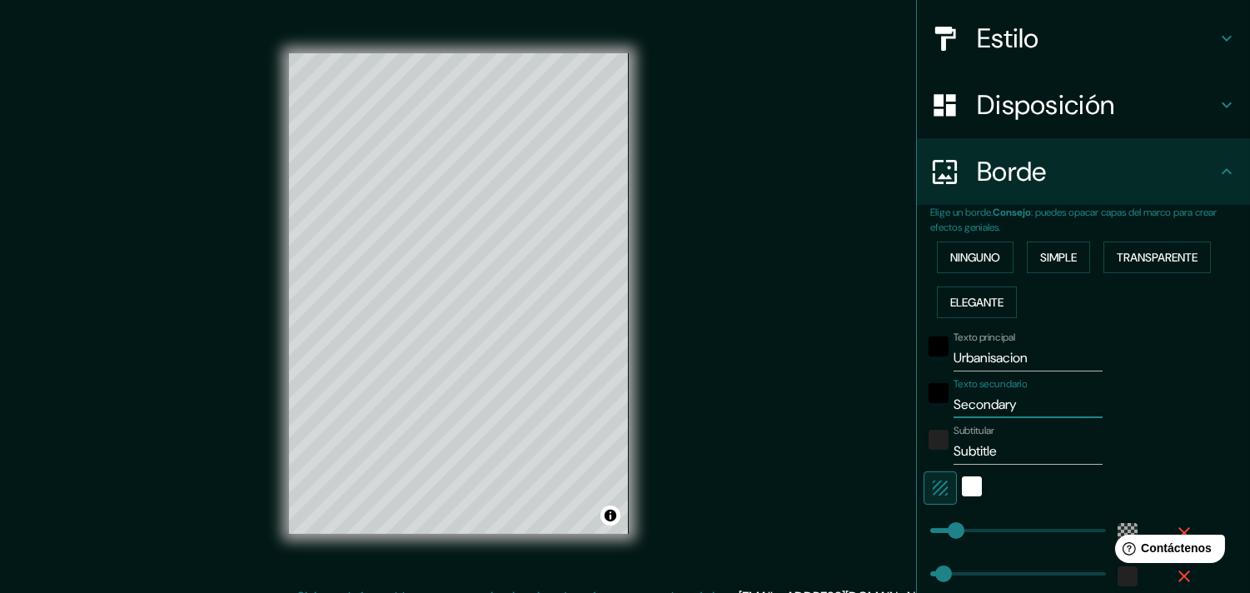
type input "31"
type input "S"
type input "61"
type input "31"
type input "r"
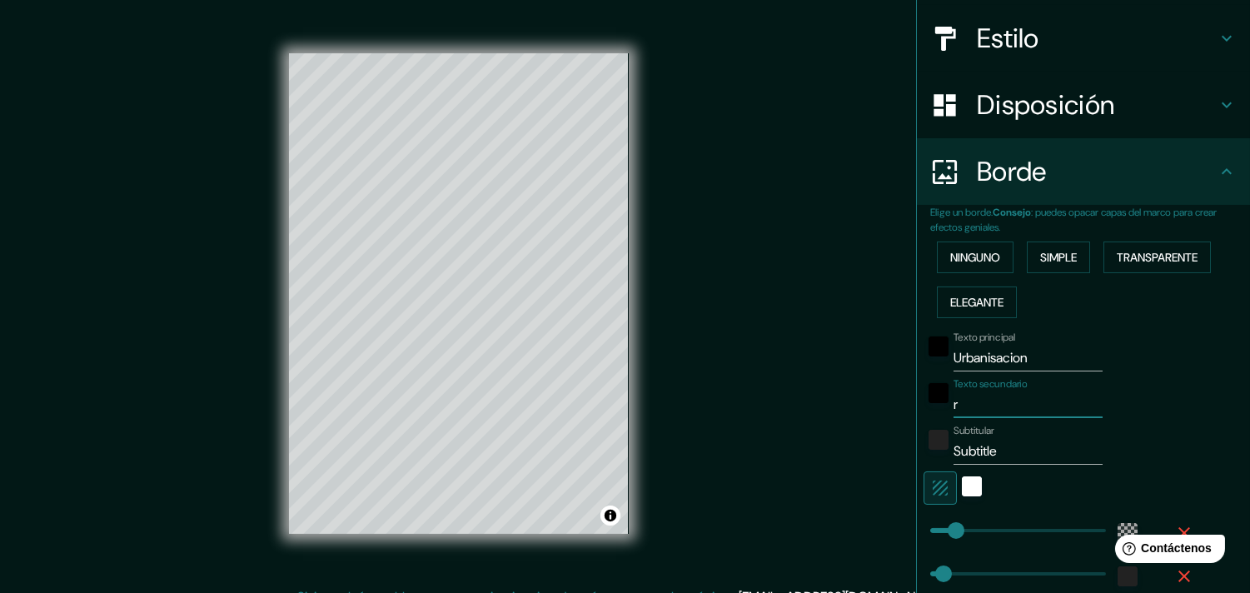
type input "61"
type input "31"
type input "ri"
type input "61"
type input "31"
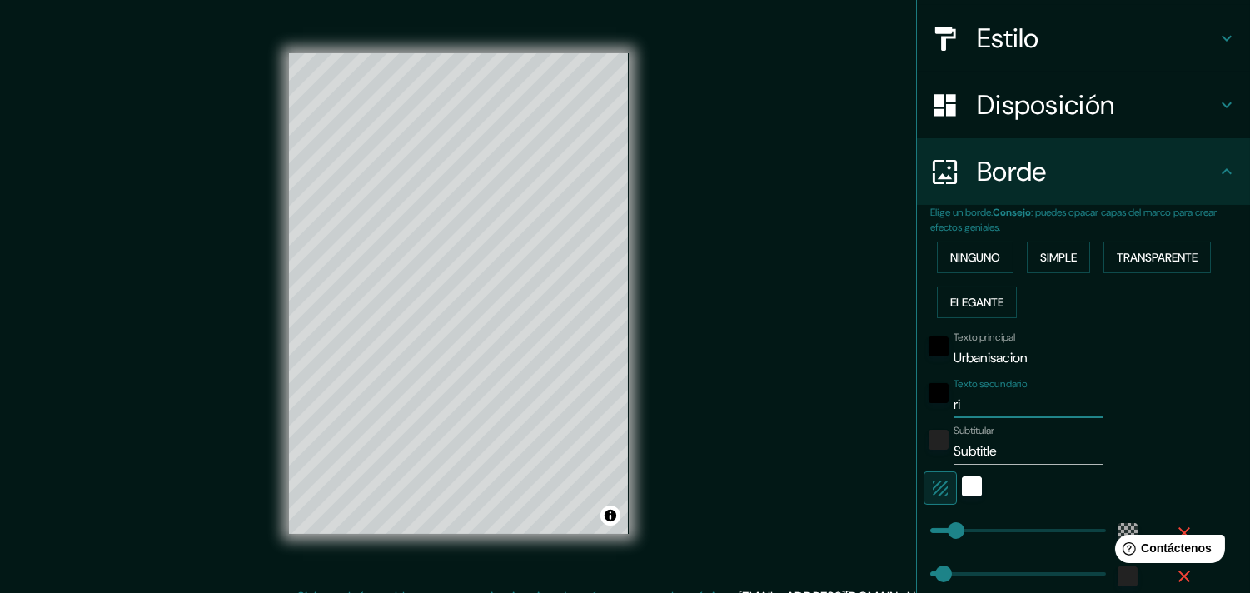
type input "r"
type input "61"
type input "31"
type input "61"
type input "31"
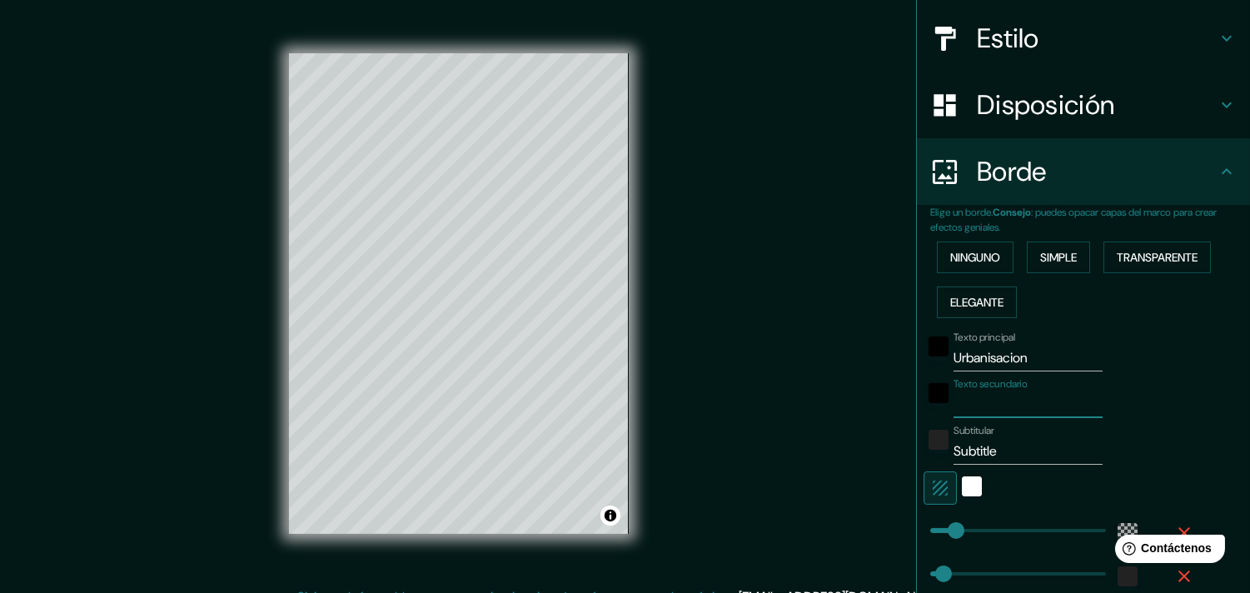
type input "r"
type input "61"
type input "31"
type input "ri"
type input "61"
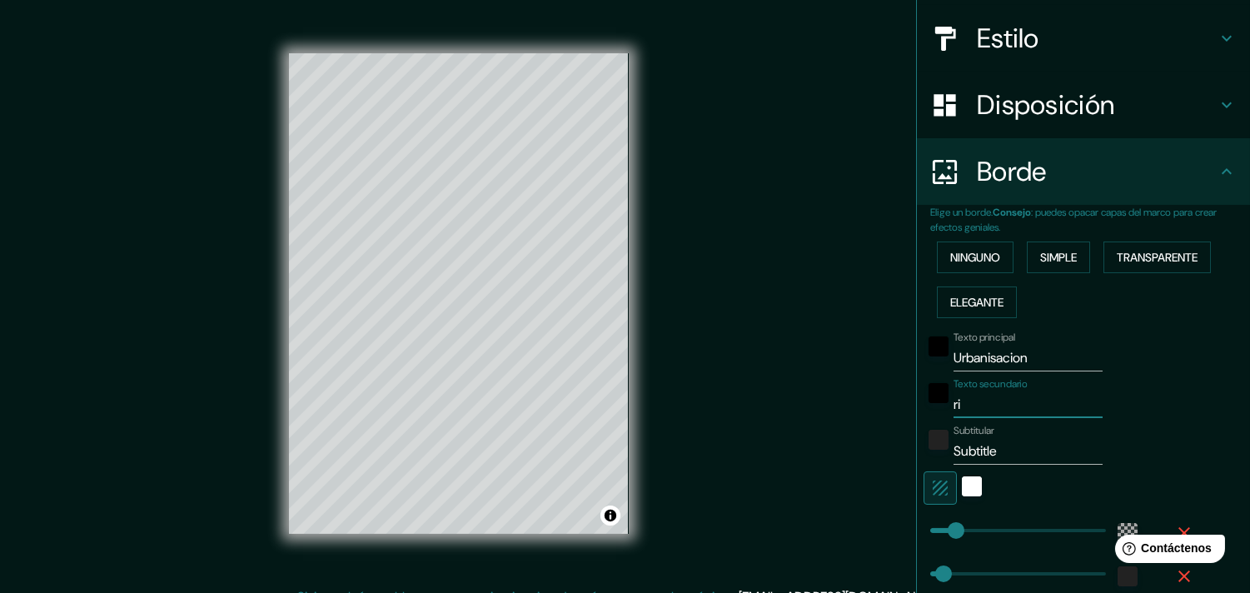
type input "31"
type input "rio"
type input "61"
type input "31"
type input "rio"
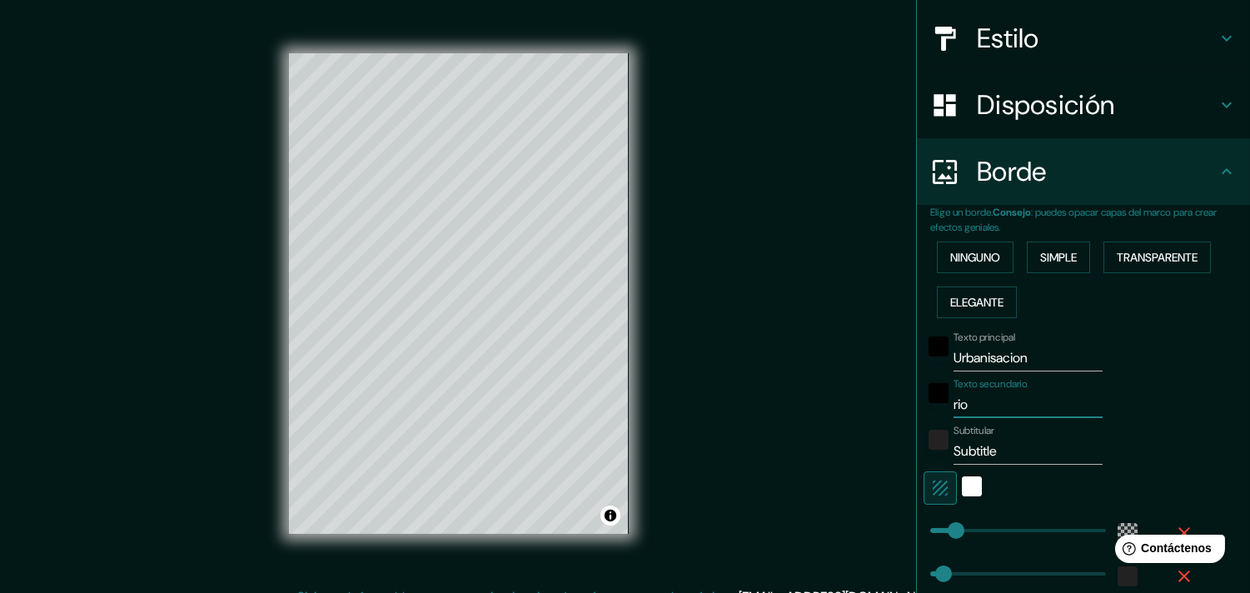
type input "61"
type input "31"
type input "rio c"
type input "61"
type input "31"
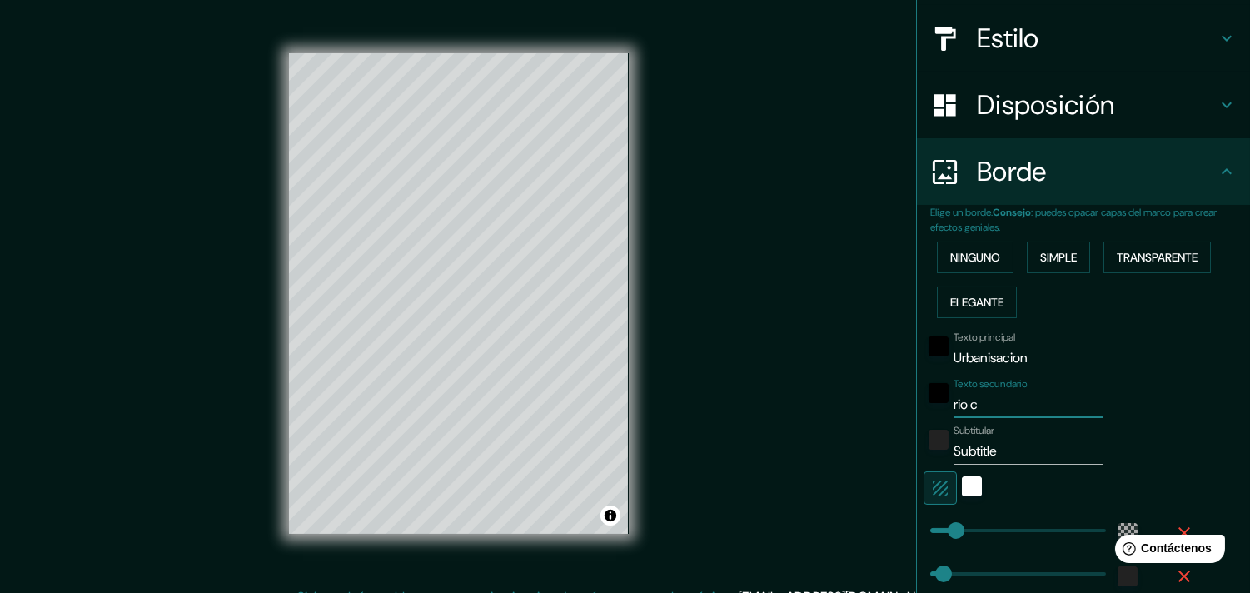
type input "rio ca"
type input "61"
type input "31"
type input "rio cau"
type input "61"
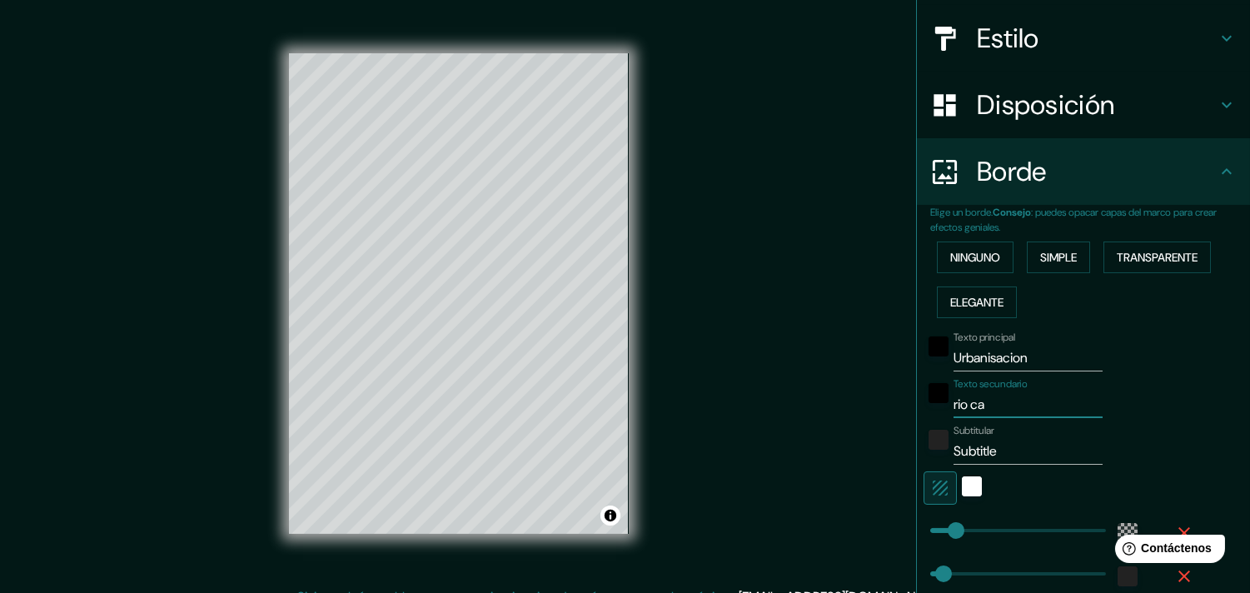
type input "31"
type input "rio caur"
type input "61"
type input "31"
type input "rio caura"
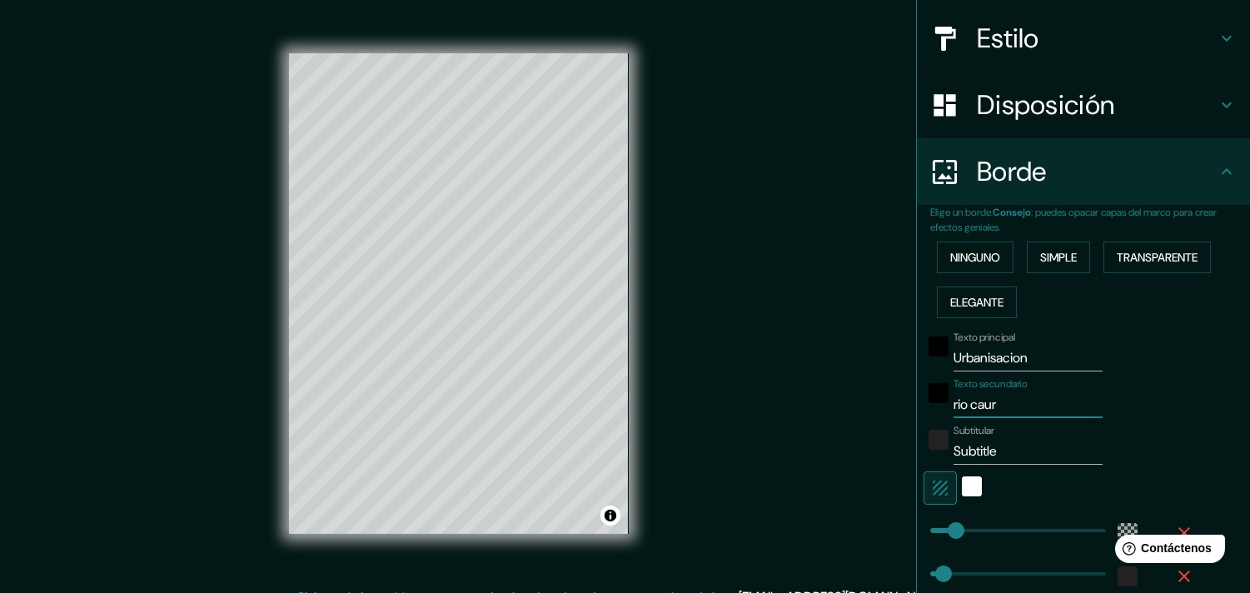
type input "61"
type input "31"
type input "rio caura"
click at [1000, 440] on input "Subtitle" at bounding box center [1028, 451] width 149 height 27
type input "Subtitl"
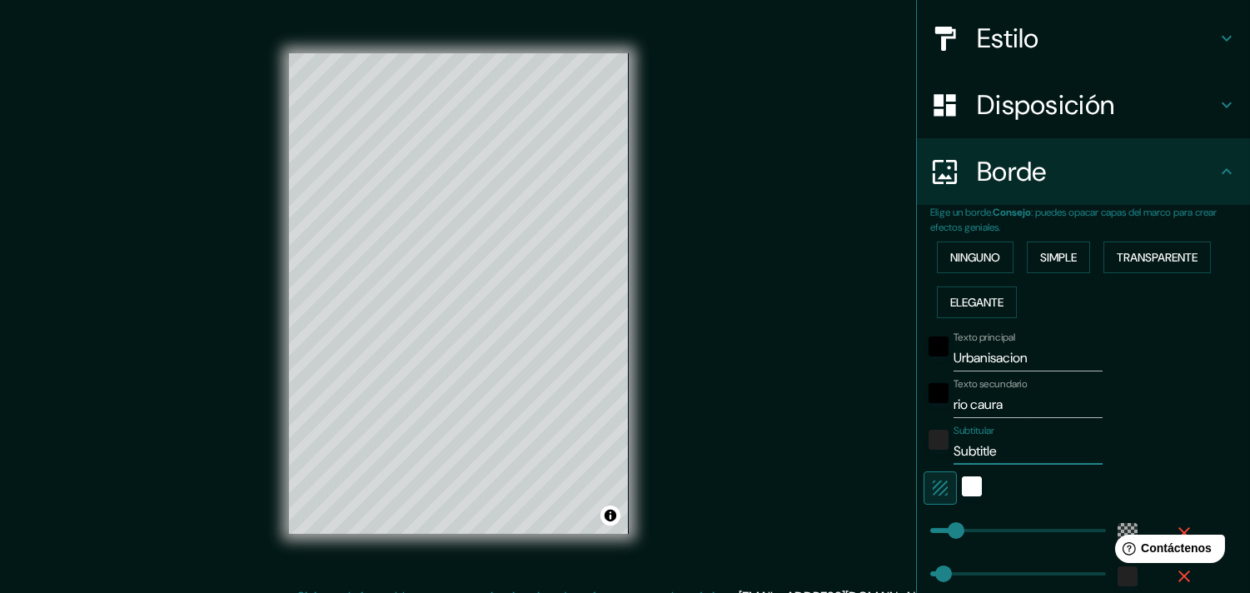
type input "61"
type input "31"
type input "S"
type input "61"
type input "31"
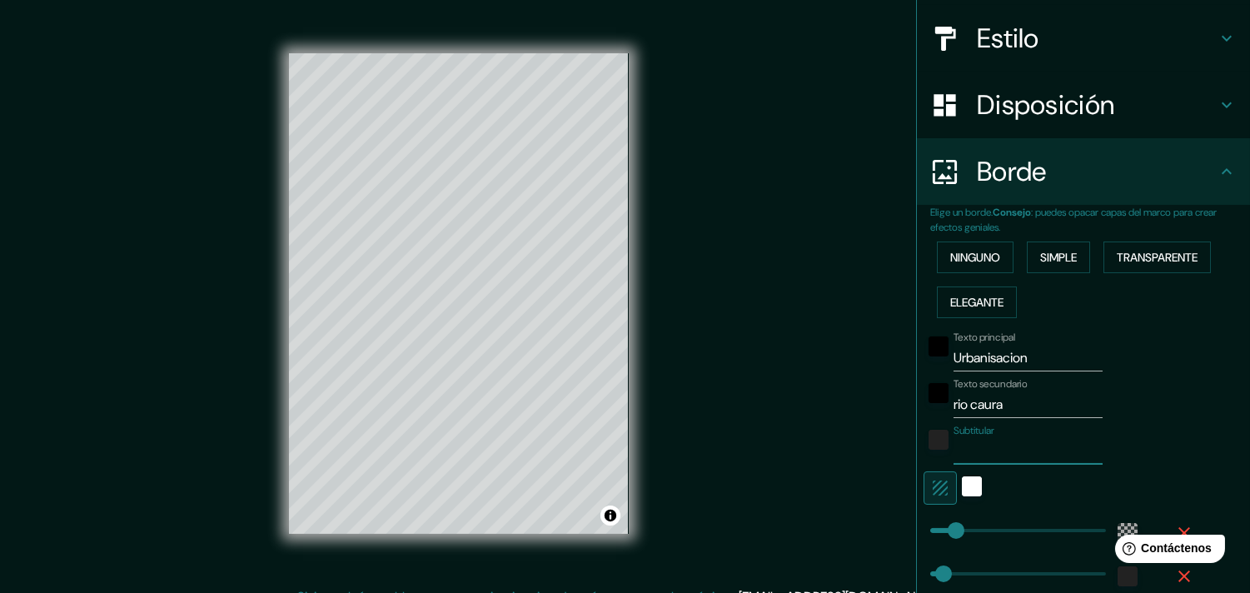
type input "a"
type input "61"
type input "31"
type input "an"
type input "61"
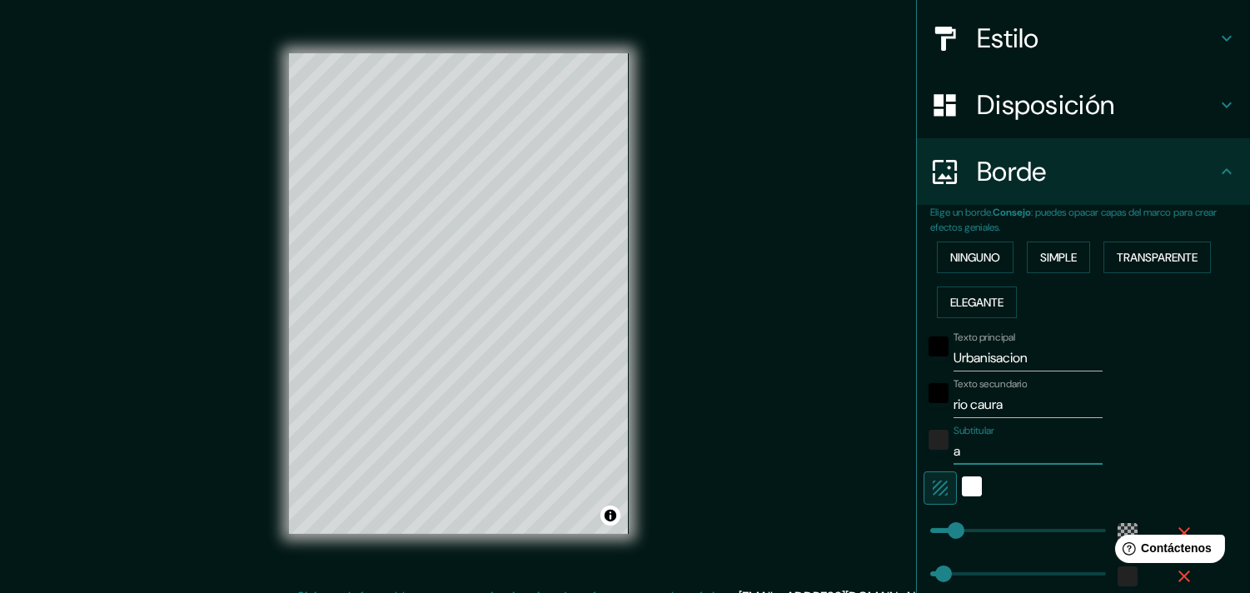
type input "31"
type input "ana"
type input "61"
type input "31"
type input "anal"
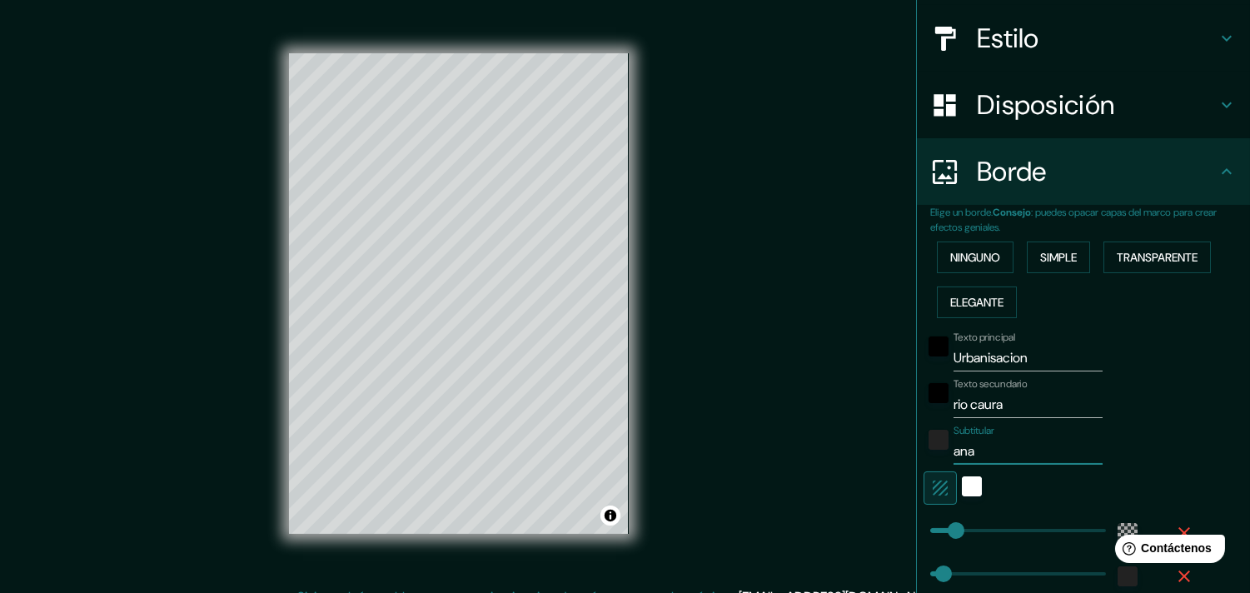
type input "61"
type input "31"
type input "anali"
type input "61"
type input "31"
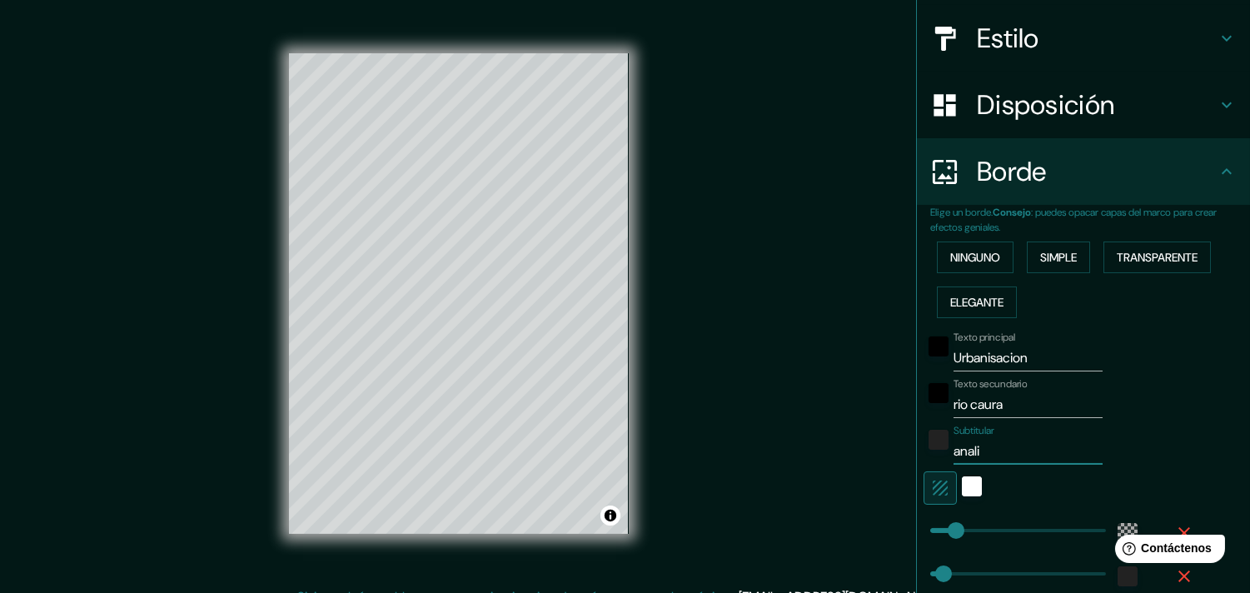
type input "analis"
type input "61"
type input "31"
type input "analisi"
type input "61"
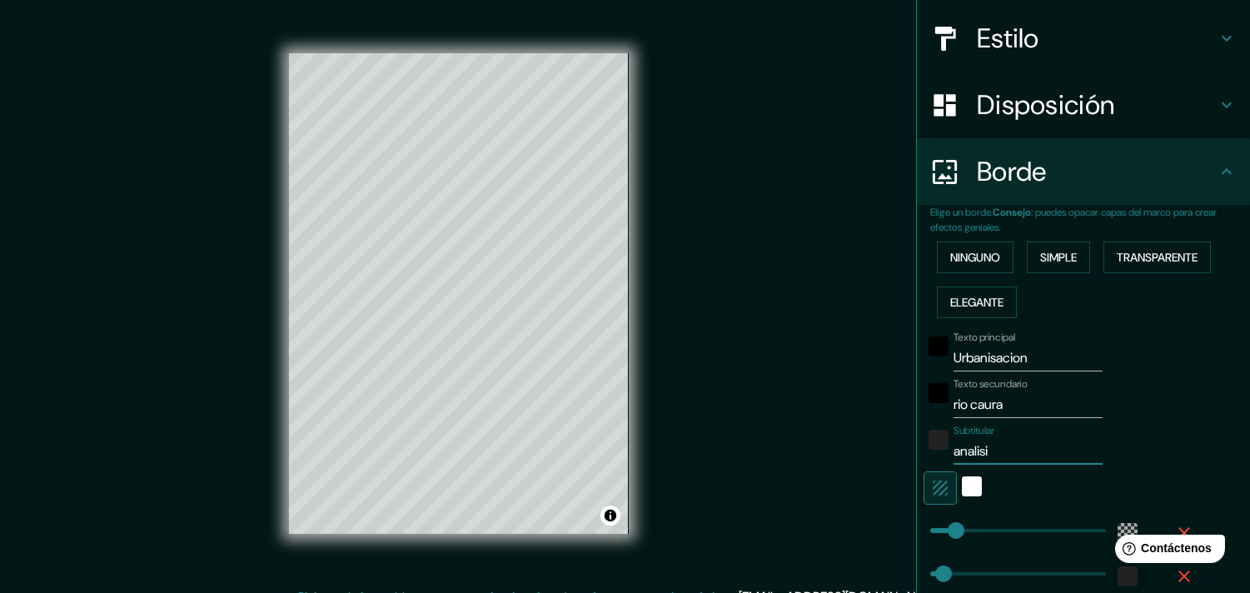
type input "31"
type input "analisis"
type input "61"
click at [1125, 400] on div "Texto secundario rio caura" at bounding box center [1060, 398] width 273 height 40
click at [954, 377] on label "Texto secundario" at bounding box center [991, 384] width 74 height 14
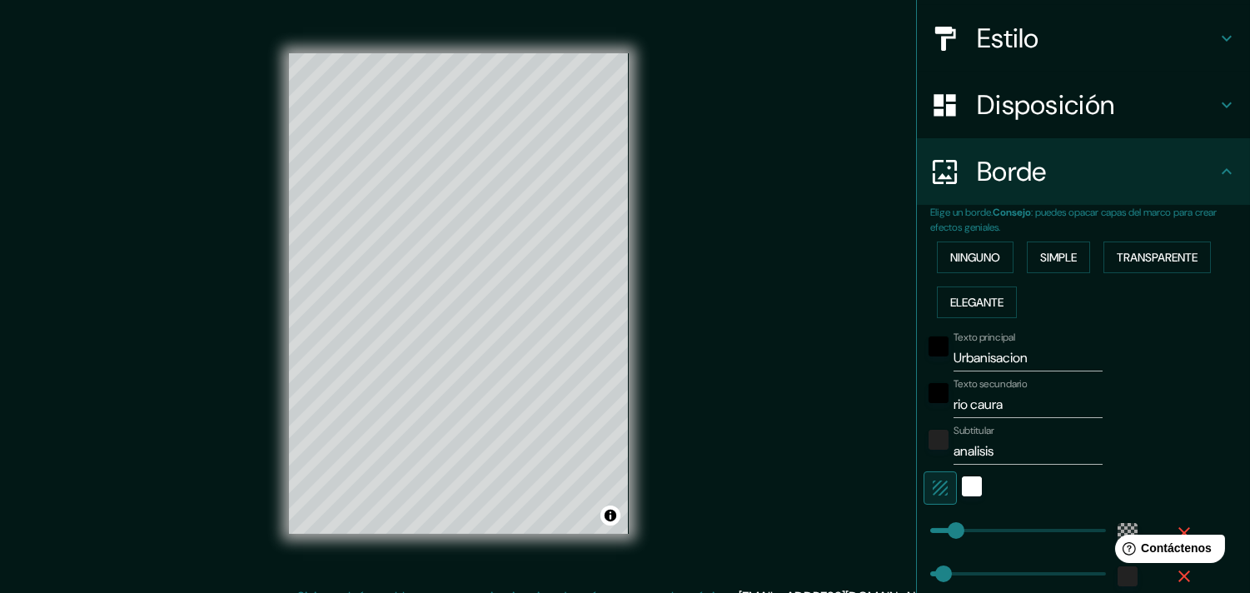
click at [954, 391] on input "rio caura" at bounding box center [1028, 404] width 149 height 27
click at [954, 354] on input "Urbanisacion" at bounding box center [1028, 358] width 149 height 27
drag, startPoint x: 940, startPoint y: 354, endPoint x: 1013, endPoint y: 359, distance: 73.5
click at [1013, 359] on input "Urbanisacion" at bounding box center [1028, 358] width 149 height 27
drag, startPoint x: 1022, startPoint y: 356, endPoint x: 925, endPoint y: 367, distance: 97.2
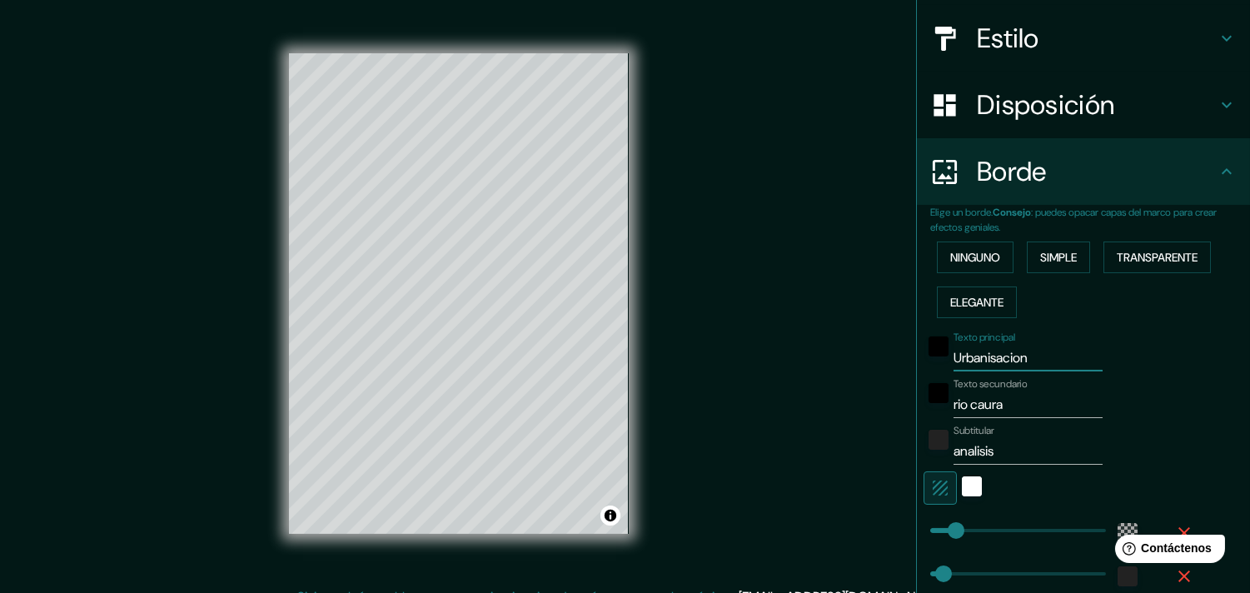
click at [925, 367] on div "Texto principal Urbanisacion" at bounding box center [1060, 352] width 273 height 40
paste input "zació"
click at [872, 387] on div "Mappin Ubicación Ciudad Guayana, Caroní, Bolívar, Venezuela Ciudad Guayana Caro…" at bounding box center [625, 307] width 1250 height 614
click at [954, 453] on input "analisis" at bounding box center [1028, 451] width 149 height 27
drag, startPoint x: 958, startPoint y: 446, endPoint x: 998, endPoint y: 446, distance: 40.0
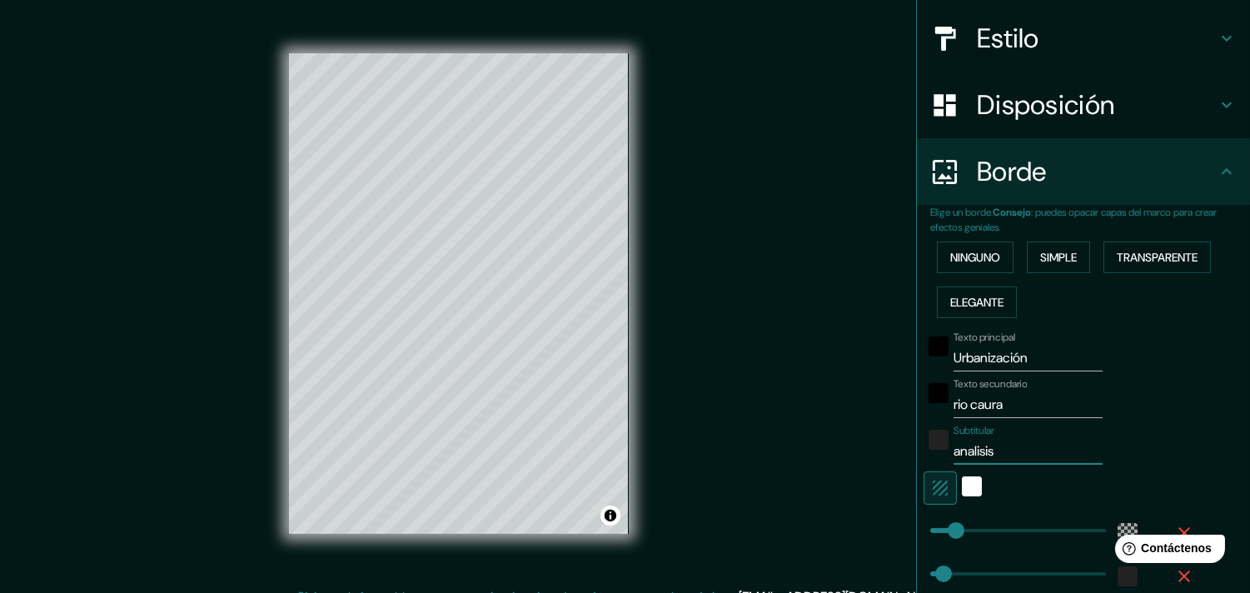
click at [998, 446] on input "analisis" at bounding box center [1028, 451] width 149 height 27
click at [960, 447] on input "analisis" at bounding box center [1028, 451] width 149 height 27
drag, startPoint x: 940, startPoint y: 447, endPoint x: 1009, endPoint y: 460, distance: 70.3
click at [1009, 460] on input "analisis" at bounding box center [1028, 451] width 149 height 27
drag, startPoint x: 943, startPoint y: 451, endPoint x: 1000, endPoint y: 450, distance: 57.5
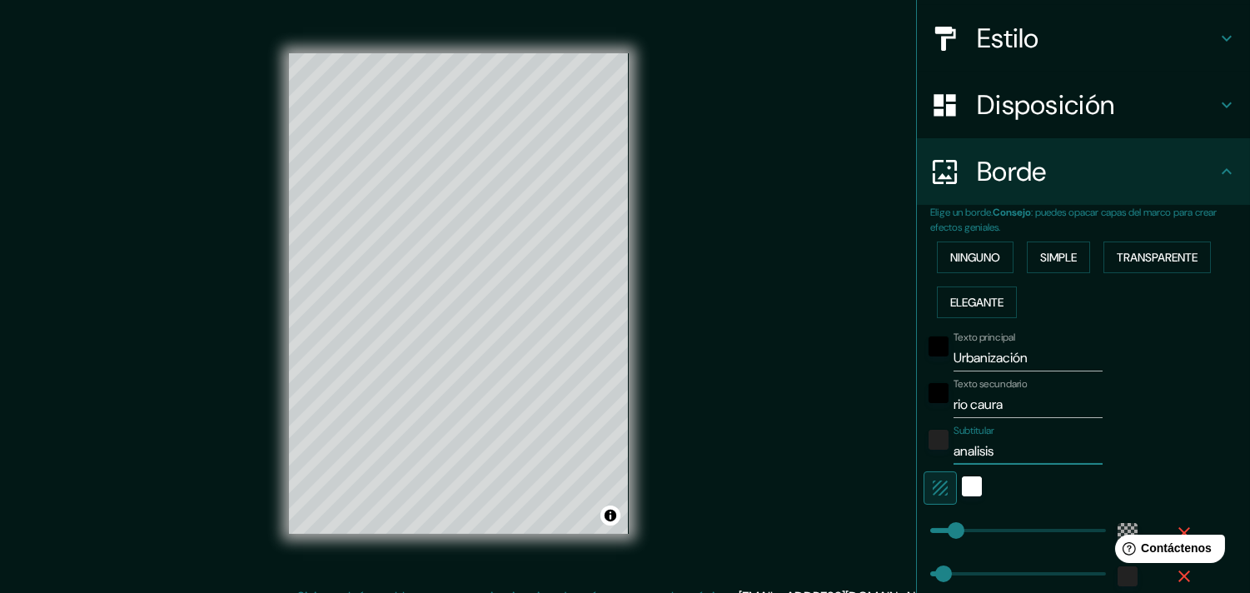
click at [1000, 450] on input "analisis" at bounding box center [1028, 451] width 149 height 27
paste input "á"
click at [845, 462] on div "Mappin Ubicación Ciudad Guayana, Caroní, Bolívar, Venezuela Ciudad Guayana Caro…" at bounding box center [625, 307] width 1250 height 614
drag, startPoint x: 940, startPoint y: 405, endPoint x: 993, endPoint y: 403, distance: 53.3
click at [993, 403] on input "rio caura" at bounding box center [1028, 404] width 149 height 27
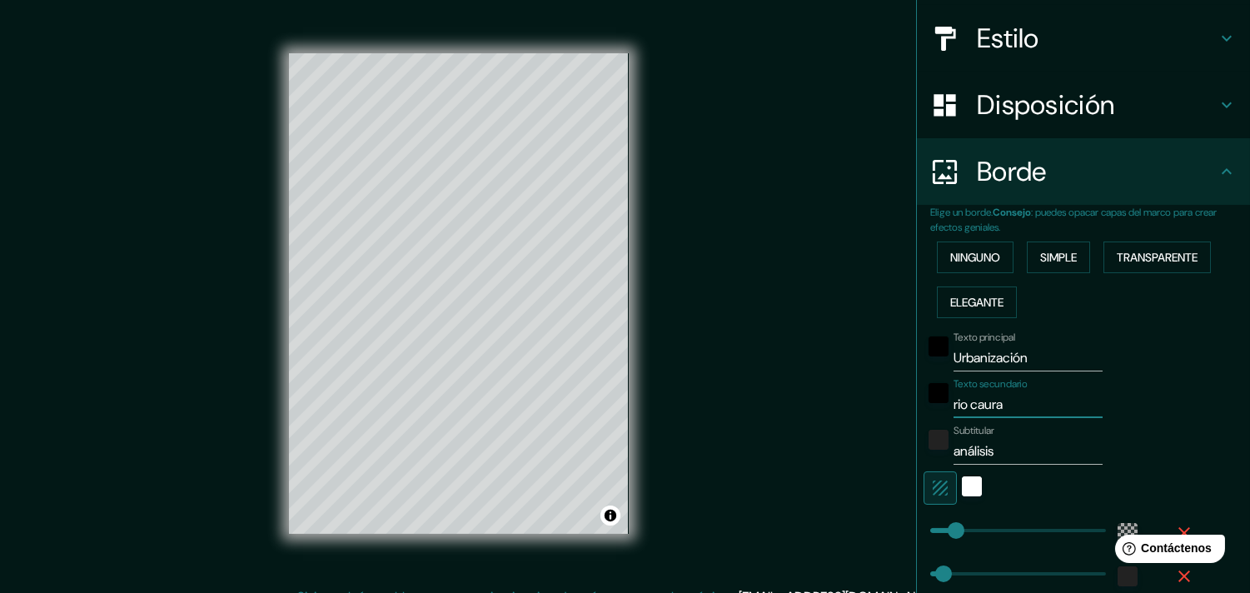
click at [966, 356] on input "Urbanización" at bounding box center [1028, 358] width 149 height 27
drag, startPoint x: 959, startPoint y: 350, endPoint x: 1025, endPoint y: 350, distance: 65.8
click at [1025, 350] on input "Urbanización" at bounding box center [1028, 358] width 149 height 27
paste input "rio caura"
click at [769, 275] on div "Mappin Ubicación Ciudad Guayana, Caroní, Bolívar, Venezuela Ciudad Guayana Caro…" at bounding box center [625, 307] width 1250 height 614
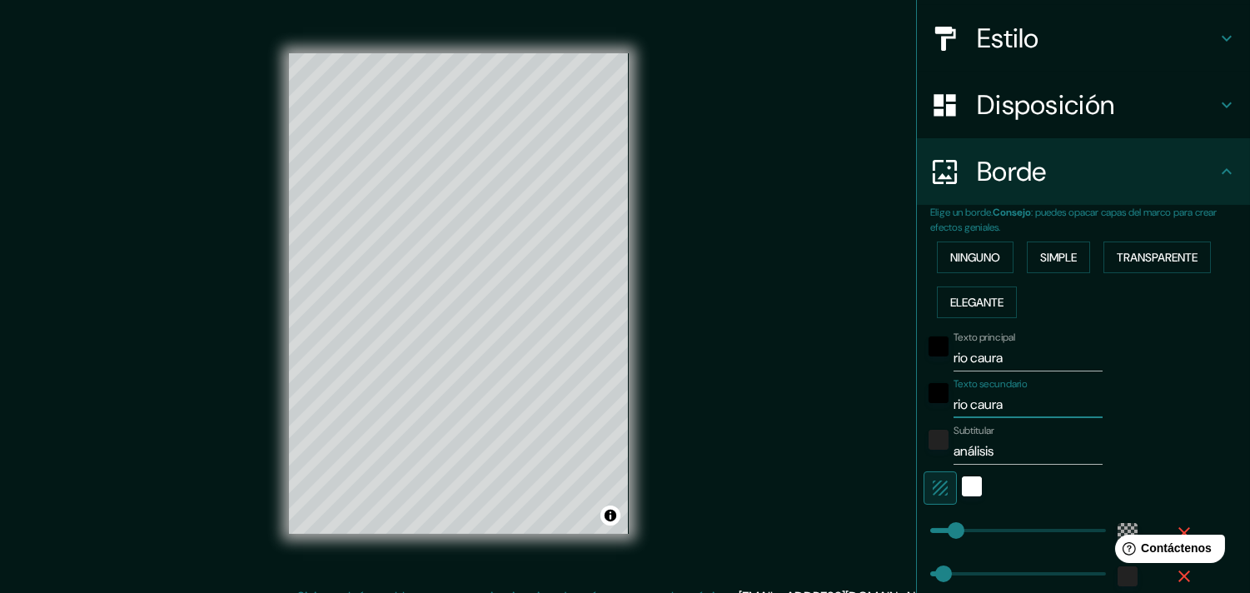
drag, startPoint x: 941, startPoint y: 401, endPoint x: 1012, endPoint y: 404, distance: 70.9
click at [1012, 404] on input "rio caura" at bounding box center [1028, 404] width 149 height 27
drag, startPoint x: 978, startPoint y: 406, endPoint x: 951, endPoint y: 398, distance: 27.7
click at [954, 398] on input "rio caura" at bounding box center [1028, 404] width 149 height 27
click at [993, 400] on input "rio caura" at bounding box center [1028, 404] width 149 height 27
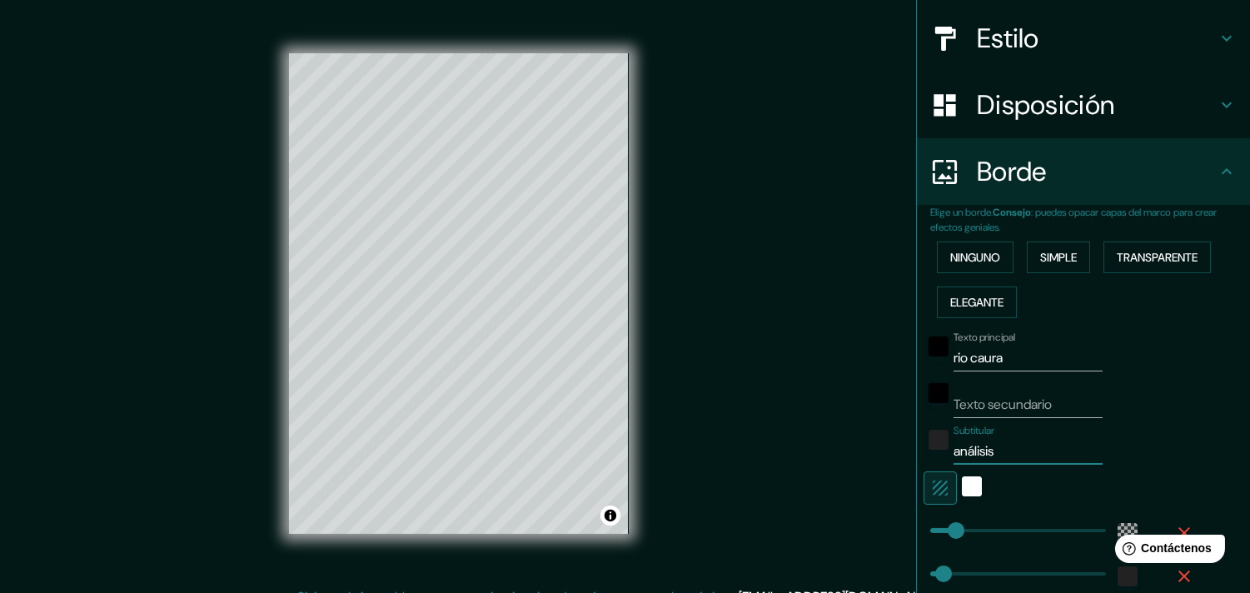
drag, startPoint x: 942, startPoint y: 450, endPoint x: 997, endPoint y: 451, distance: 55.0
click at [997, 451] on input "análisis" at bounding box center [1028, 451] width 149 height 27
click at [976, 404] on input "Texto secundario" at bounding box center [1028, 404] width 149 height 27
paste input "análisis"
click at [1044, 400] on input "análisis de Urba" at bounding box center [1028, 404] width 149 height 27
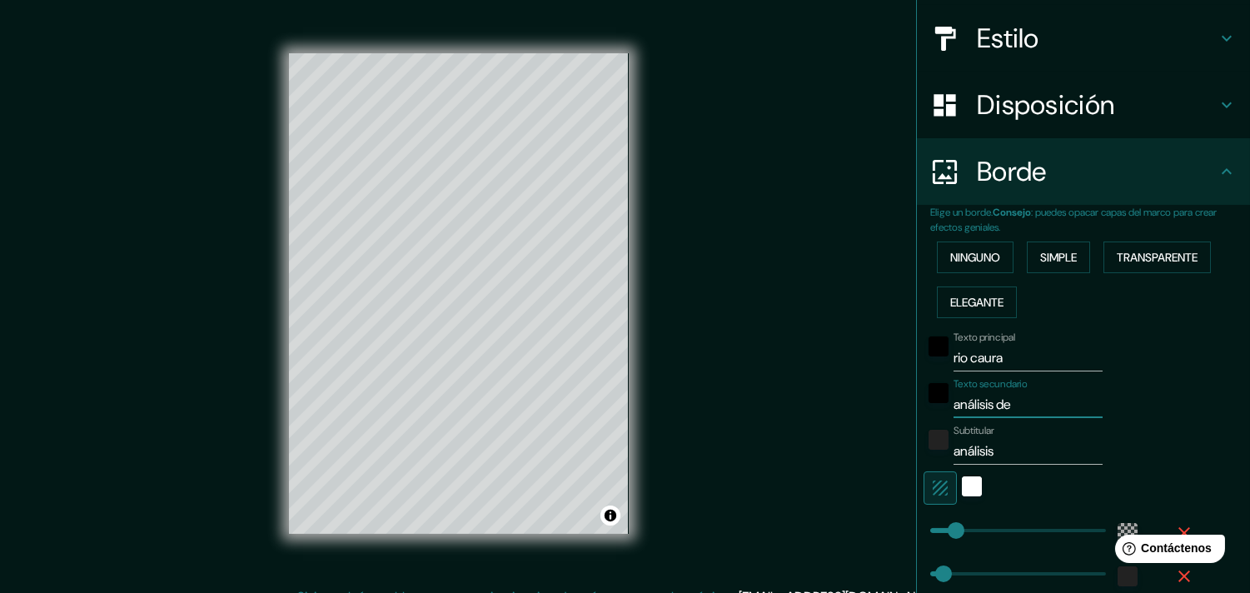
paste input "Urbanización"
click at [1009, 446] on input "análisis" at bounding box center [1028, 451] width 149 height 27
click at [848, 435] on div "Mappin Ubicación Ciudad Guayana, Caroní, Bolívar, Venezuela Ciudad Guayana Caro…" at bounding box center [625, 307] width 1250 height 614
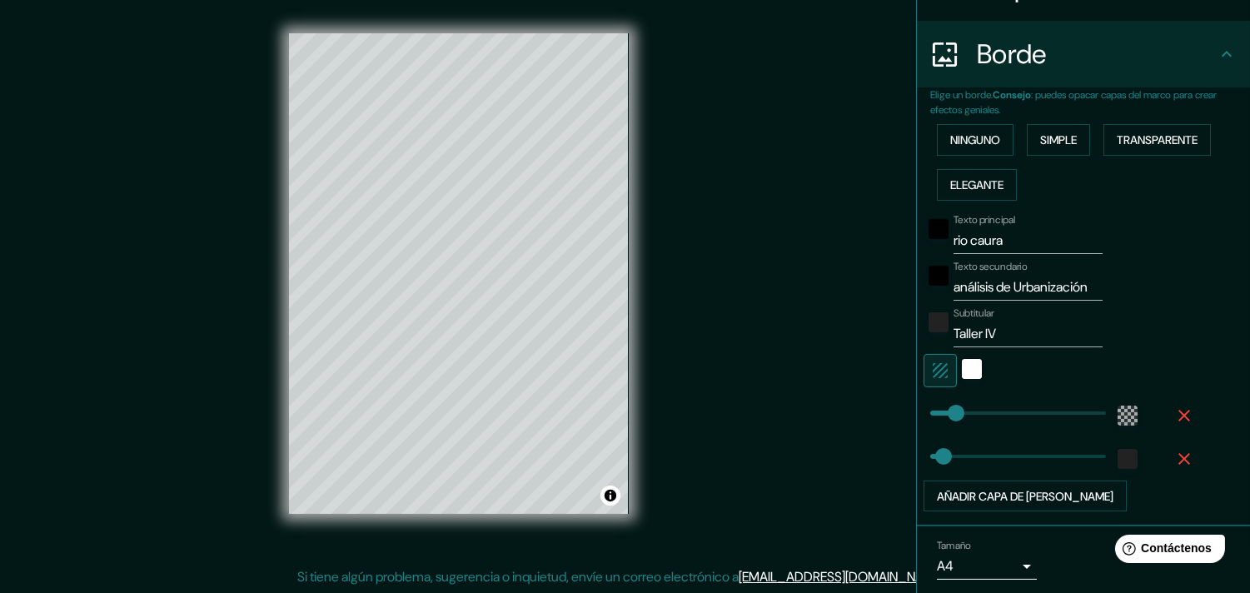
scroll to position [356, 0]
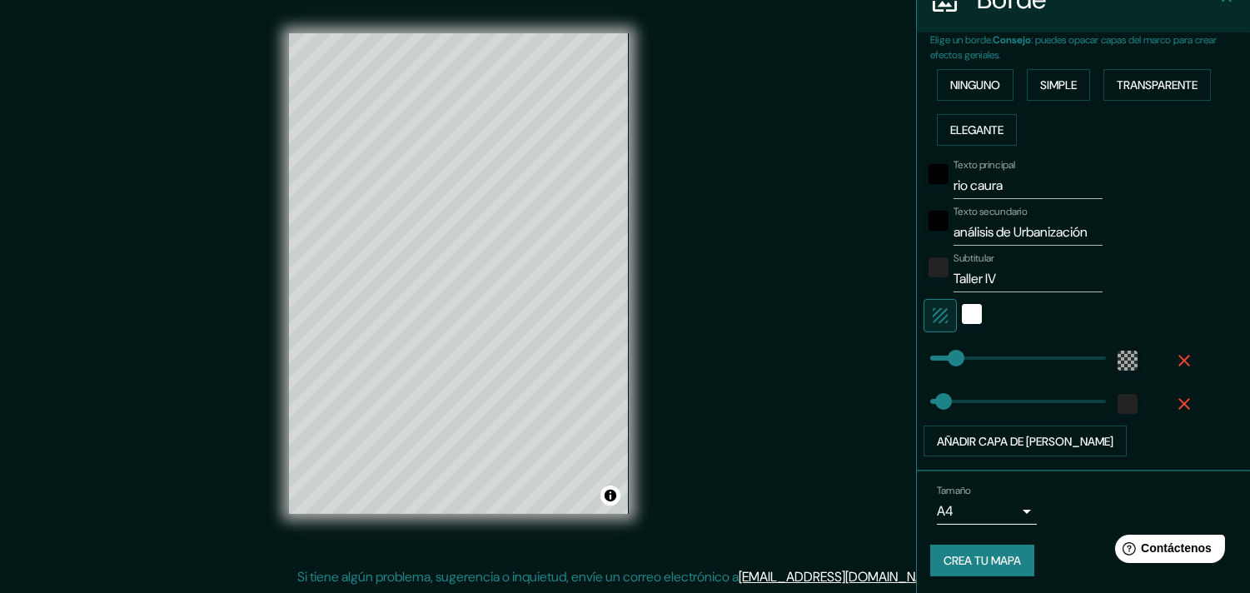
click at [1003, 533] on font "Crea tu mapa" at bounding box center [982, 561] width 77 height 15
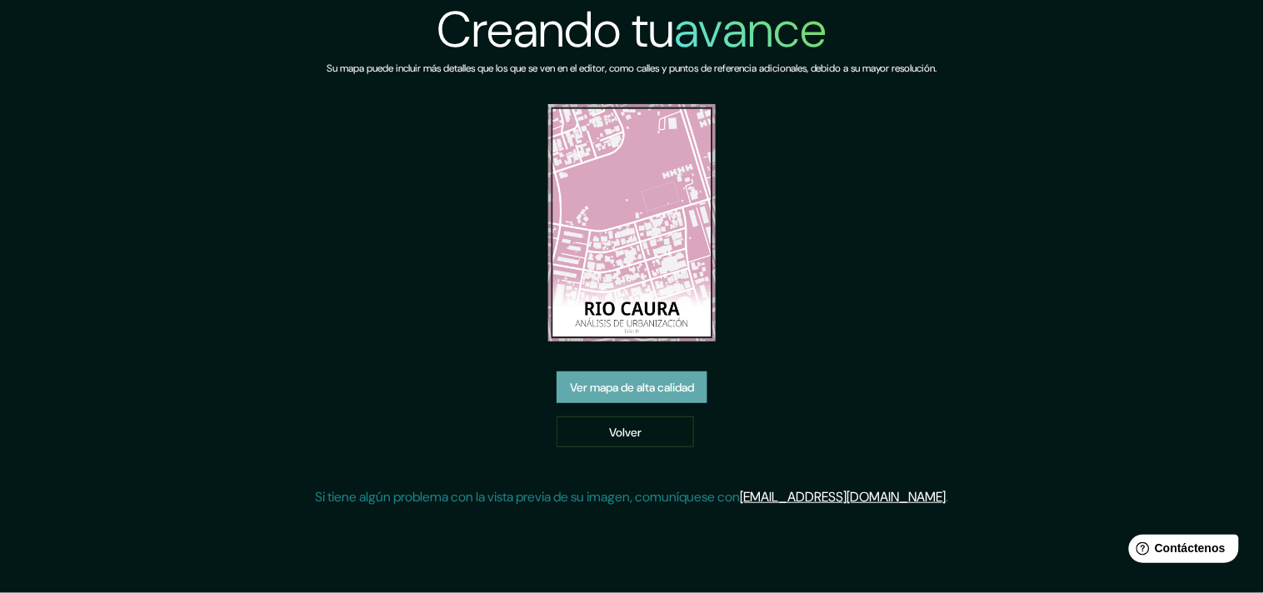
click at [639, 380] on font "Ver mapa de alta calidad" at bounding box center [632, 387] width 124 height 15
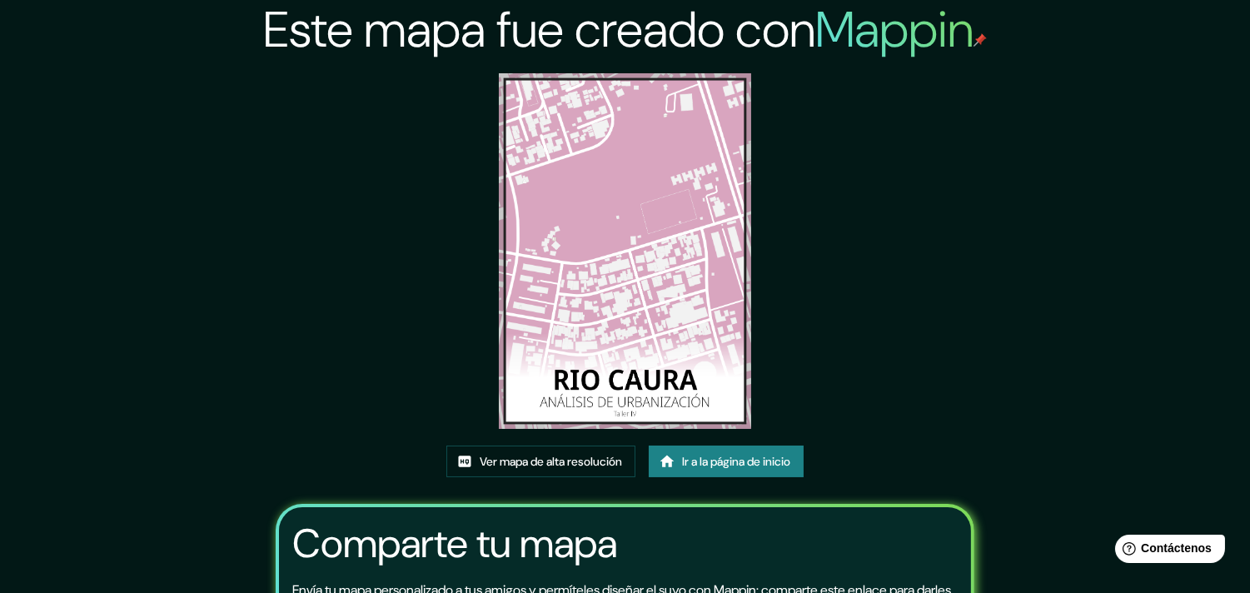
click at [700, 301] on img at bounding box center [625, 251] width 252 height 356
click at [695, 301] on img at bounding box center [625, 251] width 252 height 356
click at [666, 306] on img at bounding box center [625, 251] width 252 height 356
click at [551, 462] on font "Ver mapa de alta resolución" at bounding box center [551, 461] width 142 height 15
